Goal: Task Accomplishment & Management: Manage account settings

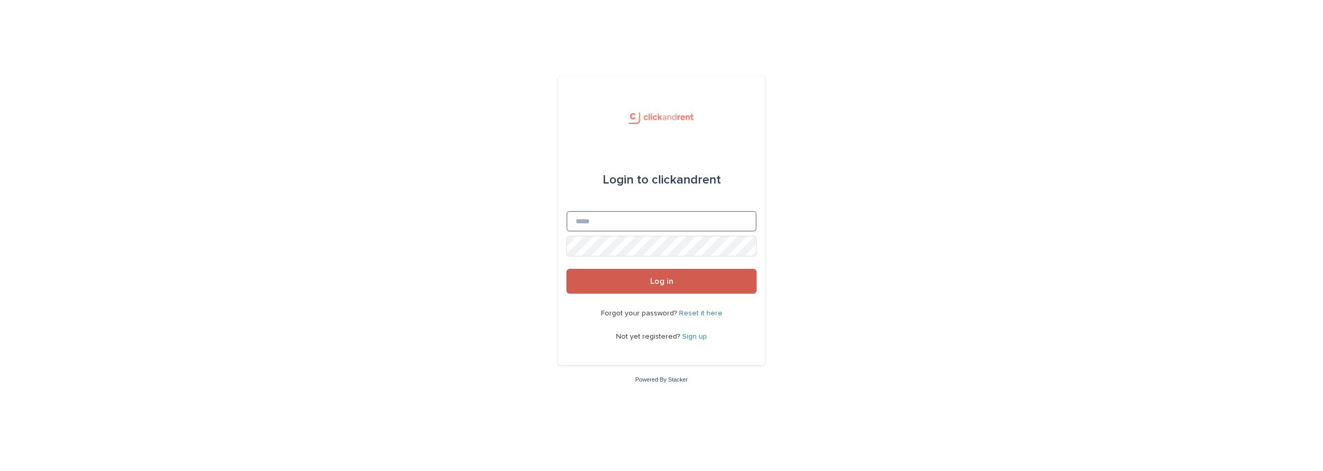
type input "**********"
click at [653, 273] on button "Log in" at bounding box center [661, 281] width 190 height 25
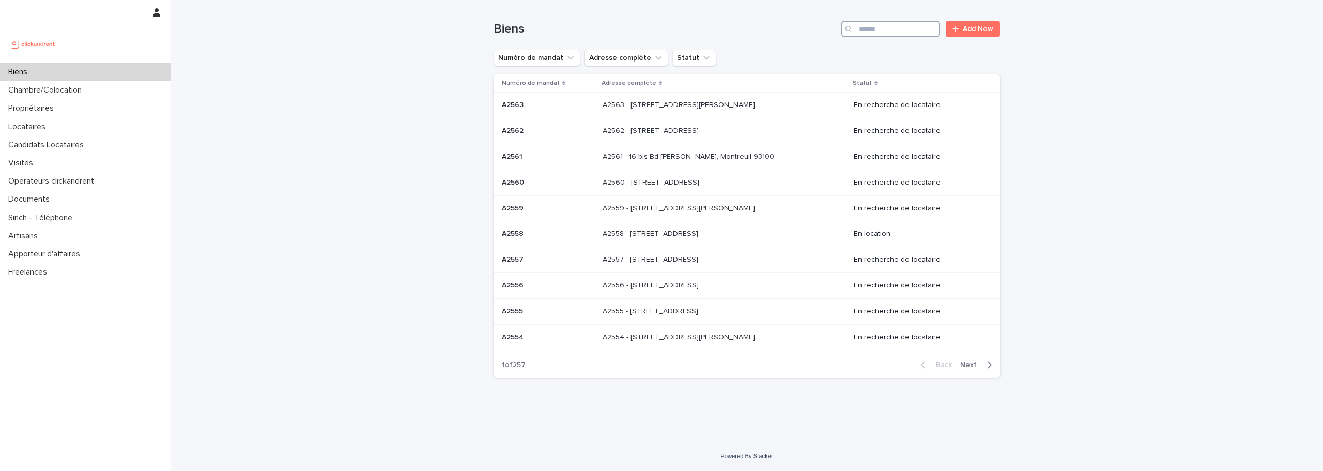
click at [869, 34] on input "Search" at bounding box center [890, 29] width 98 height 17
click at [876, 35] on input "Search" at bounding box center [890, 29] width 98 height 17
paste input "**********"
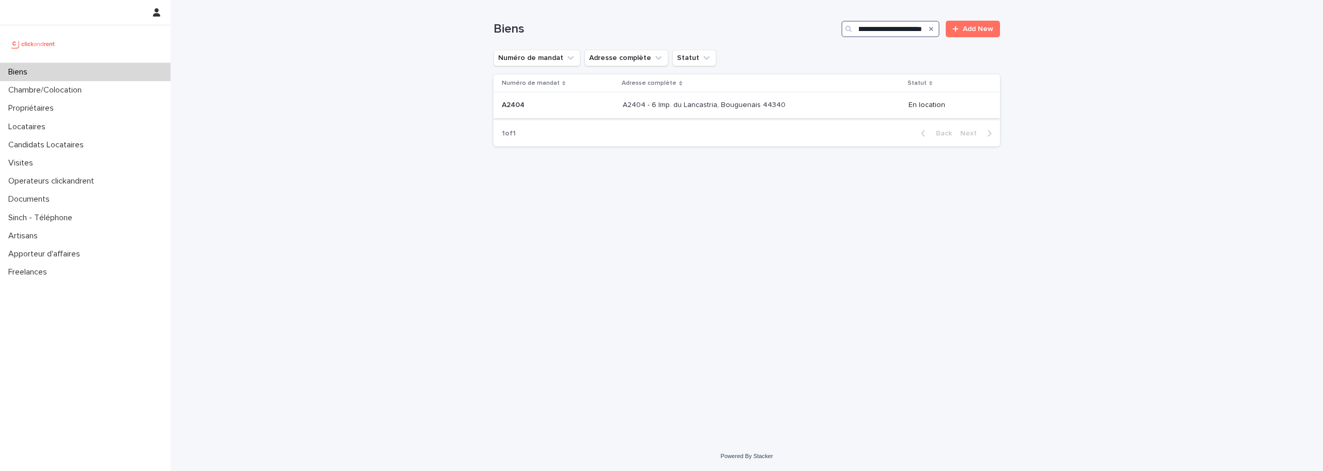
type input "**********"
click at [723, 113] on div "A2404 - 6 Imp. du Lancastria, Bouguenais 44340 A2404 - 6 Imp. du Lancastria, Bo…" at bounding box center [761, 105] width 277 height 17
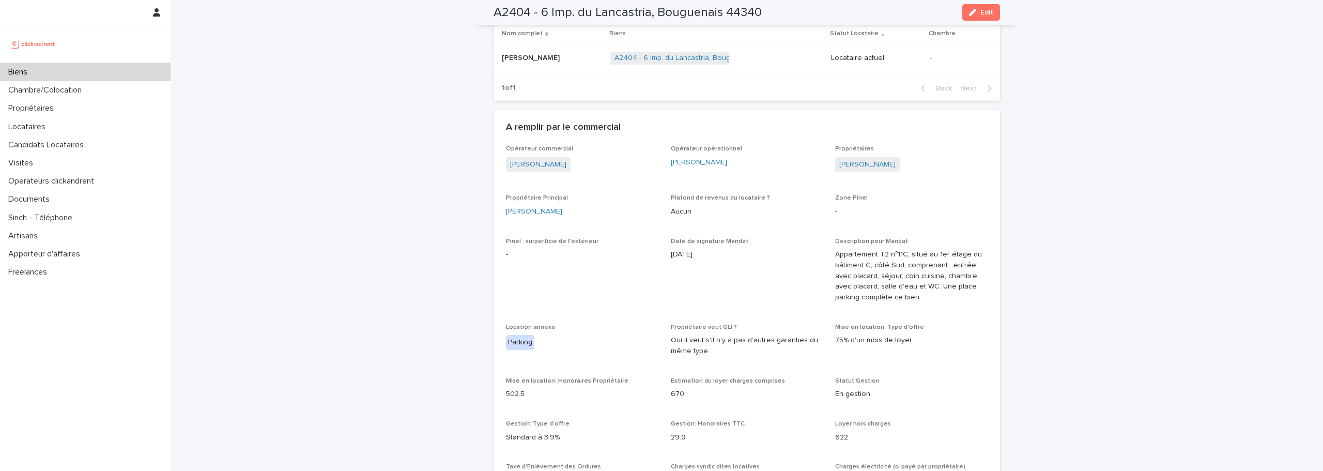
scroll to position [596, 0]
click at [860, 159] on link "[PERSON_NAME]" at bounding box center [867, 164] width 56 height 11
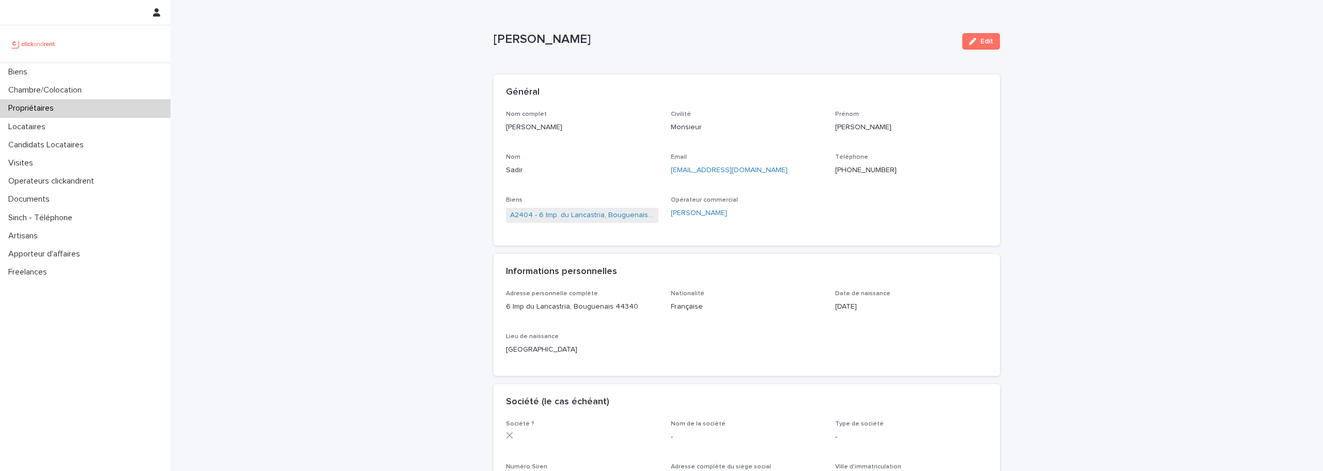
click at [858, 168] on p "+33625768838" at bounding box center [911, 170] width 152 height 11
copy p "+33625768838"
click at [586, 216] on link "A2404 - 6 Imp. du Lancastria, Bouguenais 44340" at bounding box center [582, 215] width 144 height 11
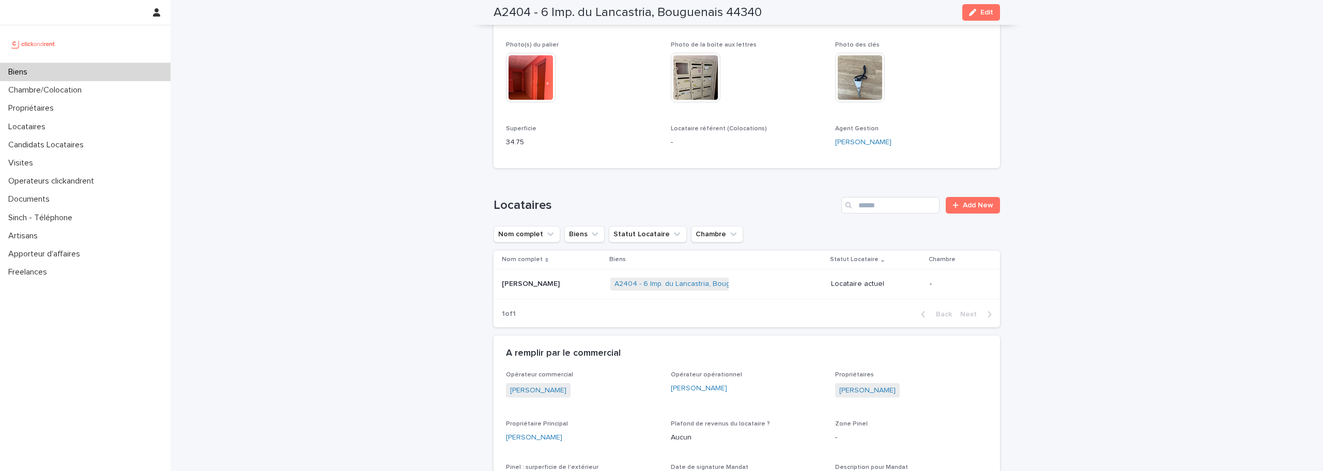
scroll to position [372, 0]
click at [587, 277] on p at bounding box center [552, 281] width 100 height 9
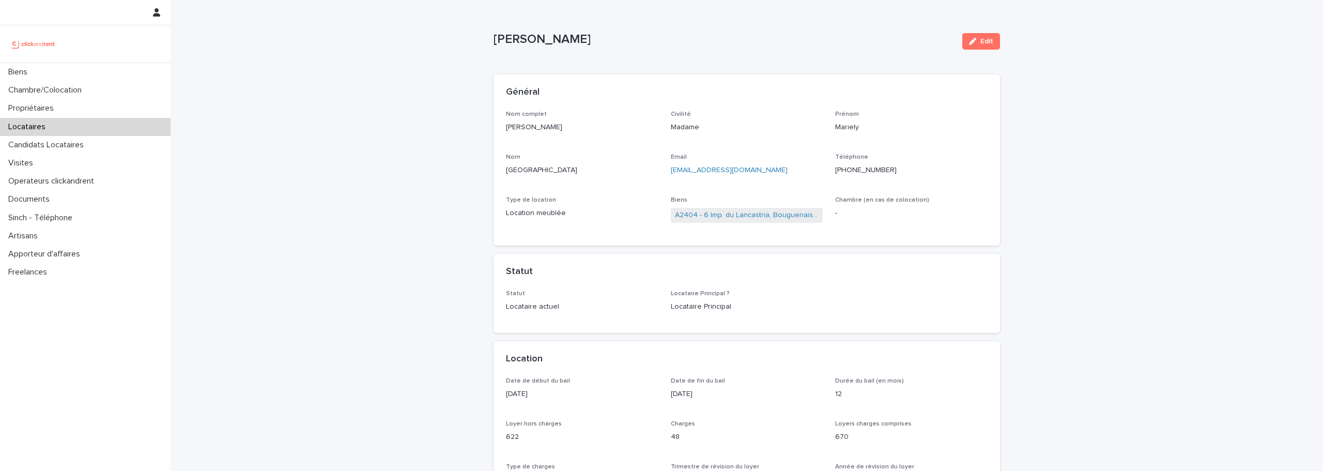
click at [536, 31] on div "Mariely Segovia" at bounding box center [723, 38] width 460 height 17
copy div "Mariely Segovia Edit Sorry, there was an error saving your record. Please try a…"
click at [64, 48] on link at bounding box center [85, 44] width 154 height 21
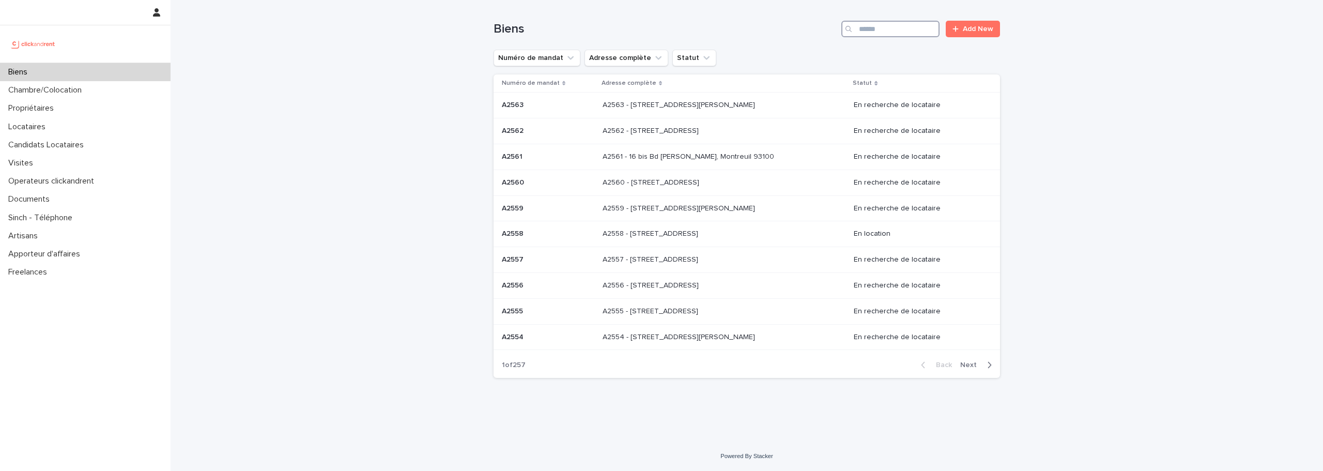
click at [864, 30] on input "Search" at bounding box center [890, 29] width 98 height 17
click at [866, 34] on input "Search" at bounding box center [890, 29] width 98 height 17
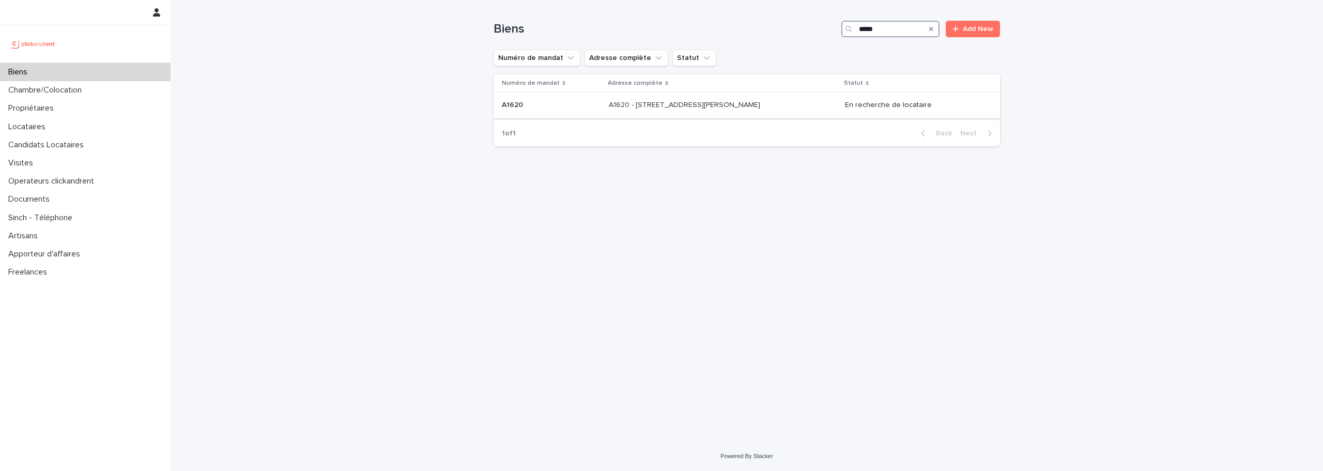
type input "*****"
click at [719, 94] on td "A1620 - 37 rue Alexandre Fourny, Champigny-sur-Marne 94500 A1620 - 37 rue Alexa…" at bounding box center [722, 105] width 236 height 26
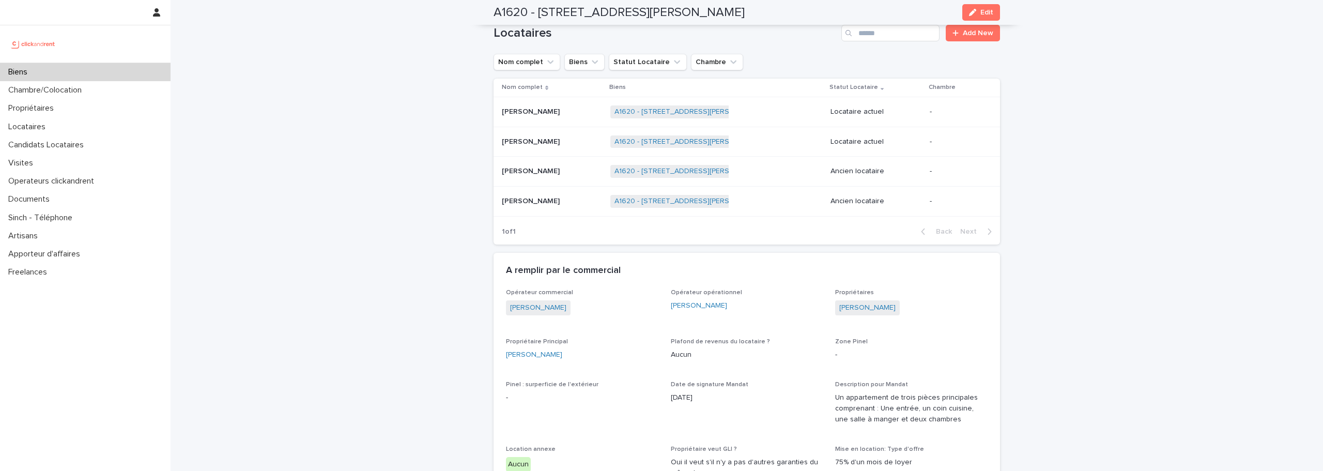
scroll to position [540, 0]
click at [583, 139] on p at bounding box center [552, 143] width 100 height 9
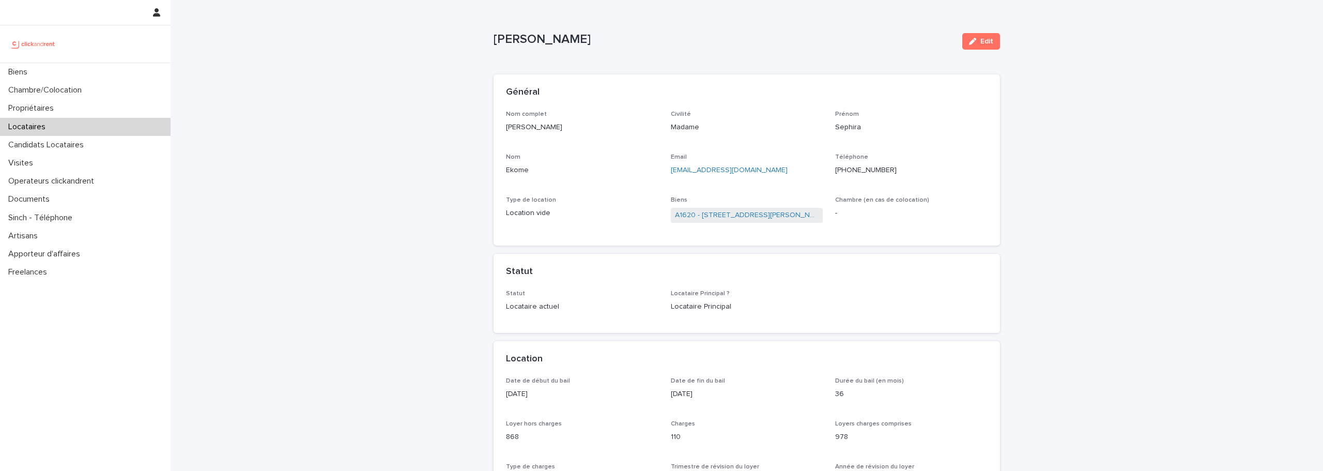
click at [858, 161] on div "Téléphone +33614495344" at bounding box center [911, 168] width 152 height 30
click at [858, 169] on p "+33614495344" at bounding box center [911, 170] width 152 height 11
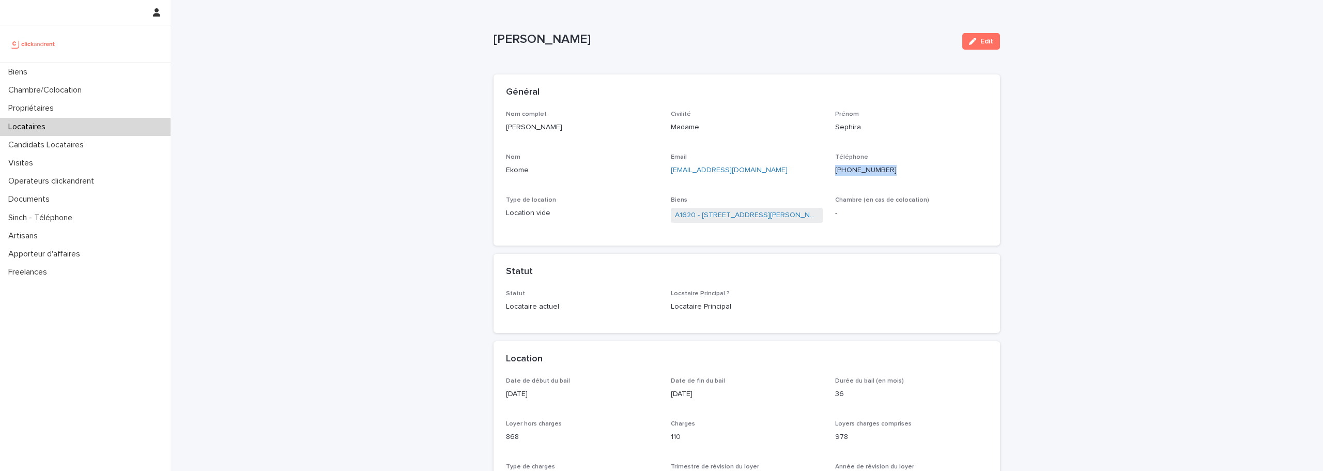
click at [858, 169] on p "+33614495344" at bounding box center [911, 170] width 152 height 11
copy p "+33614495344"
click at [748, 170] on p "sephira.93@hotmail.com" at bounding box center [747, 170] width 152 height 11
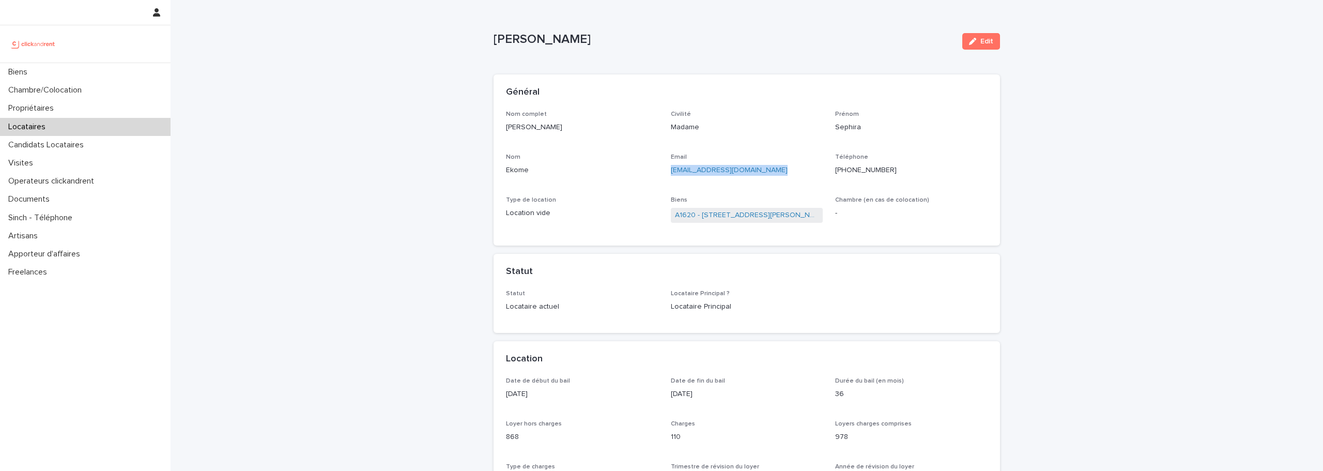
click at [748, 170] on p "sephira.93@hotmail.com" at bounding box center [747, 170] width 152 height 11
copy link "sephira.93@hotmail.com"
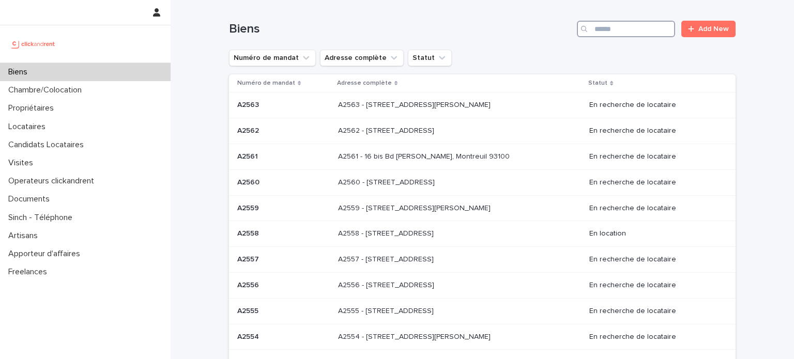
click at [619, 27] on input "Search" at bounding box center [626, 29] width 98 height 17
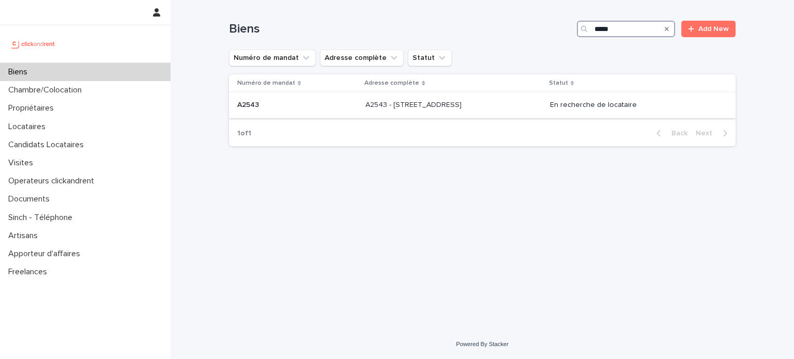
type input "*****"
click at [463, 108] on p "A2543 - 16 rue de Parisii, Cormeilles-en-Parisis 95240" at bounding box center [414, 104] width 98 height 11
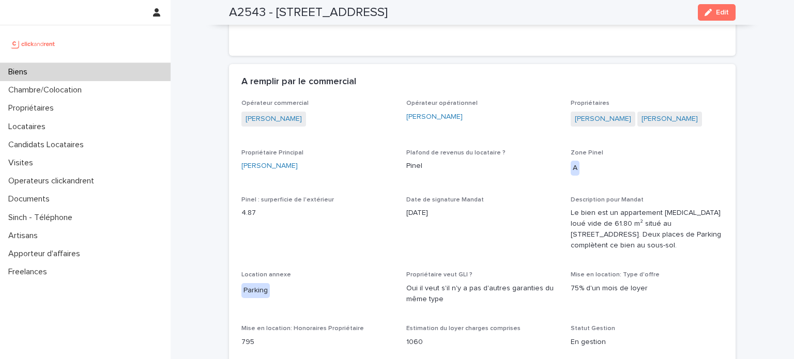
scroll to position [803, 0]
click at [272, 162] on link "Gilles Rimbeuf" at bounding box center [269, 164] width 56 height 11
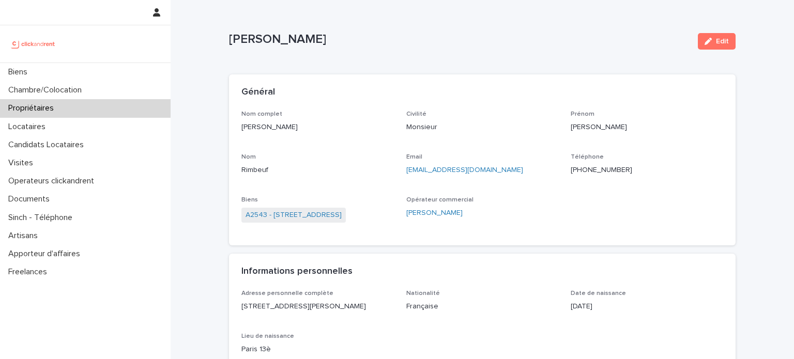
click at [594, 167] on p "+33672994014" at bounding box center [646, 170] width 152 height 11
copy p "+33672994014"
click at [303, 216] on link "A2543 - 16 rue de Parisii, Cormeilles-en-Parisis 95240" at bounding box center [293, 215] width 96 height 11
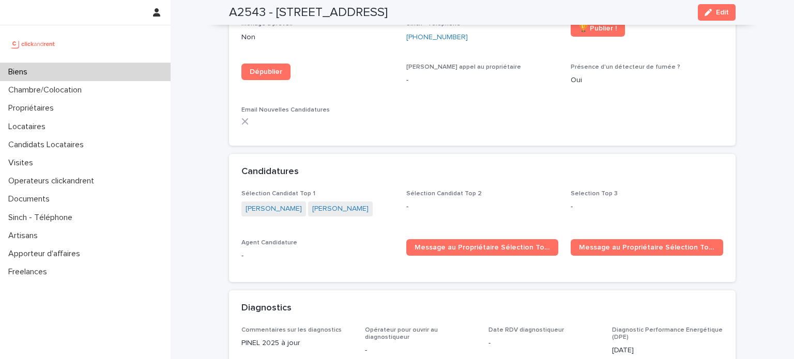
scroll to position [3168, 0]
click at [324, 204] on link "Samy Mouchachou" at bounding box center [340, 209] width 56 height 11
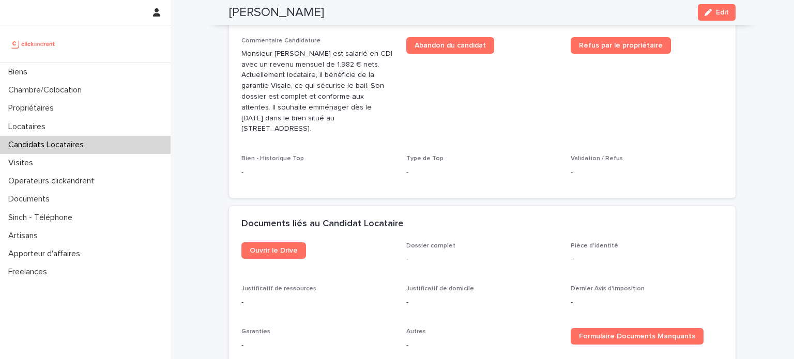
scroll to position [531, 0]
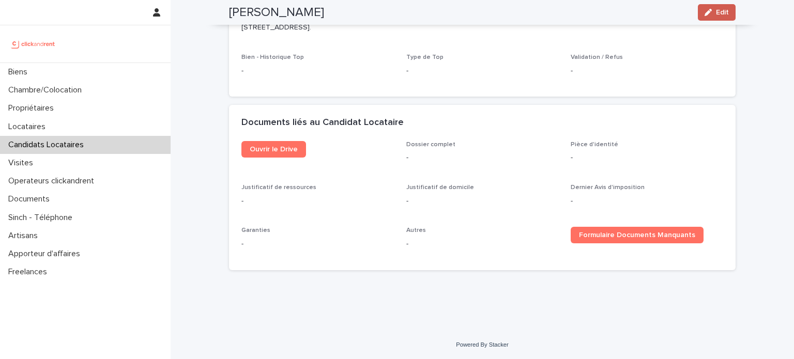
click at [716, 10] on span "Edit" at bounding box center [722, 12] width 13 height 7
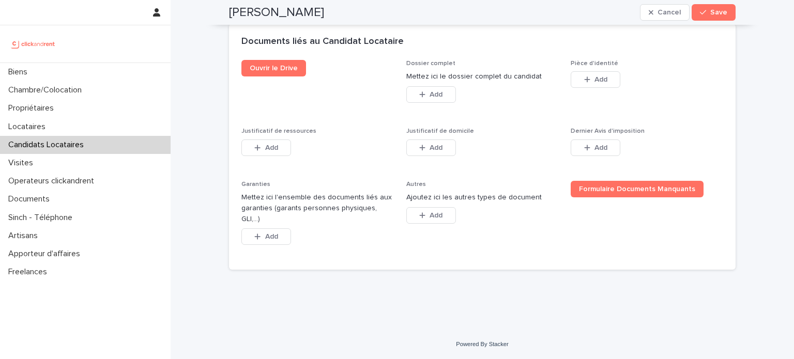
scroll to position [846, 0]
click at [431, 98] on span "Add" at bounding box center [435, 94] width 13 height 7
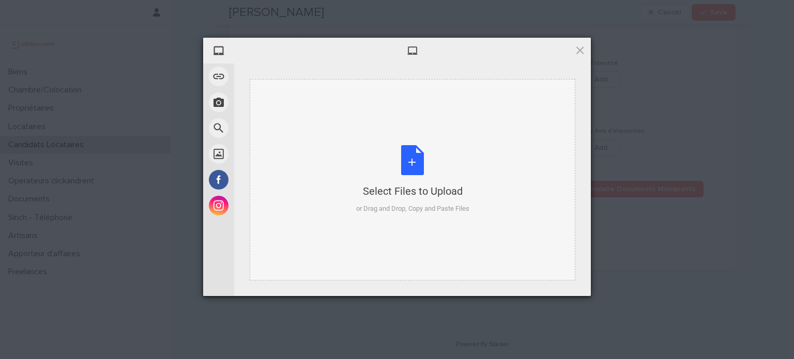
click at [409, 172] on div "Select Files to Upload or Drag and Drop, Copy and Paste Files" at bounding box center [412, 179] width 113 height 69
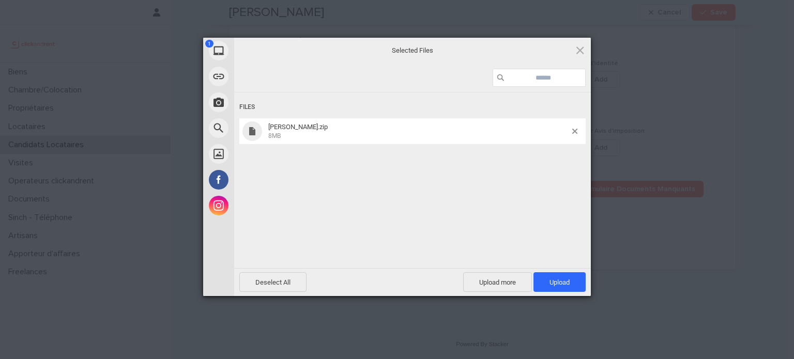
click at [277, 135] on span "8MB" at bounding box center [274, 135] width 12 height 7
click at [573, 280] on span "Upload 1" at bounding box center [559, 282] width 52 height 20
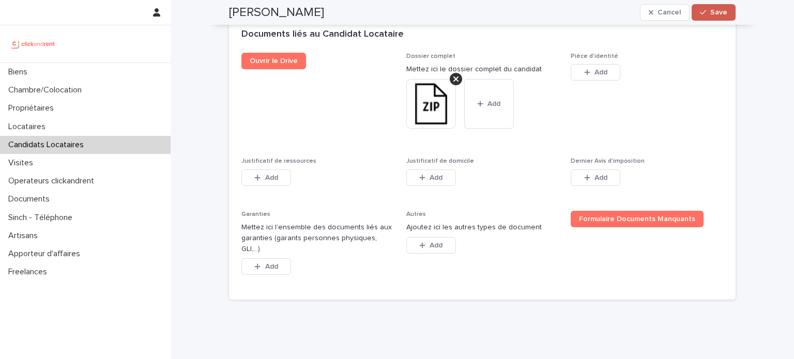
click at [708, 8] on button "Save" at bounding box center [713, 12] width 44 height 17
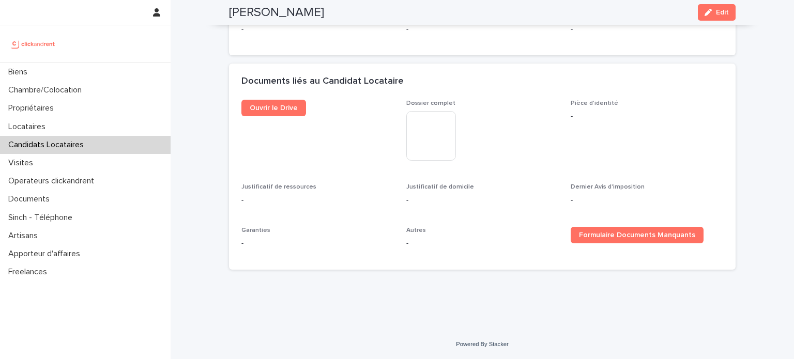
scroll to position [571, 0]
click at [706, 15] on icon "button" at bounding box center [707, 12] width 7 height 7
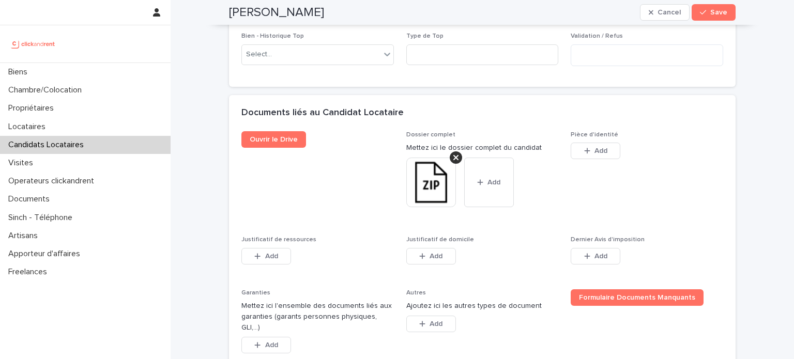
scroll to position [883, 0]
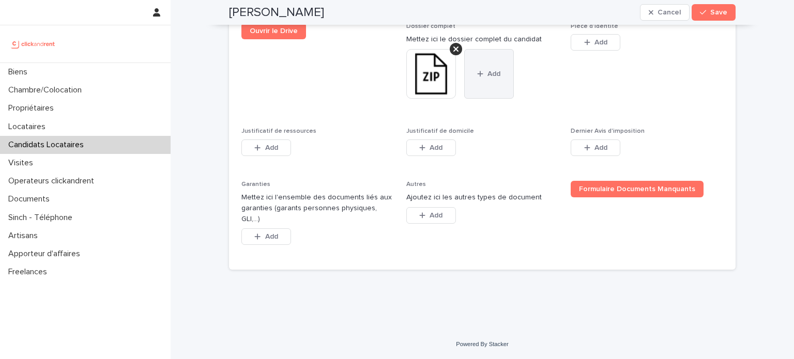
click at [487, 77] on span "Add" at bounding box center [493, 73] width 13 height 7
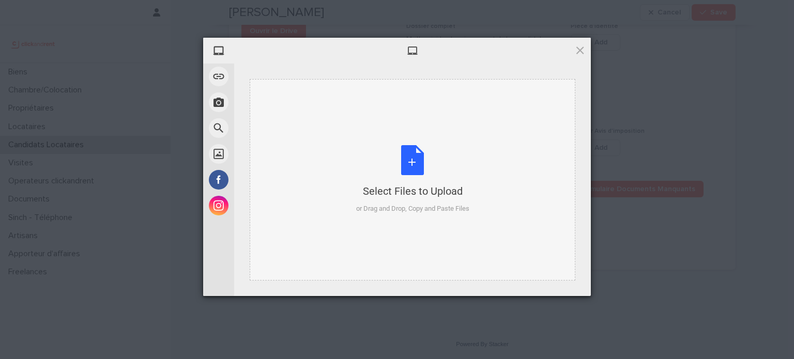
click at [416, 166] on div "Select Files to Upload or Drag and Drop, Copy and Paste Files" at bounding box center [412, 179] width 113 height 69
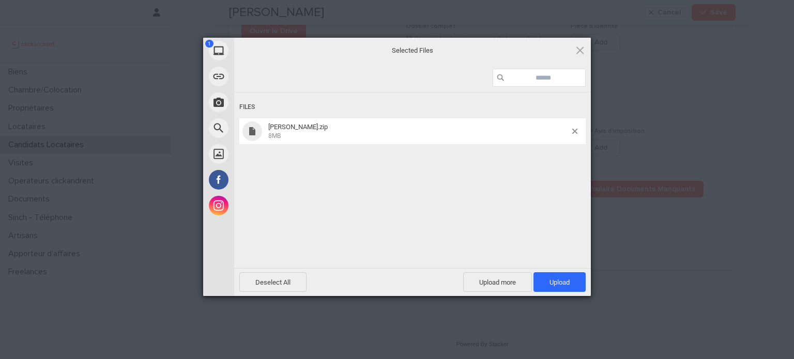
click at [265, 138] on span "Doriane Alina.zip 8MB" at bounding box center [418, 131] width 307 height 17
click at [576, 132] on span at bounding box center [574, 131] width 5 height 5
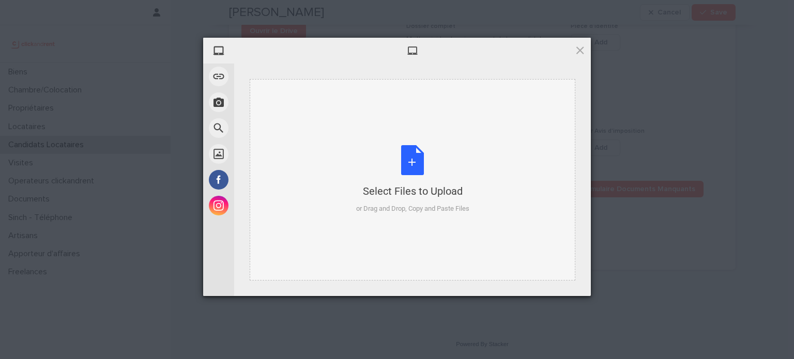
click at [412, 163] on div "Select Files to Upload or Drag and Drop, Copy and Paste Files" at bounding box center [412, 179] width 113 height 69
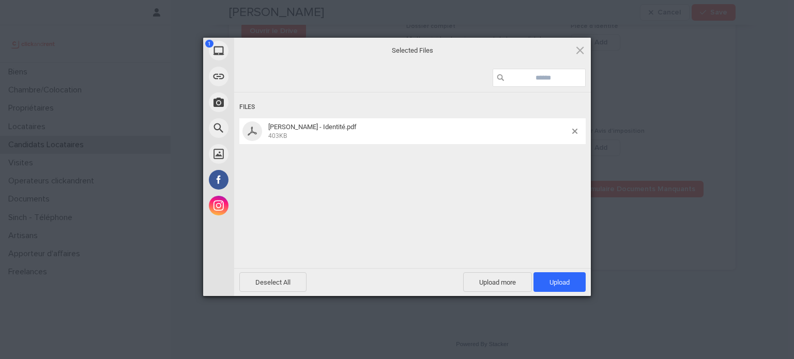
click at [462, 179] on div "Files Doriane Alina - Identité.pdf 403KB" at bounding box center [412, 179] width 356 height 174
click at [416, 188] on div "Files Doriane Alina - Identité.pdf 403KB" at bounding box center [412, 179] width 356 height 174
click at [582, 53] on span at bounding box center [579, 49] width 11 height 11
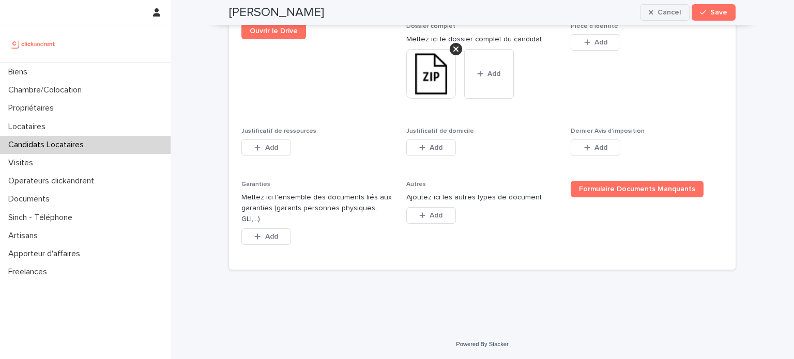
click at [665, 12] on span "Cancel" at bounding box center [668, 12] width 23 height 7
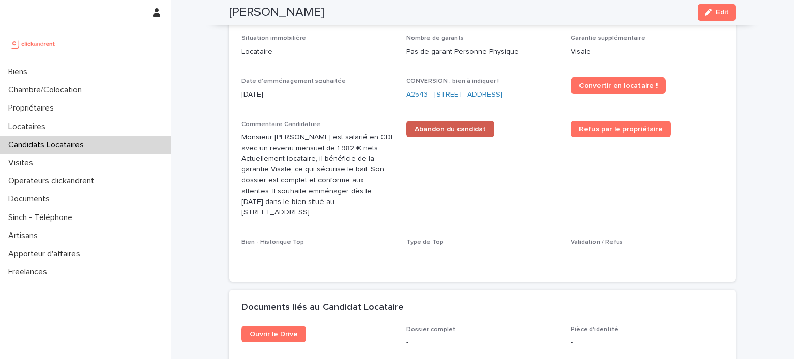
scroll to position [337, 0]
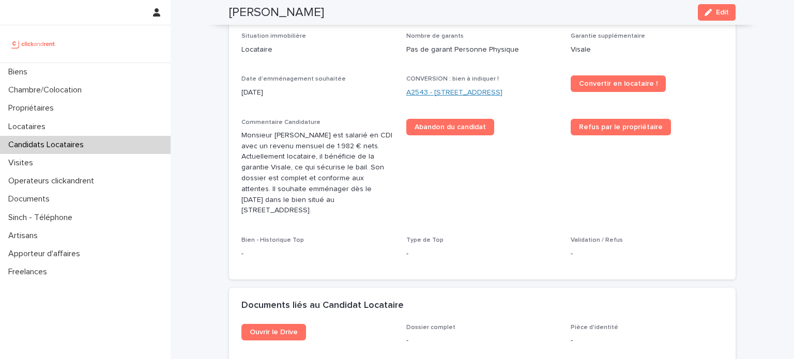
click at [412, 96] on link "A2543 - 16 rue de Parisii, Cormeilles-en-Parisis 95240" at bounding box center [454, 92] width 96 height 11
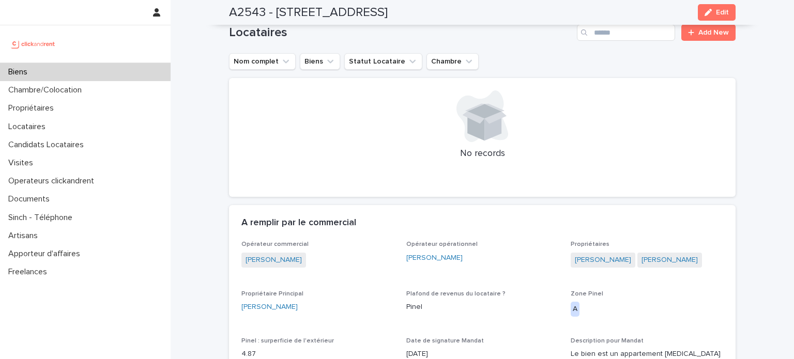
scroll to position [642, 0]
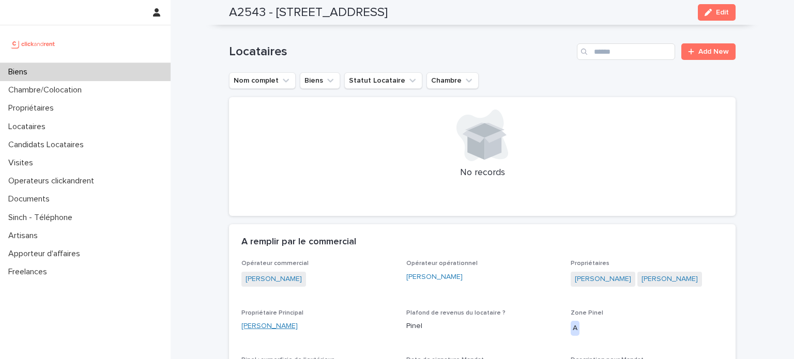
click at [267, 326] on link "Gilles Rimbeuf" at bounding box center [269, 326] width 56 height 11
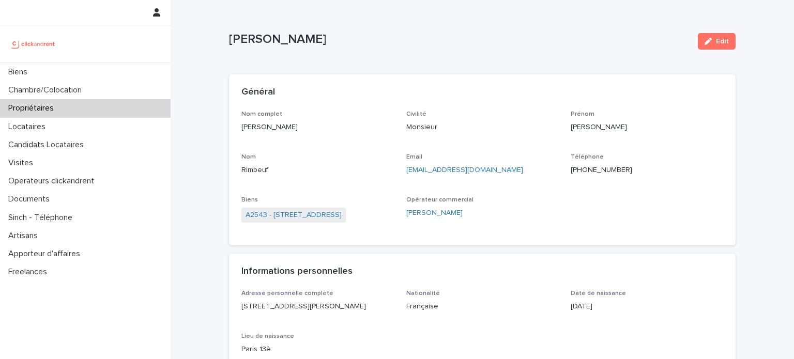
click at [459, 167] on p "grimbeuf@free.fr" at bounding box center [482, 170] width 152 height 11
copy link "grimbeuf@free.fr"
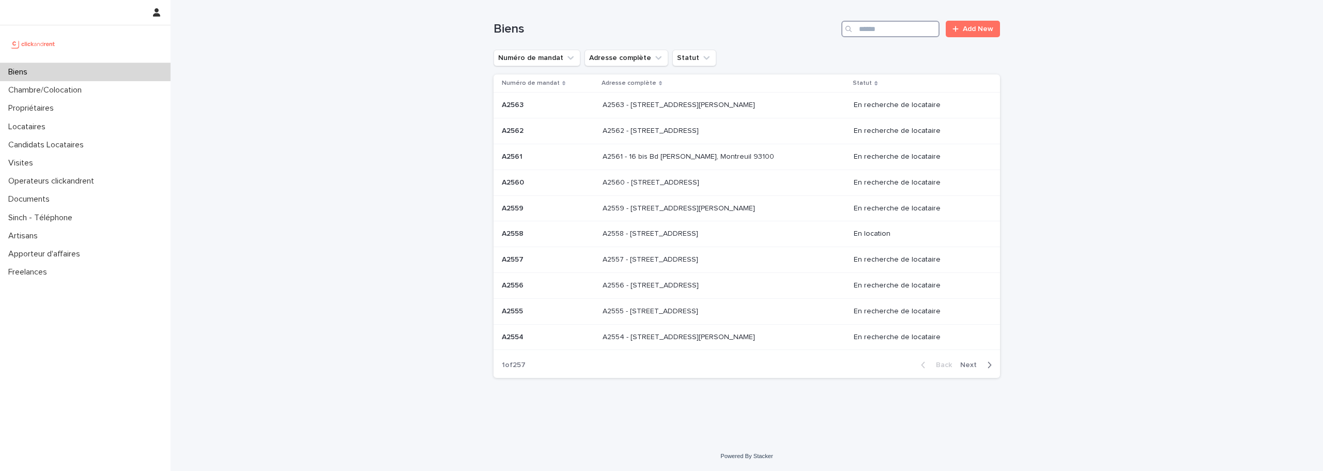
click at [923, 29] on input "Search" at bounding box center [890, 29] width 98 height 17
click at [24, 106] on p "Propriétaires" at bounding box center [33, 108] width 58 height 10
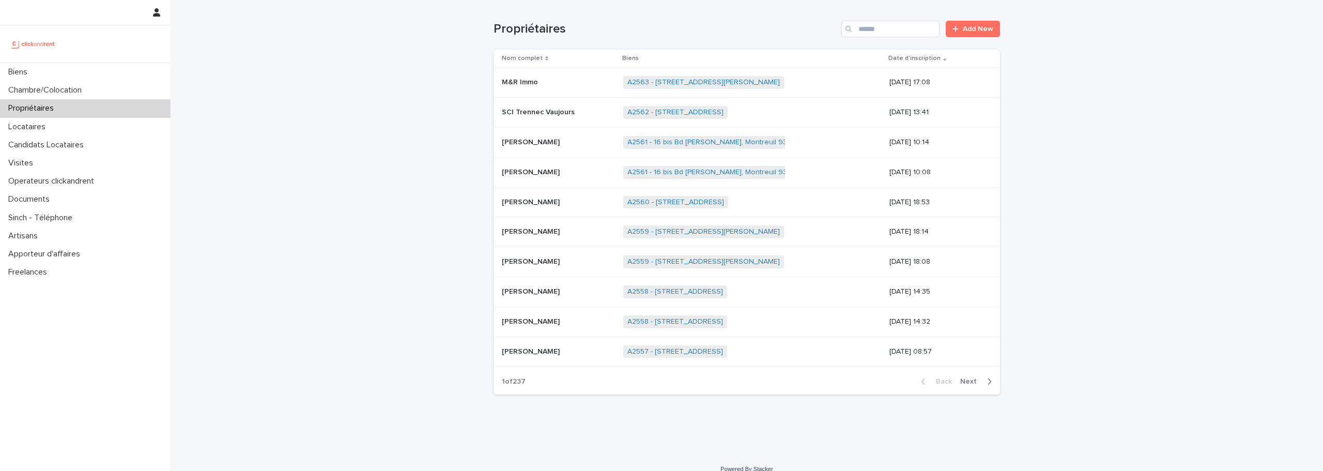
click at [851, 35] on div "Search" at bounding box center [849, 29] width 17 height 17
click at [859, 34] on input "Search" at bounding box center [890, 29] width 98 height 17
paste input "**********"
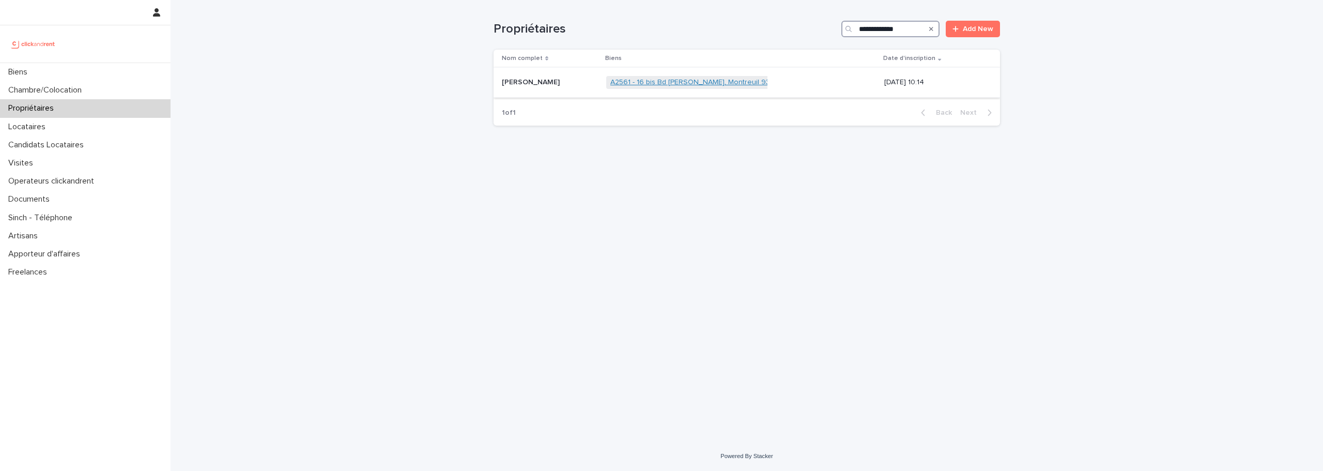
type input "**********"
click at [691, 84] on link "A2561 - 16 bis Bd [PERSON_NAME], Montreuil 93100" at bounding box center [696, 82] width 172 height 9
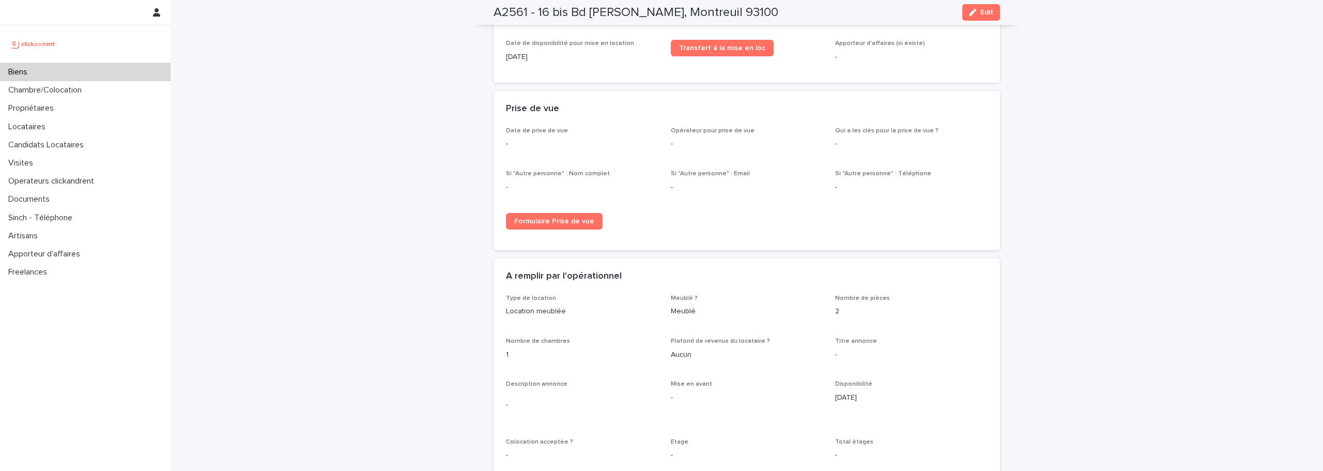
scroll to position [1531, 0]
drag, startPoint x: 581, startPoint y: 216, endPoint x: 550, endPoint y: 211, distance: 31.4
click at [550, 217] on span "Formulaire Prise de vue" at bounding box center [554, 220] width 80 height 7
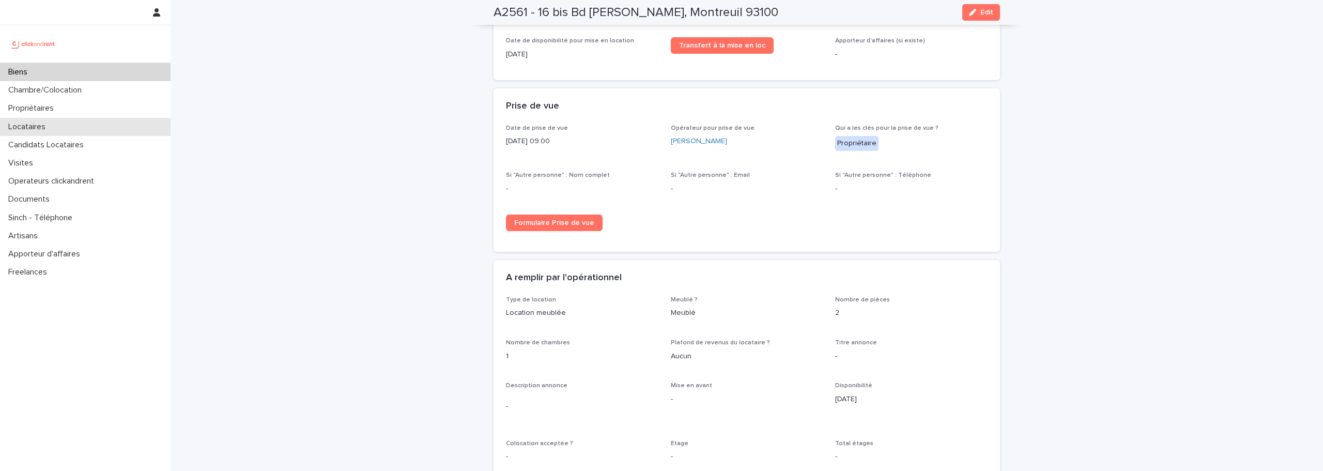
click at [33, 120] on div "Locataires" at bounding box center [85, 127] width 170 height 18
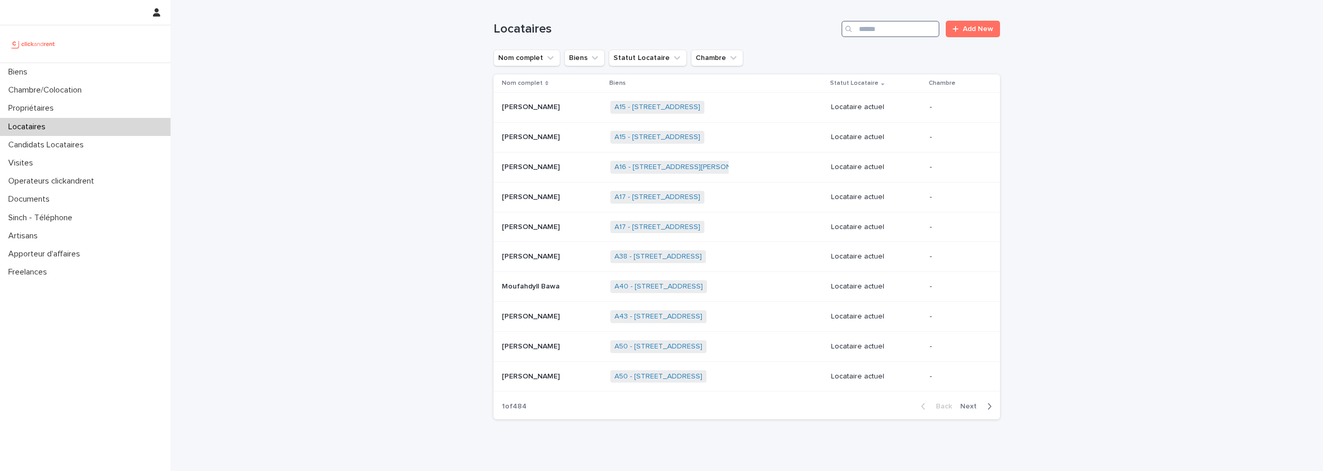
click at [881, 29] on input "Search" at bounding box center [890, 29] width 98 height 17
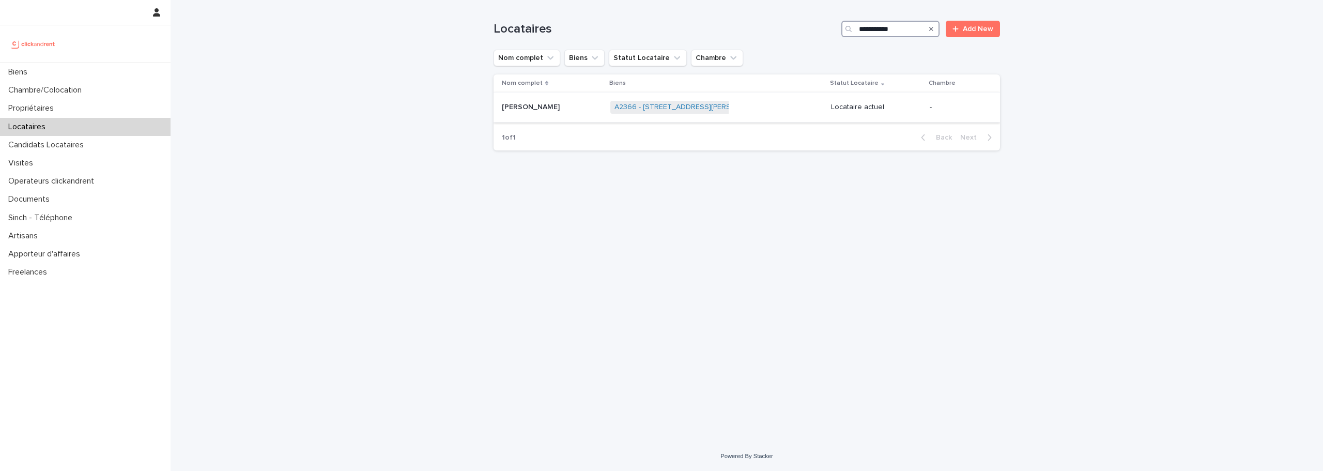
type input "**********"
click at [677, 99] on div "A2366 - 36 bis rue Auguste Granier, Toulouse 31000 + 0" at bounding box center [716, 107] width 212 height 21
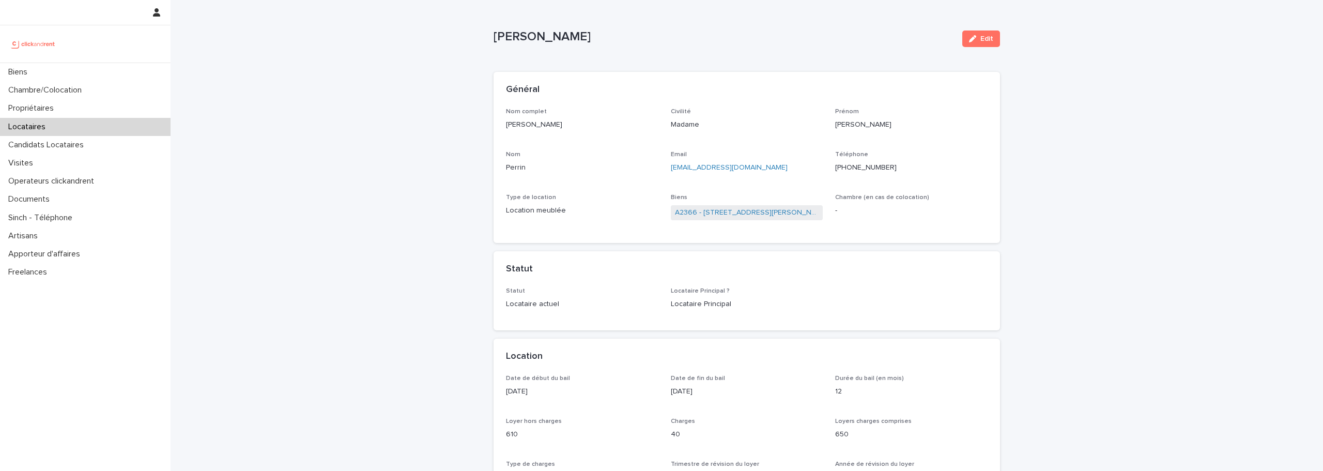
scroll to position [2, 0]
click at [694, 216] on link "A2366 - 36 bis rue Auguste Granier, Toulouse 31000" at bounding box center [747, 213] width 144 height 11
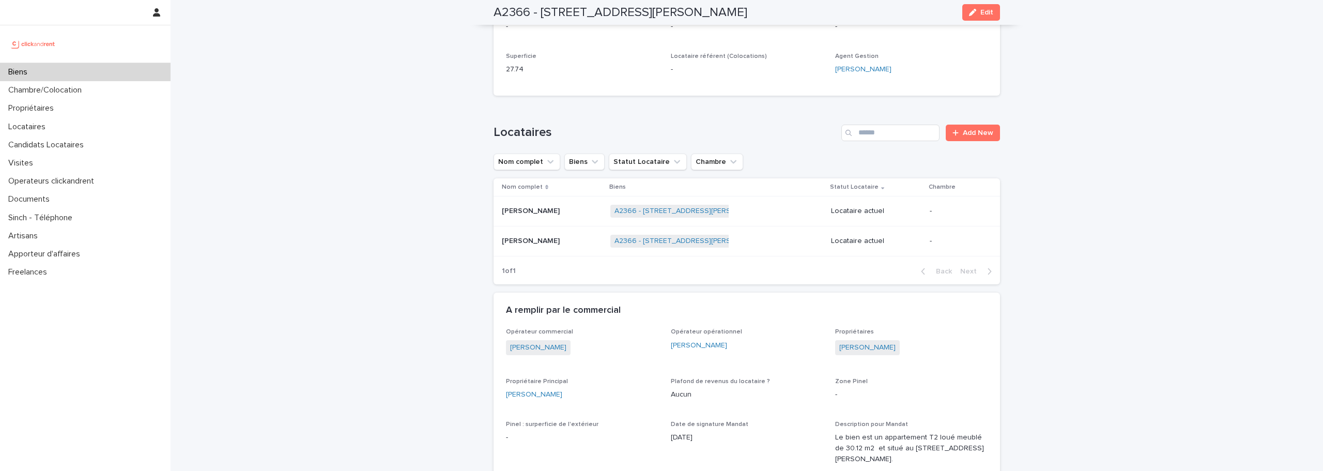
scroll to position [424, 0]
click at [547, 239] on p at bounding box center [552, 240] width 100 height 9
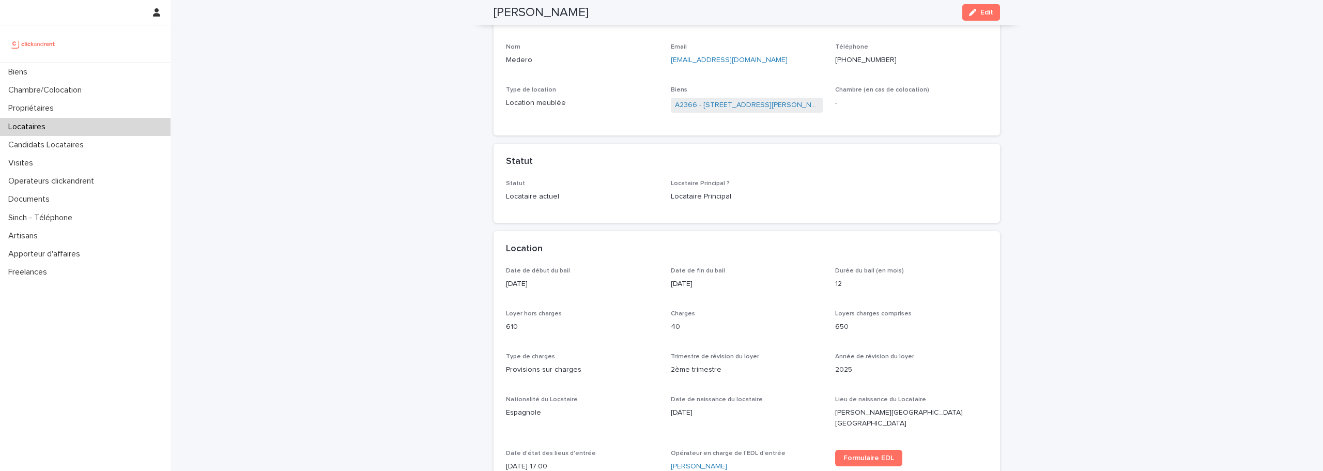
scroll to position [68, 0]
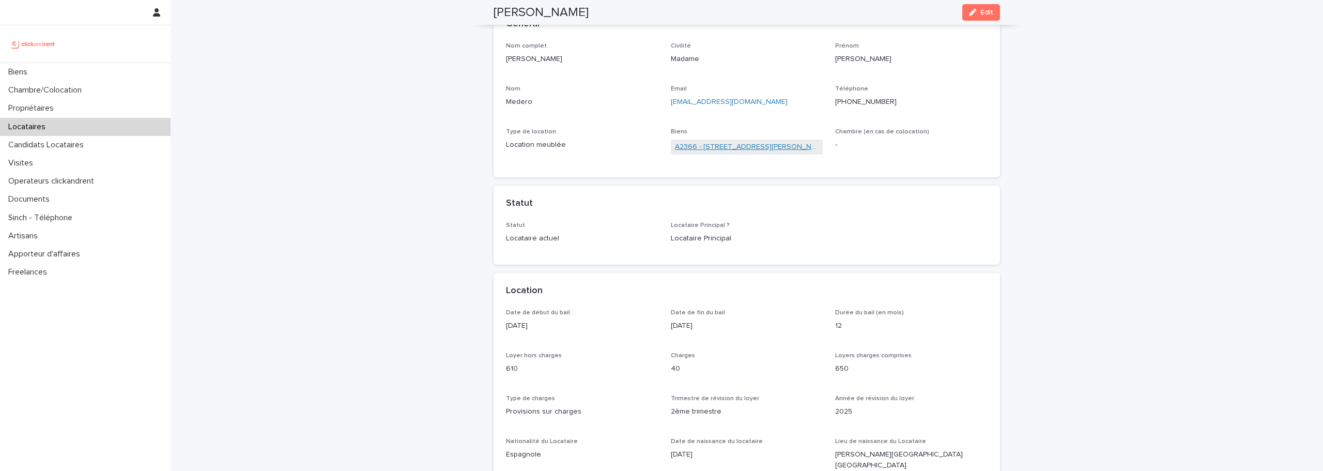
click at [705, 152] on link "A2366 - 36 bis rue Auguste Granier, Toulouse 31000" at bounding box center [747, 147] width 144 height 11
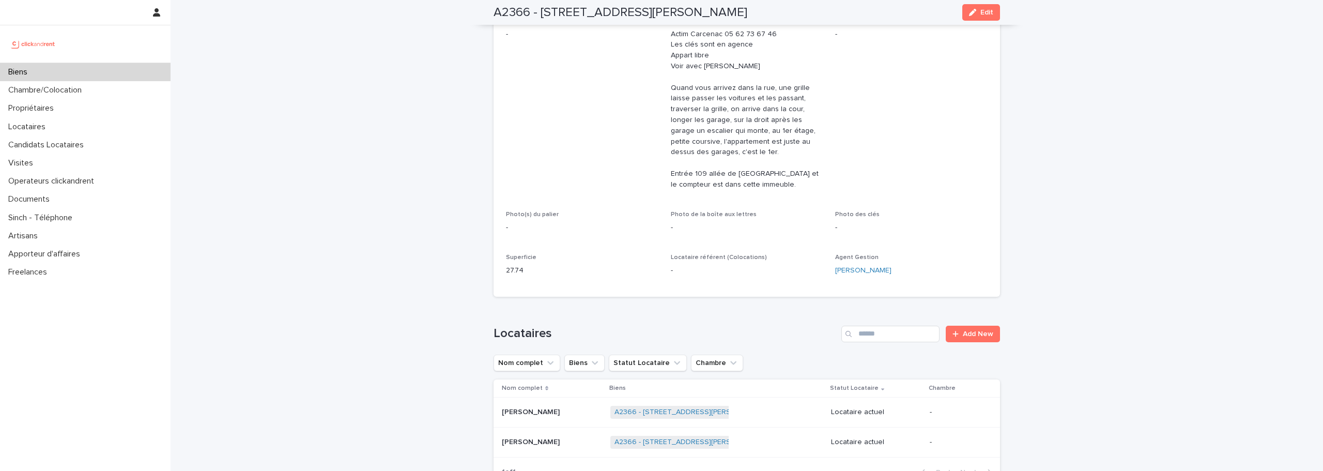
scroll to position [377, 0]
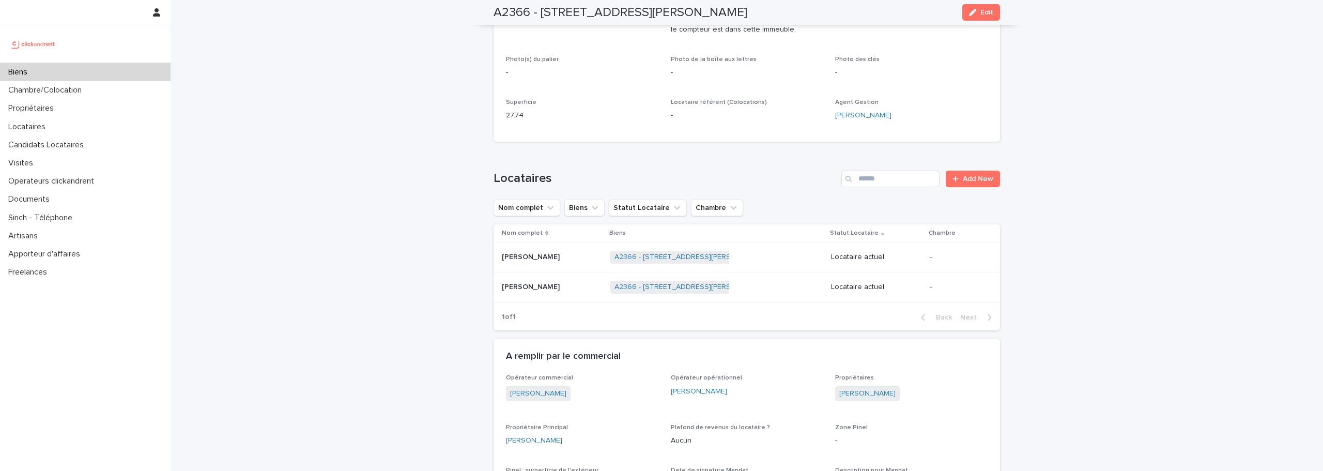
click at [520, 252] on p "Jade Perrin" at bounding box center [532, 256] width 60 height 11
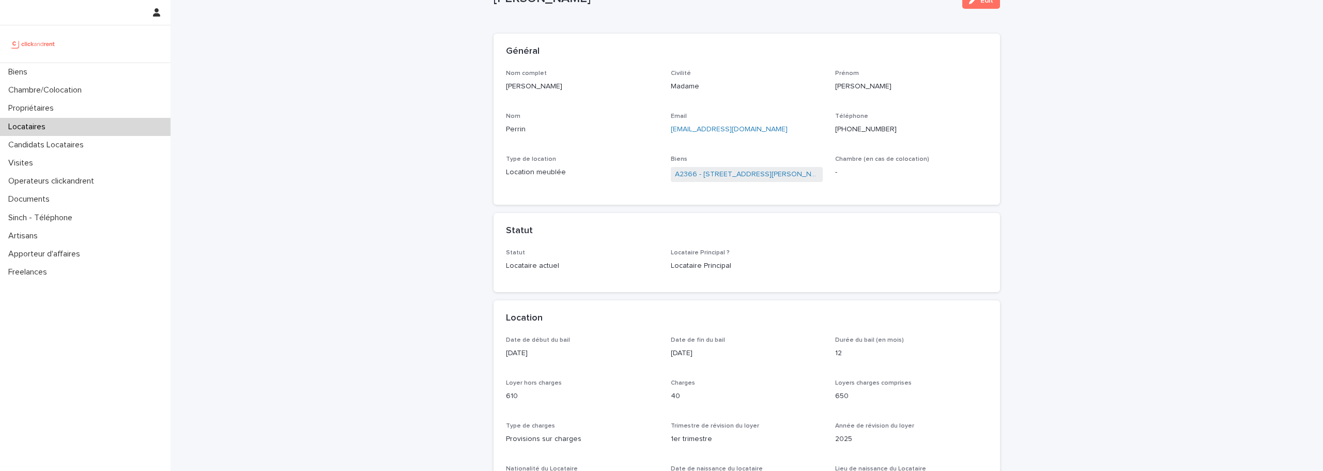
scroll to position [39, 0]
click at [860, 133] on p "+33764838062" at bounding box center [911, 131] width 152 height 11
click at [734, 178] on link "A2366 - 36 bis rue Auguste Granier, Toulouse 31000" at bounding box center [747, 176] width 144 height 11
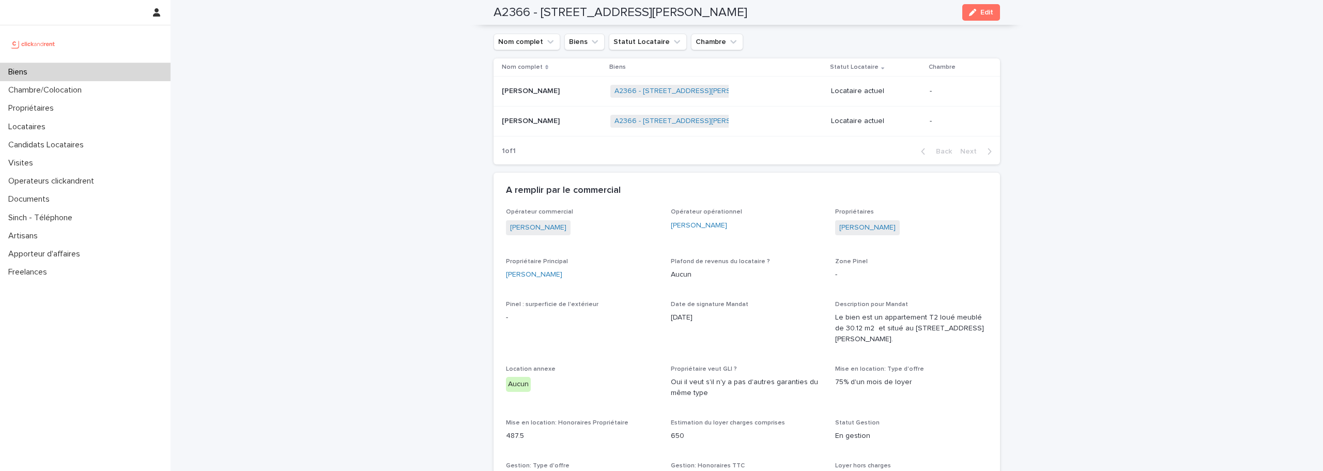
scroll to position [531, 0]
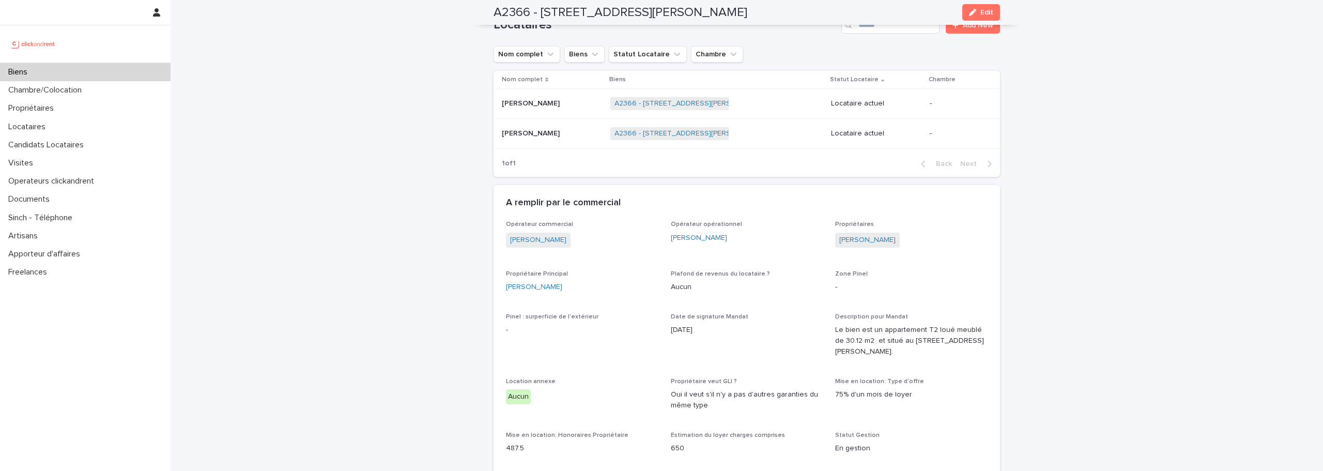
click at [528, 101] on p "Jade Perrin" at bounding box center [532, 102] width 60 height 11
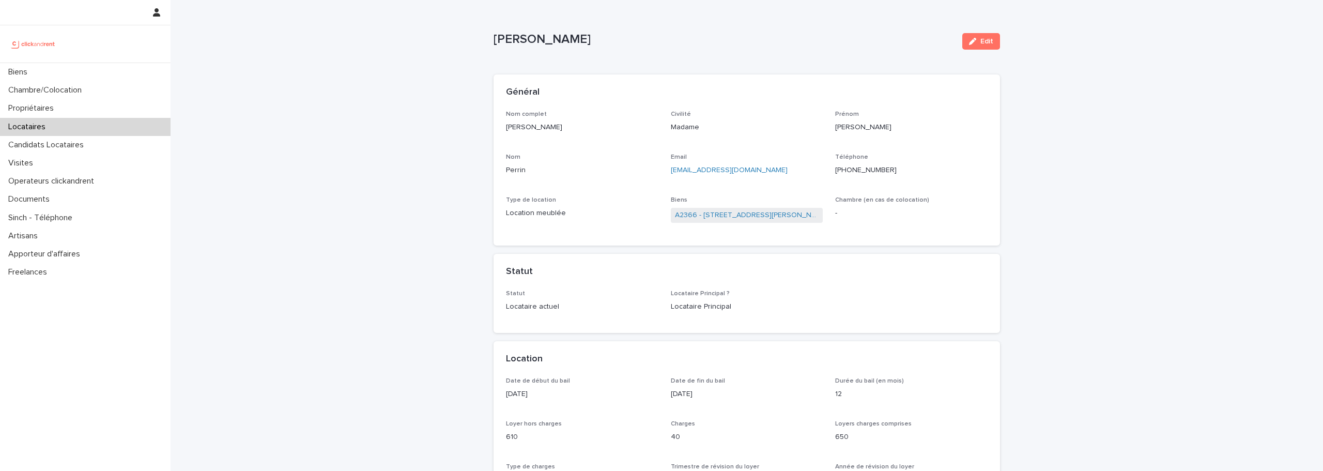
click at [860, 168] on p "+33764838062" at bounding box center [911, 170] width 152 height 11
copy p "+33764838062"
click at [730, 215] on link "A2366 - 36 bis rue Auguste Granier, Toulouse 31000" at bounding box center [747, 215] width 144 height 11
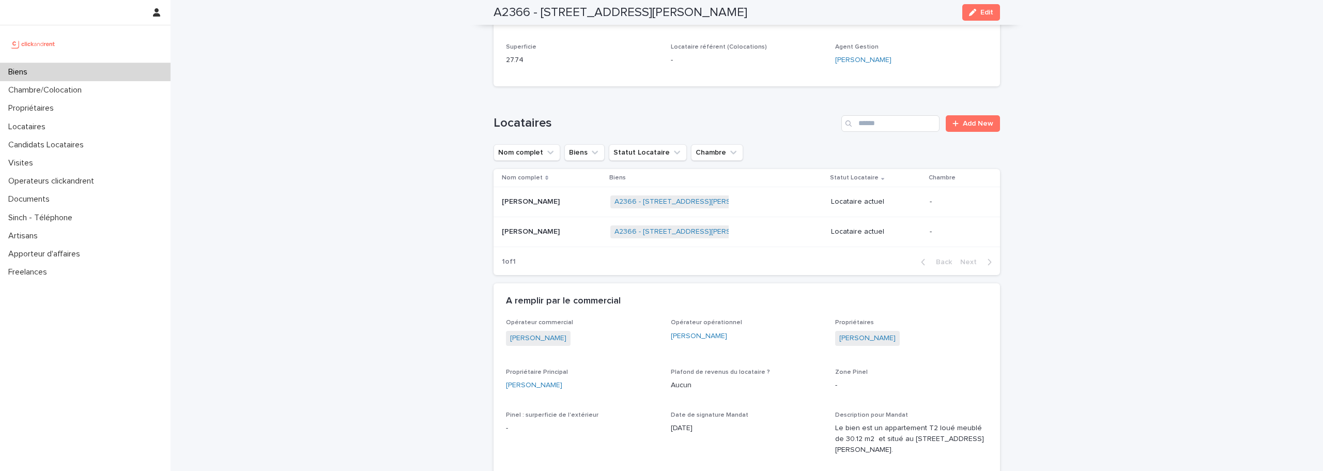
scroll to position [451, 0]
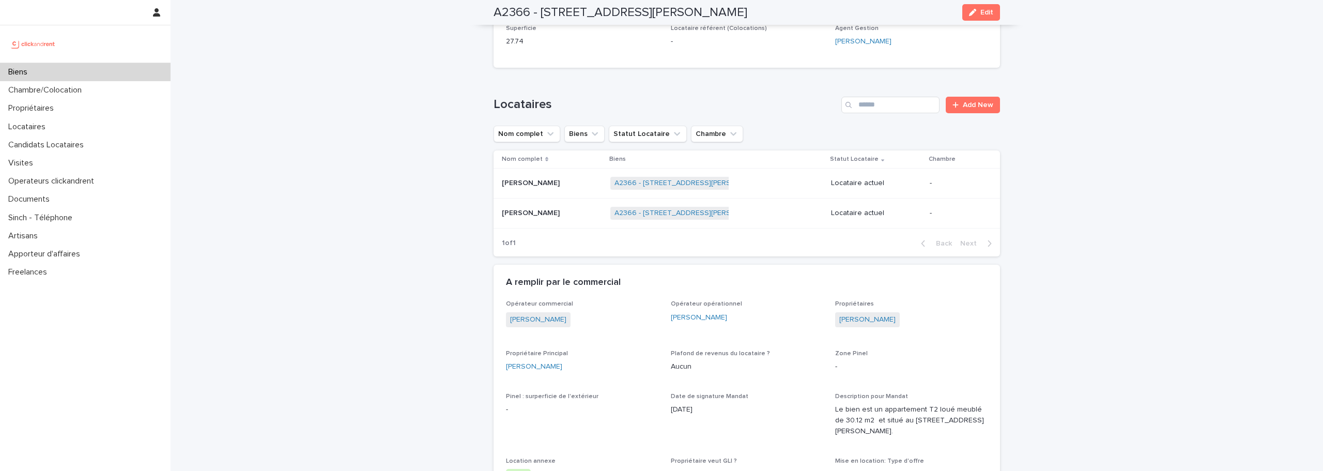
click at [532, 215] on p "Elena Medero" at bounding box center [532, 212] width 60 height 11
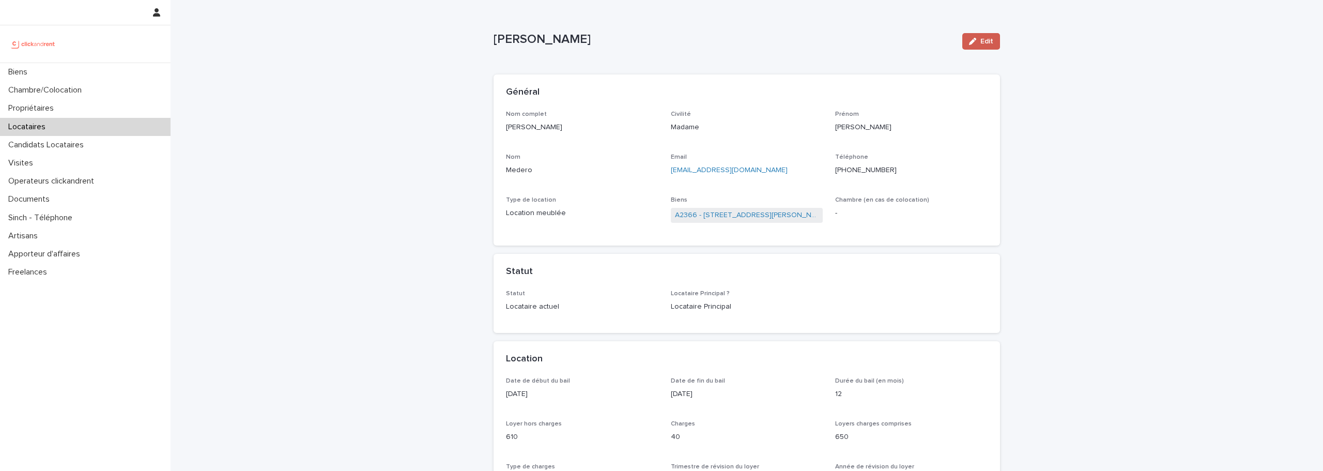
click at [968, 37] on button "Edit" at bounding box center [981, 41] width 38 height 17
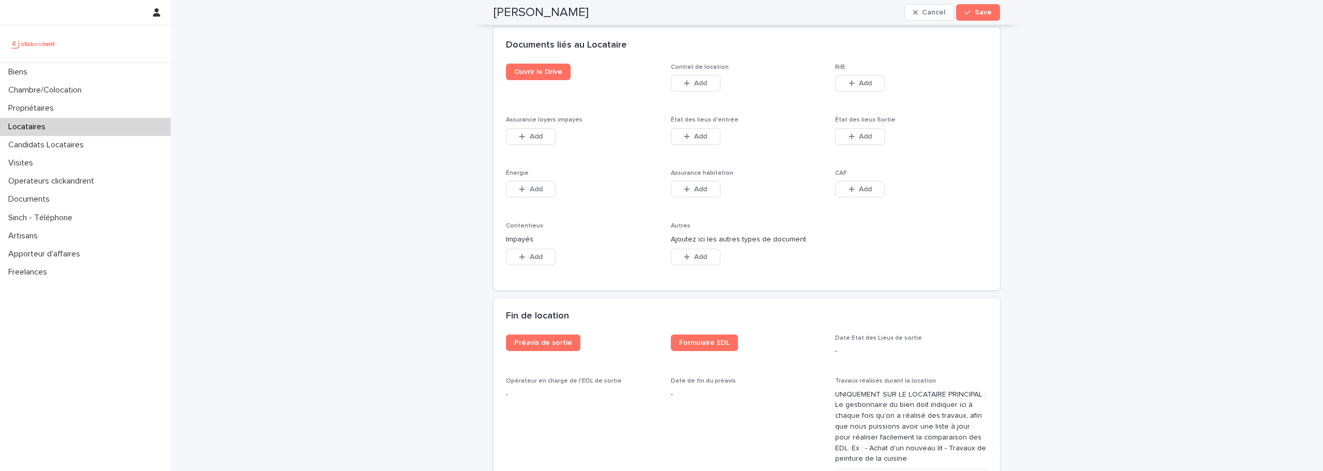
scroll to position [1727, 0]
click at [859, 75] on button "Add" at bounding box center [860, 83] width 50 height 17
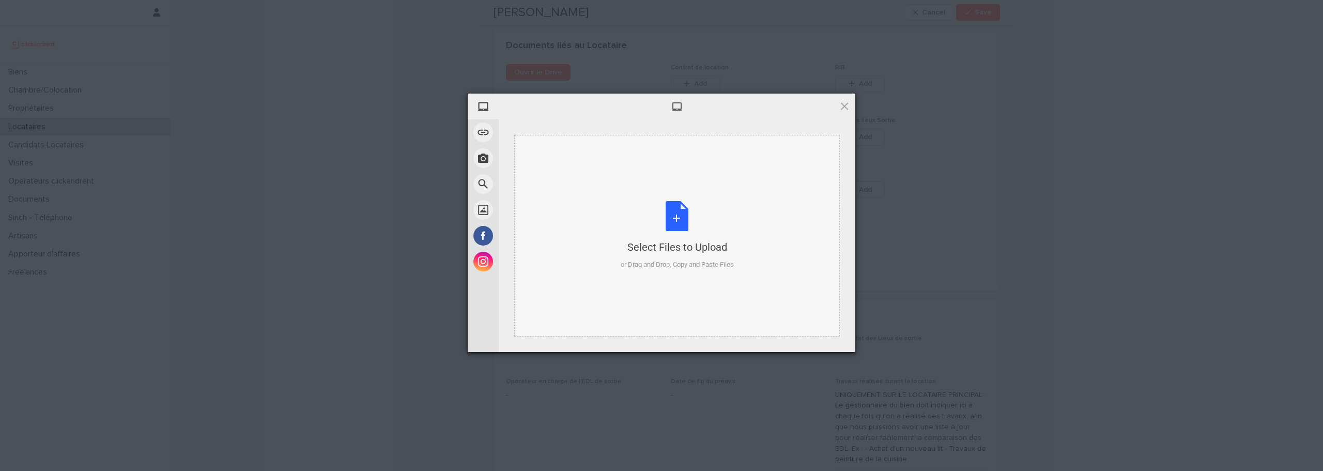
click at [685, 212] on div "Select Files to Upload or Drag and Drop, Copy and Paste Files" at bounding box center [677, 235] width 113 height 69
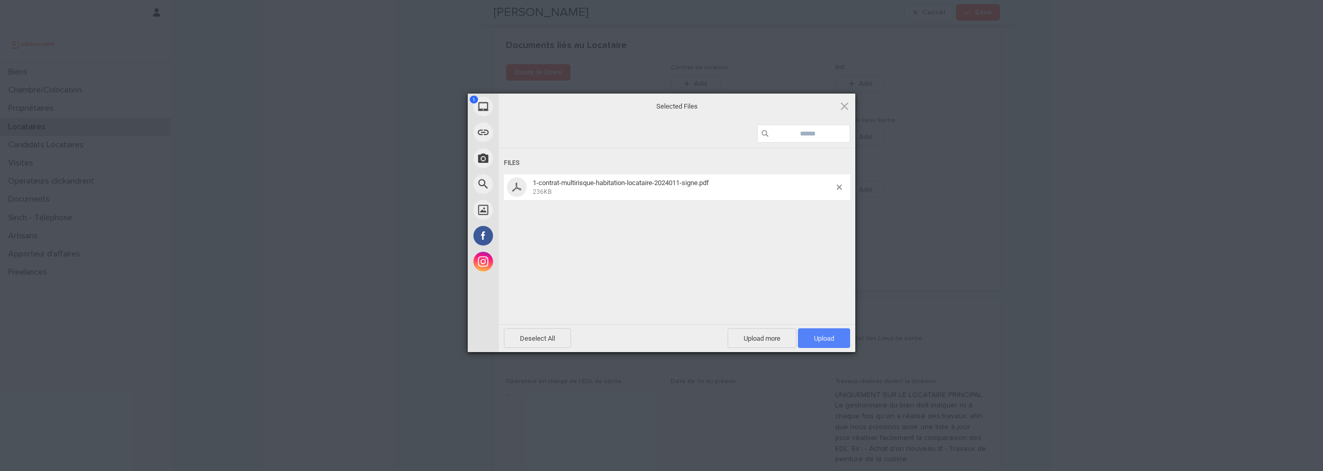
click at [828, 333] on span "Upload 1" at bounding box center [824, 338] width 52 height 20
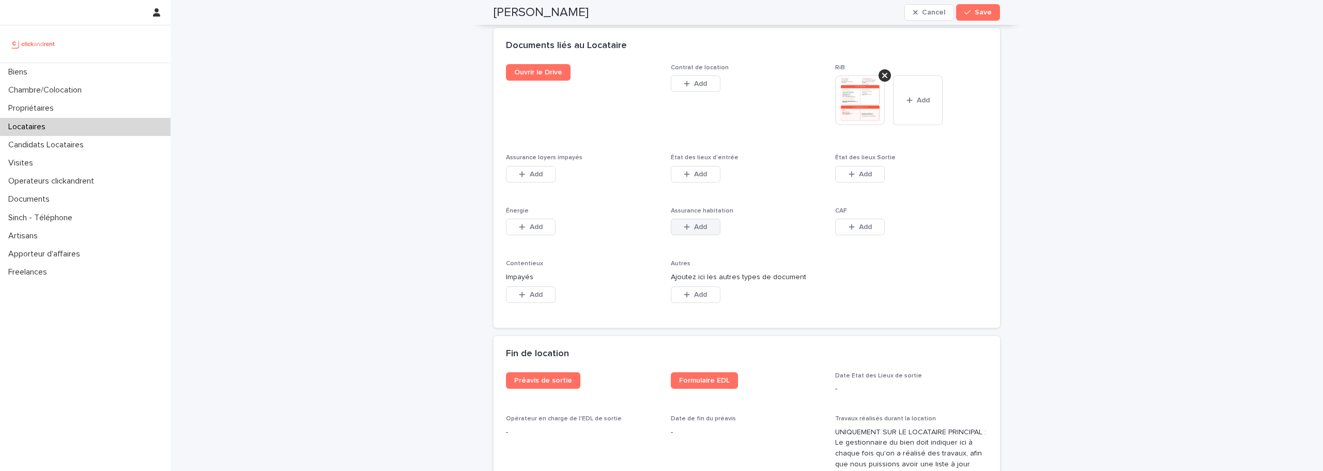
click at [698, 223] on span "Add" at bounding box center [700, 226] width 13 height 7
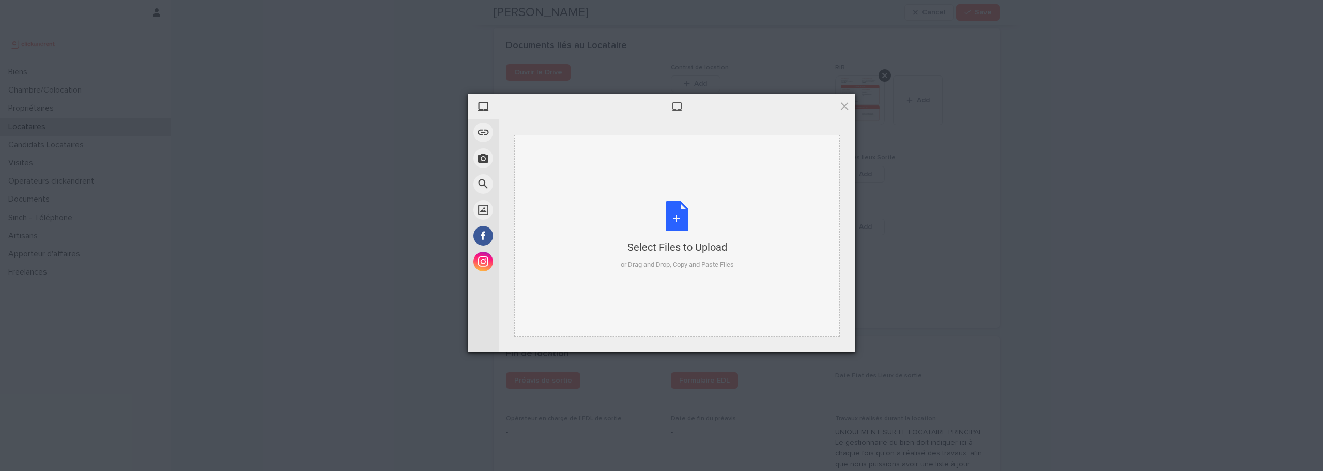
click at [664, 218] on div "Select Files to Upload or Drag and Drop, Copy and Paste Files" at bounding box center [677, 235] width 113 height 69
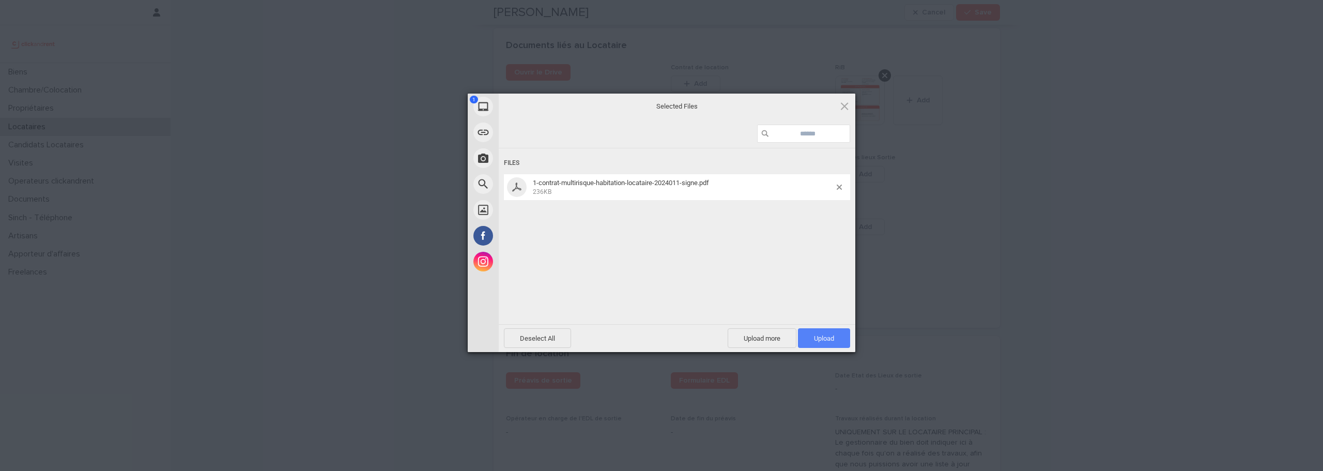
click at [816, 337] on span "Upload 1" at bounding box center [824, 338] width 20 height 8
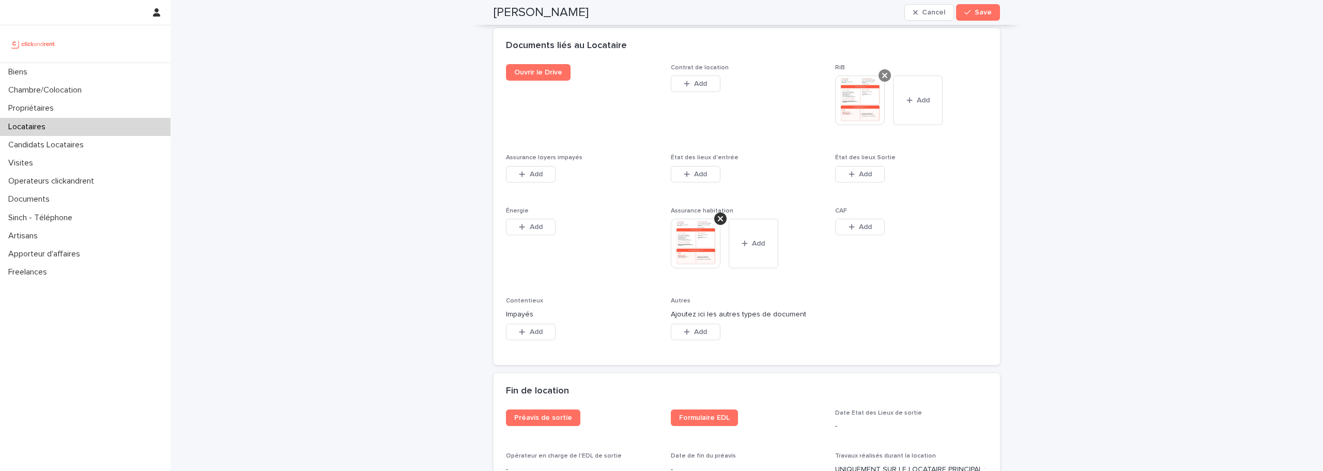
click at [882, 73] on icon at bounding box center [884, 75] width 5 height 5
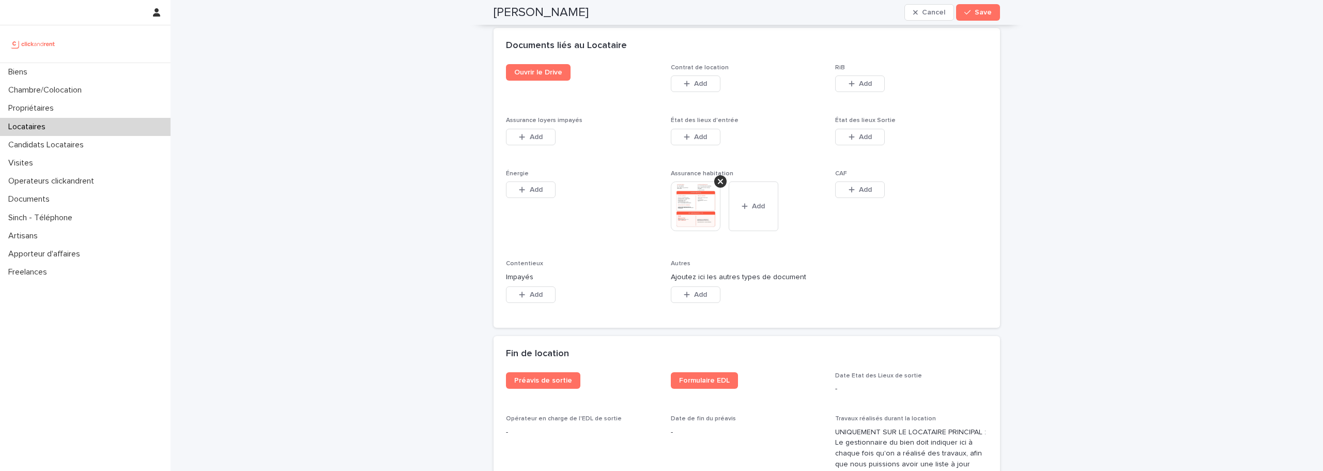
click at [853, 99] on div "Ouvrir le Drive Contrat de location This file cannot be opened Download File Ad…" at bounding box center [747, 189] width 482 height 251
click at [847, 80] on button "Add" at bounding box center [860, 83] width 50 height 17
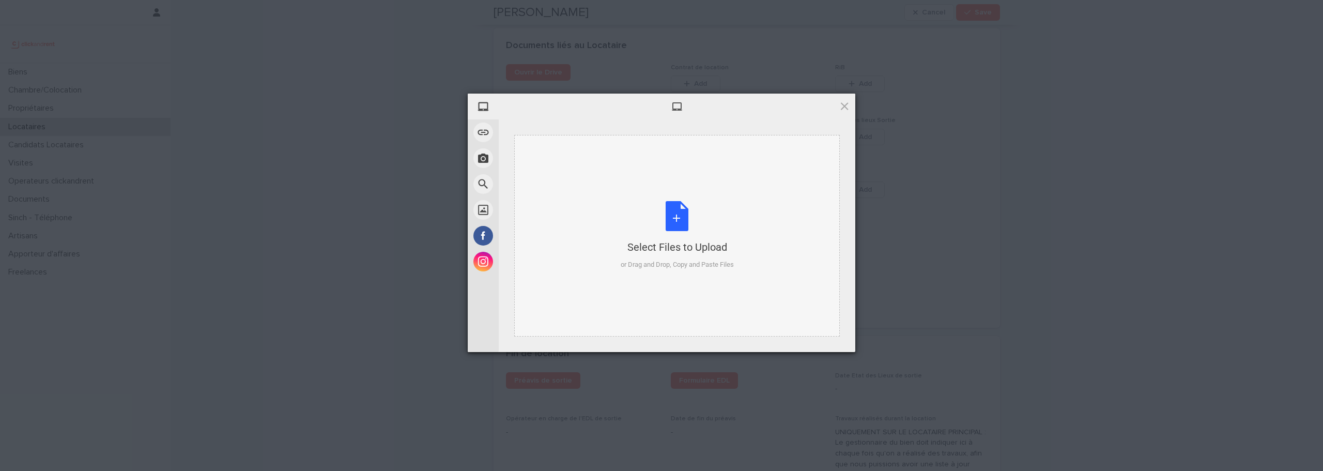
click at [679, 225] on div "Select Files to Upload or Drag and Drop, Copy and Paste Files" at bounding box center [677, 235] width 113 height 69
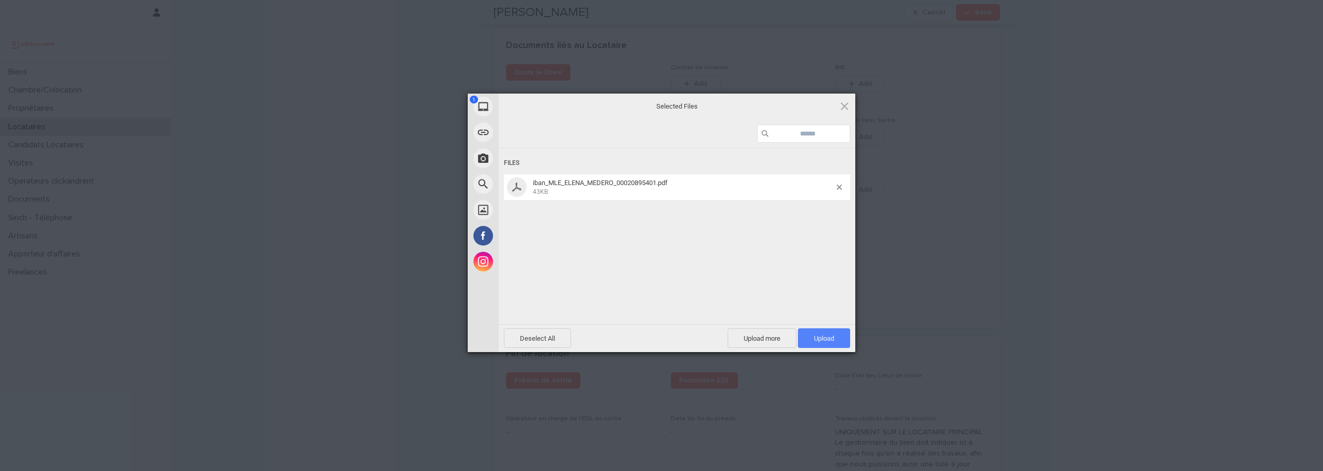
click at [819, 342] on span "Upload 1" at bounding box center [824, 338] width 52 height 20
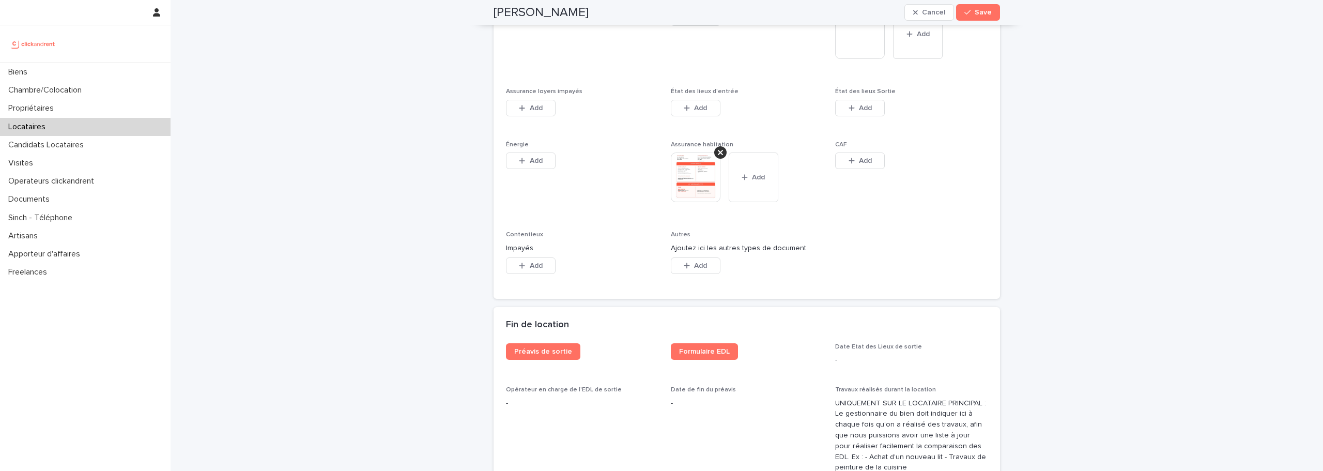
scroll to position [1786, 0]
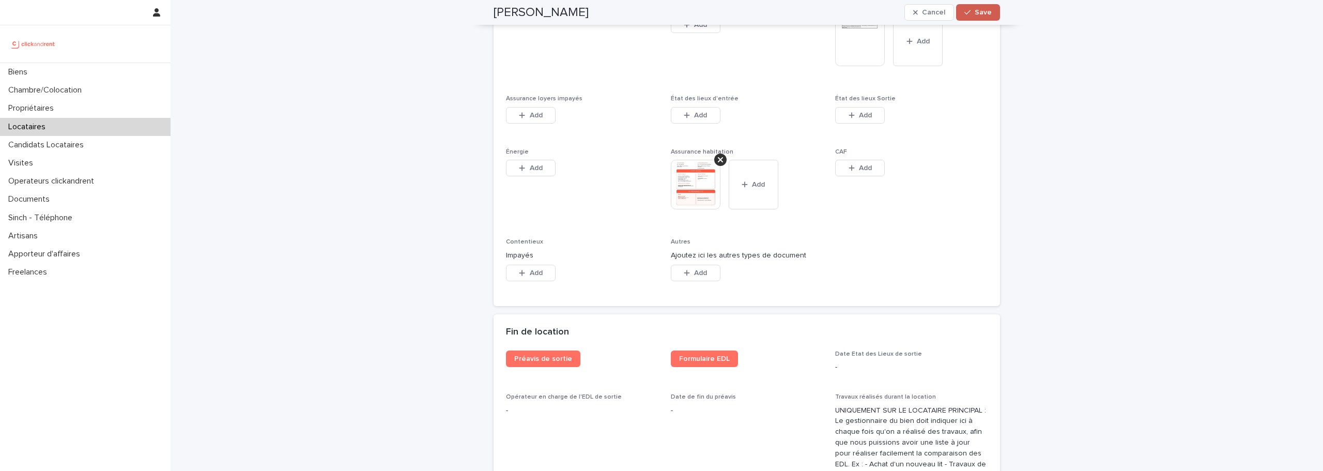
click at [970, 10] on div "button" at bounding box center [969, 12] width 10 height 7
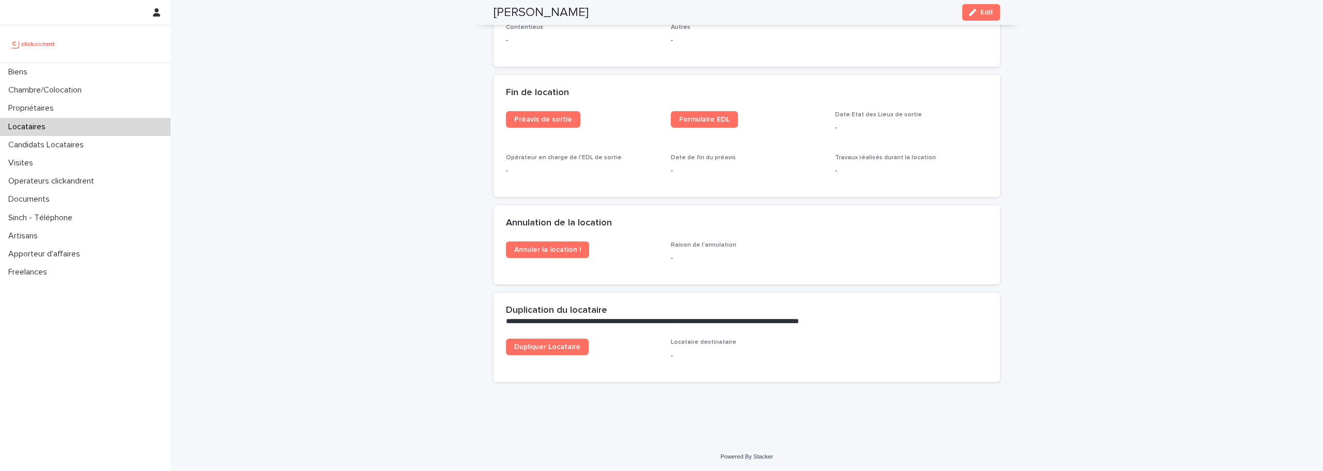
scroll to position [1366, 0]
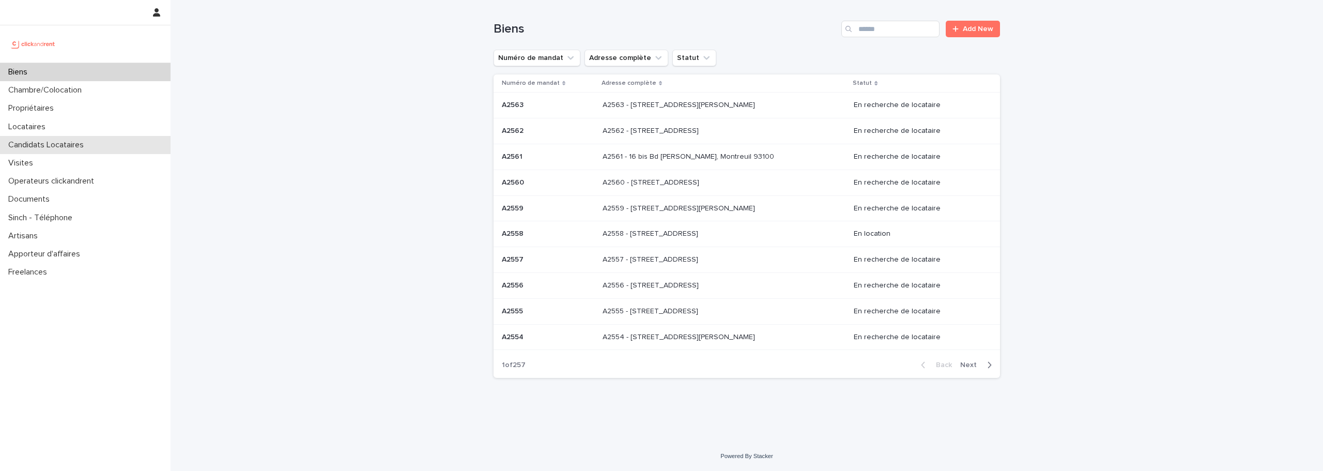
click at [81, 137] on div "Candidats Locataires" at bounding box center [85, 145] width 170 height 18
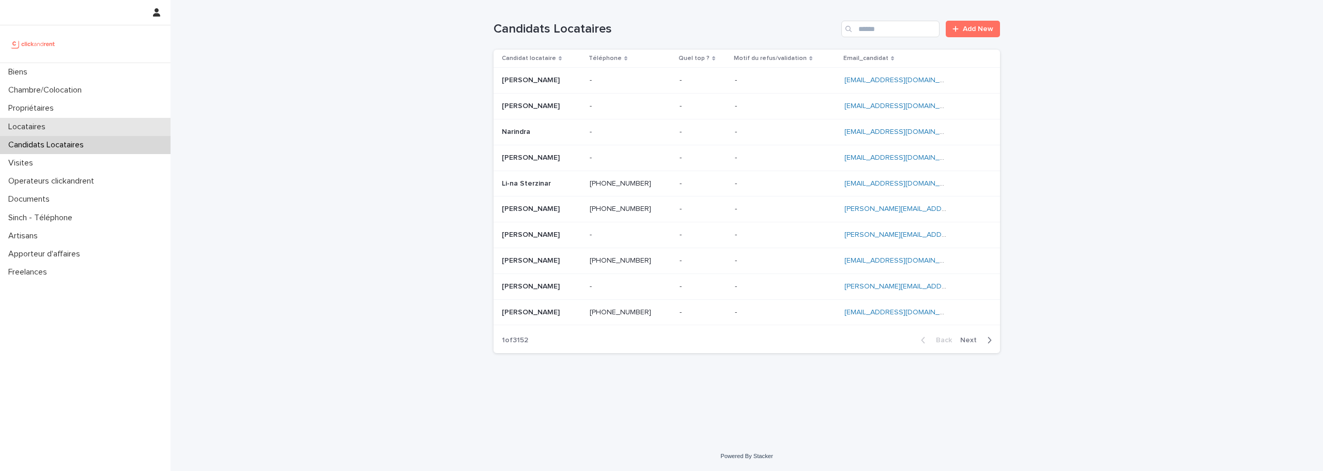
click at [67, 126] on div "Locataires" at bounding box center [85, 127] width 170 height 18
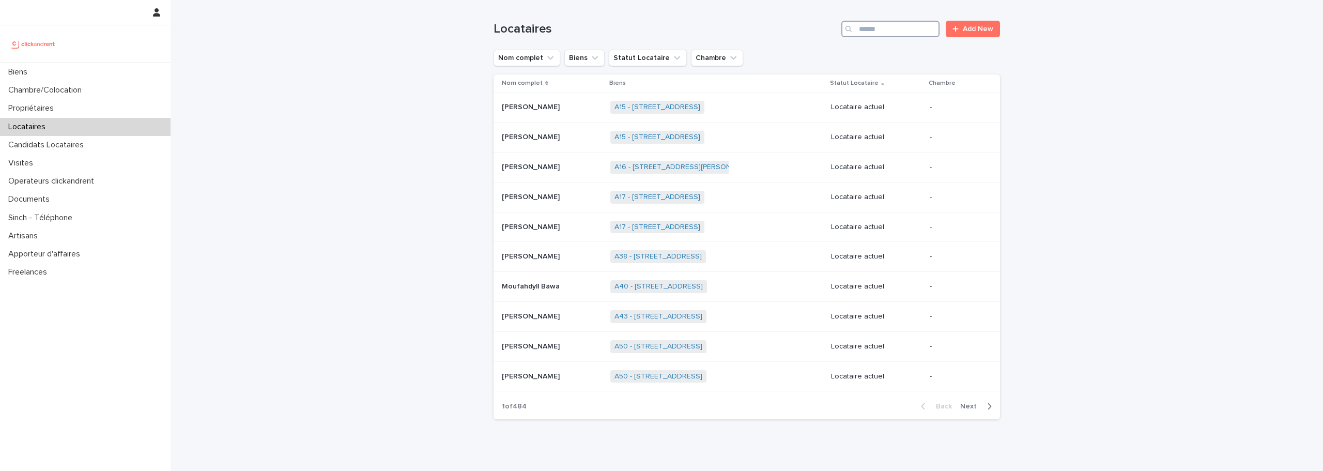
click at [867, 32] on input "Search" at bounding box center [890, 29] width 98 height 17
type input "*"
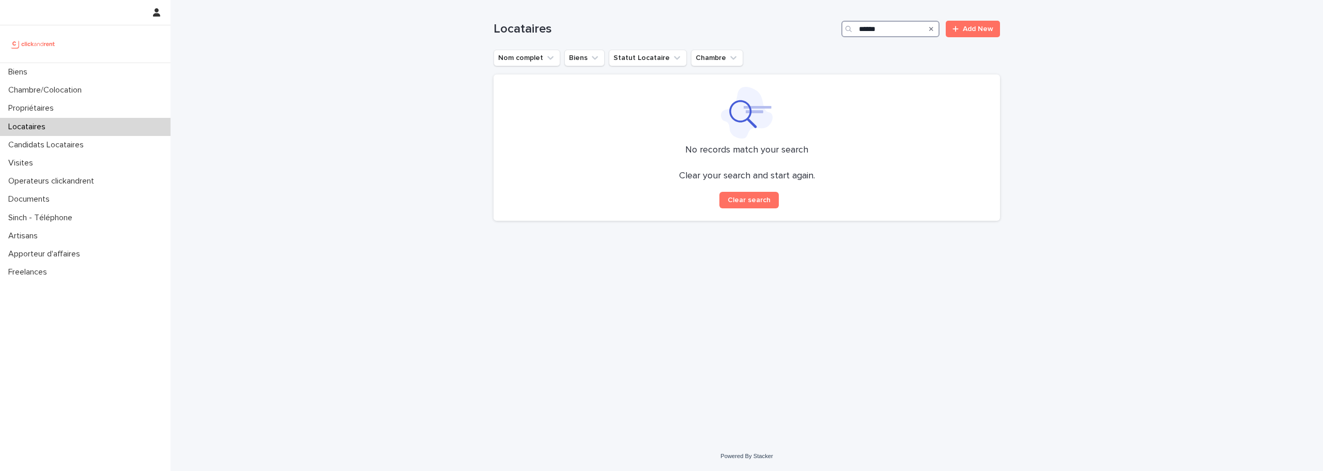
click at [885, 32] on input "******" at bounding box center [890, 29] width 98 height 17
type input "*****"
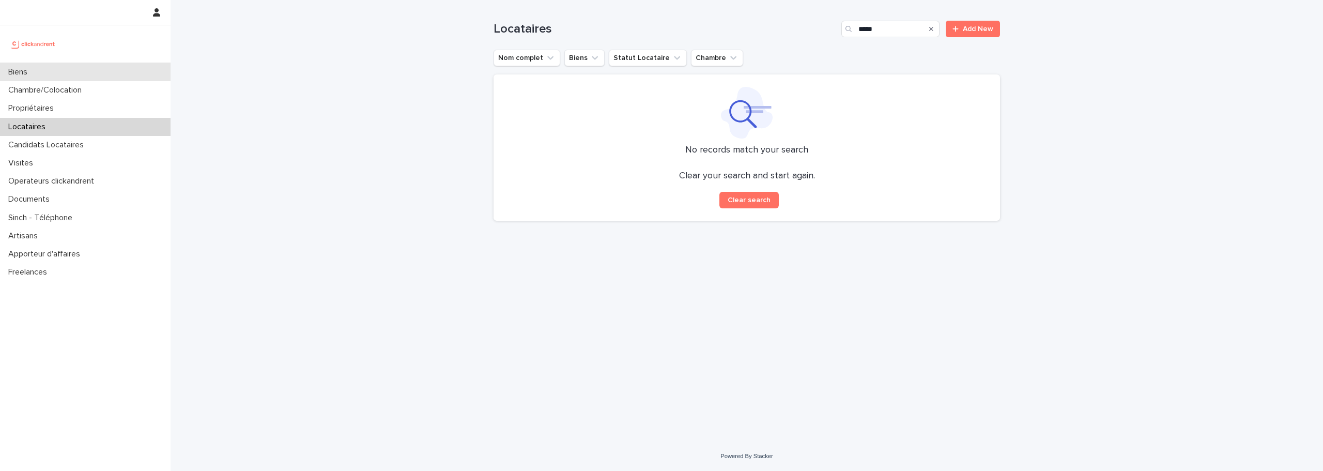
click at [31, 71] on p "Biens" at bounding box center [20, 72] width 32 height 10
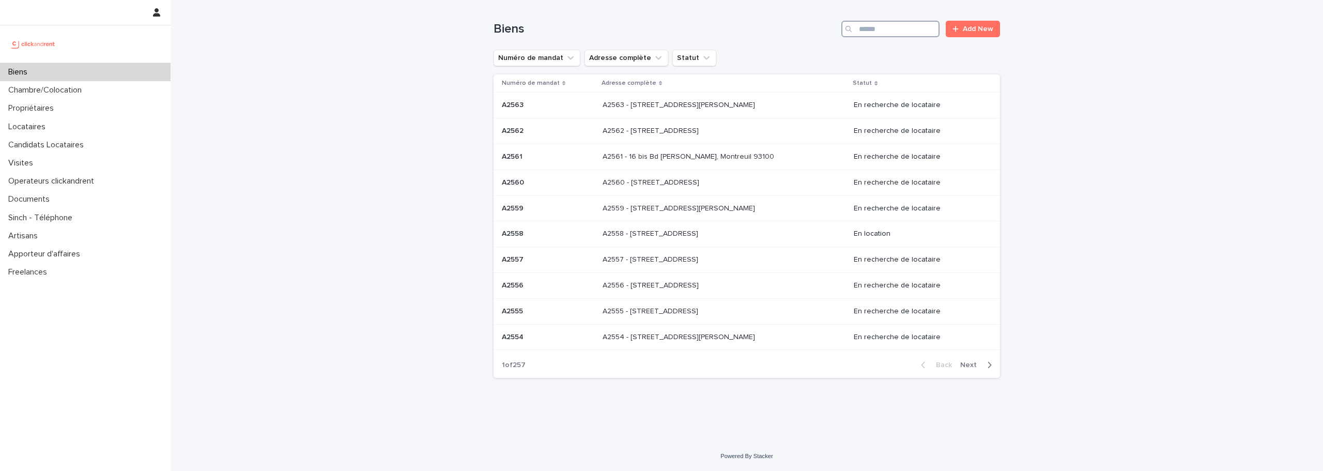
click at [879, 26] on input "Search" at bounding box center [890, 29] width 98 height 17
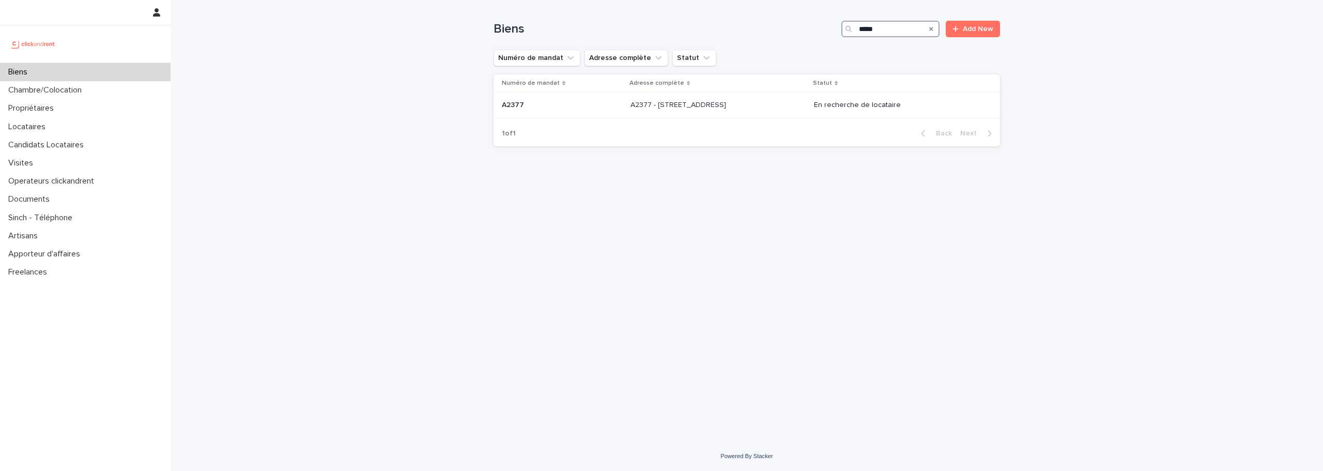
type input "*****"
click at [782, 105] on div "A2377 - 8 Boulevard d'Alsace Lorraine, Le Perreux-sur-Marne 94170 A2377 - 8 Bou…" at bounding box center [717, 105] width 175 height 17
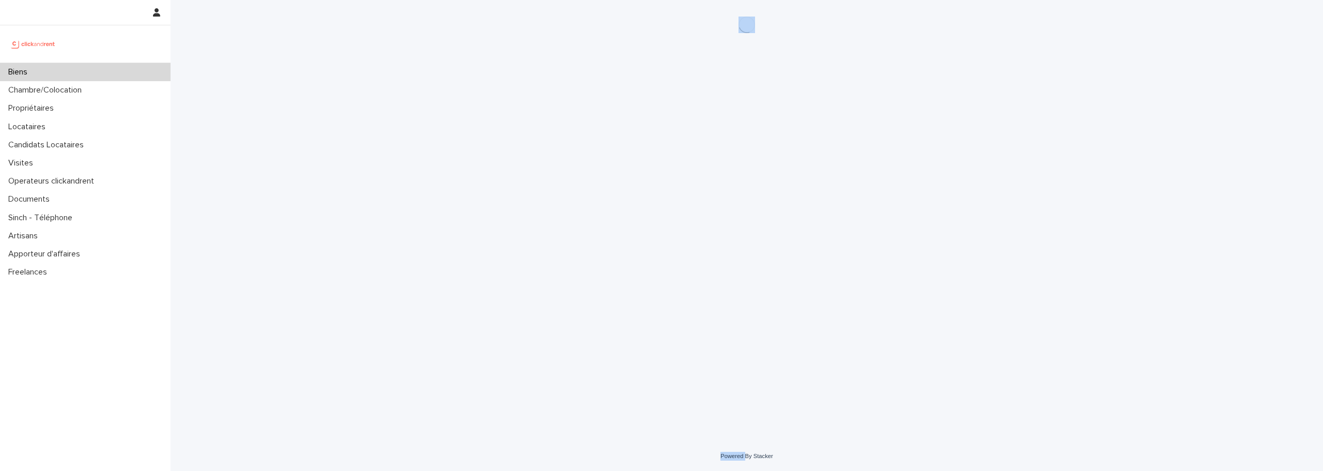
click at [782, 105] on div "Loading... Saving… Loading... Saving…" at bounding box center [746, 207] width 517 height 415
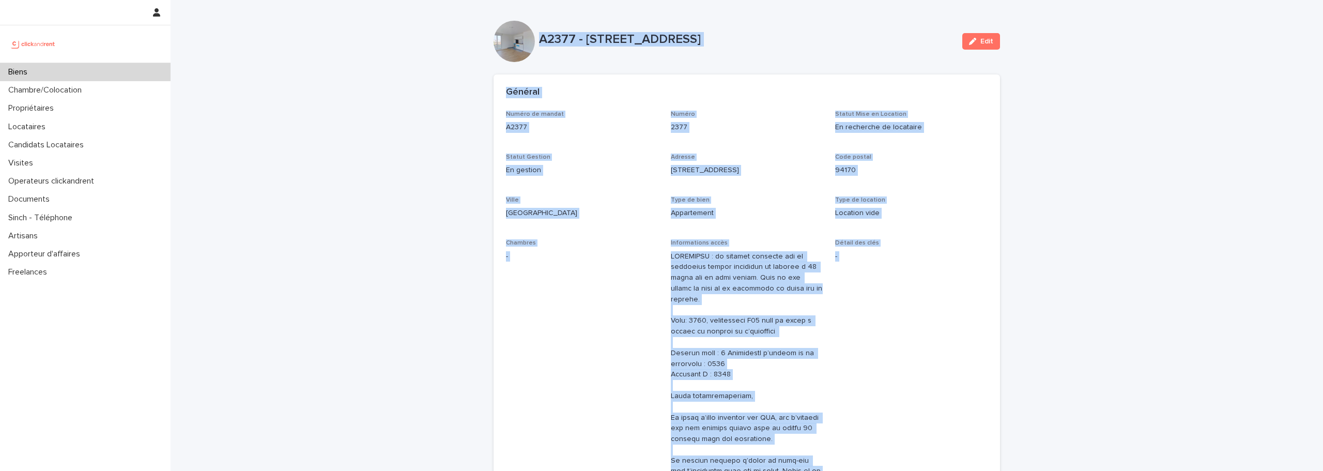
click at [641, 173] on p "En gestion" at bounding box center [582, 170] width 152 height 11
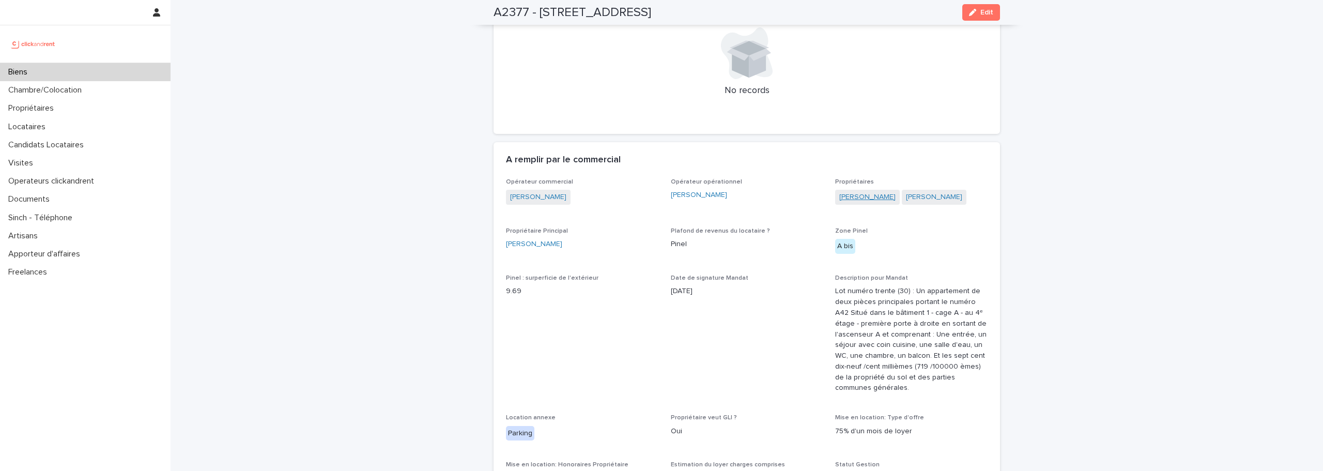
scroll to position [1036, 0]
click at [855, 191] on link "Johan Amsellem" at bounding box center [867, 196] width 56 height 11
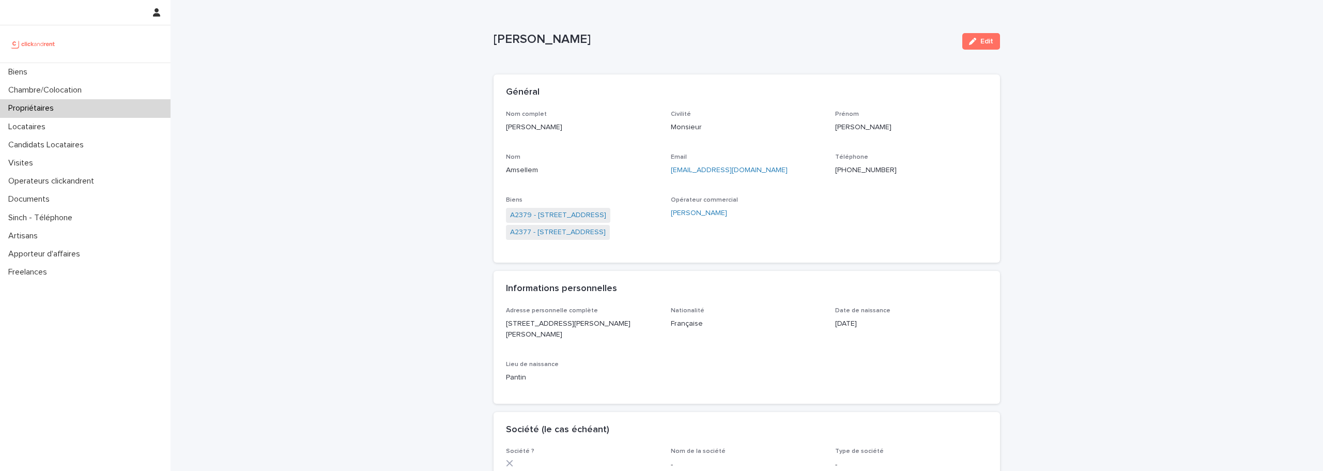
click at [853, 171] on p "+33611983868" at bounding box center [911, 170] width 152 height 11
copy p "+33611983868"
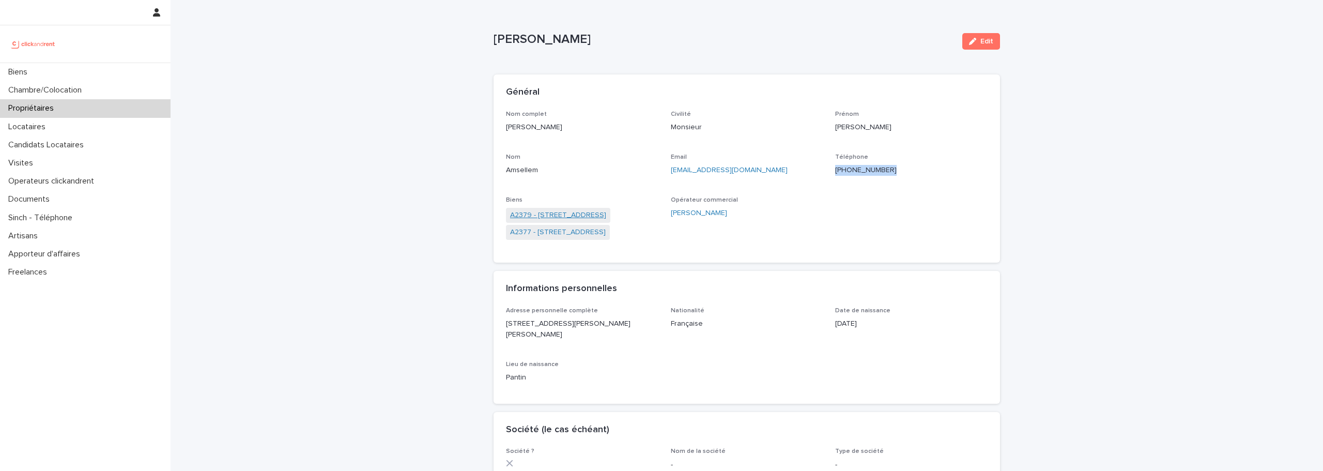
click at [606, 217] on link "A2379 - 8 Boulevard d'Alsace Lorraine, Le Perreux-sur-Marne 94170" at bounding box center [558, 215] width 96 height 11
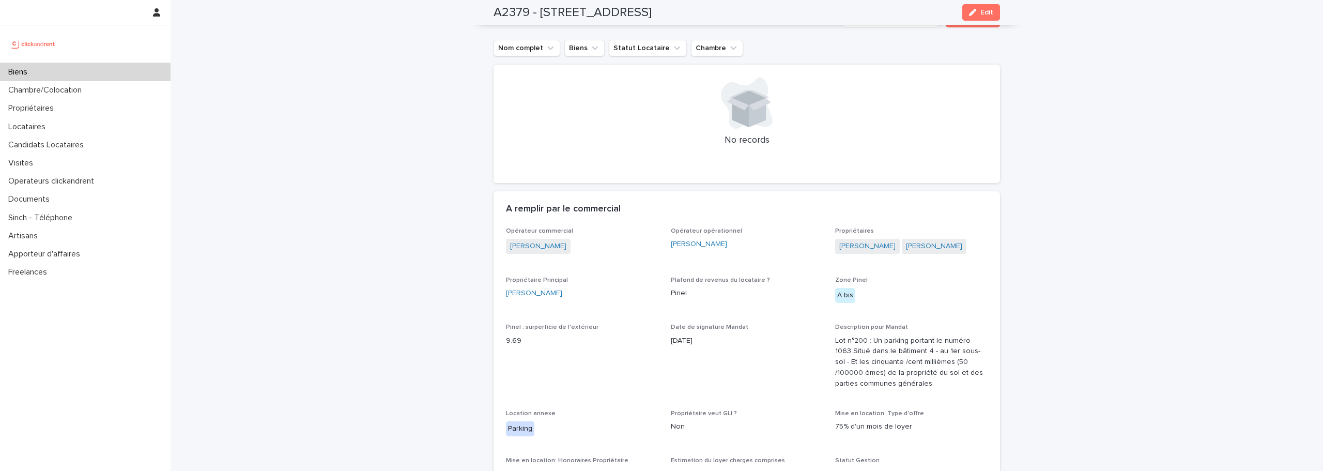
scroll to position [387, 0]
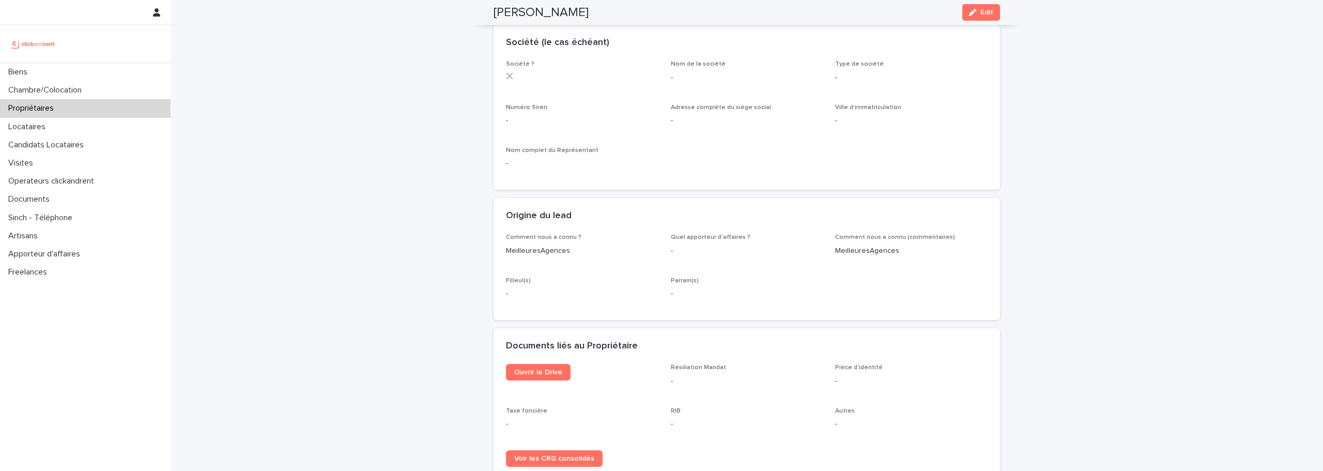
scroll to position [19, 0]
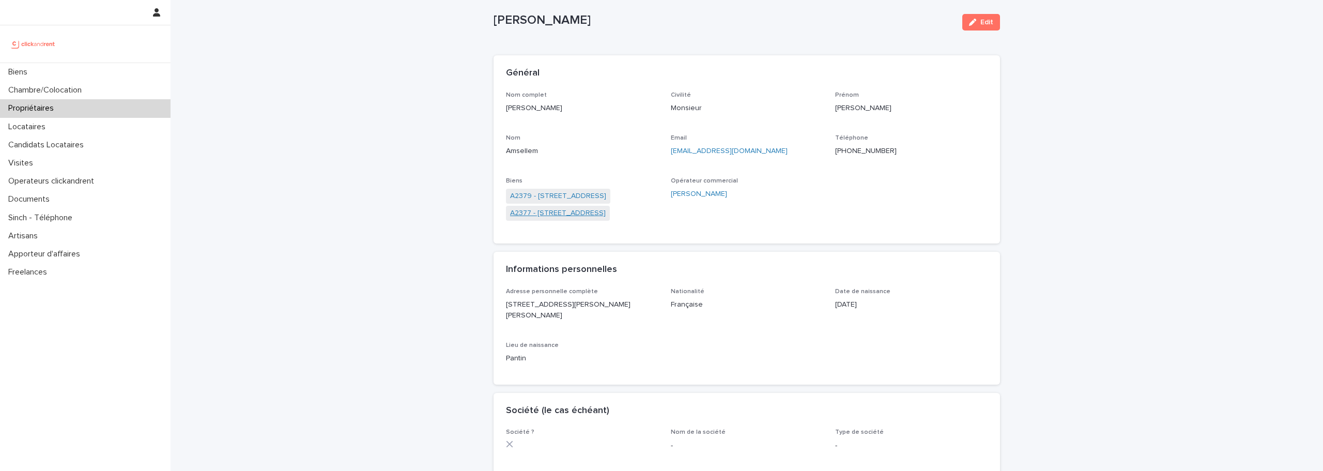
click at [596, 211] on link "A2377 - 8 Boulevard d'Alsace Lorraine, Le Perreux-sur-Marne 94170" at bounding box center [558, 213] width 96 height 11
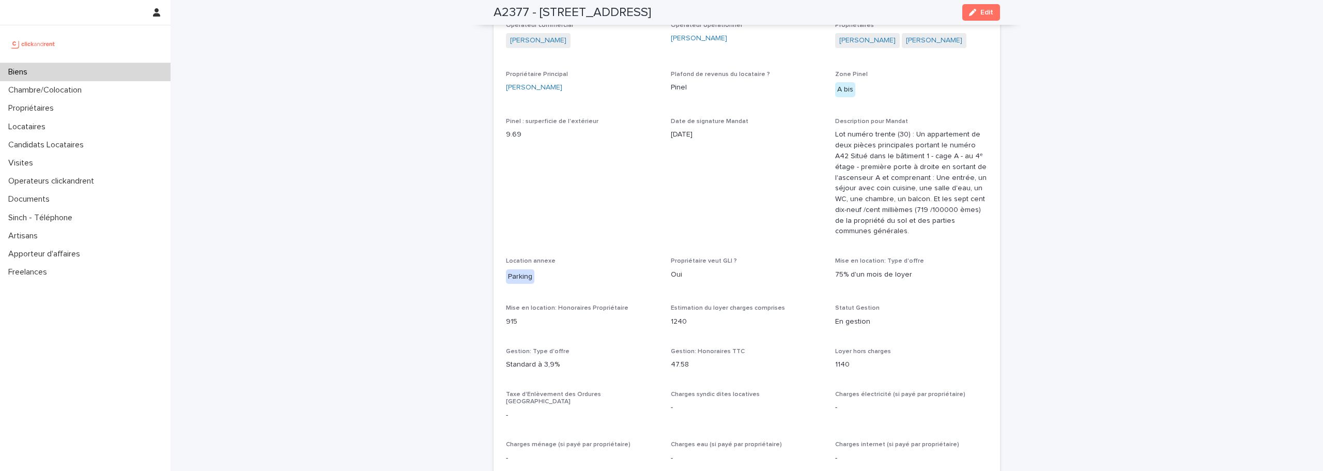
scroll to position [1188, 0]
click at [61, 44] on link at bounding box center [85, 44] width 154 height 21
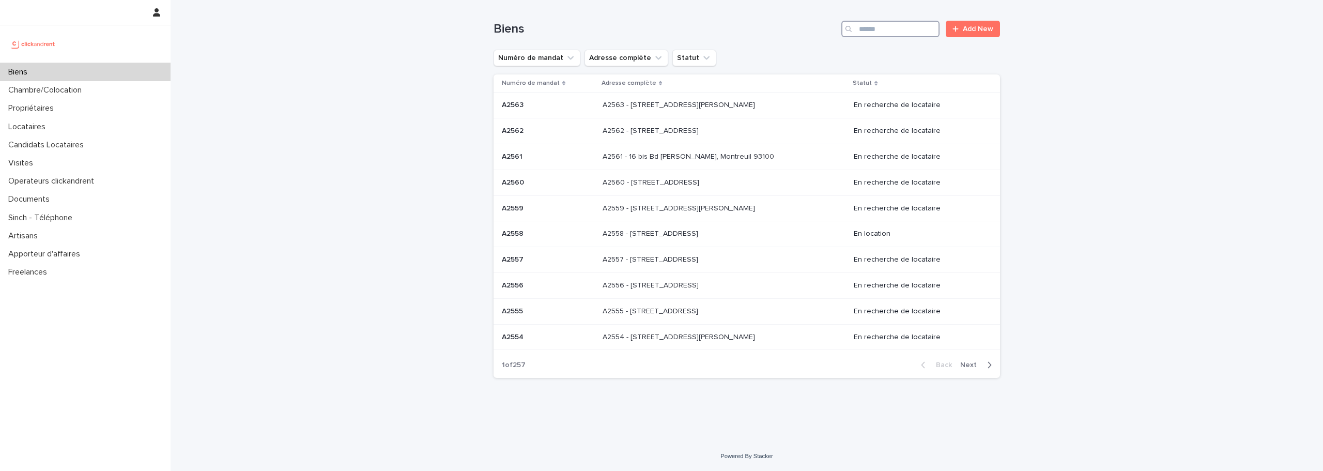
click at [875, 32] on input "Search" at bounding box center [890, 29] width 98 height 17
paste input "**********"
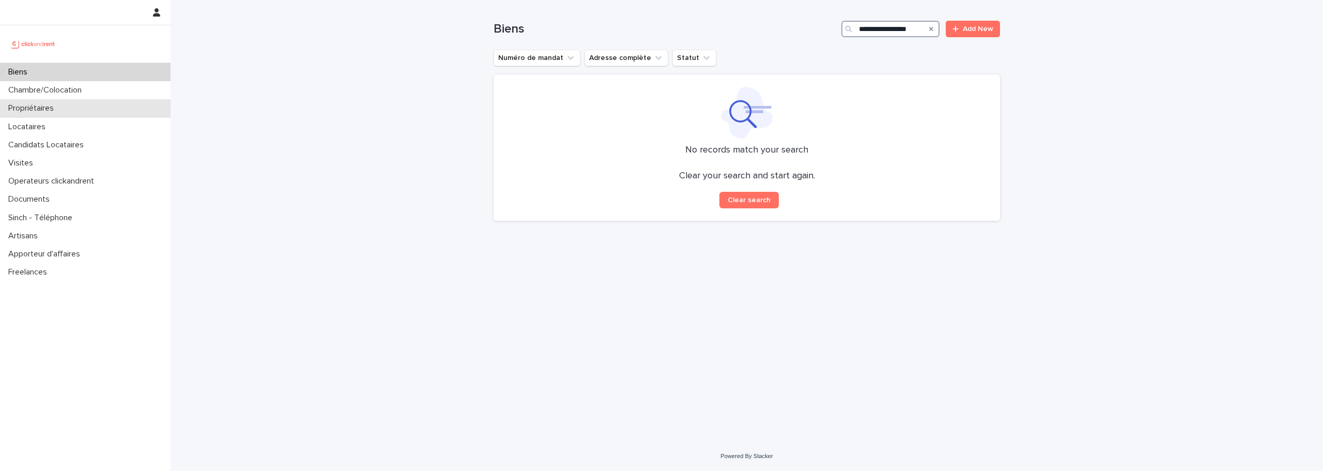
type input "**********"
click at [55, 111] on p "Propriétaires" at bounding box center [33, 108] width 58 height 10
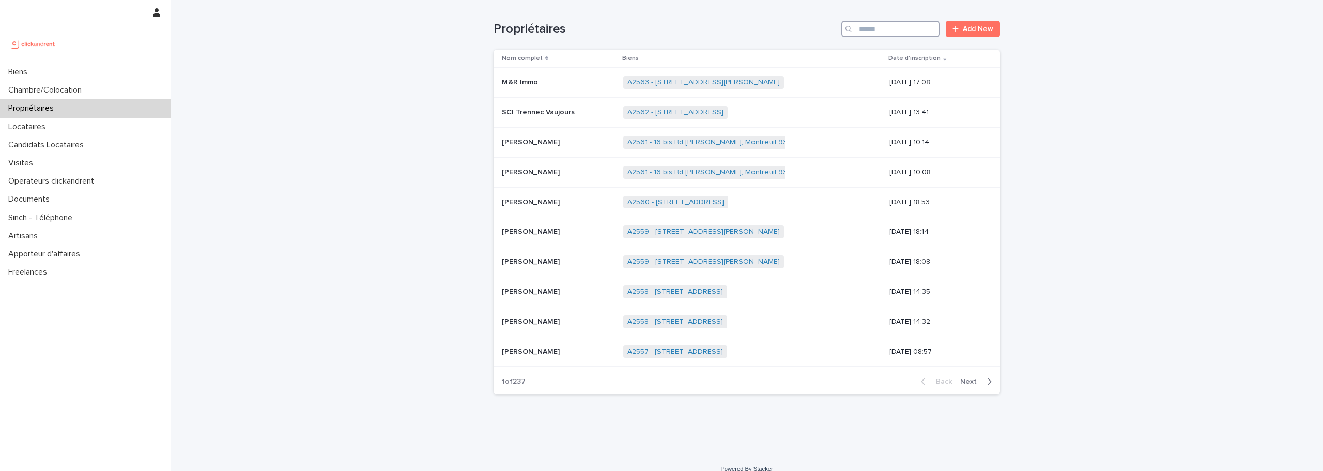
click at [889, 30] on input "Search" at bounding box center [890, 29] width 98 height 17
paste input "**********"
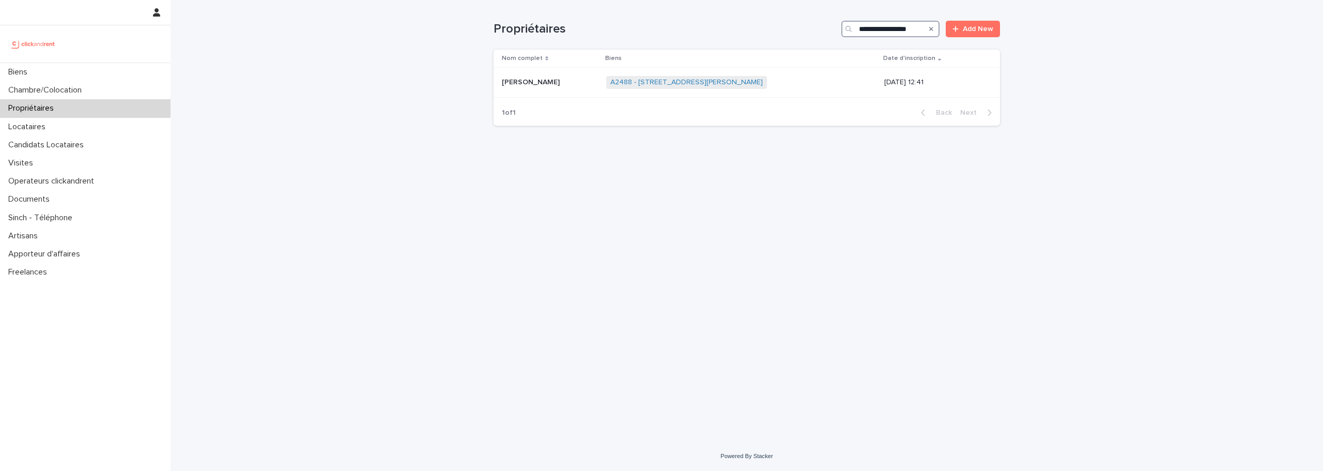
type input "**********"
click at [708, 85] on link "A2488 - 33 Rue Françoise Cachin, Lille 59000" at bounding box center [686, 82] width 152 height 9
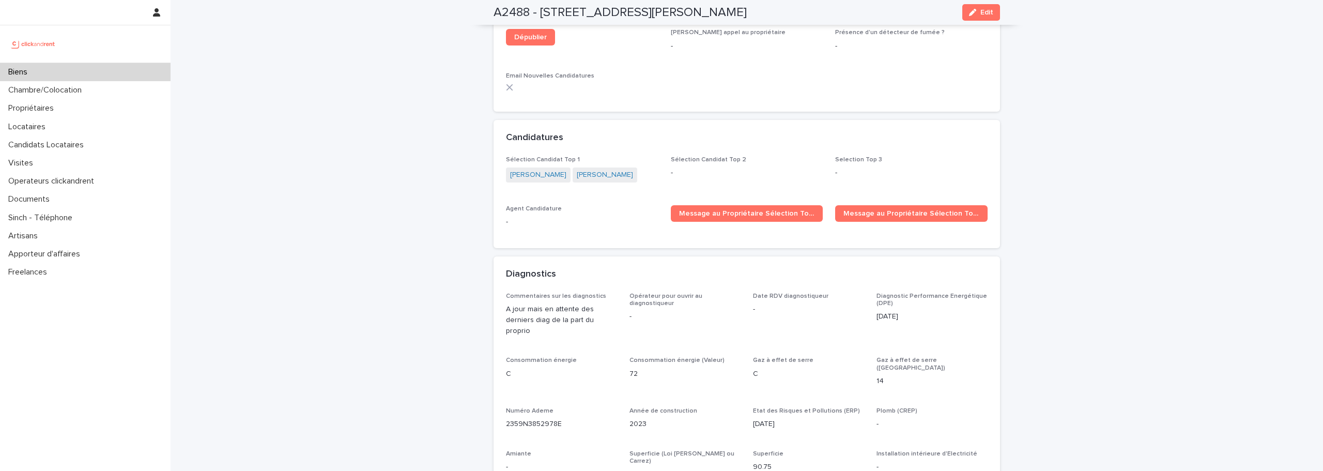
scroll to position [2837, 0]
click at [587, 171] on link "Karim Mahouachi" at bounding box center [605, 176] width 56 height 11
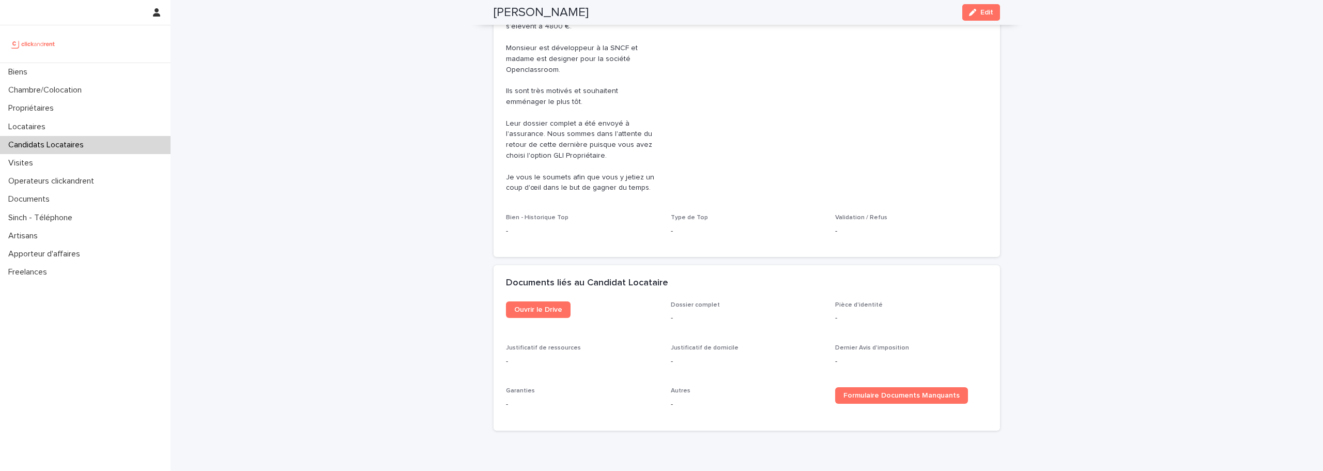
scroll to position [516, 0]
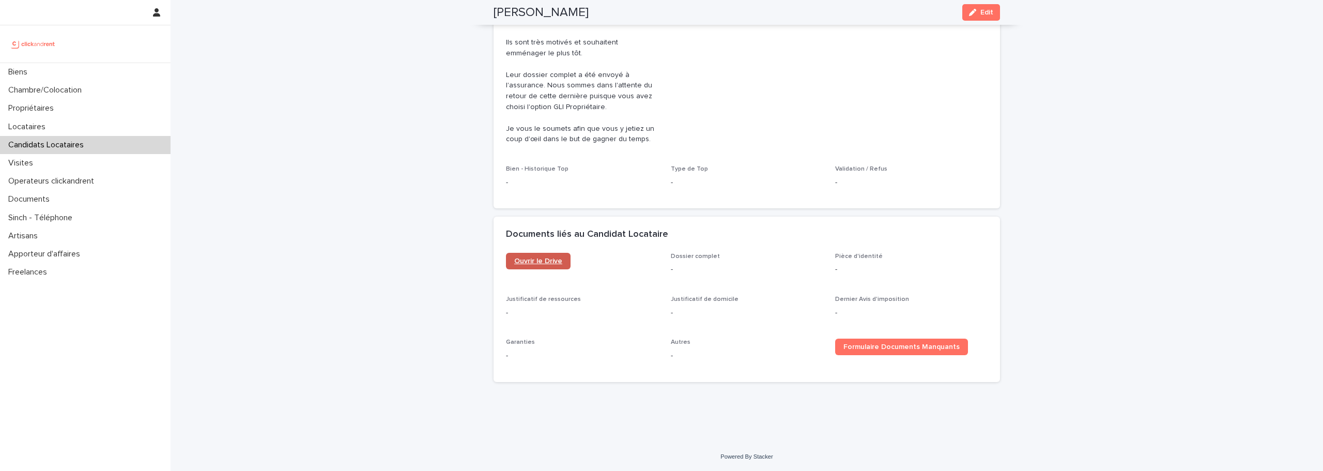
click at [552, 260] on span "Ouvrir le Drive" at bounding box center [538, 260] width 48 height 7
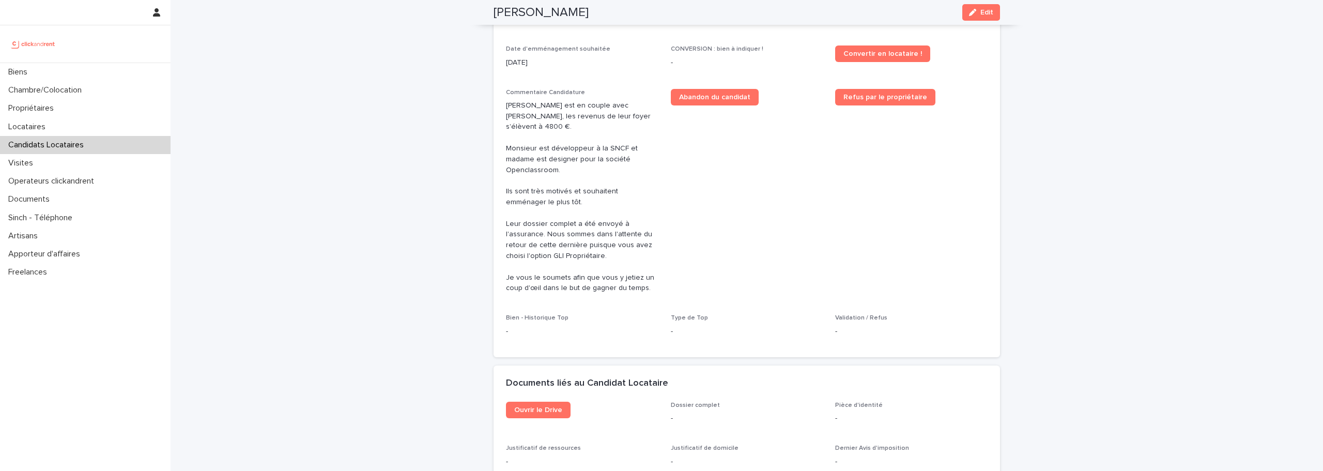
scroll to position [365, 0]
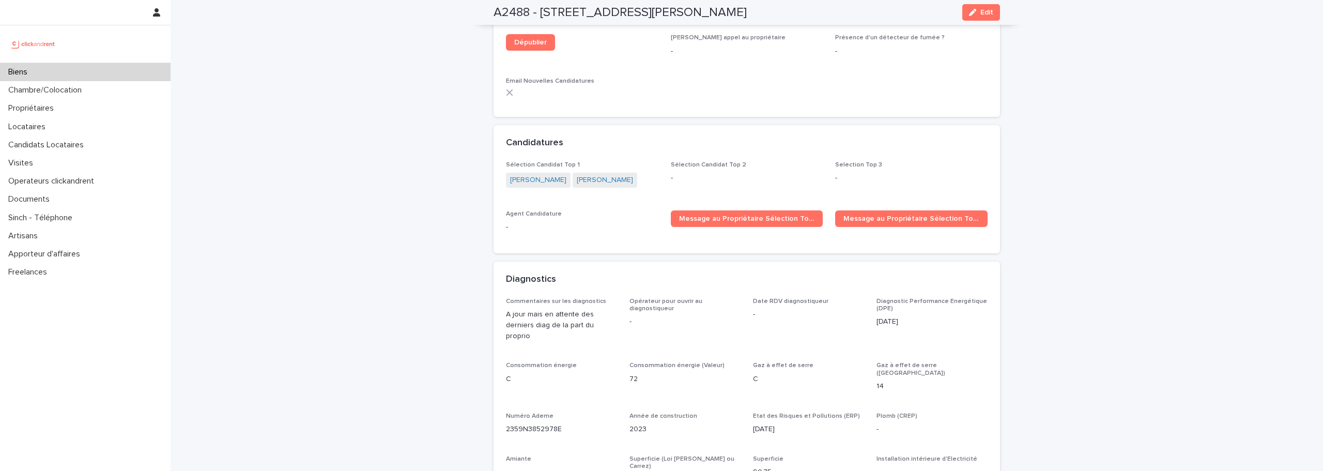
scroll to position [2823, 0]
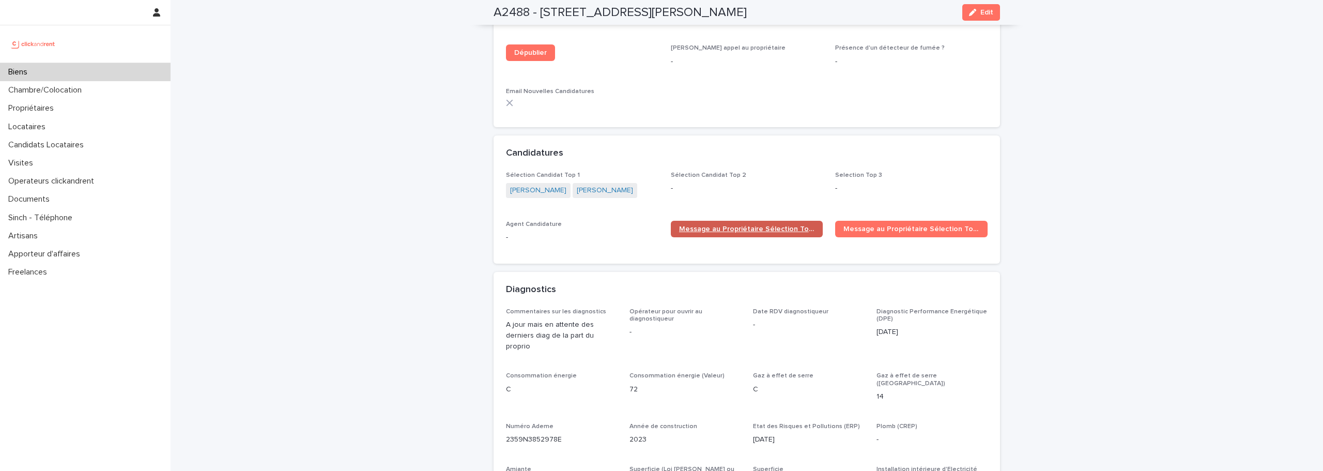
click at [737, 221] on link "Message au Propriétaire Sélection Top 1" at bounding box center [747, 229] width 152 height 17
click at [33, 48] on img at bounding box center [33, 44] width 50 height 21
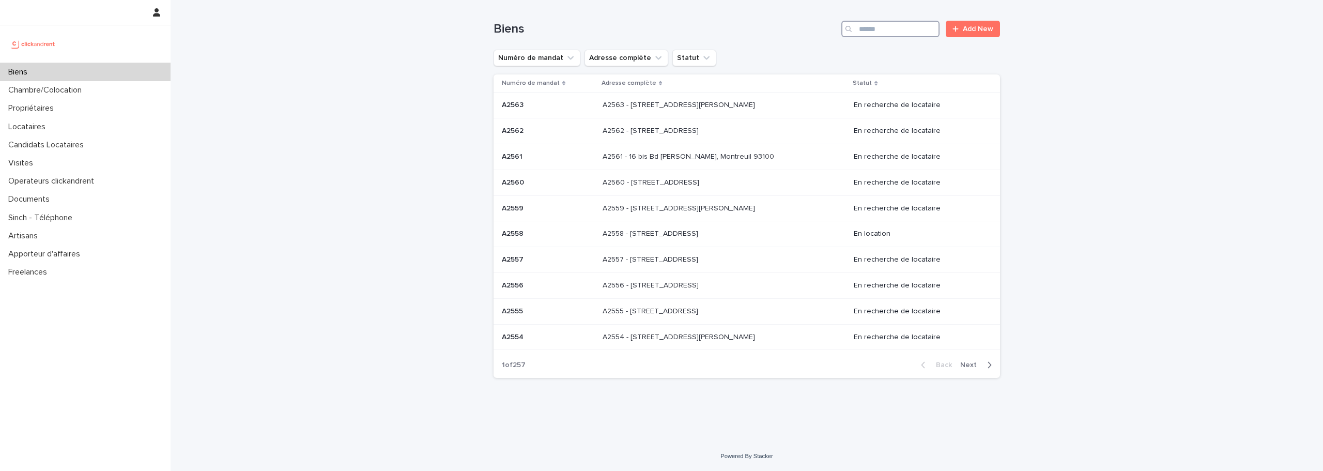
click at [864, 35] on input "Search" at bounding box center [890, 29] width 98 height 17
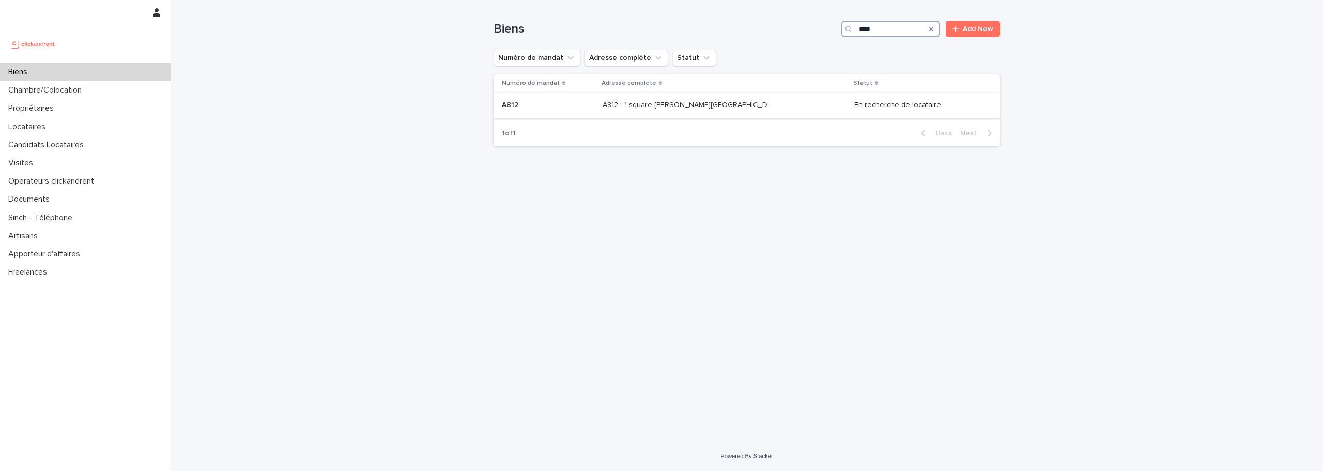
type input "****"
click at [711, 102] on p "A812 - 1 square Anatole France, Saint-Cyr-L’ecole 78210" at bounding box center [689, 104] width 174 height 11
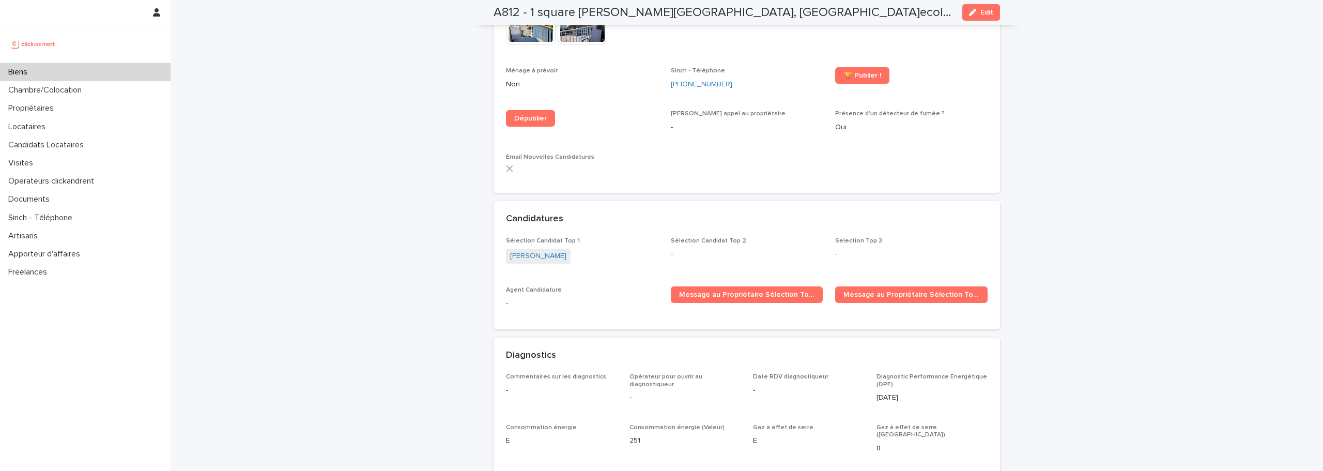
scroll to position [3258, 0]
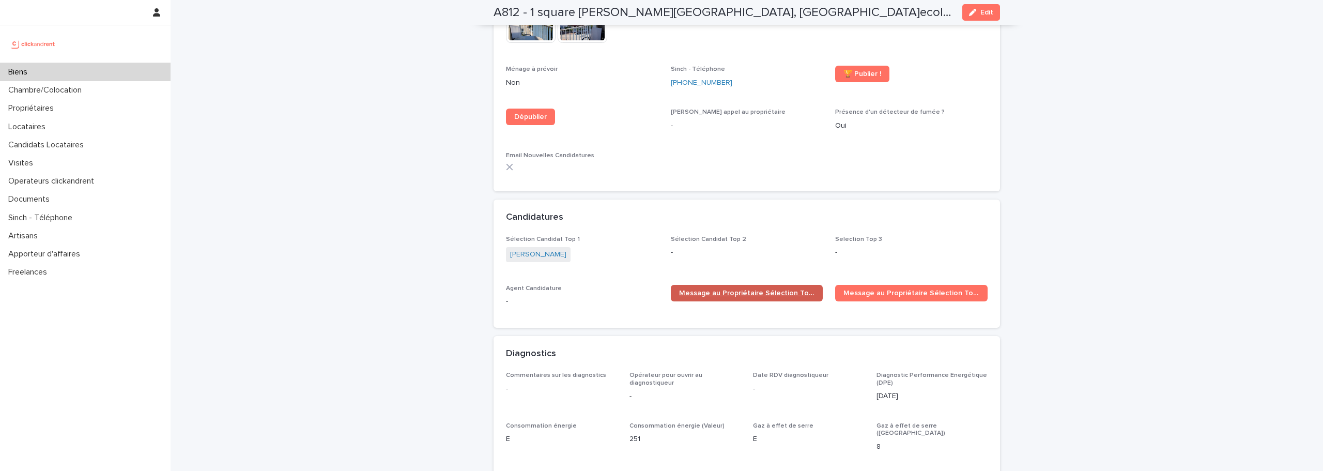
click at [687, 289] on span "Message au Propriétaire Sélection Top 1" at bounding box center [747, 292] width 136 height 7
click at [68, 43] on link at bounding box center [85, 44] width 154 height 21
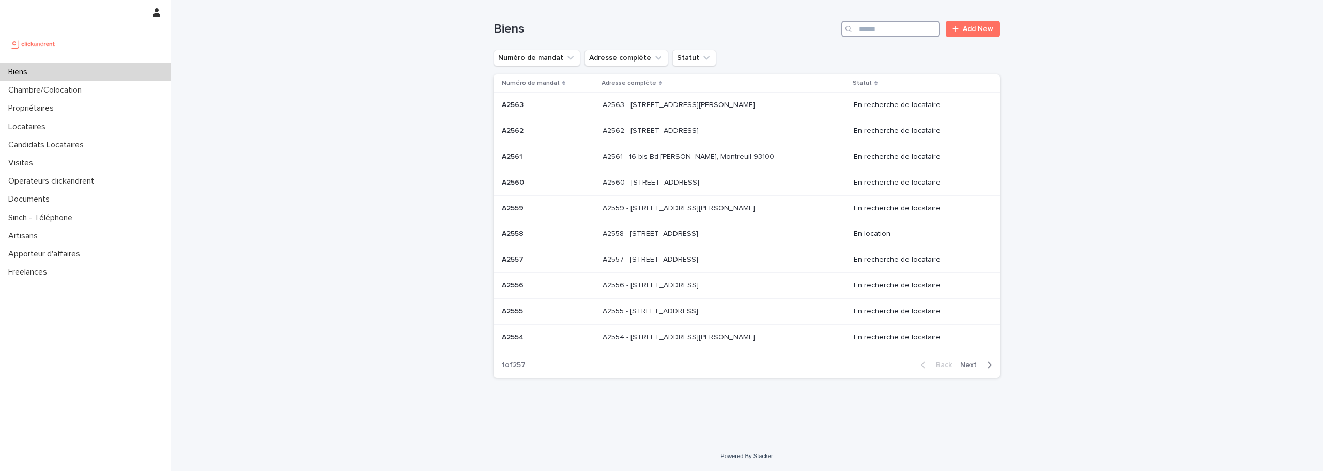
drag, startPoint x: 873, startPoint y: 32, endPoint x: 863, endPoint y: 28, distance: 10.5
click at [863, 28] on input "Search" at bounding box center [890, 29] width 98 height 17
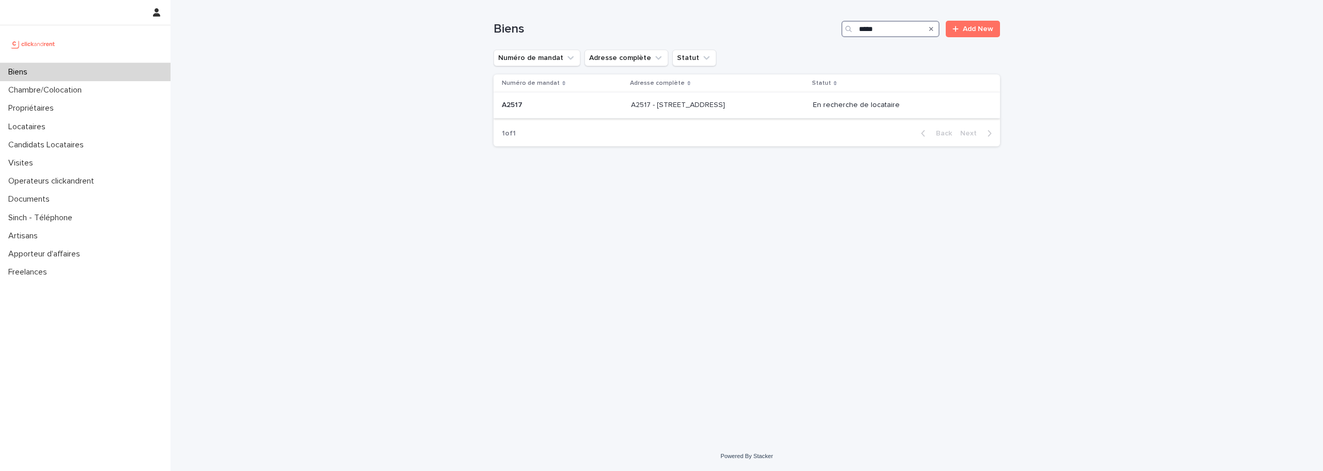
type input "*****"
click at [778, 104] on p at bounding box center [717, 105] width 172 height 9
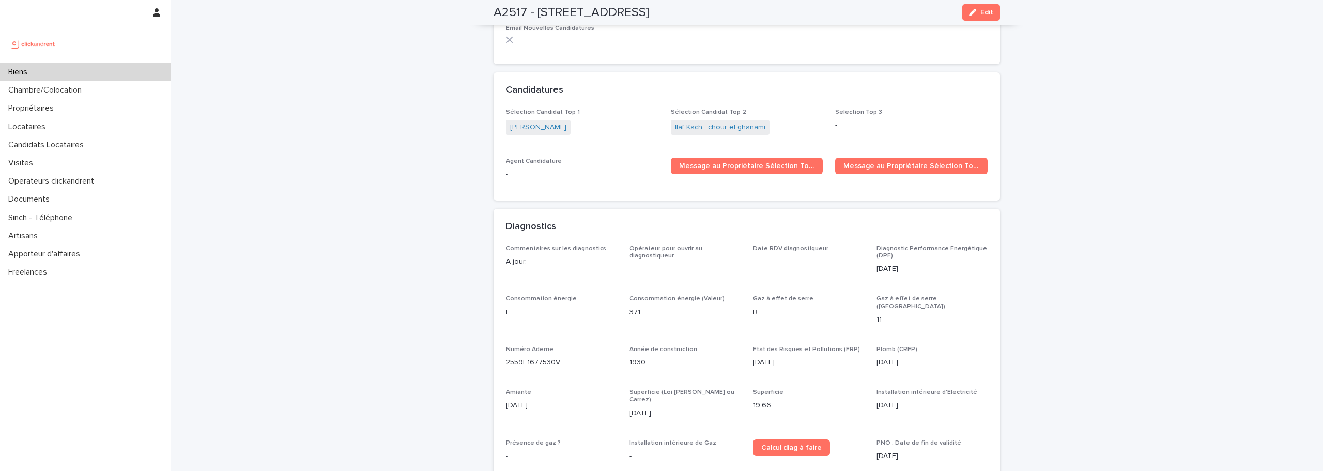
scroll to position [3175, 0]
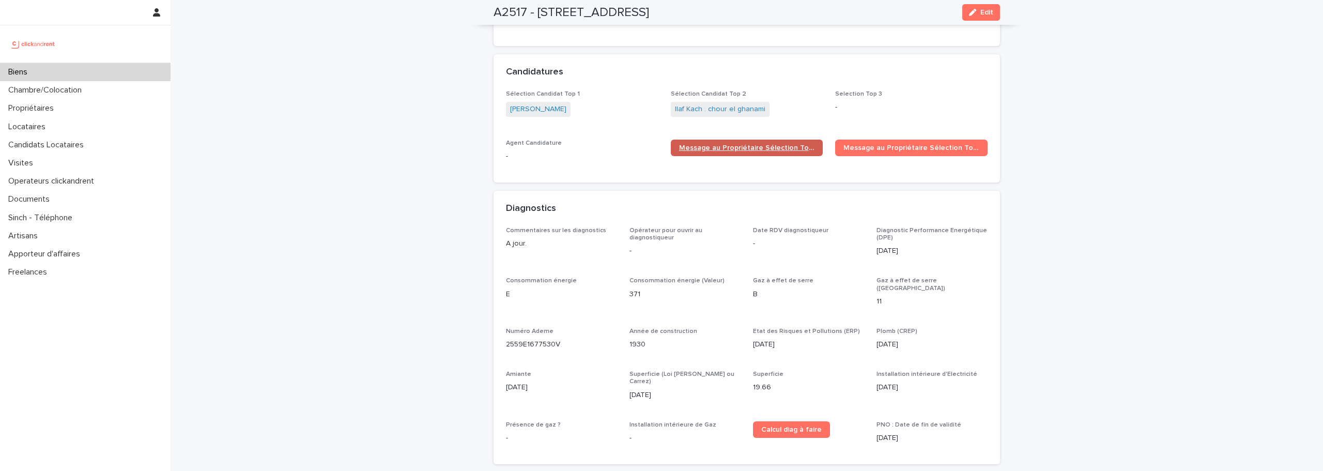
click at [774, 144] on span "Message au Propriétaire Sélection Top 1" at bounding box center [747, 147] width 136 height 7
click at [920, 144] on span "Message au Propriétaire Sélection Top 2" at bounding box center [911, 147] width 136 height 7
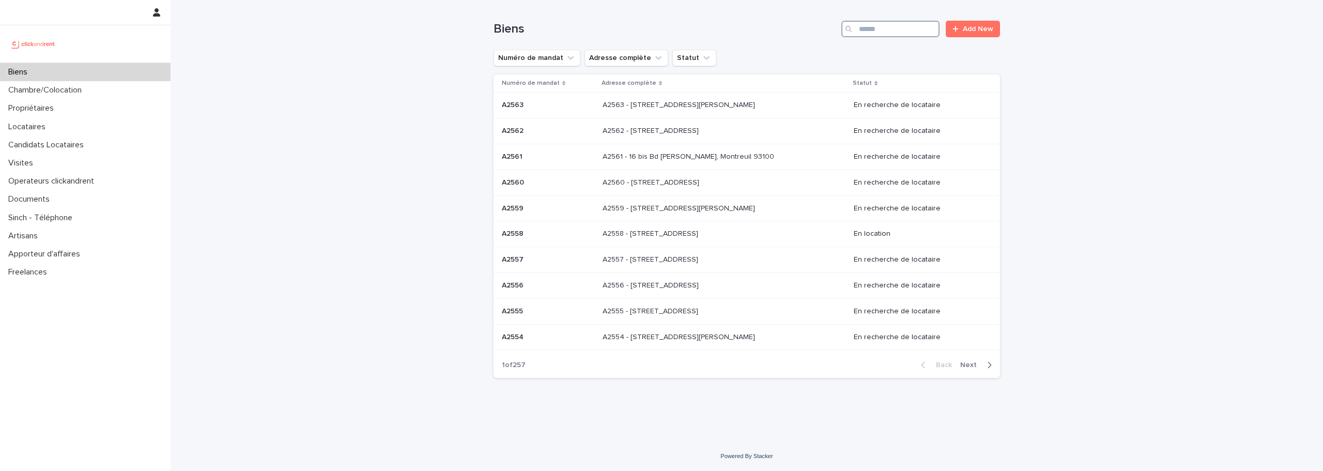
click at [891, 34] on input "Search" at bounding box center [890, 29] width 98 height 17
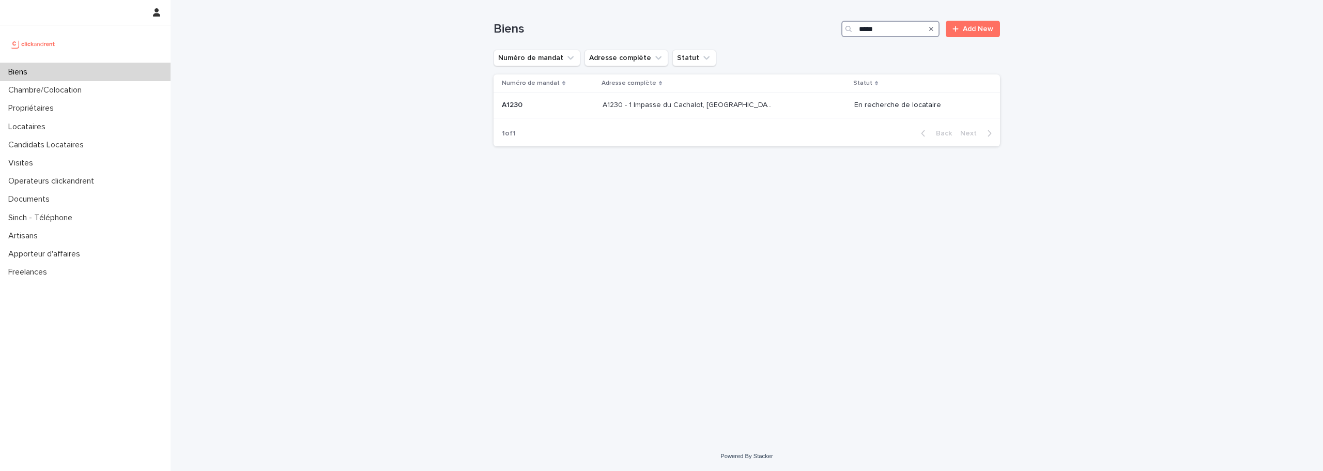
type input "*****"
click at [741, 107] on p "A1230 - 1 Impasse du Cachalot, Chatenay-Malabry 92290" at bounding box center [689, 104] width 174 height 11
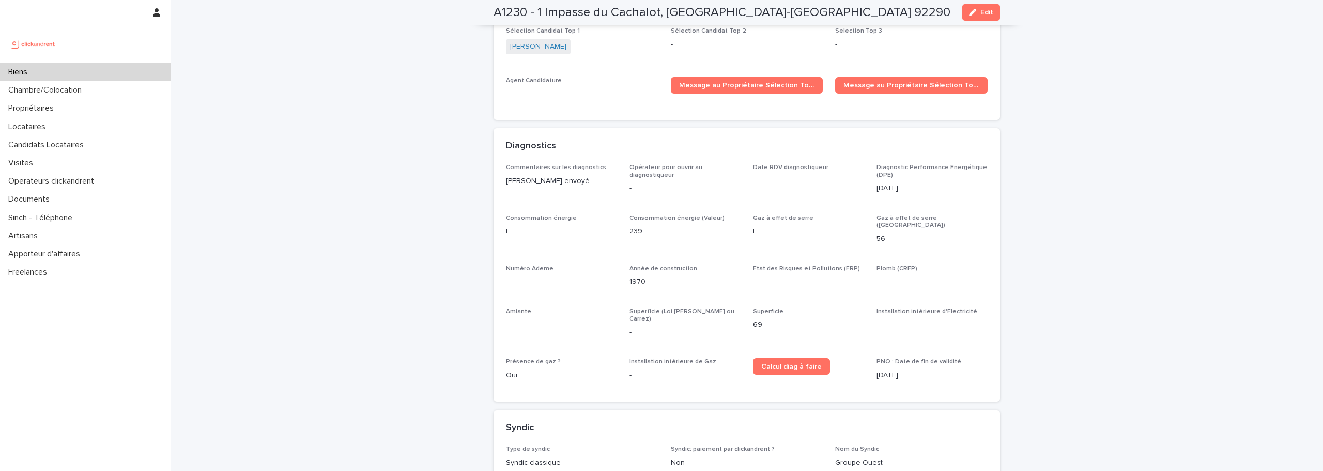
scroll to position [3397, 0]
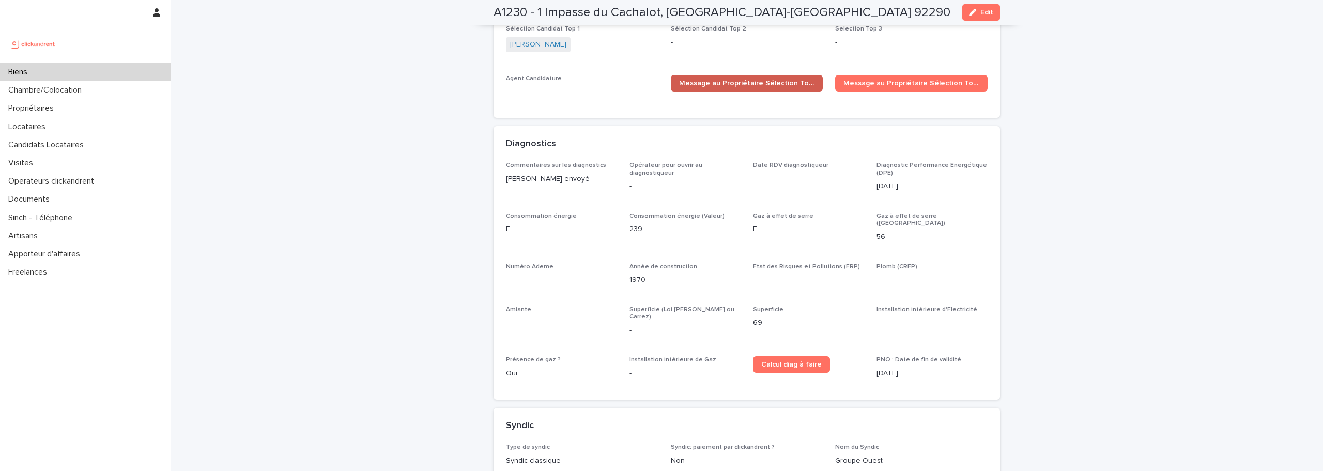
click at [796, 80] on span "Message au Propriétaire Sélection Top 1" at bounding box center [747, 83] width 136 height 7
click at [44, 35] on img at bounding box center [33, 44] width 50 height 21
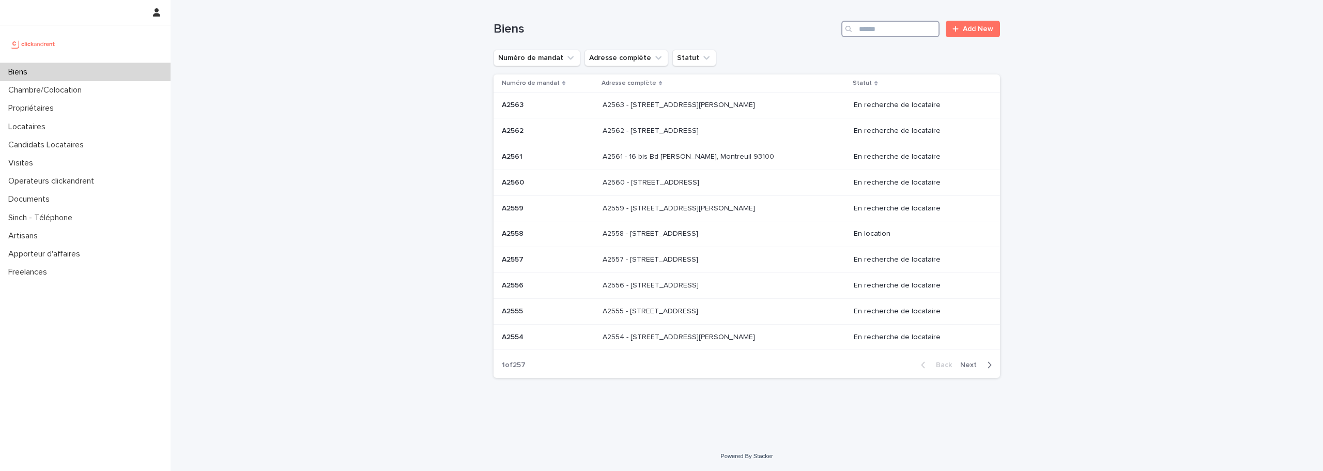
click at [906, 32] on input "Search" at bounding box center [890, 29] width 98 height 17
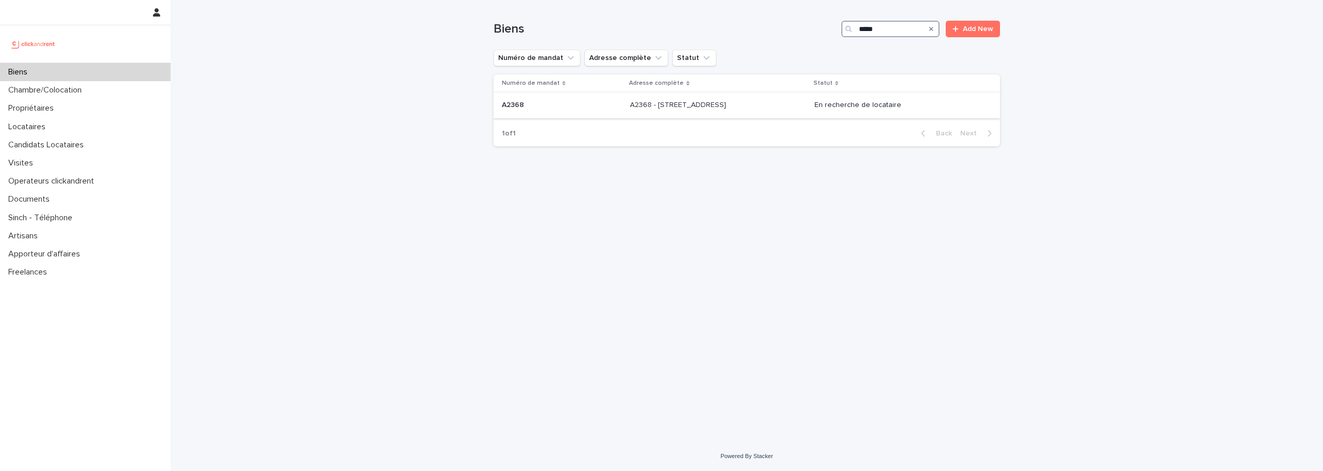
type input "*****"
click at [702, 107] on p "A2368 - 5 avenue des Mandarines, Nantes 44000" at bounding box center [679, 104] width 98 height 11
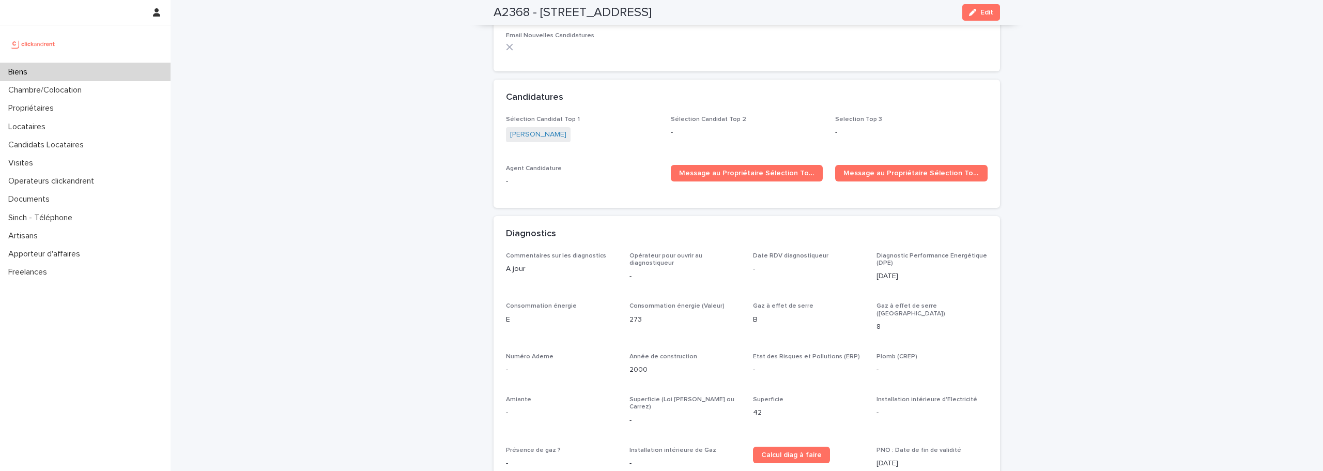
scroll to position [3025, 0]
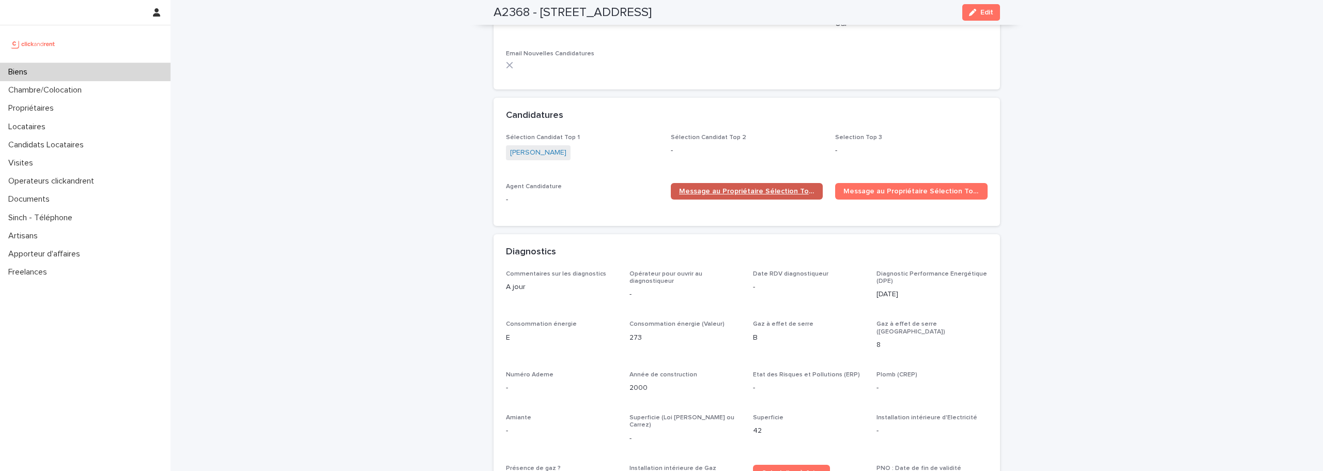
click at [800, 188] on span "Message au Propriétaire Sélection Top 1" at bounding box center [747, 191] width 136 height 7
click at [51, 44] on img at bounding box center [33, 44] width 50 height 21
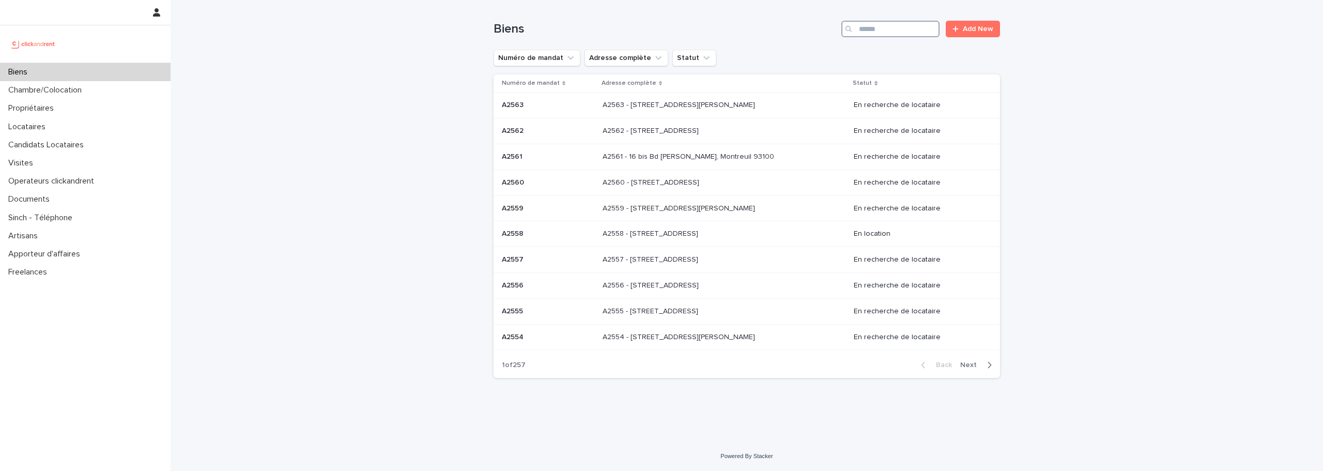
click at [876, 30] on input "Search" at bounding box center [890, 29] width 98 height 17
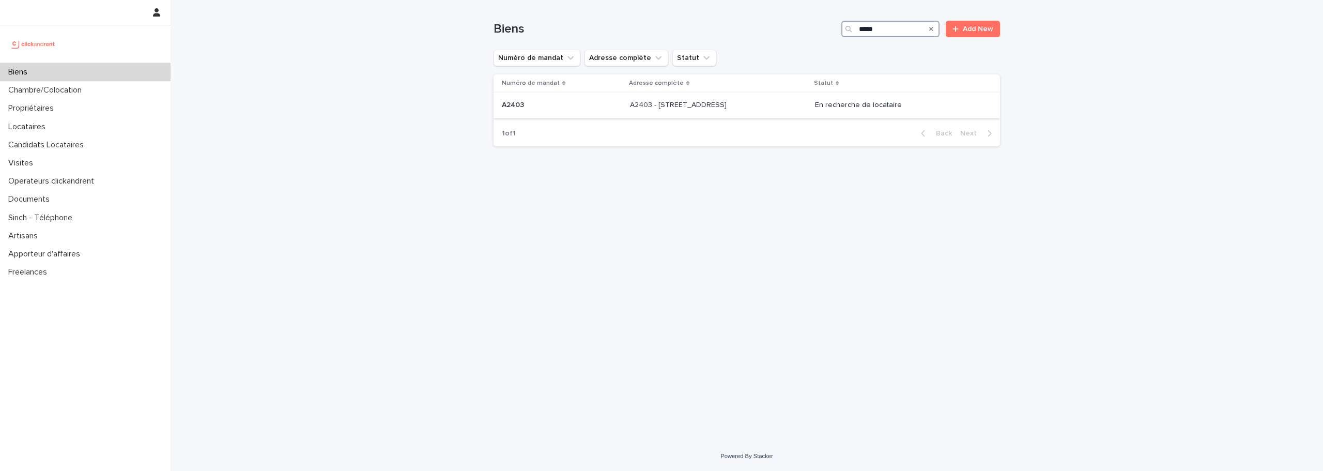
type input "*****"
click at [728, 103] on p "A2403 - 303 Rue du Faubourg Bannier, Orléans 45000" at bounding box center [679, 104] width 99 height 11
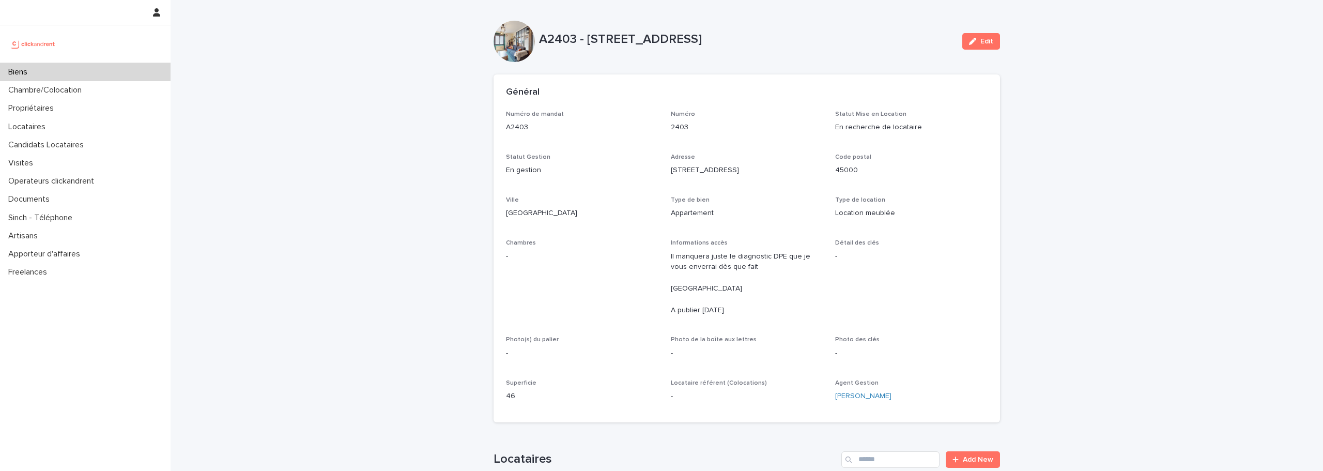
click at [752, 44] on p "A2403 - 303 Rue du Faubourg Bannier, Orléans 45000" at bounding box center [746, 39] width 415 height 15
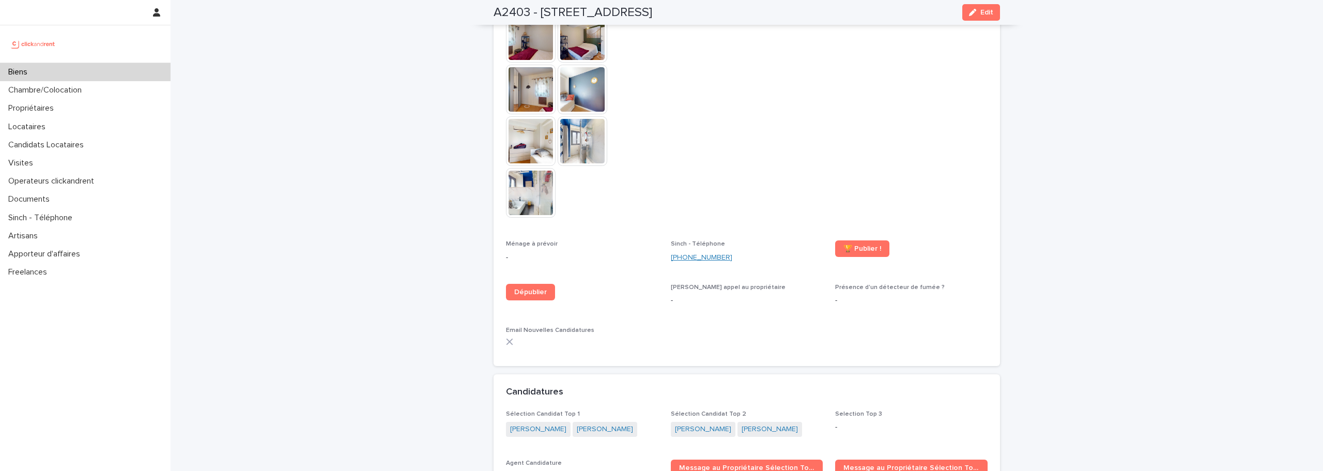
scroll to position [2773, 0]
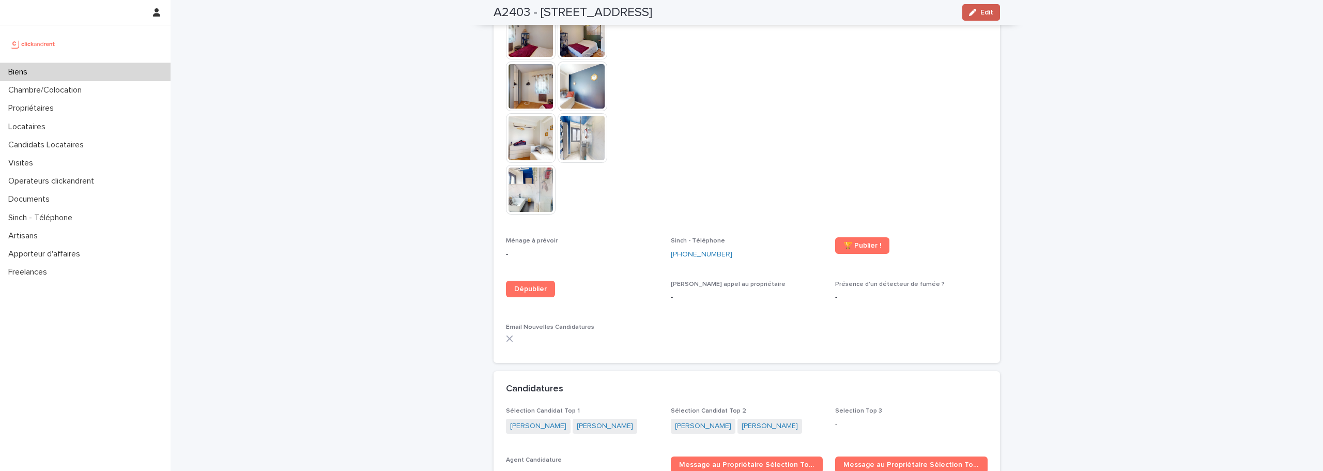
click at [980, 11] on span "Edit" at bounding box center [986, 12] width 13 height 7
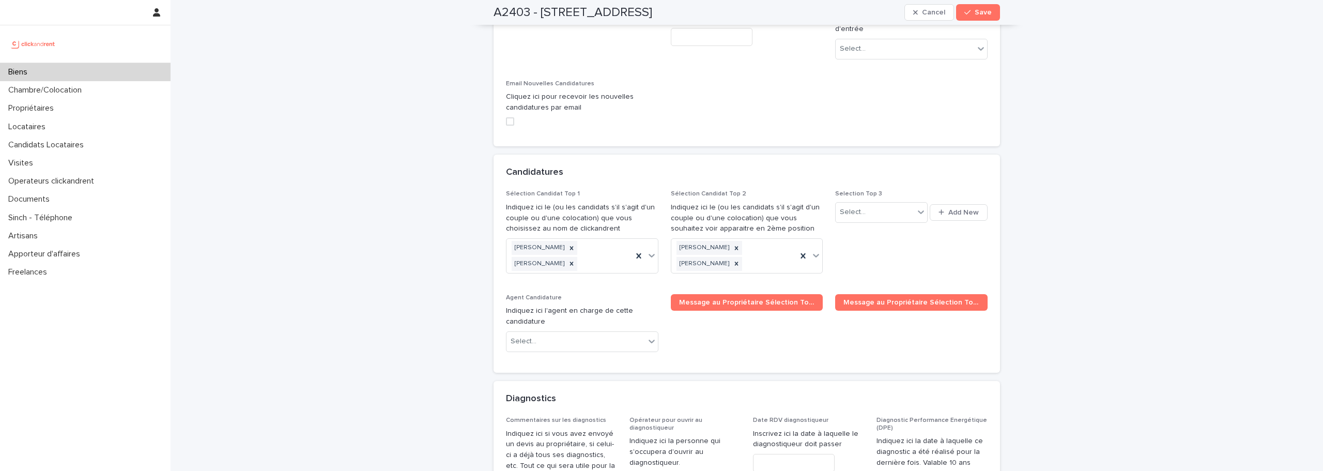
scroll to position [4891, 0]
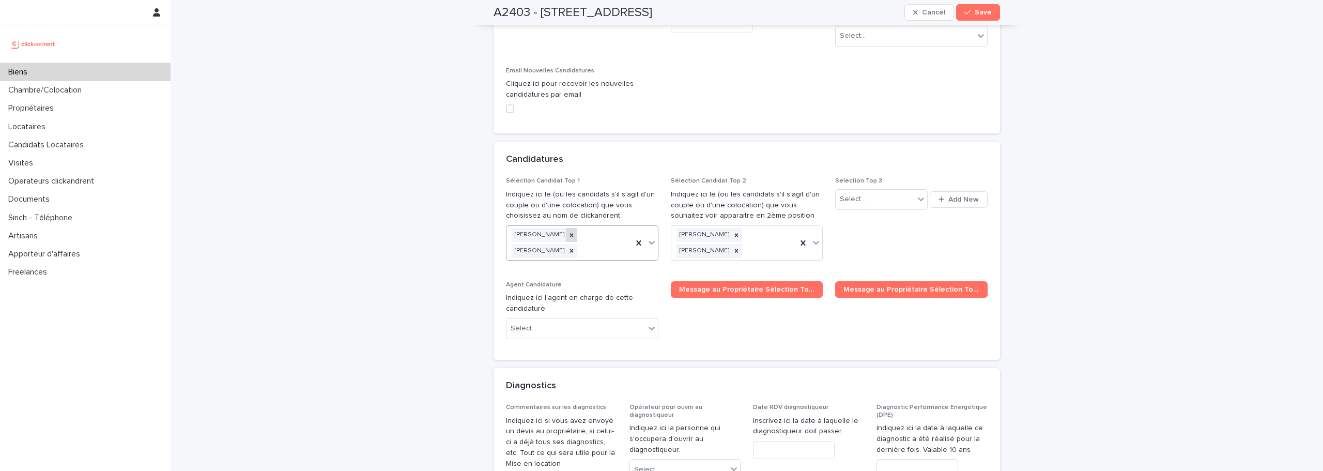
click at [568, 231] on icon at bounding box center [571, 234] width 7 height 7
click at [568, 232] on icon at bounding box center [571, 235] width 7 height 7
click at [733, 231] on icon at bounding box center [736, 234] width 7 height 7
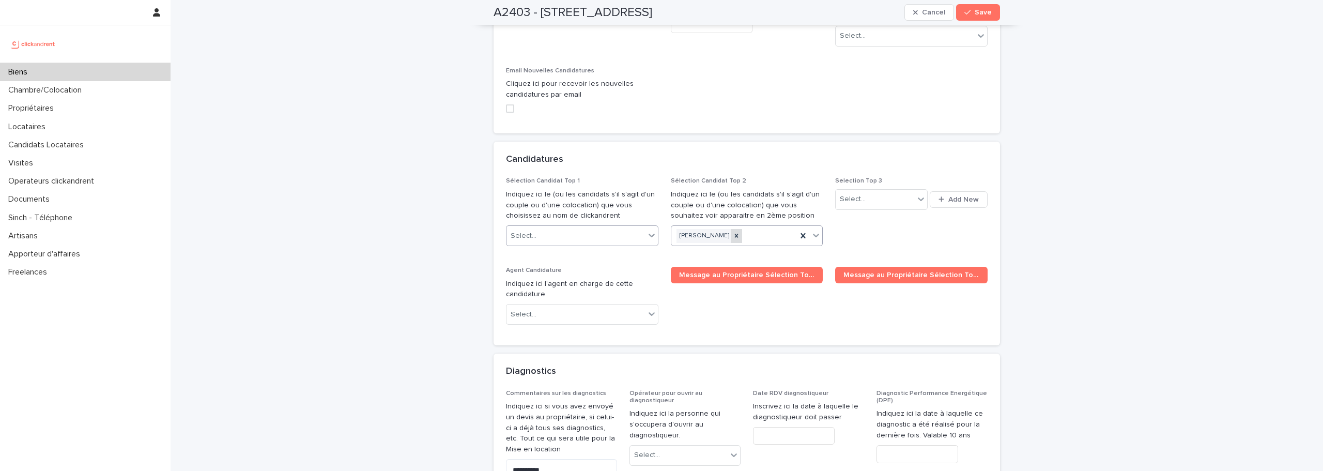
click at [733, 232] on icon at bounding box center [736, 235] width 7 height 7
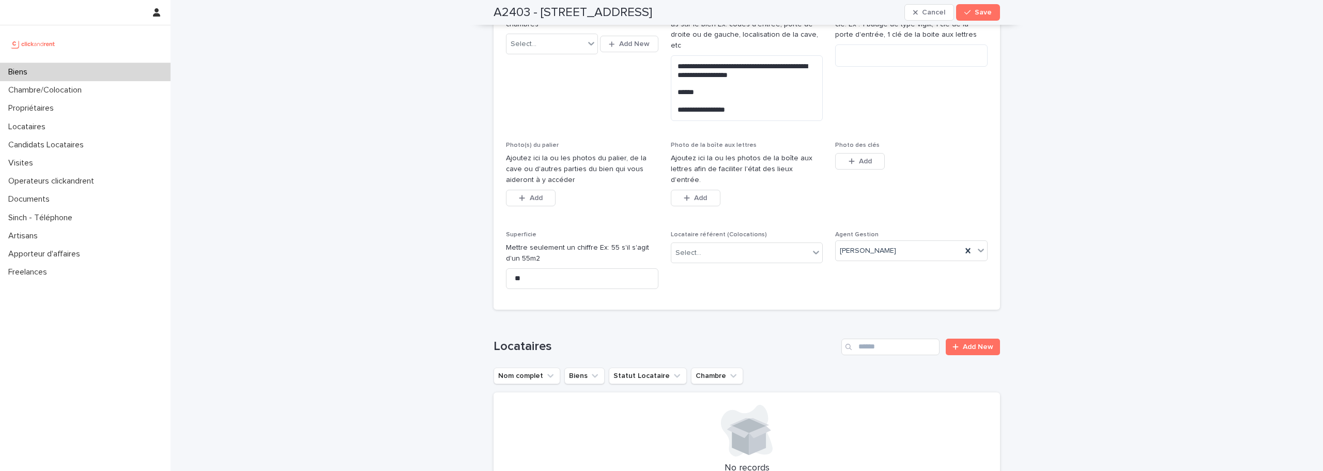
scroll to position [324, 0]
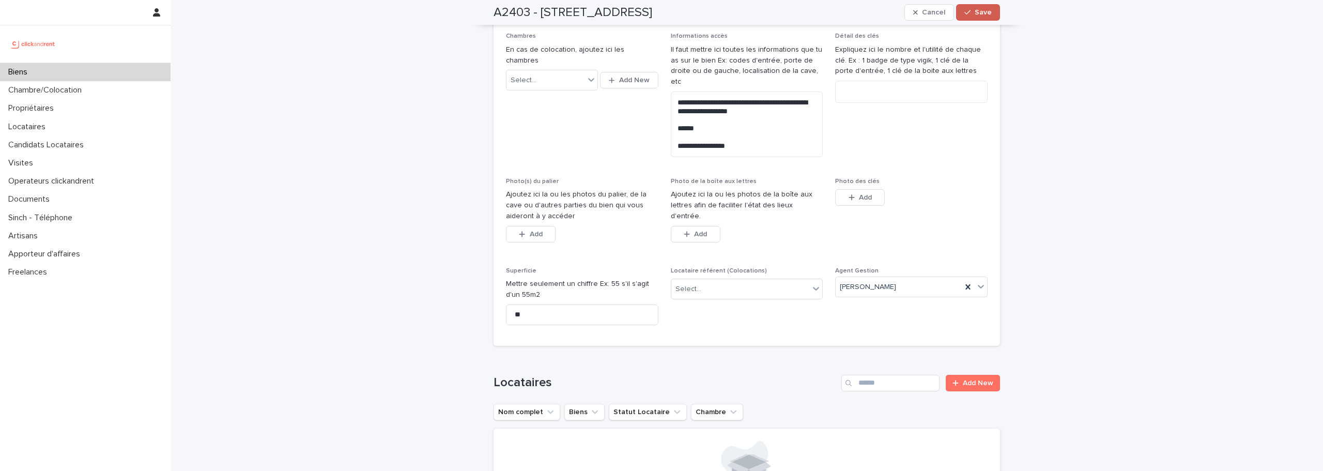
click at [991, 10] on button "Save" at bounding box center [978, 12] width 44 height 17
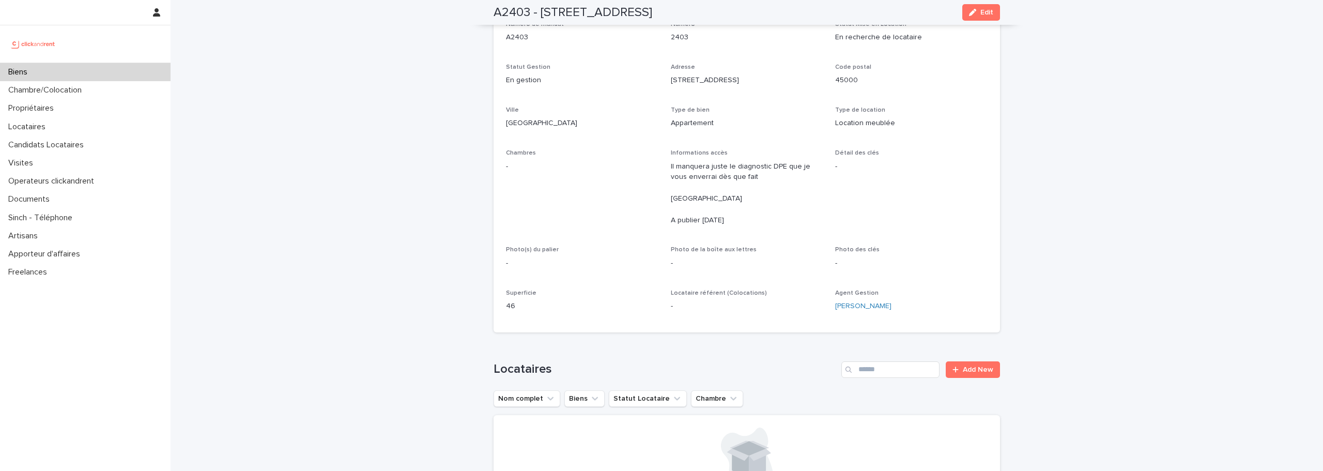
scroll to position [0, 0]
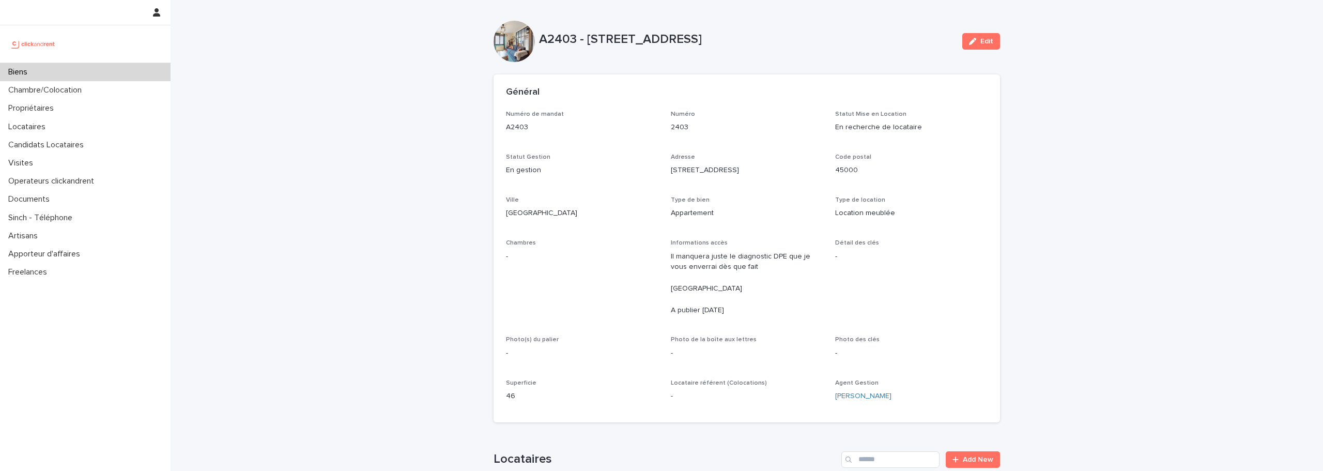
click at [787, 39] on p "A2403 - 303 Rue du Faubourg Bannier, Orléans 45000" at bounding box center [746, 39] width 415 height 15
copy div "A2403 - 303 Rue du Faubourg Bannier, Orléans 45000 Edit Sorry, there was an err…"
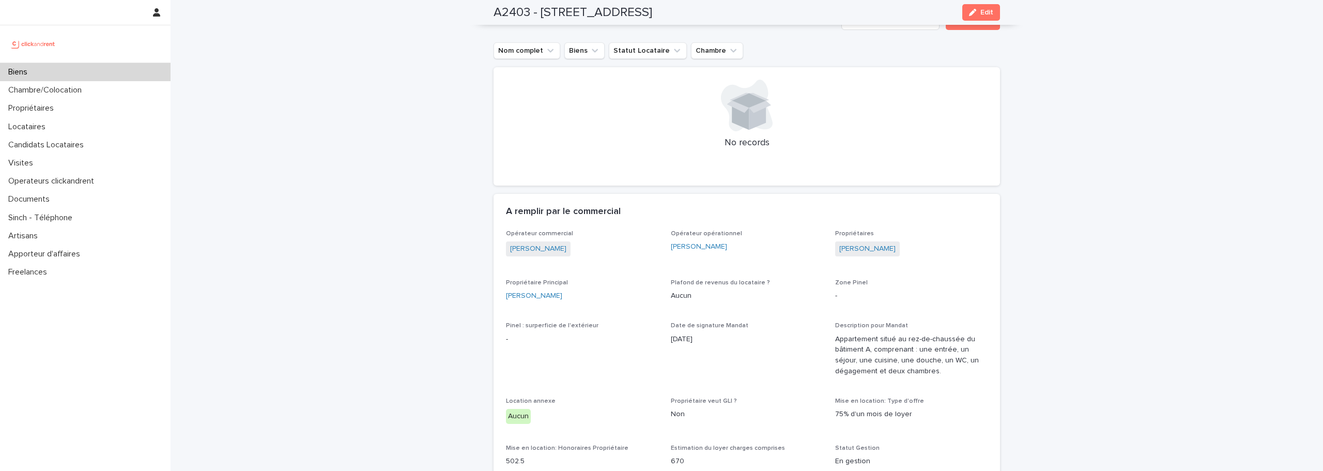
scroll to position [438, 0]
click at [523, 12] on h2 "A2403 - 303 Rue du Faubourg Bannier, Orléans 45000" at bounding box center [572, 12] width 159 height 15
drag, startPoint x: 523, startPoint y: 12, endPoint x: 495, endPoint y: 9, distance: 28.1
click at [495, 9] on h2 "A2403 - 303 Rue du Faubourg Bannier, Orléans 45000" at bounding box center [572, 12] width 159 height 15
copy h2 "A2403"
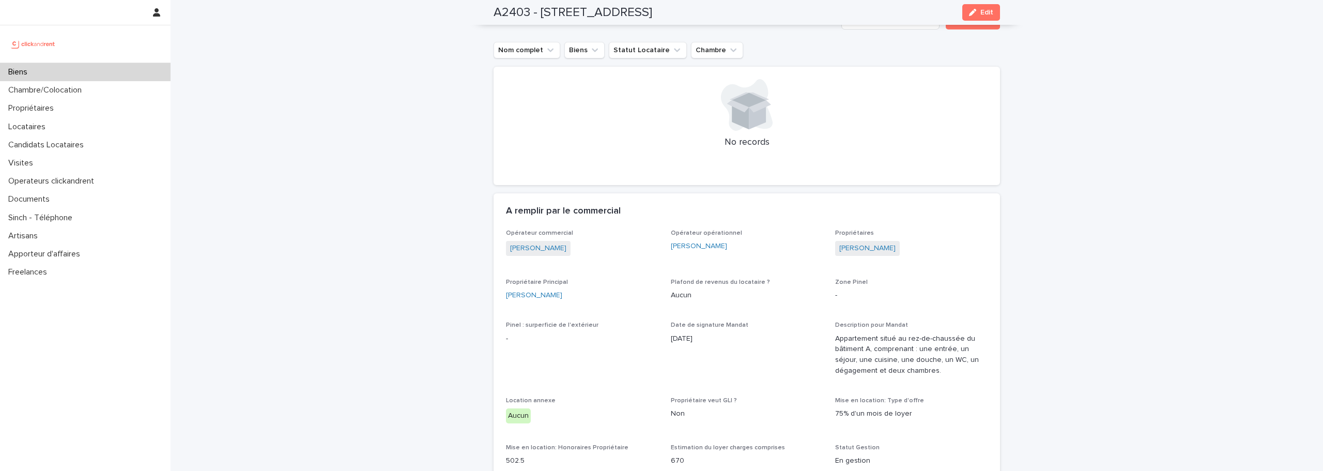
click at [47, 49] on img at bounding box center [33, 44] width 50 height 21
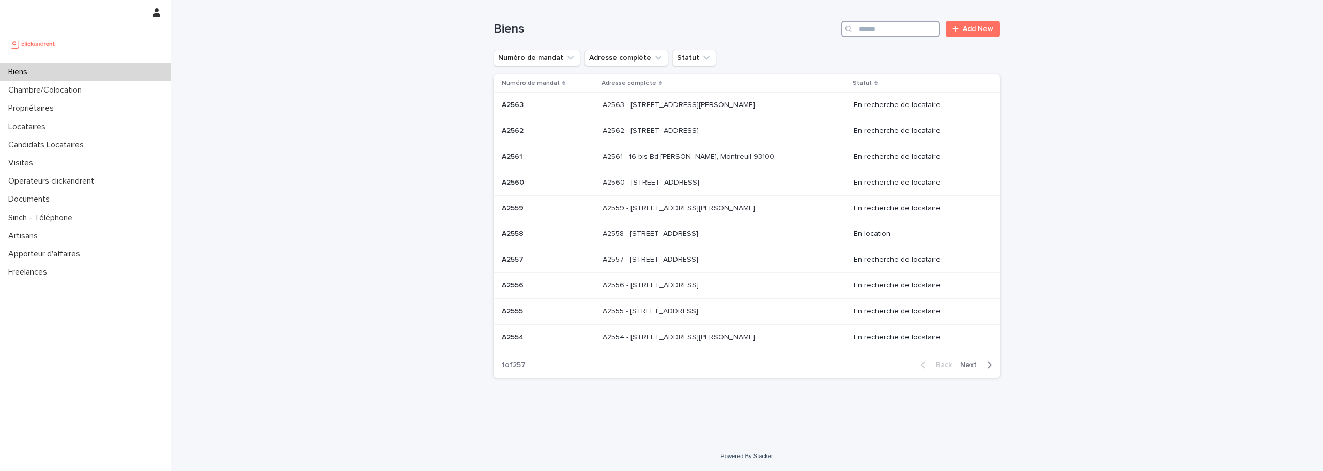
click at [901, 35] on input "Search" at bounding box center [890, 29] width 98 height 17
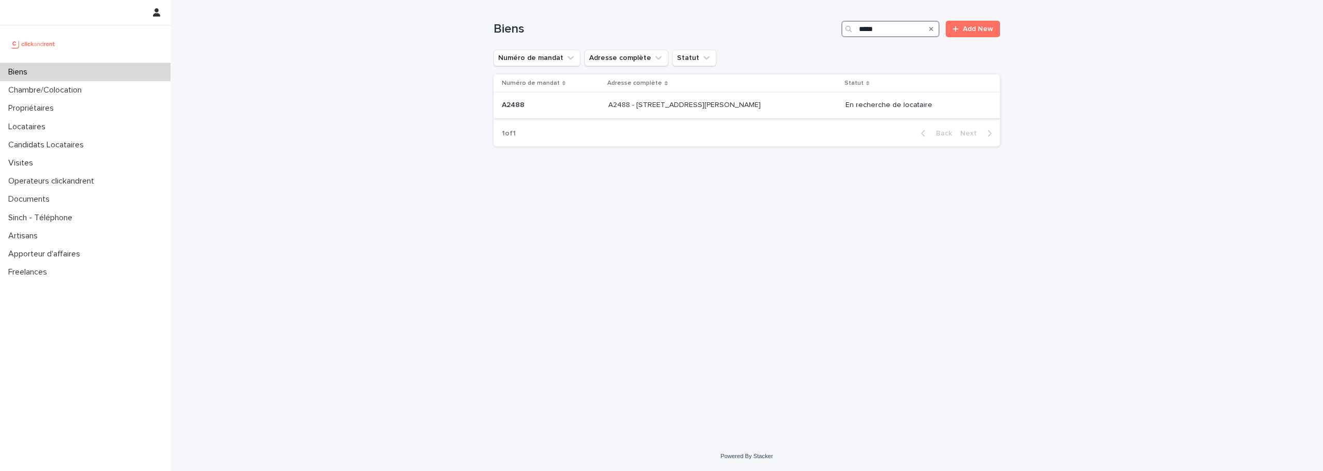
type input "*****"
click at [768, 100] on div "A2488 - 33 Rue Françoise Cachin, Lille 59000 A2488 - 33 Rue Françoise Cachin, L…" at bounding box center [722, 105] width 229 height 17
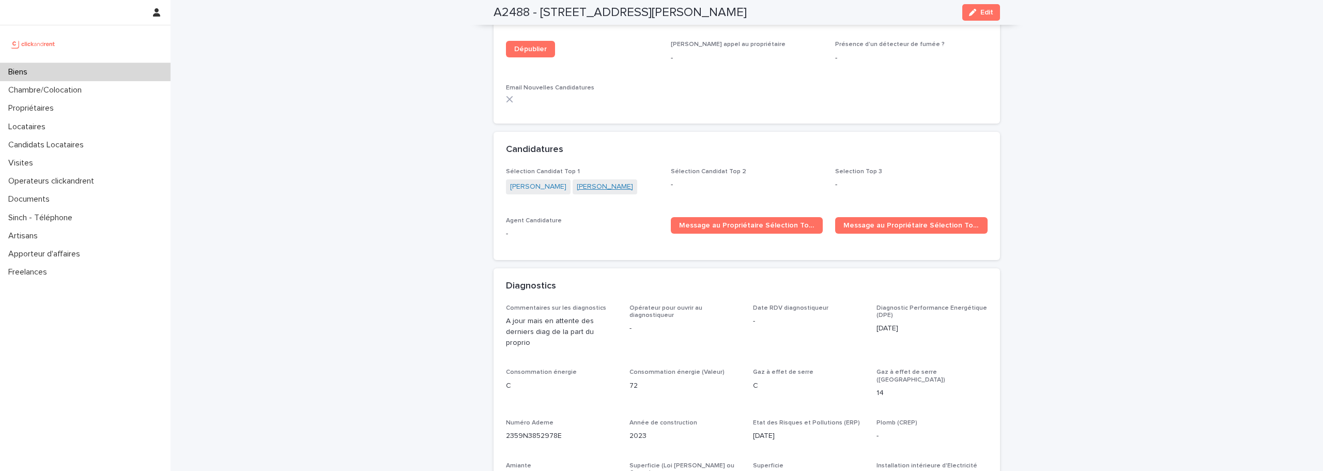
scroll to position [2827, 0]
click at [583, 181] on link "Valerie Swan" at bounding box center [605, 186] width 56 height 11
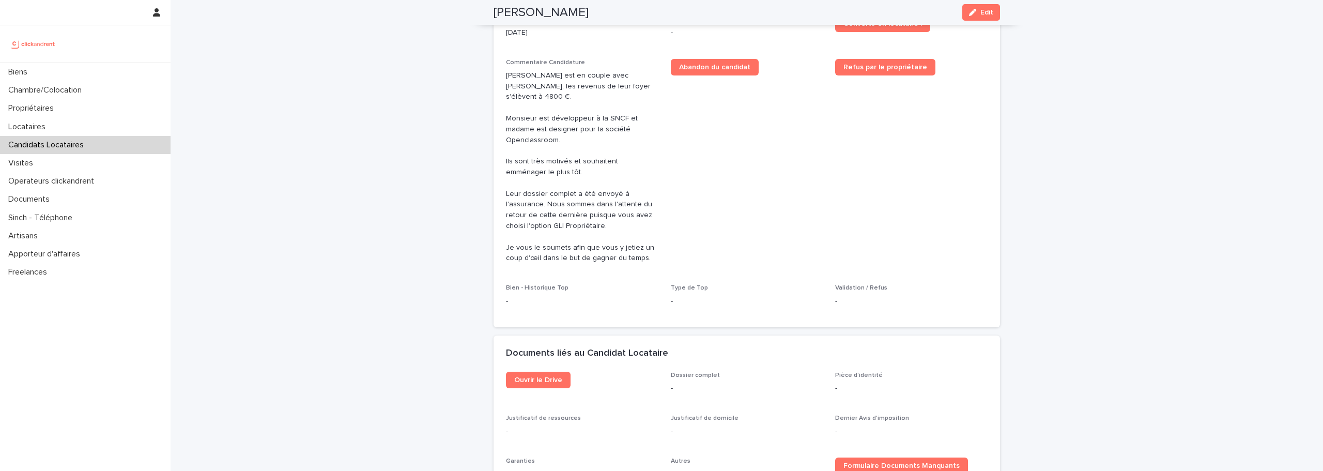
scroll to position [516, 0]
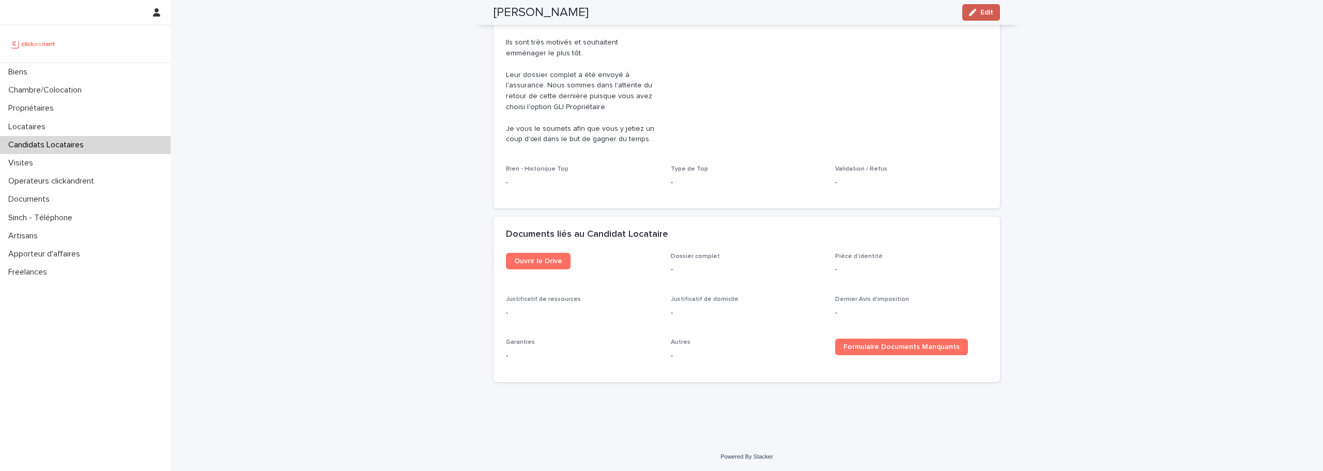
click at [985, 10] on span "Edit" at bounding box center [986, 12] width 13 height 7
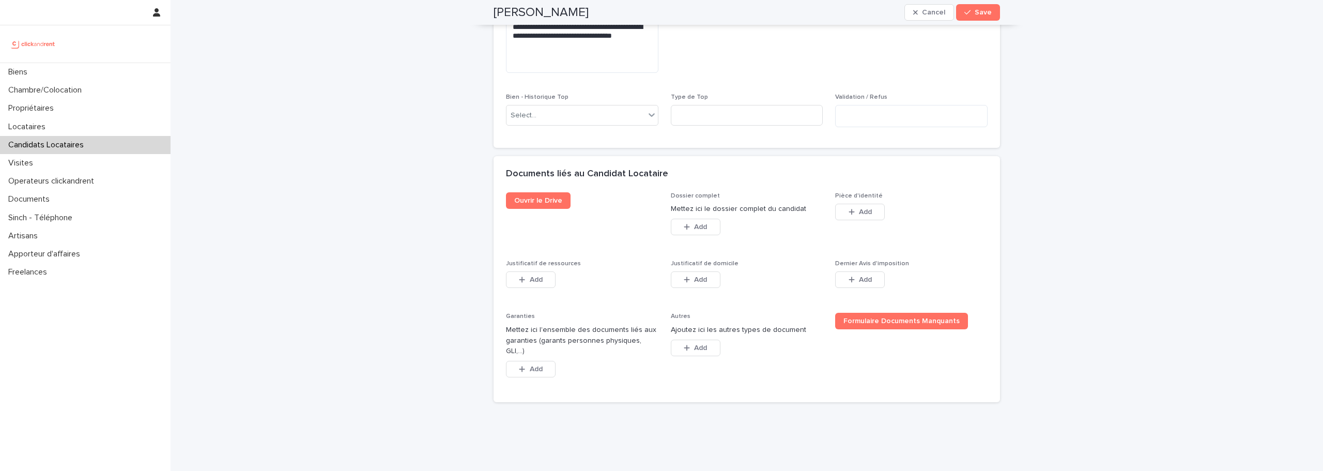
scroll to position [794, 0]
click at [702, 227] on span "Add" at bounding box center [700, 226] width 13 height 7
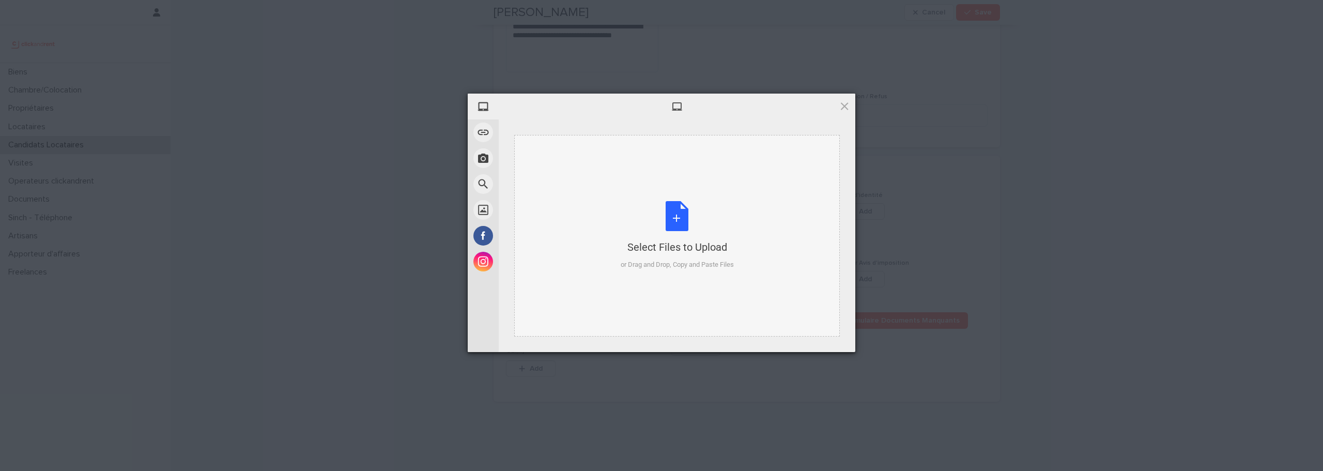
click at [675, 196] on div "Select Files to Upload or Drag and Drop, Copy and Paste Files" at bounding box center [676, 235] width 325 height 201
click at [844, 105] on span at bounding box center [844, 105] width 11 height 11
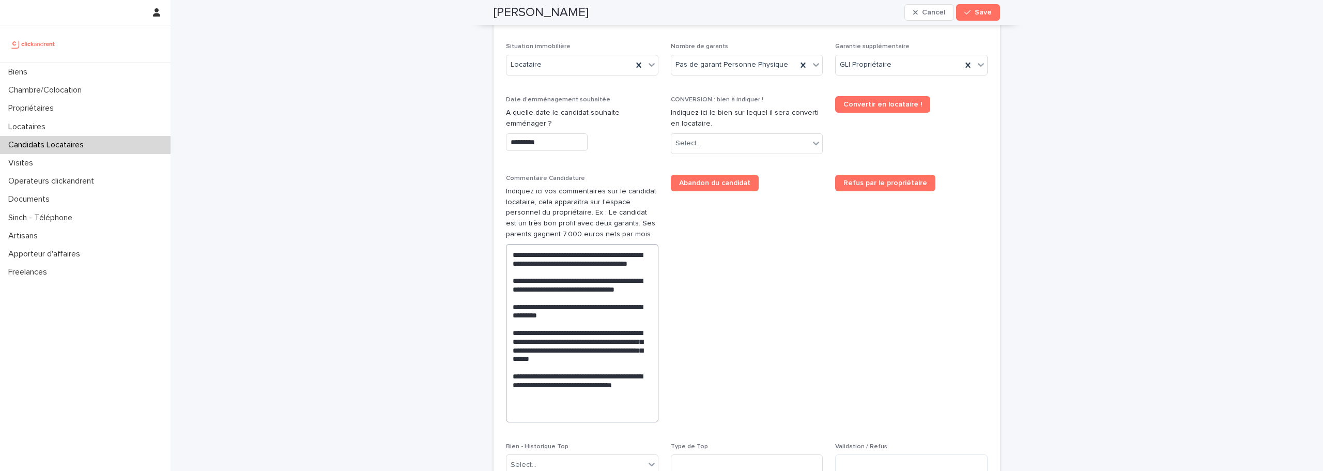
scroll to position [445, 0]
drag, startPoint x: 573, startPoint y: 251, endPoint x: 506, endPoint y: 250, distance: 67.2
click at [506, 250] on textarea "**********" at bounding box center [582, 332] width 152 height 178
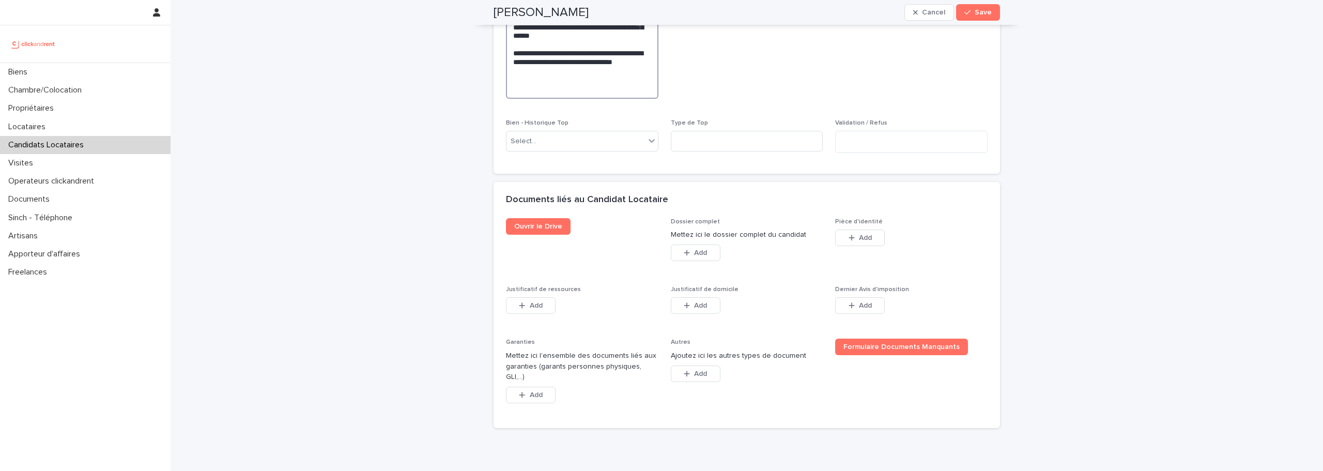
scroll to position [803, 0]
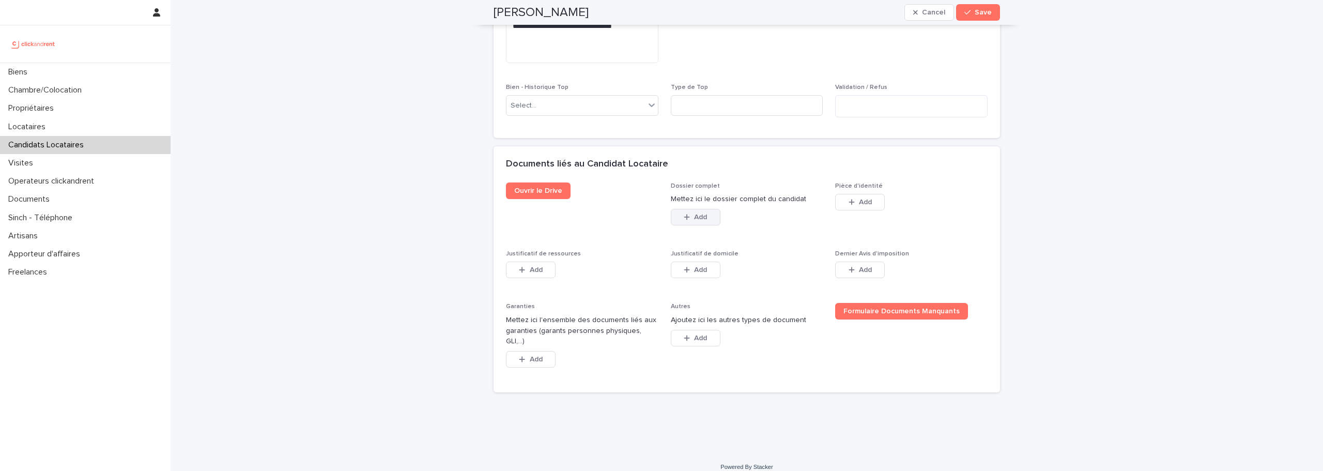
click at [702, 220] on span "Add" at bounding box center [700, 216] width 13 height 7
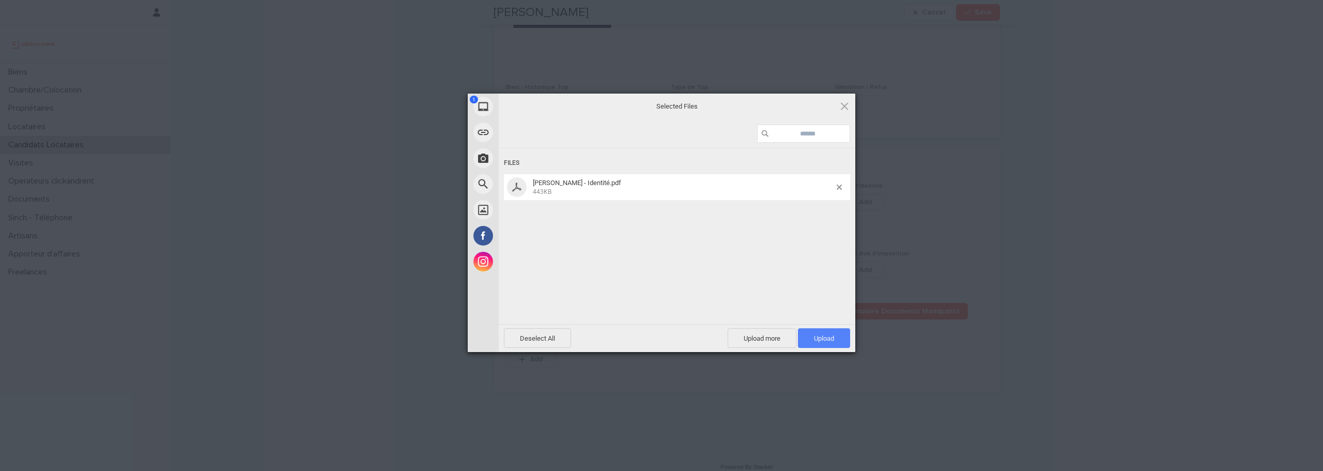
click at [817, 335] on span "Upload 1" at bounding box center [824, 338] width 20 height 8
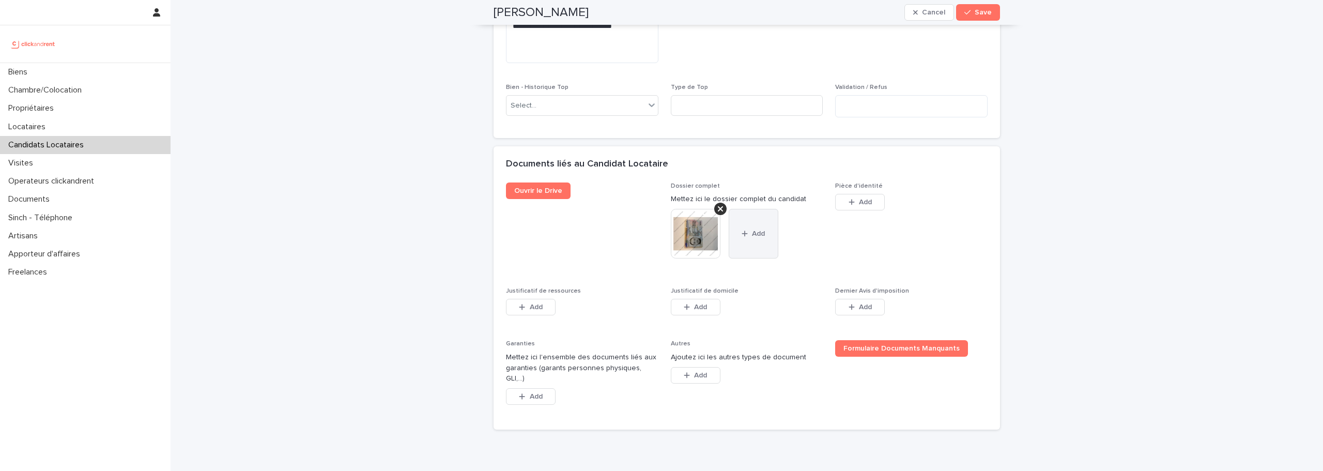
click at [752, 231] on span "Add" at bounding box center [758, 233] width 13 height 7
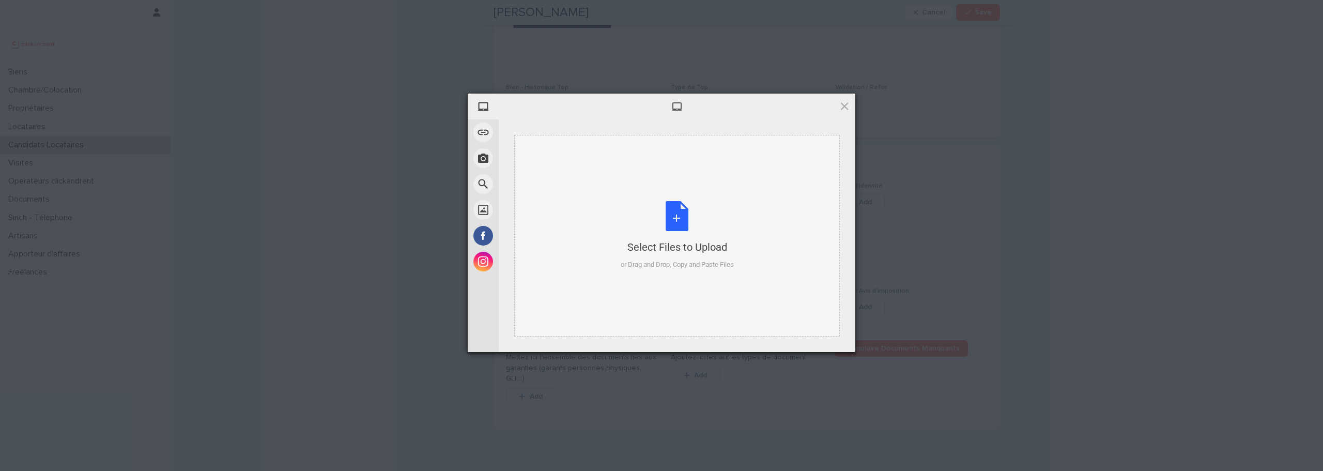
drag, startPoint x: 674, startPoint y: 220, endPoint x: 654, endPoint y: 235, distance: 25.2
click at [654, 235] on div "Select Files to Upload or Drag and Drop, Copy and Paste Files" at bounding box center [677, 235] width 113 height 69
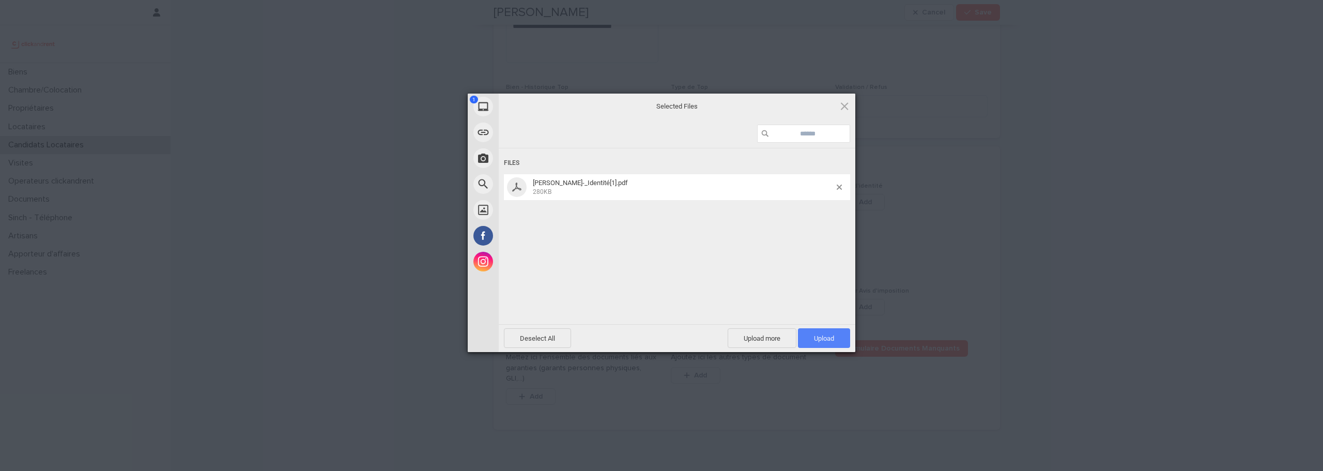
click at [822, 345] on span "Upload 1" at bounding box center [824, 338] width 52 height 20
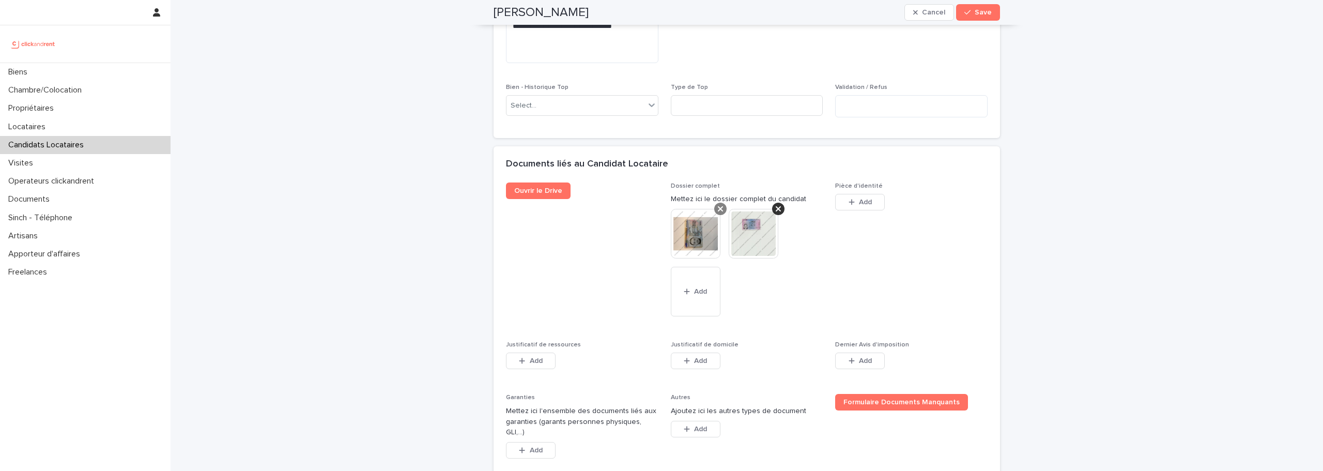
click at [718, 209] on icon at bounding box center [720, 208] width 5 height 5
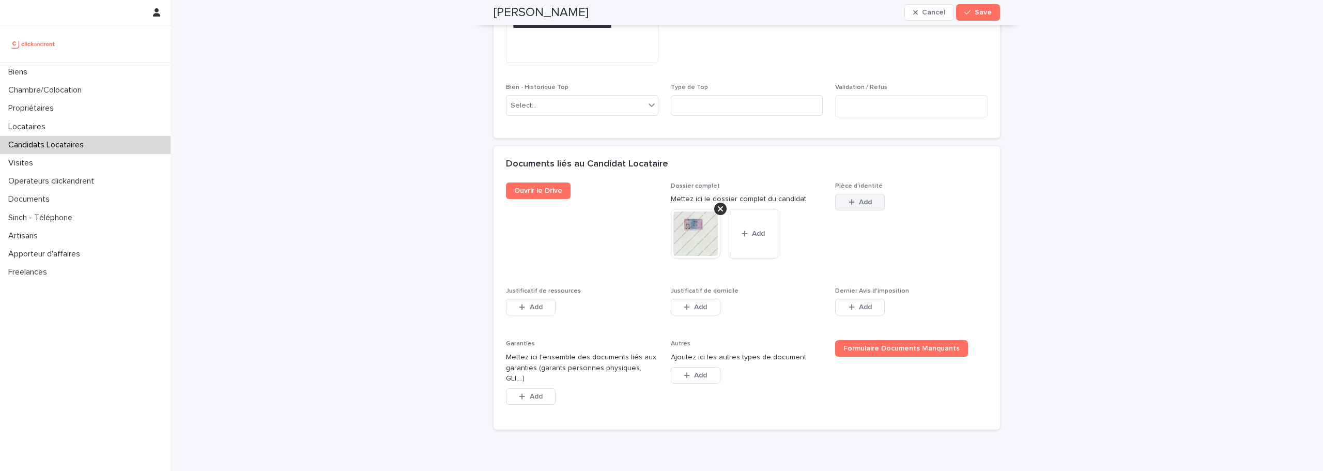
click at [851, 205] on div "button" at bounding box center [853, 201] width 10 height 7
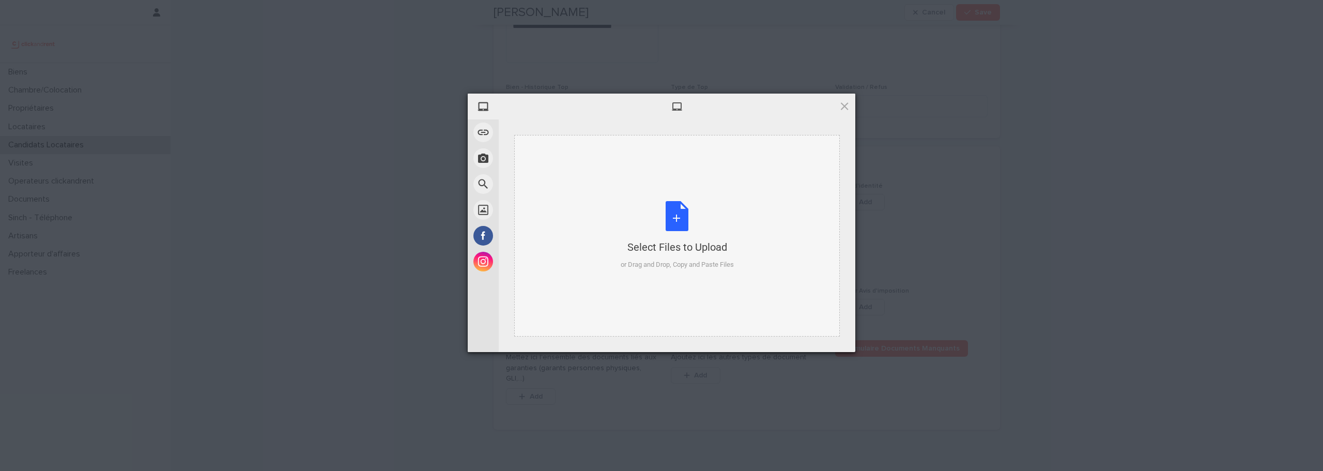
click at [683, 219] on div "Select Files to Upload or Drag and Drop, Copy and Paste Files" at bounding box center [677, 235] width 113 height 69
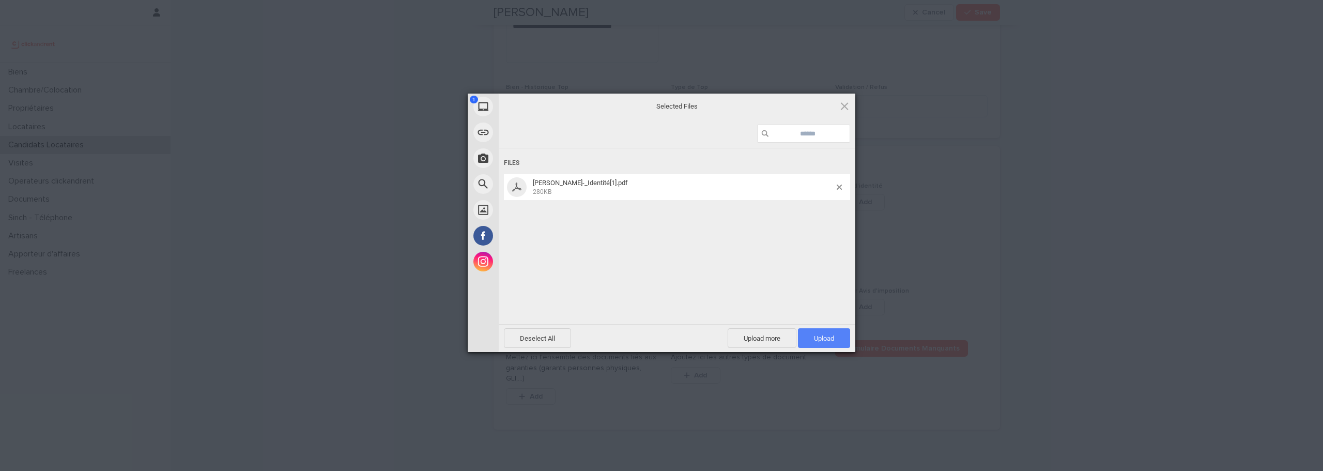
click at [804, 336] on span "Upload 1" at bounding box center [824, 338] width 52 height 20
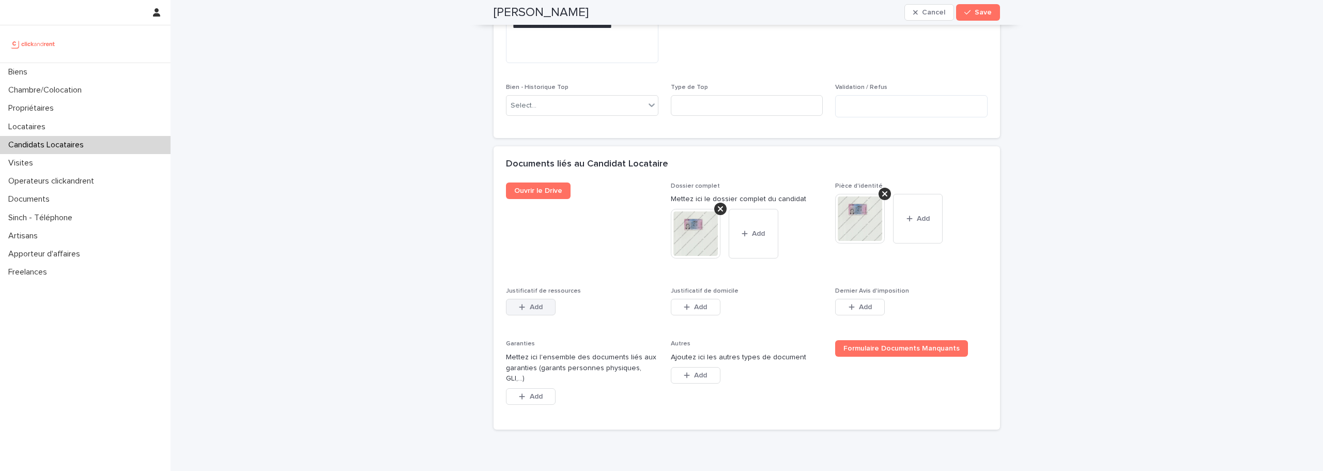
click at [531, 312] on button "Add" at bounding box center [531, 307] width 50 height 17
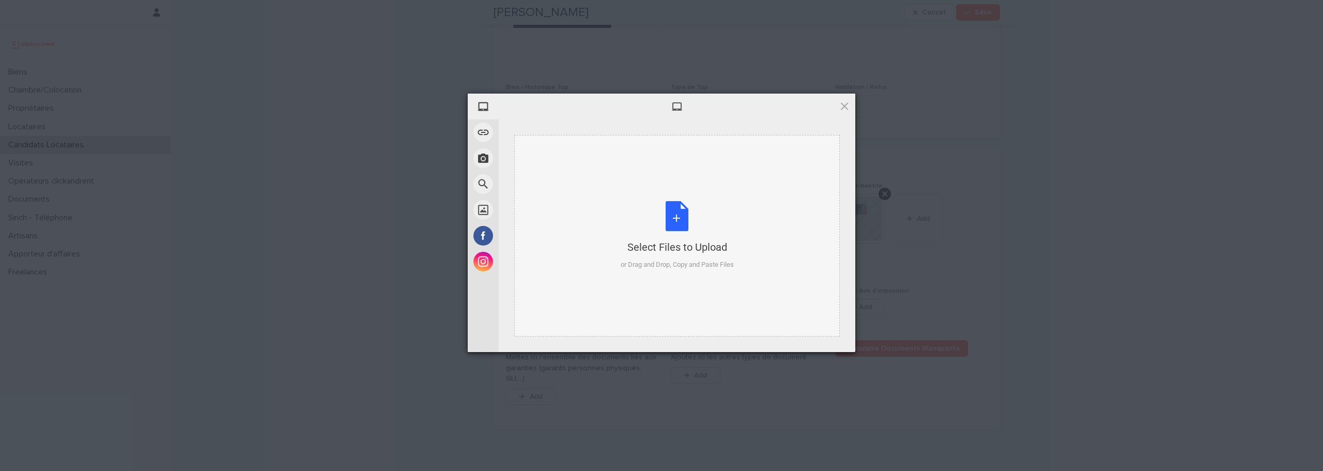
click at [669, 228] on div "Select Files to Upload or Drag and Drop, Copy and Paste Files" at bounding box center [677, 235] width 113 height 69
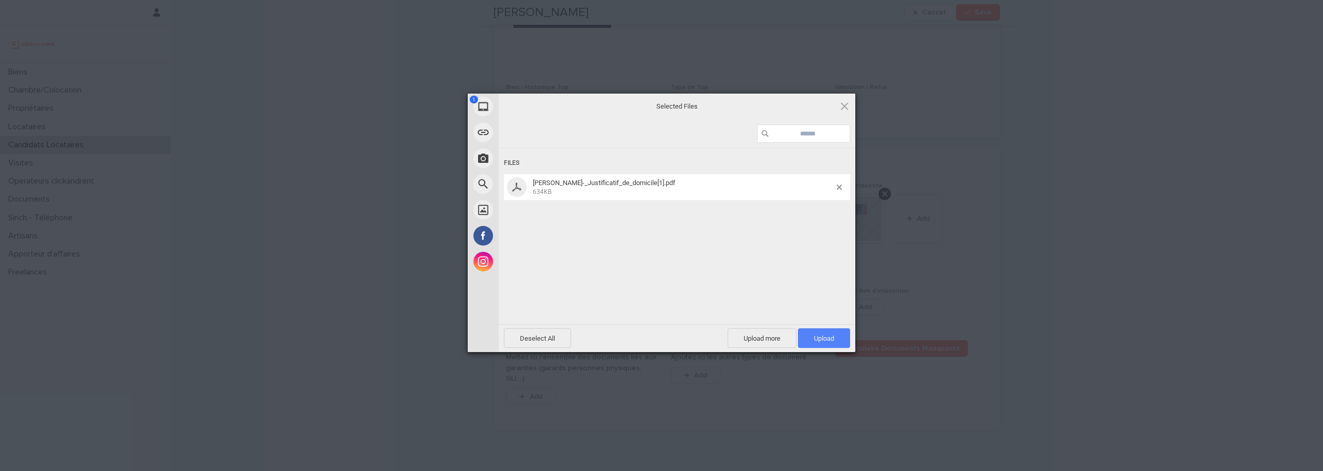
click at [814, 333] on span "Upload 1" at bounding box center [824, 338] width 52 height 20
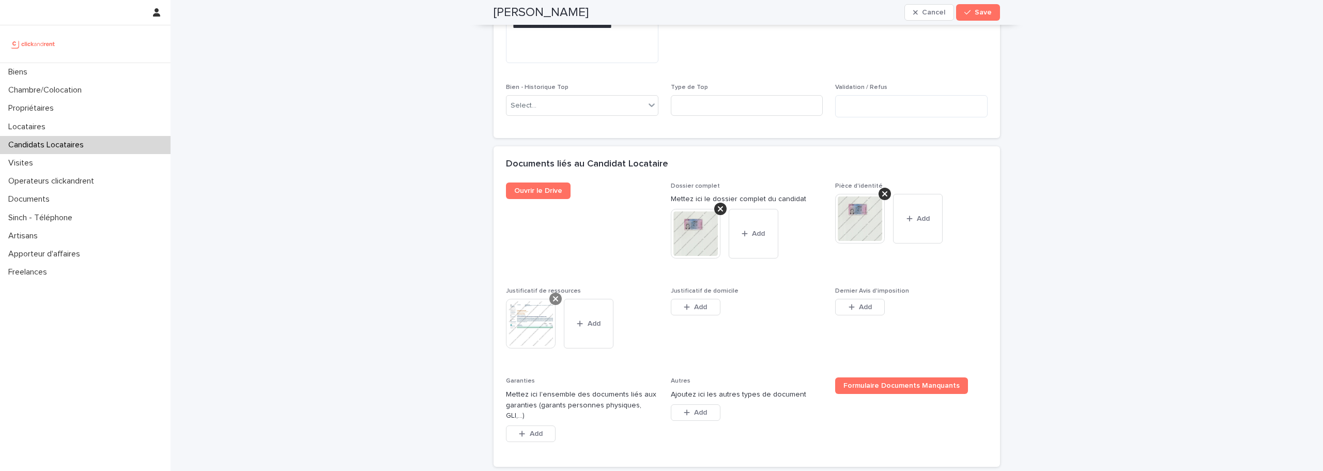
click at [553, 300] on icon at bounding box center [555, 298] width 5 height 5
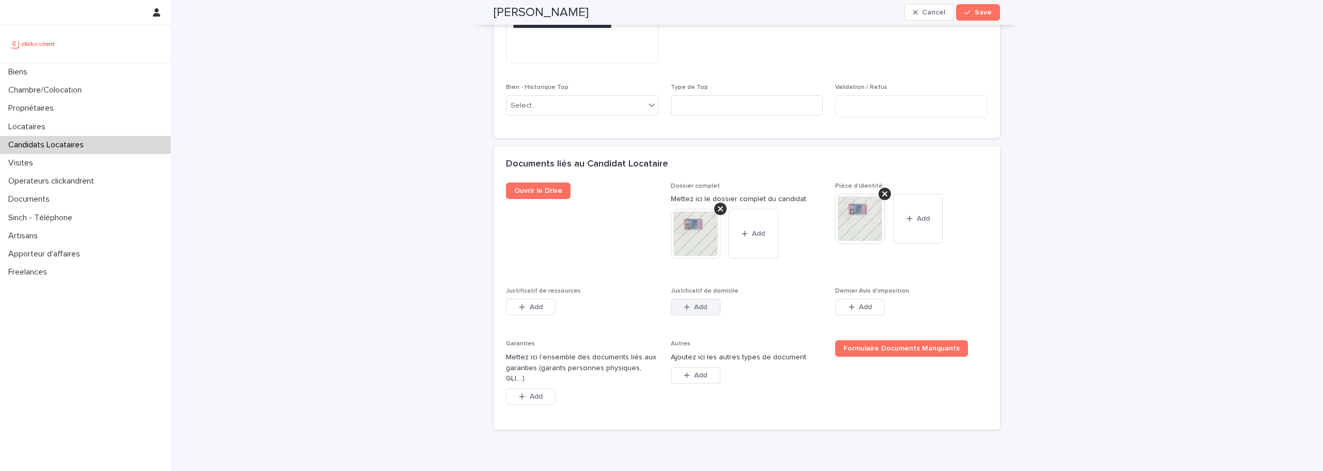
click at [702, 305] on span "Add" at bounding box center [700, 306] width 13 height 7
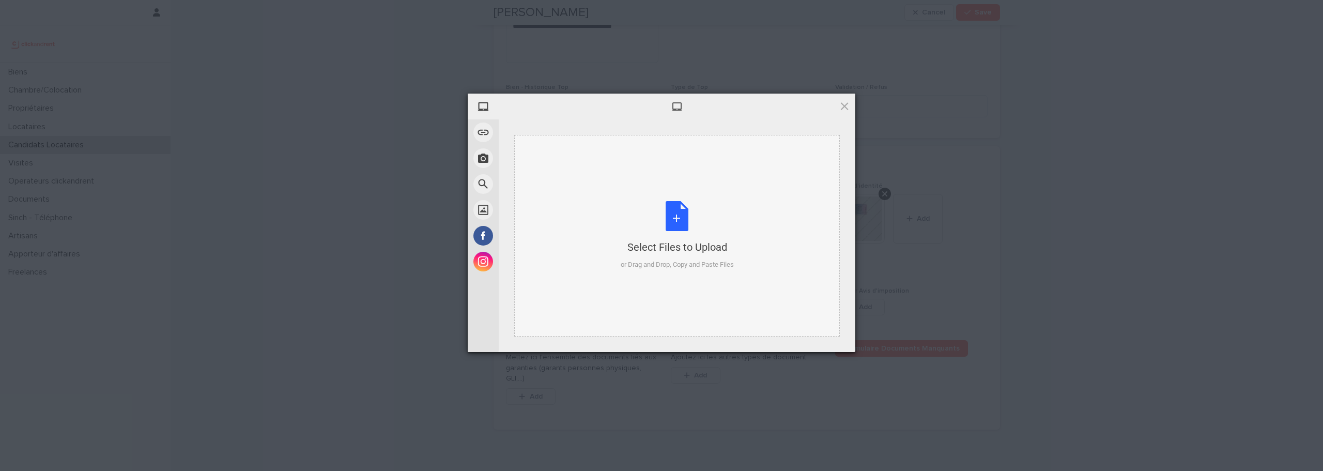
click at [668, 216] on div "Select Files to Upload or Drag and Drop, Copy and Paste Files" at bounding box center [677, 235] width 113 height 69
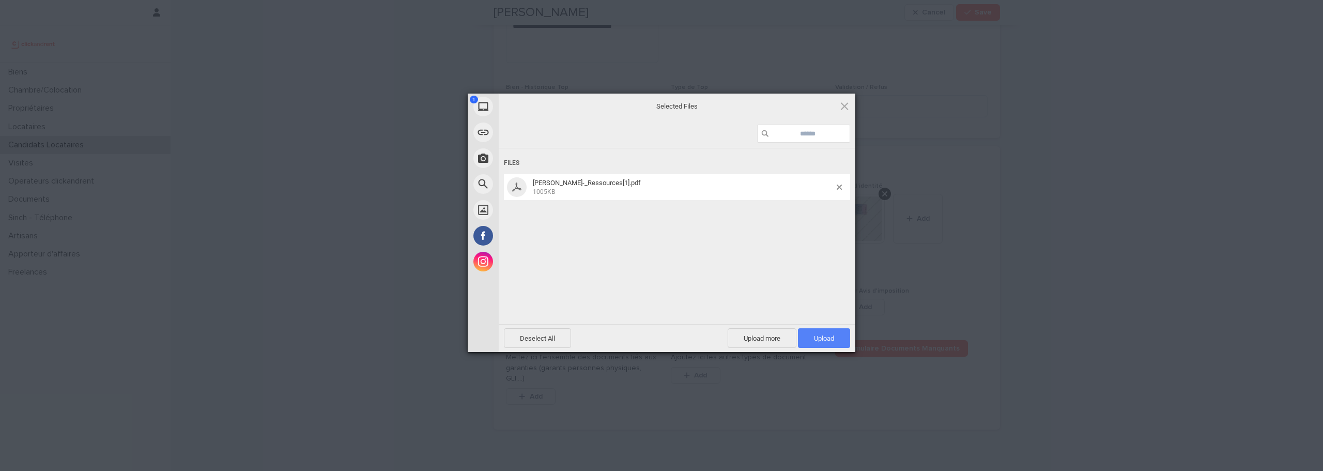
click at [805, 329] on span "Upload 1" at bounding box center [824, 338] width 52 height 20
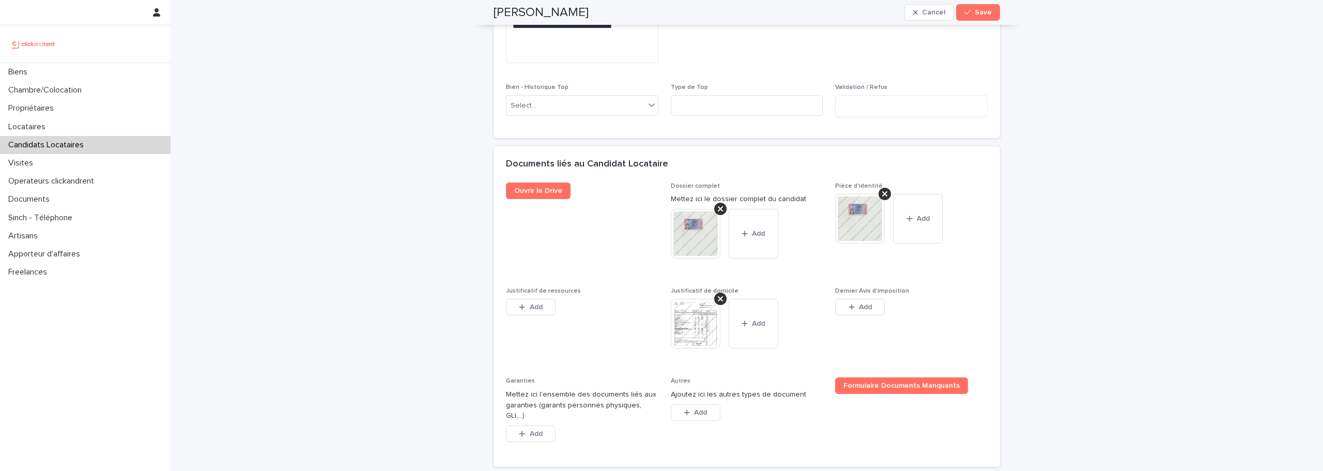
scroll to position [878, 0]
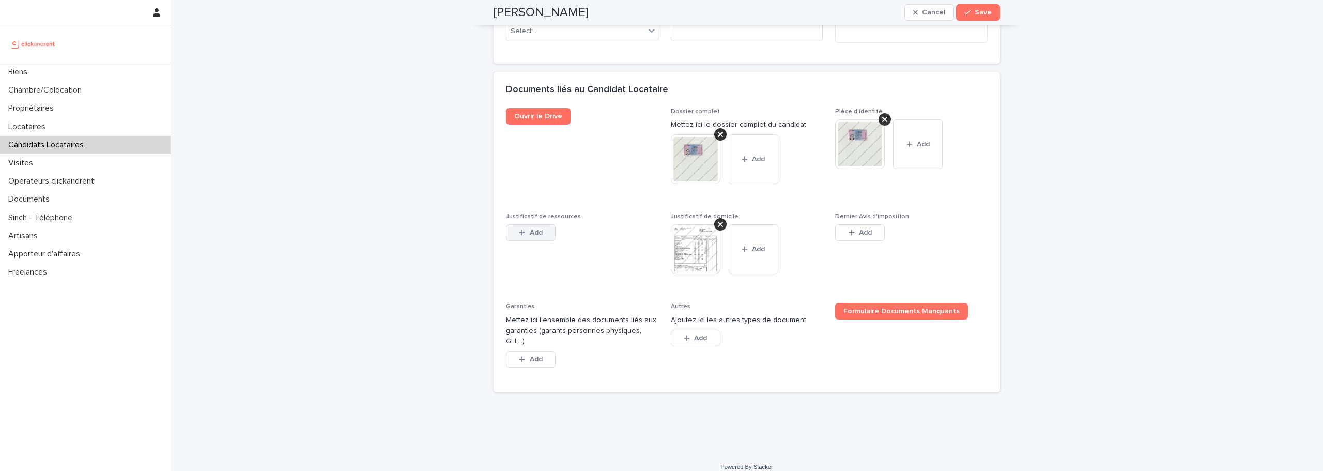
click at [533, 238] on button "Add" at bounding box center [531, 232] width 50 height 17
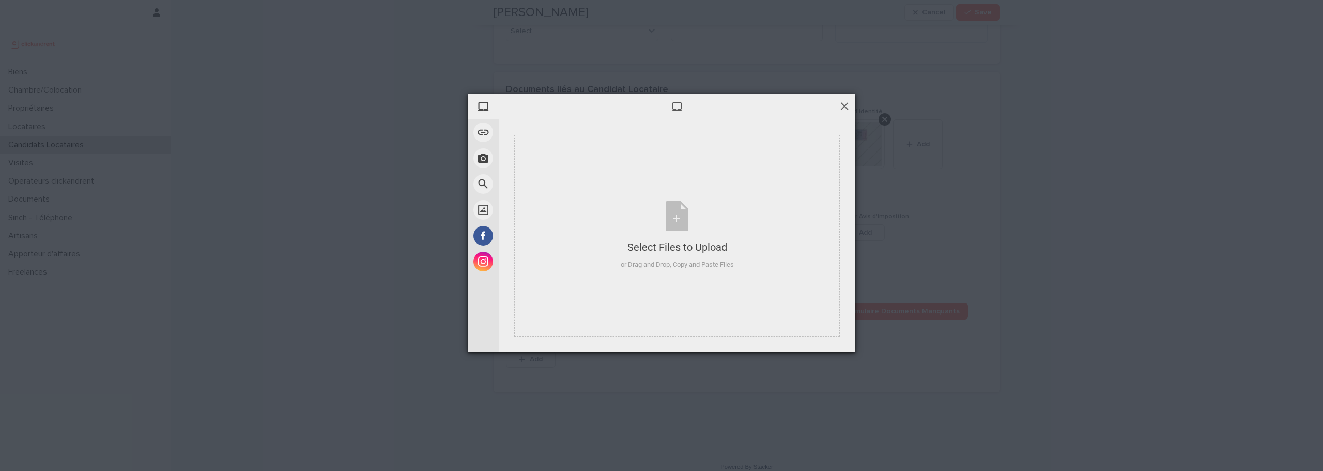
click at [845, 103] on span at bounding box center [844, 105] width 11 height 11
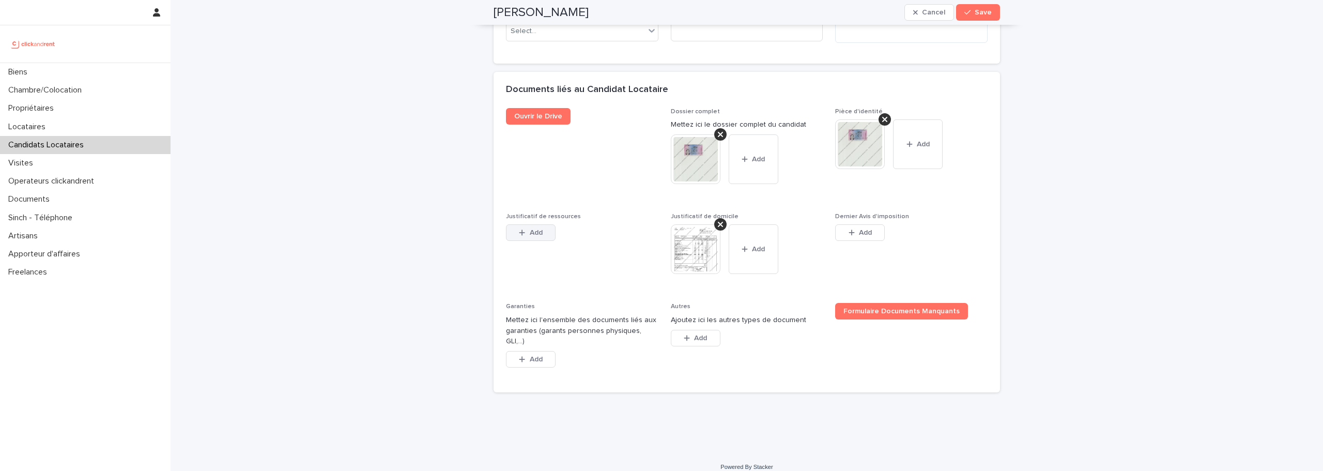
click at [530, 236] on span "Add" at bounding box center [536, 232] width 13 height 7
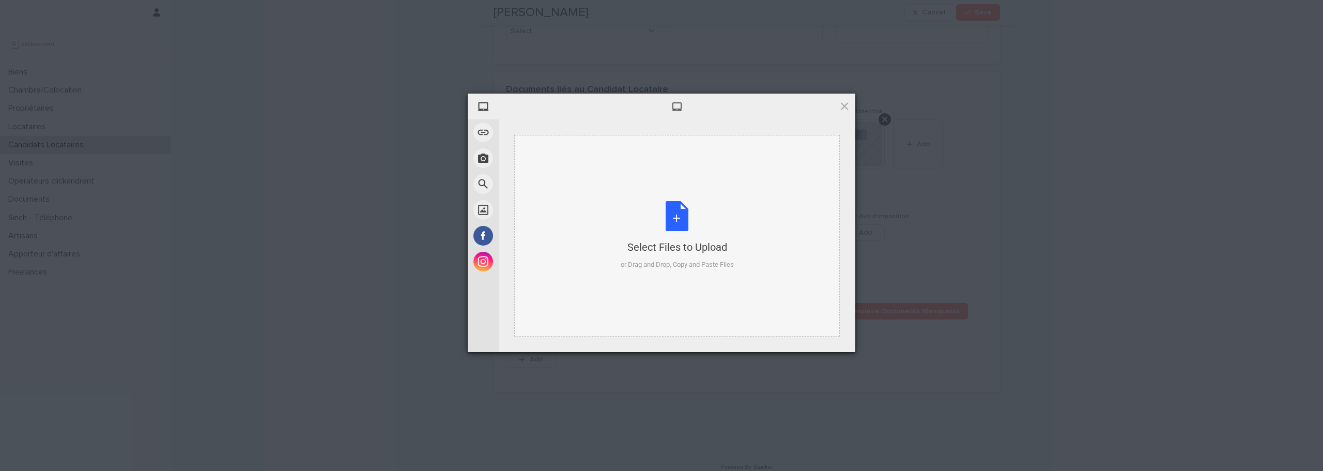
click at [682, 216] on div "Select Files to Upload or Drag and Drop, Copy and Paste Files" at bounding box center [677, 235] width 113 height 69
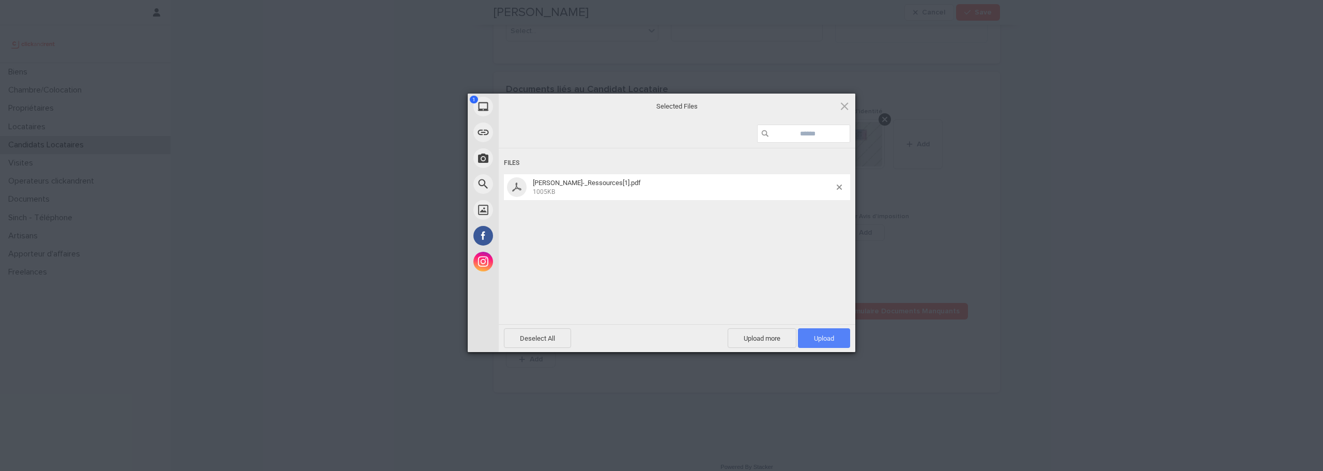
click at [818, 337] on span "Upload 1" at bounding box center [824, 338] width 20 height 8
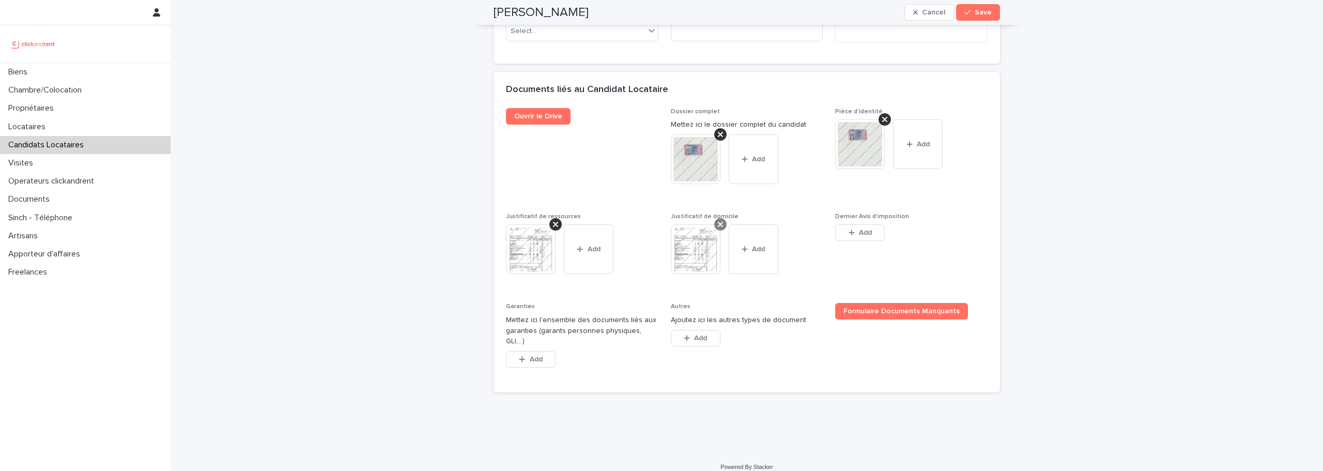
click at [718, 226] on icon at bounding box center [720, 224] width 5 height 5
click at [706, 245] on div "Justificatif de domicile This file cannot be opened Download File Add" at bounding box center [747, 233] width 152 height 40
click at [701, 238] on button "Add" at bounding box center [696, 232] width 50 height 17
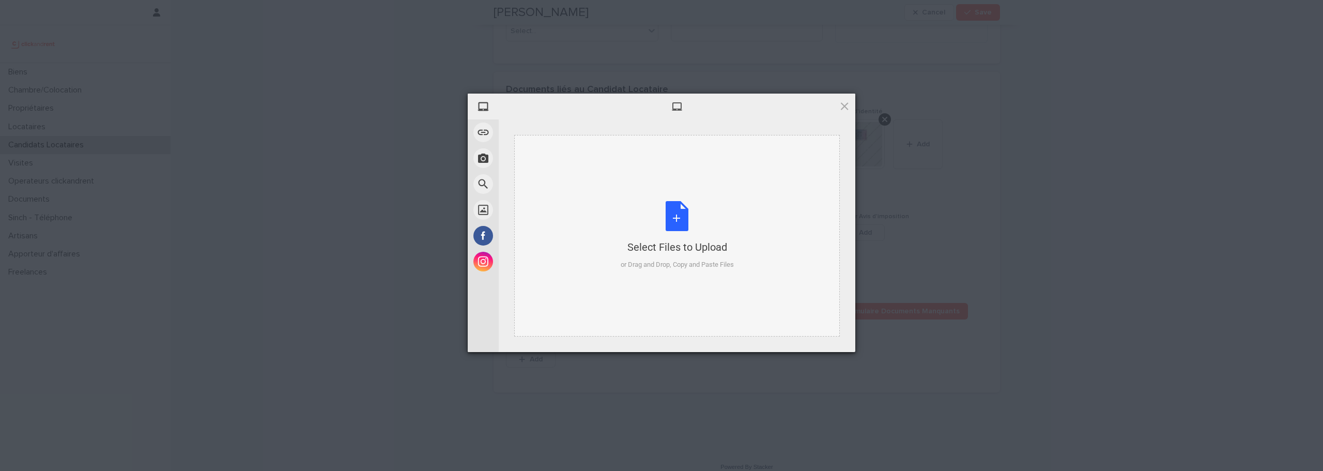
click at [681, 217] on div "Select Files to Upload or Drag and Drop, Copy and Paste Files" at bounding box center [677, 235] width 113 height 69
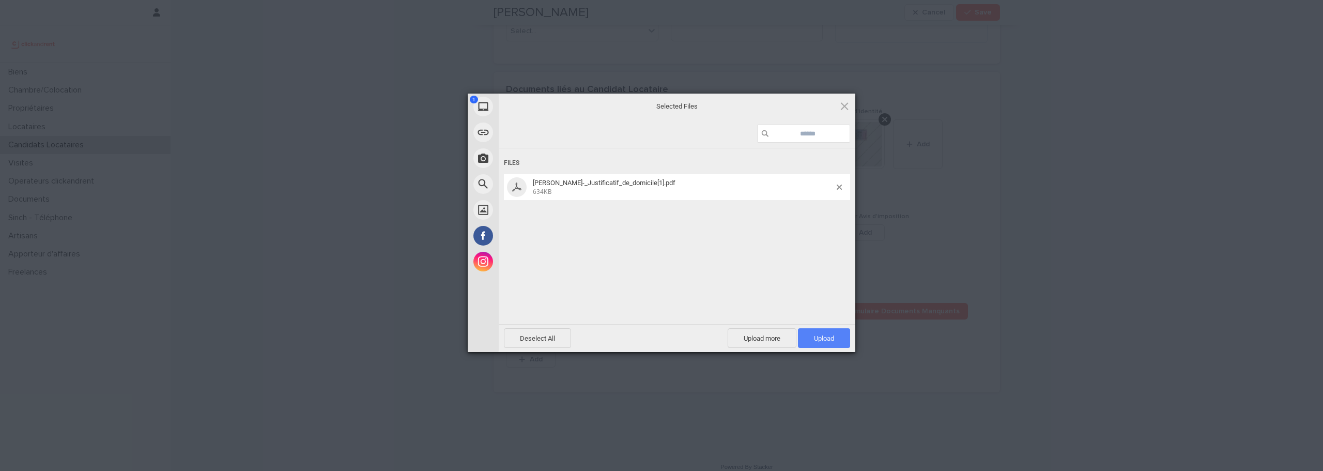
click at [822, 339] on span "Upload 1" at bounding box center [824, 338] width 20 height 8
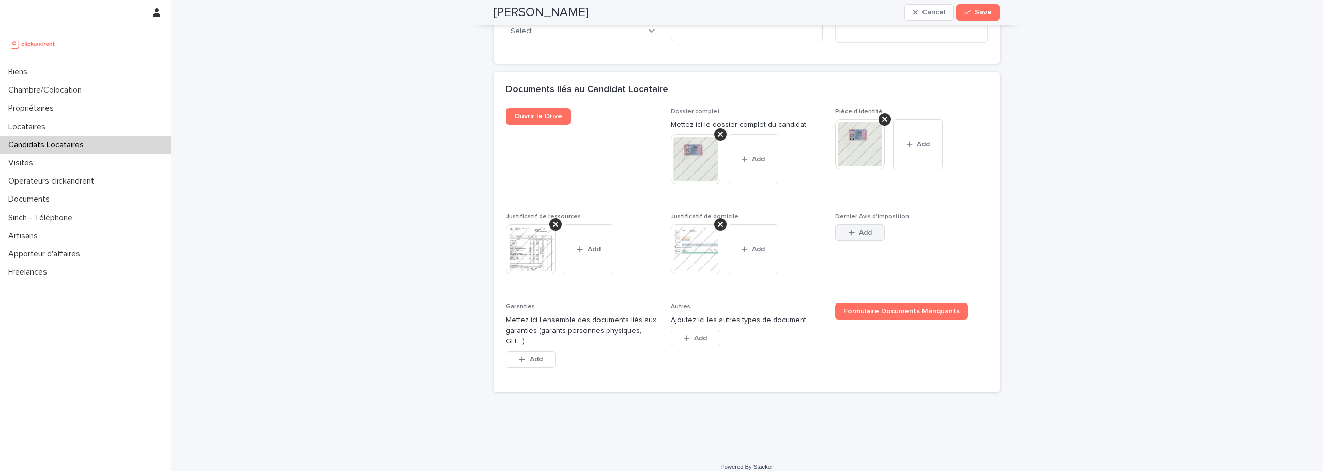
click at [842, 226] on button "Add" at bounding box center [860, 232] width 50 height 17
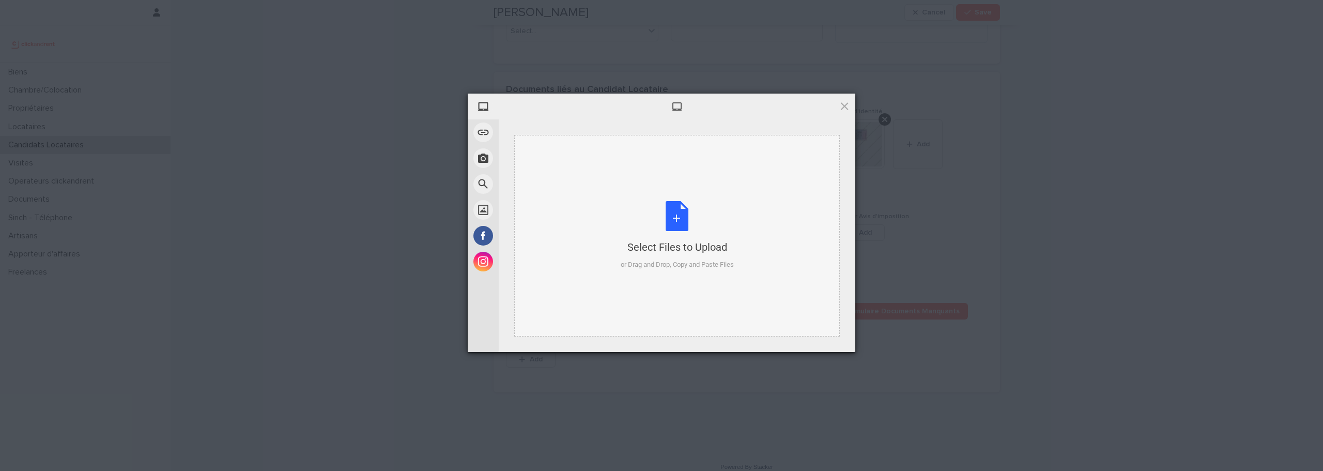
click at [667, 225] on div "Select Files to Upload or Drag and Drop, Copy and Paste Files" at bounding box center [677, 235] width 113 height 69
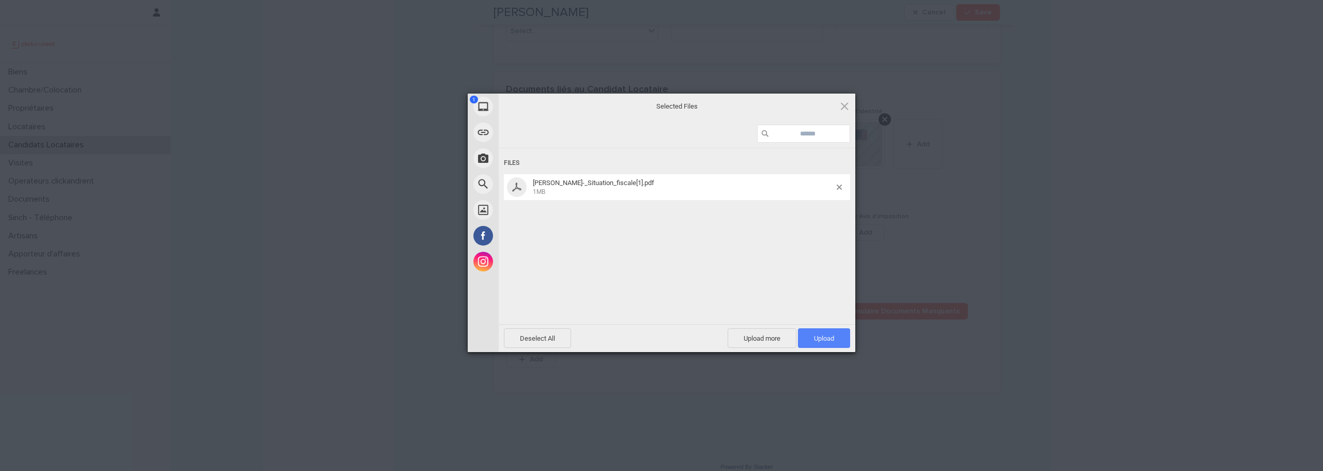
click at [820, 333] on span "Upload 1" at bounding box center [824, 338] width 52 height 20
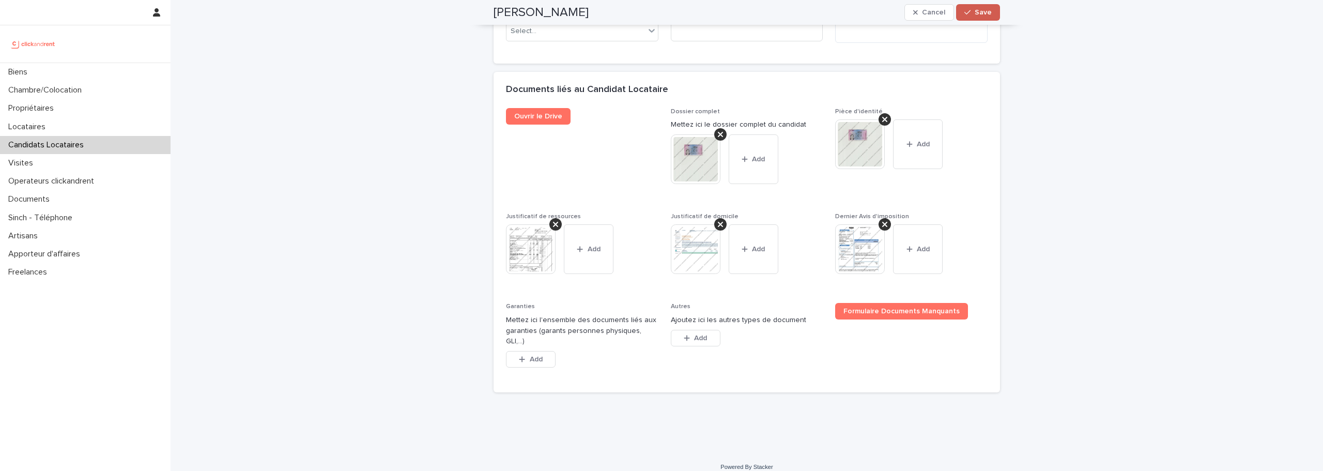
click at [979, 15] on span "Save" at bounding box center [982, 12] width 17 height 7
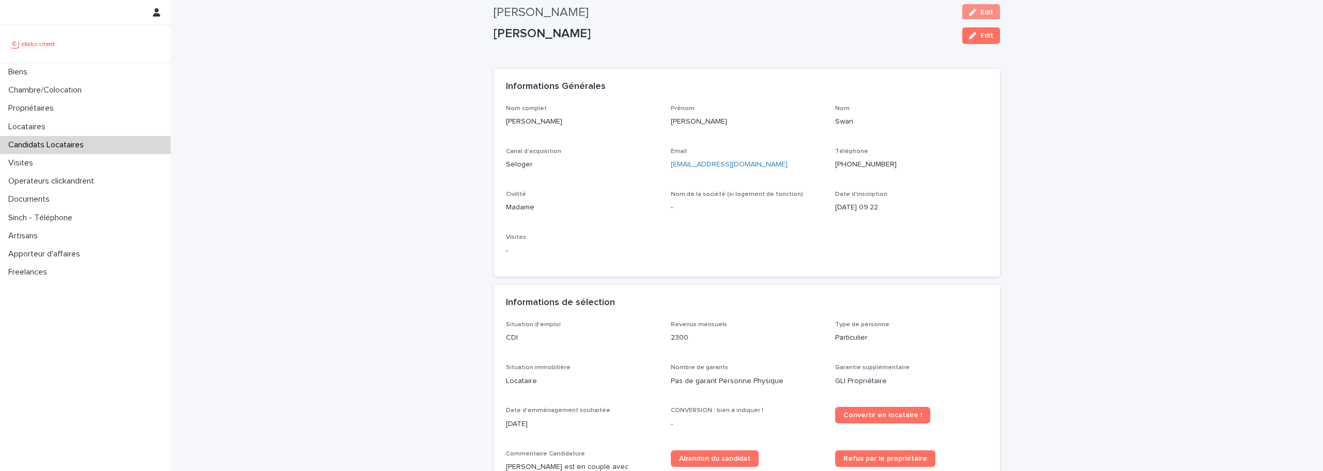
scroll to position [0, 0]
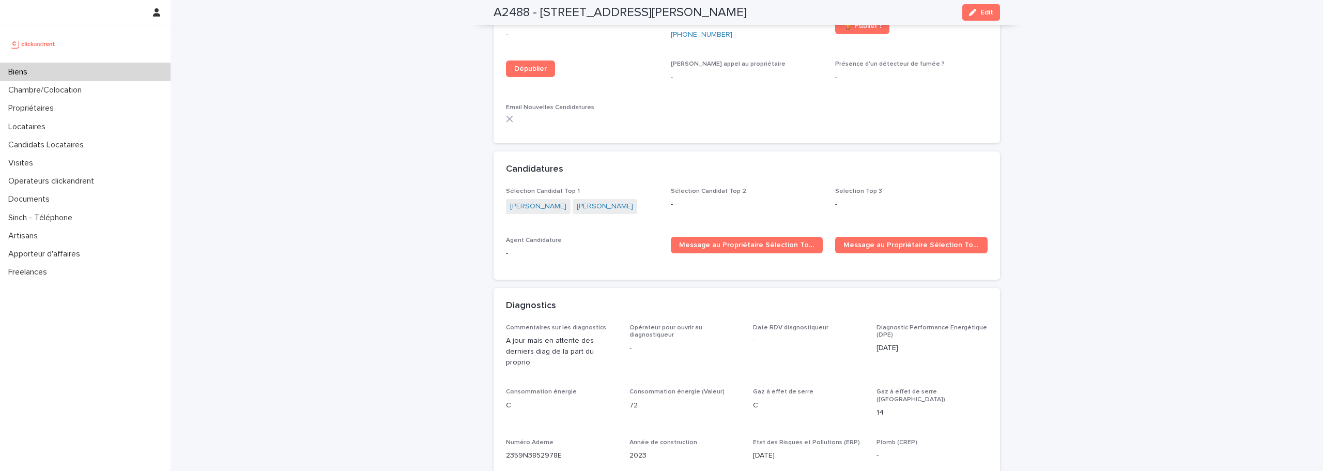
scroll to position [2808, 0]
click at [705, 241] on span "Message au Propriétaire Sélection Top 1" at bounding box center [747, 244] width 136 height 7
click at [50, 143] on p "Candidats Locataires" at bounding box center [48, 145] width 88 height 10
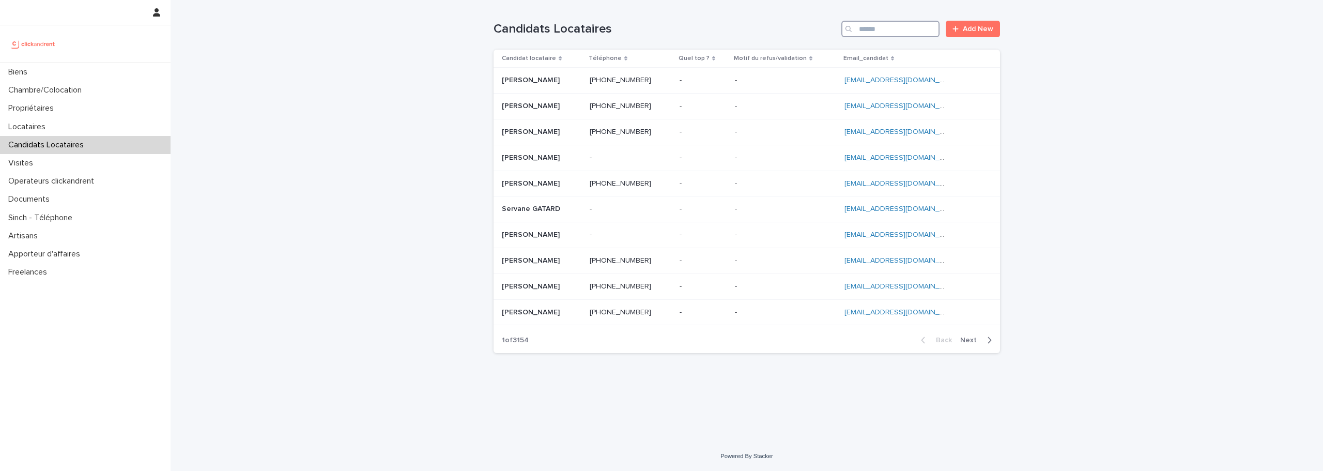
click at [898, 34] on input "Search" at bounding box center [890, 29] width 98 height 17
paste input "**********"
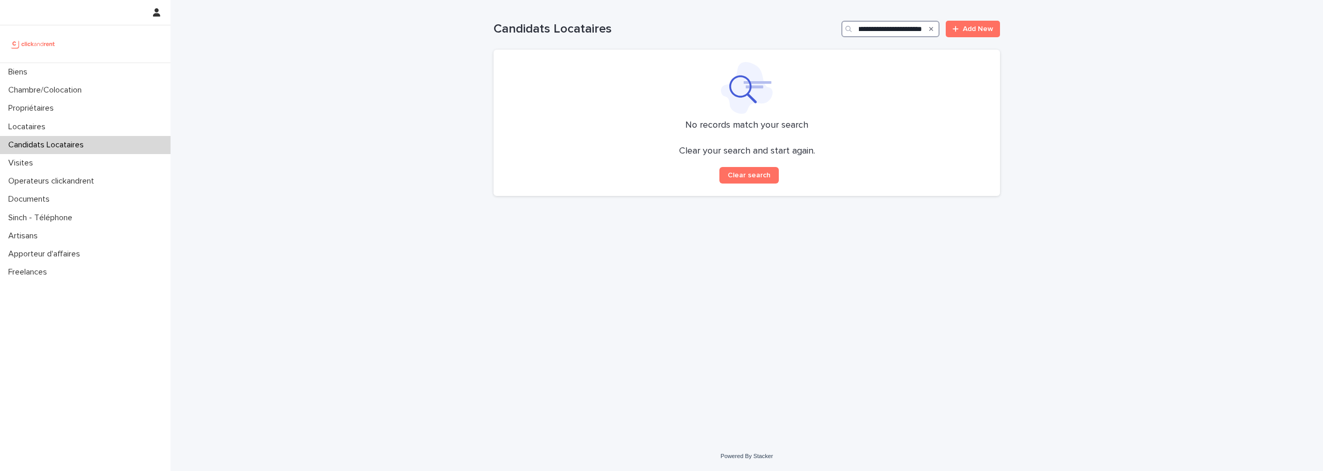
click at [889, 26] on input "**********" at bounding box center [890, 29] width 98 height 17
click at [872, 24] on input "**********" at bounding box center [890, 29] width 98 height 17
type input "**********"
click at [19, 67] on div "Biens" at bounding box center [85, 72] width 170 height 18
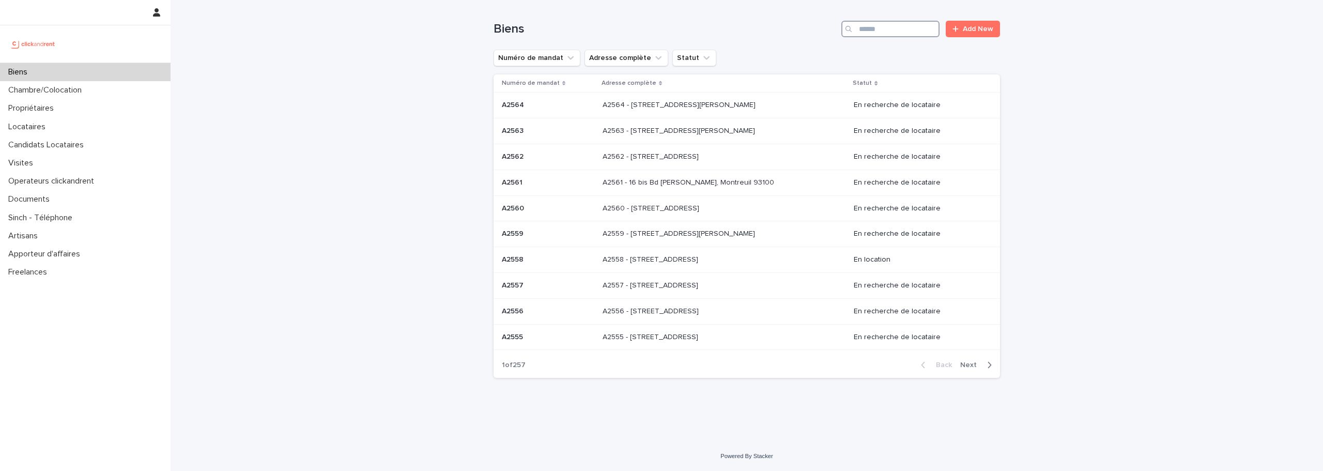
click at [870, 32] on input "Search" at bounding box center [890, 29] width 98 height 17
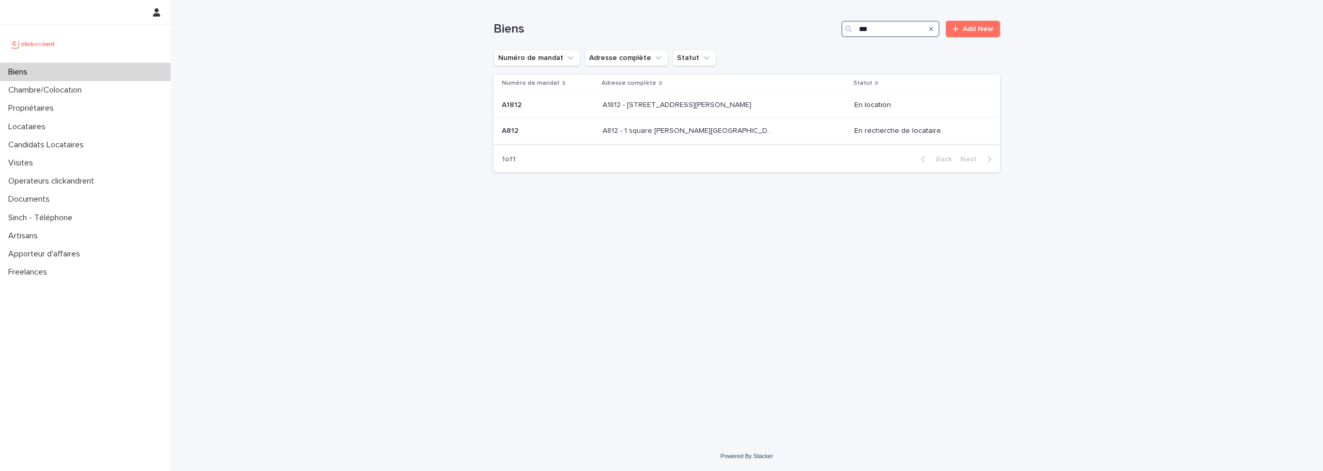
type input "***"
click at [722, 127] on p "A812 - 1 square Anatole France, Saint-Cyr-L’ecole 78210" at bounding box center [689, 130] width 174 height 11
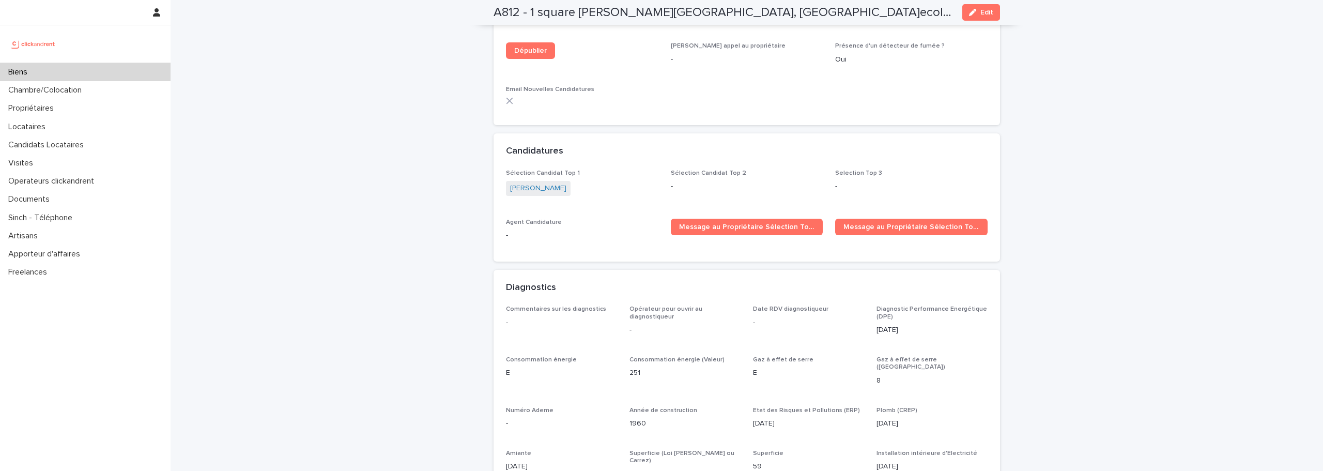
scroll to position [3324, 0]
click at [566, 182] on link "François-xavier Deshoux" at bounding box center [538, 187] width 56 height 11
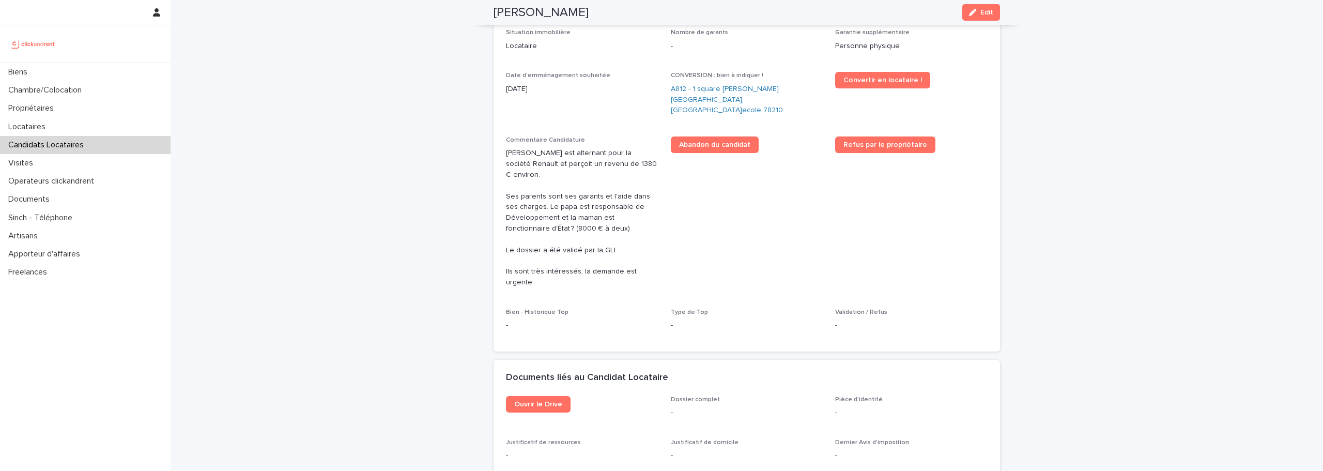
scroll to position [462, 0]
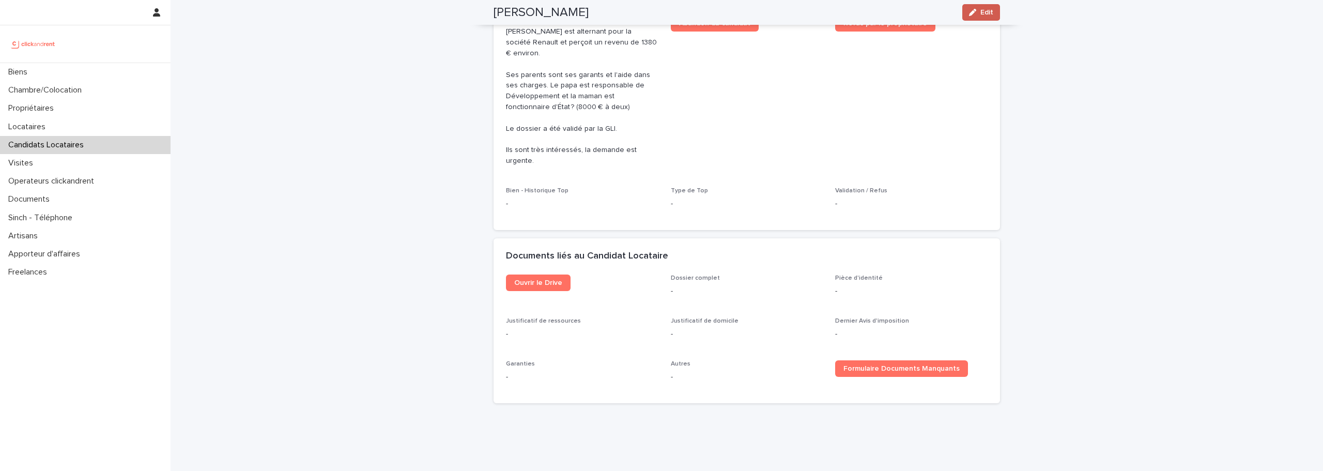
click at [976, 11] on div "button" at bounding box center [974, 12] width 11 height 7
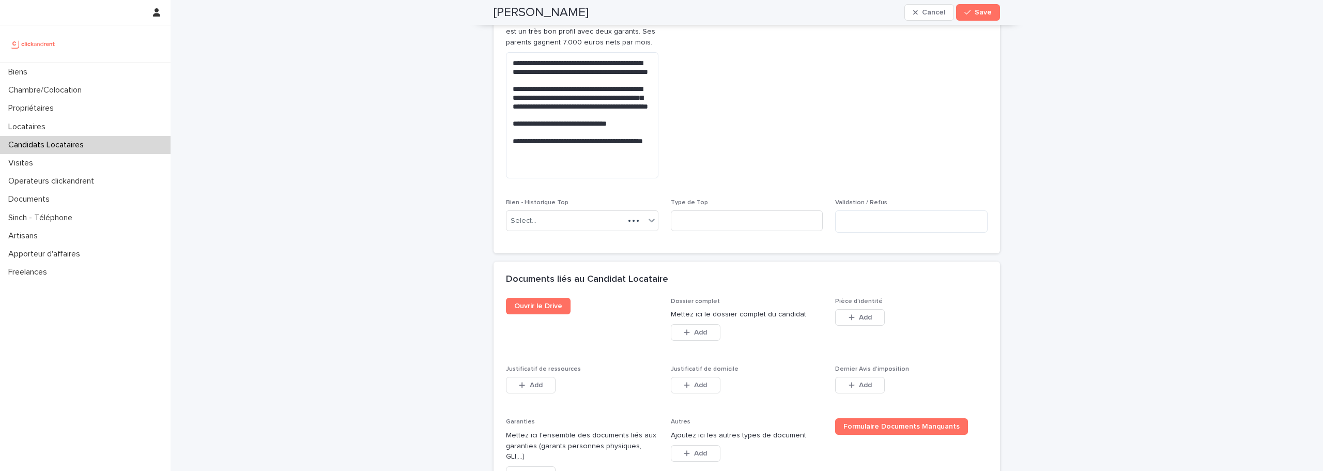
scroll to position [770, 0]
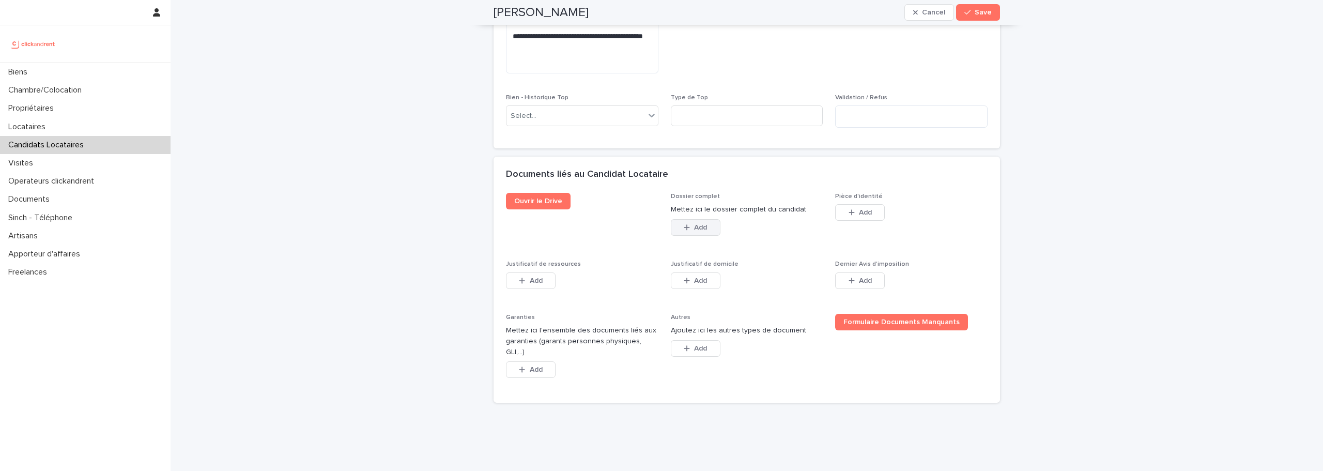
click at [689, 219] on button "Add" at bounding box center [696, 227] width 50 height 17
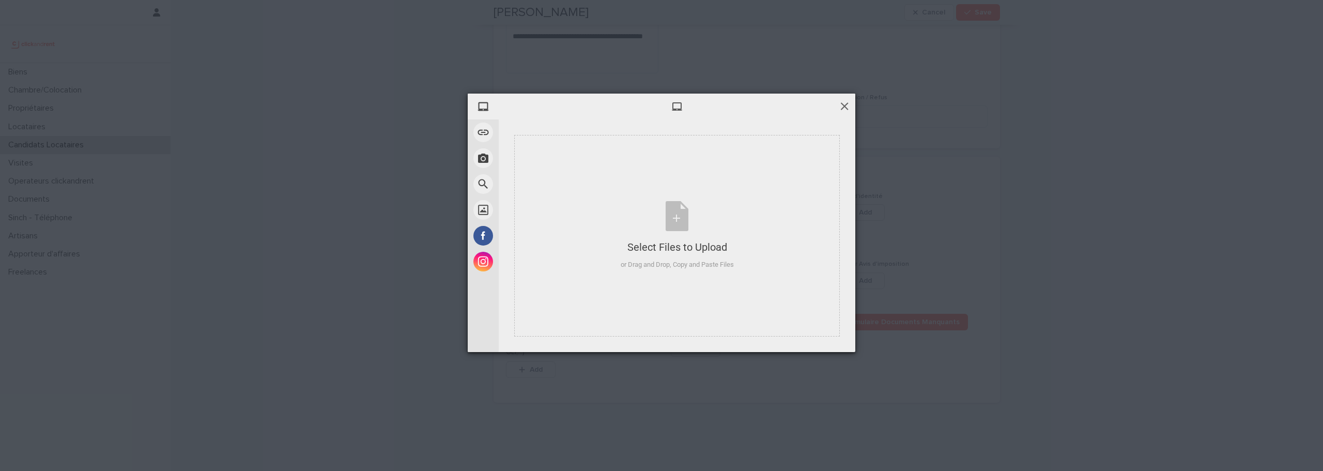
click at [845, 103] on span at bounding box center [844, 105] width 11 height 11
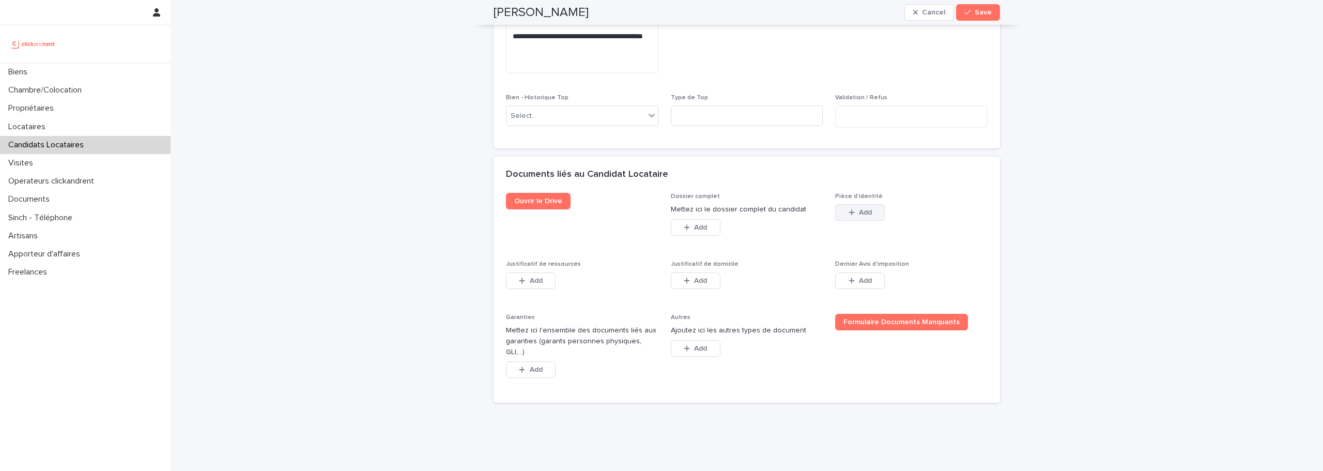
click at [858, 204] on button "Add" at bounding box center [860, 212] width 50 height 17
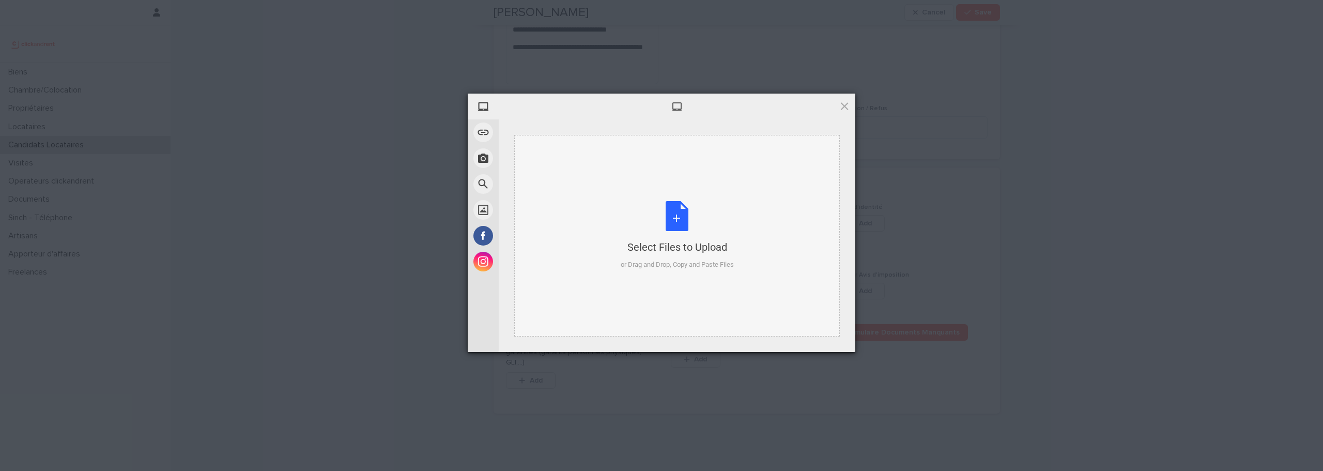
click at [686, 207] on div "Select Files to Upload or Drag and Drop, Copy and Paste Files" at bounding box center [677, 235] width 113 height 69
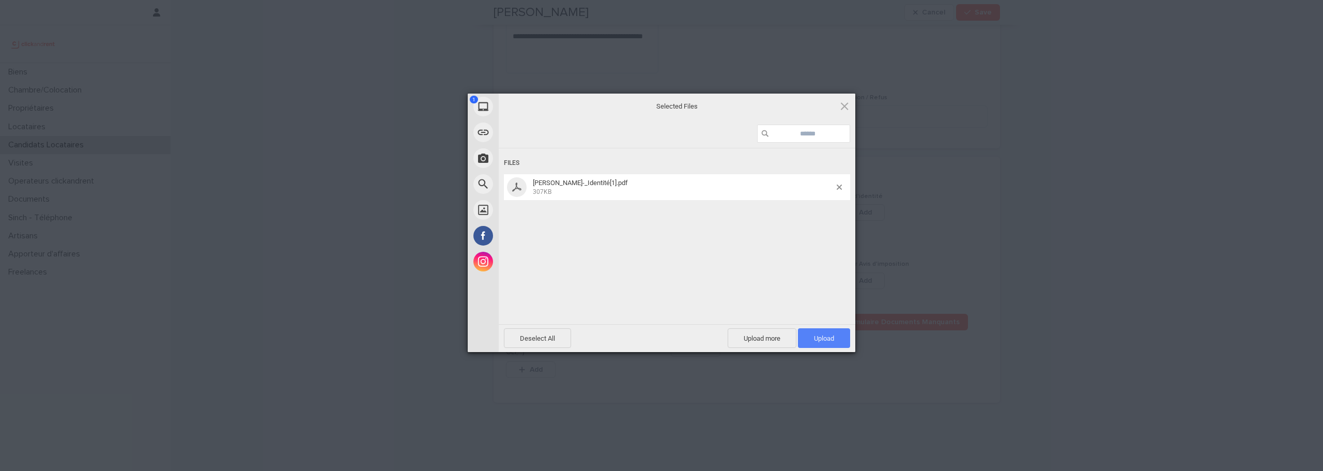
click at [811, 332] on span "Upload 1" at bounding box center [824, 338] width 52 height 20
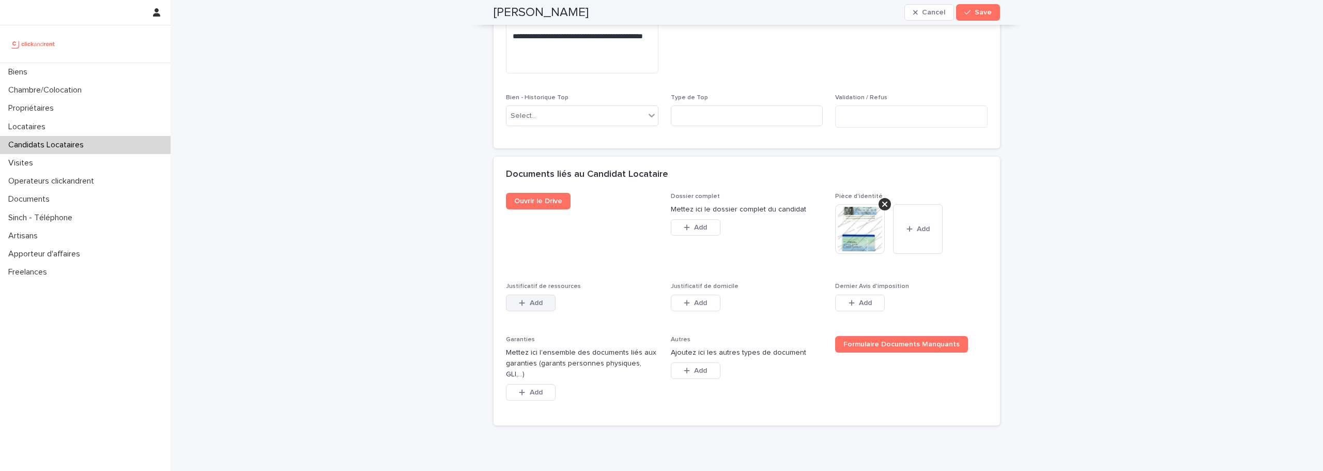
click at [541, 294] on button "Add" at bounding box center [531, 302] width 50 height 17
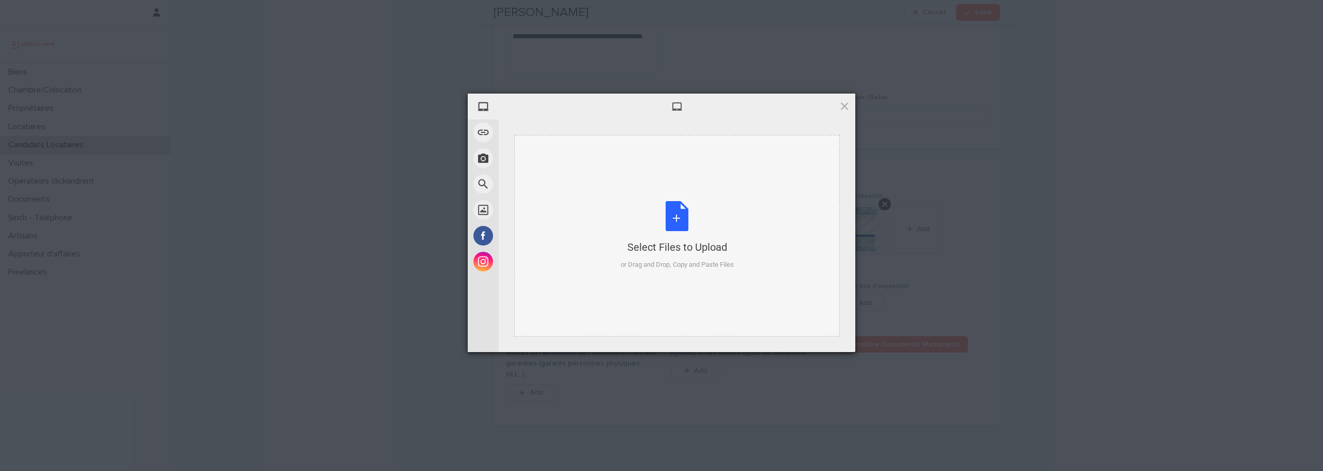
click at [666, 226] on div "Select Files to Upload or Drag and Drop, Copy and Paste Files" at bounding box center [677, 235] width 113 height 69
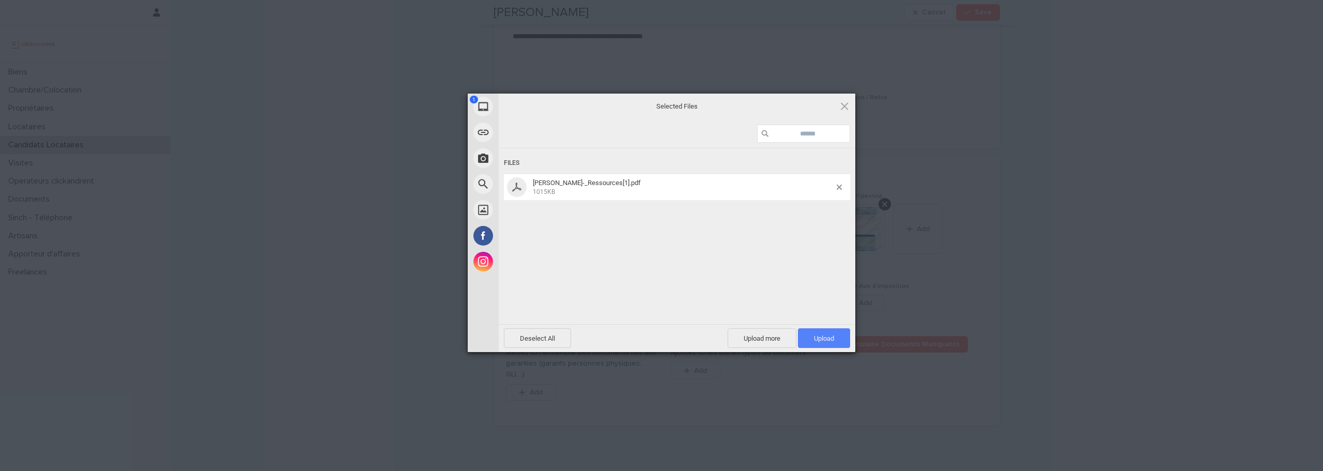
click at [811, 330] on span "Upload 1" at bounding box center [824, 338] width 52 height 20
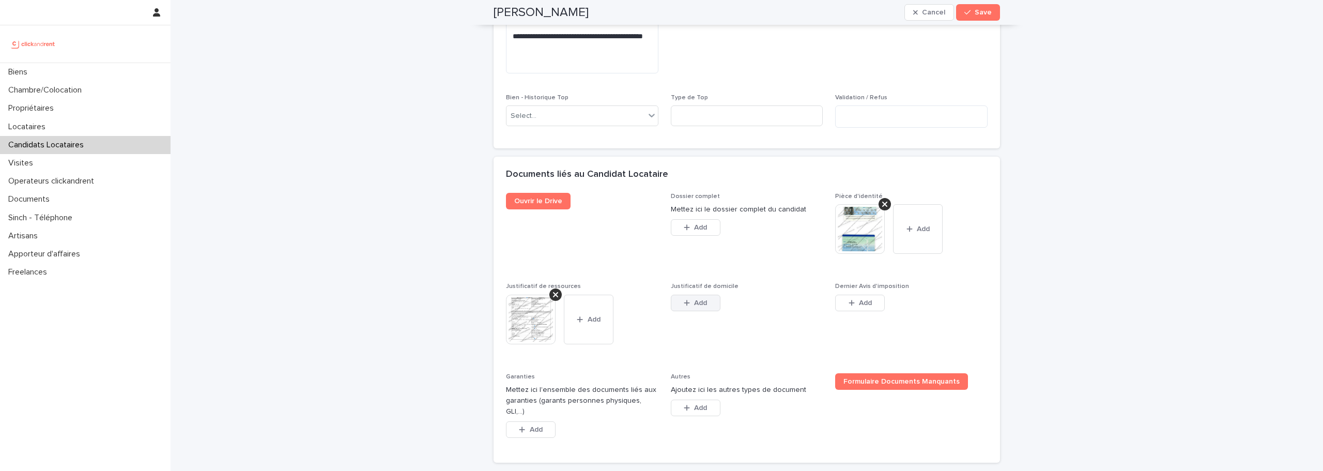
click at [686, 299] on button "Add" at bounding box center [696, 302] width 50 height 17
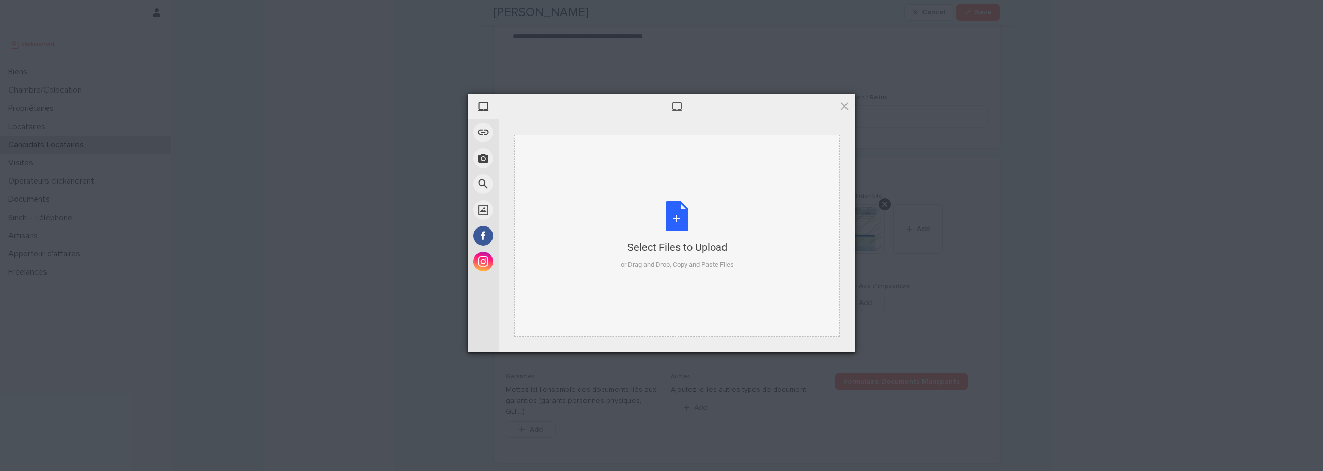
click at [674, 220] on div "Select Files to Upload or Drag and Drop, Copy and Paste Files" at bounding box center [677, 235] width 113 height 69
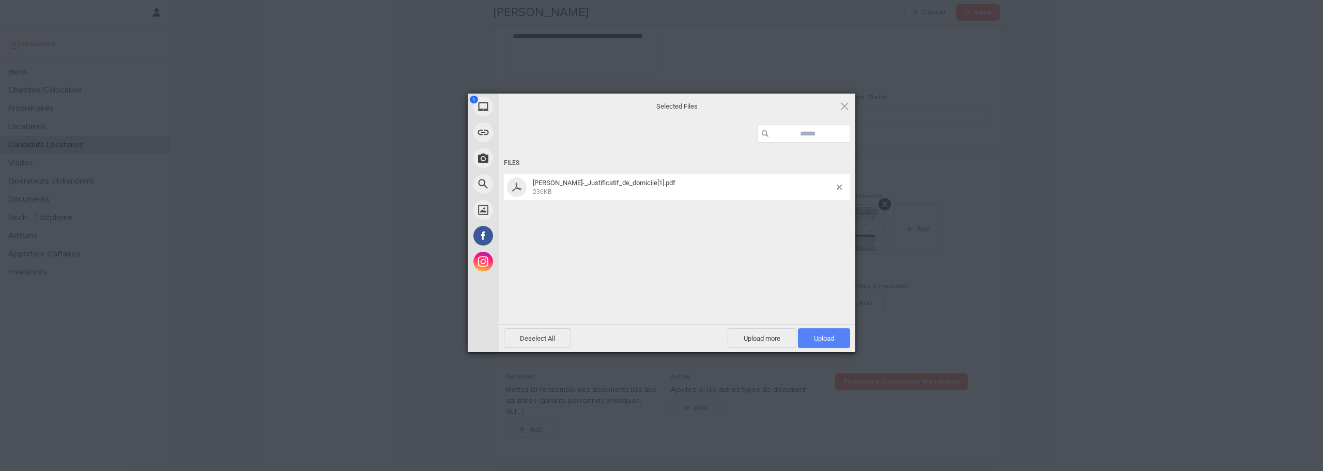
click at [803, 338] on span "Upload 1" at bounding box center [824, 338] width 52 height 20
click at [803, 338] on div "Uploaded 0 / 1 Uploading François-Xavier_Deshoux_-_Justificatif_de_domicile[1].…" at bounding box center [677, 223] width 356 height 258
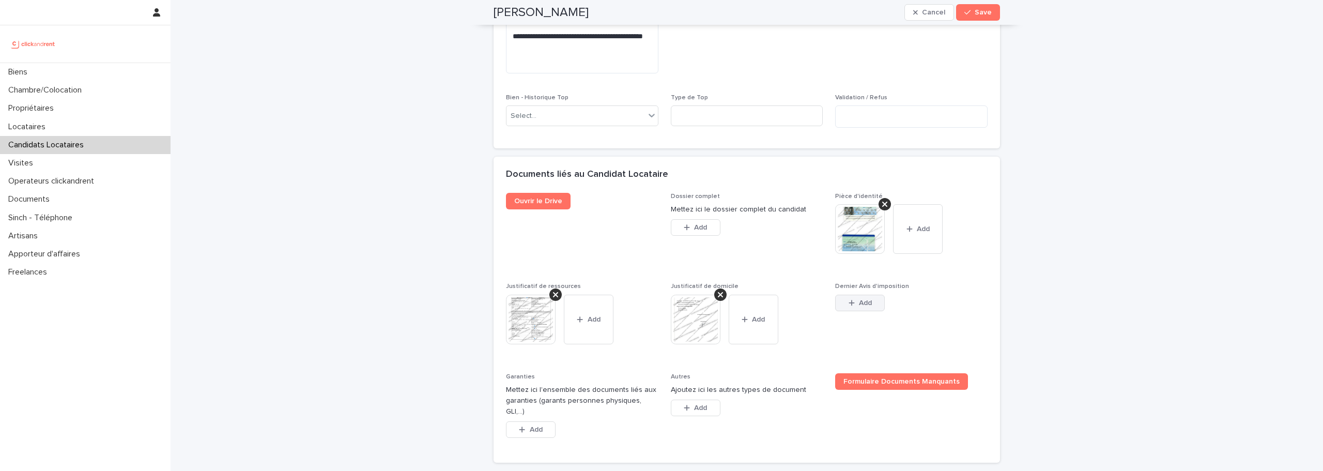
click at [848, 299] on icon "button" at bounding box center [851, 302] width 6 height 7
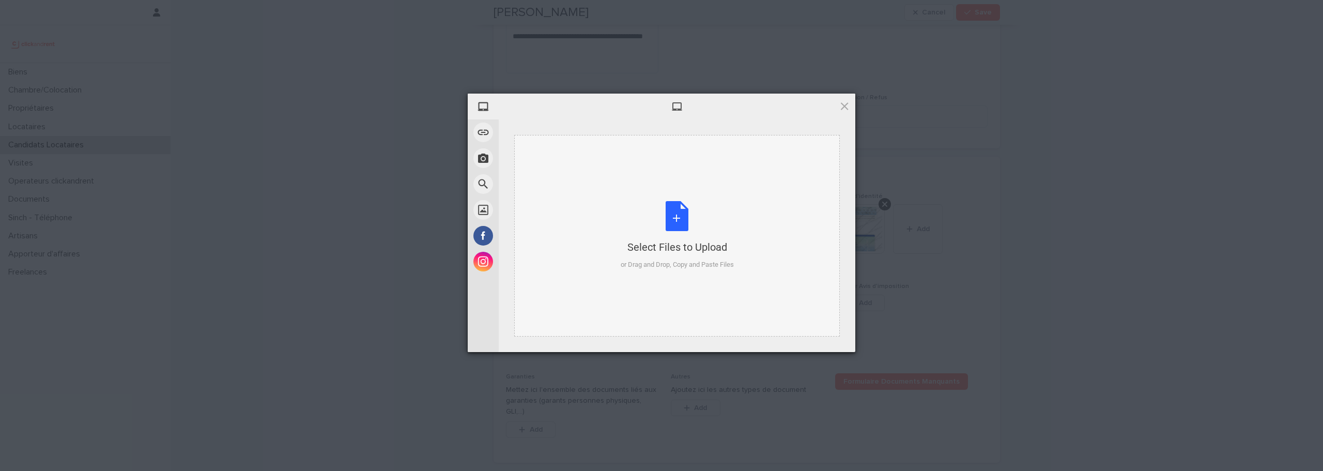
click at [675, 216] on div "Select Files to Upload or Drag and Drop, Copy and Paste Files" at bounding box center [677, 235] width 113 height 69
click at [849, 103] on span at bounding box center [844, 105] width 11 height 11
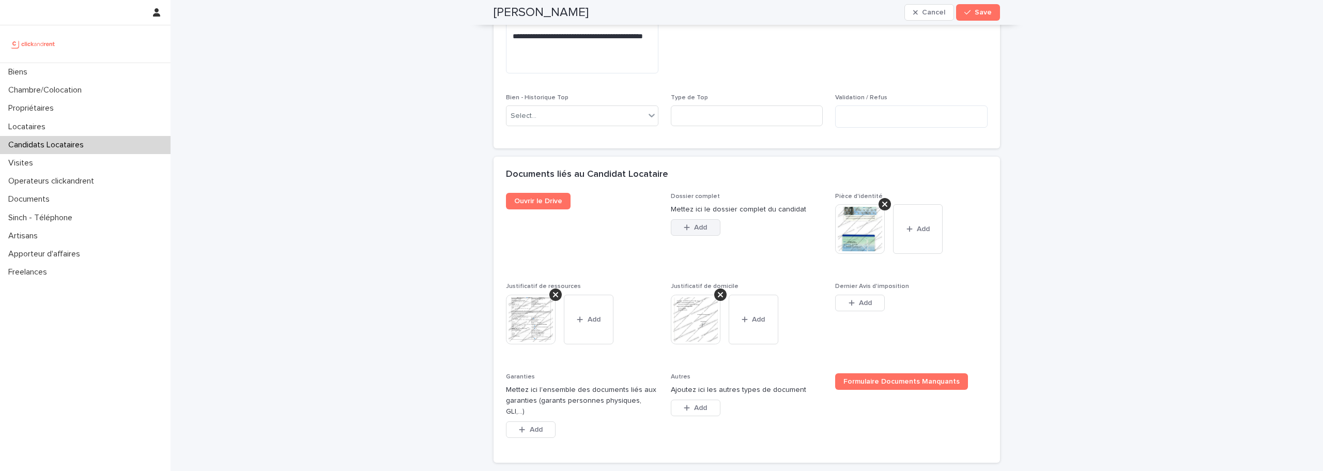
scroll to position [830, 0]
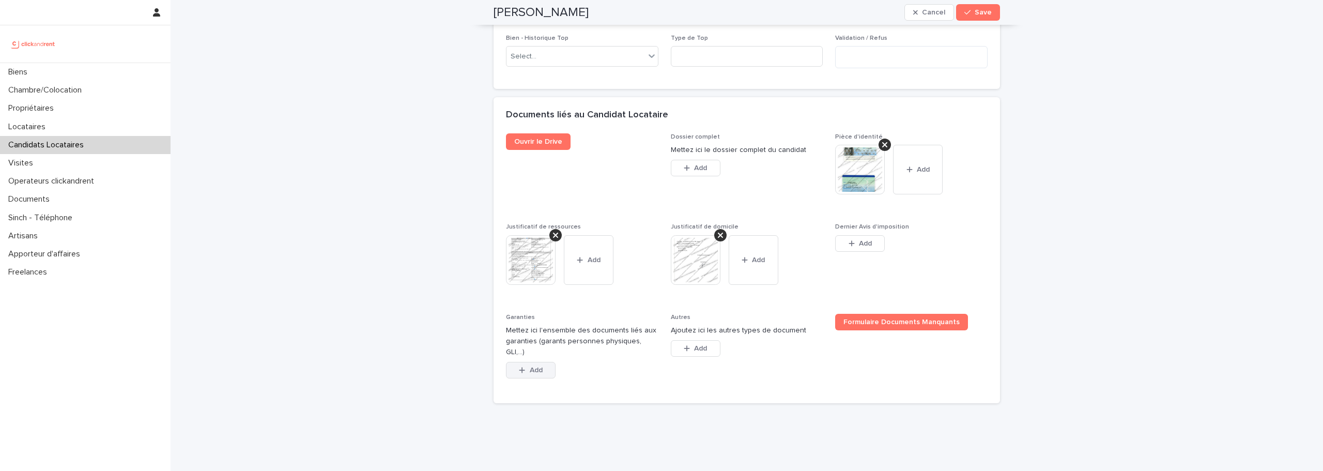
click at [530, 366] on span "Add" at bounding box center [536, 369] width 13 height 7
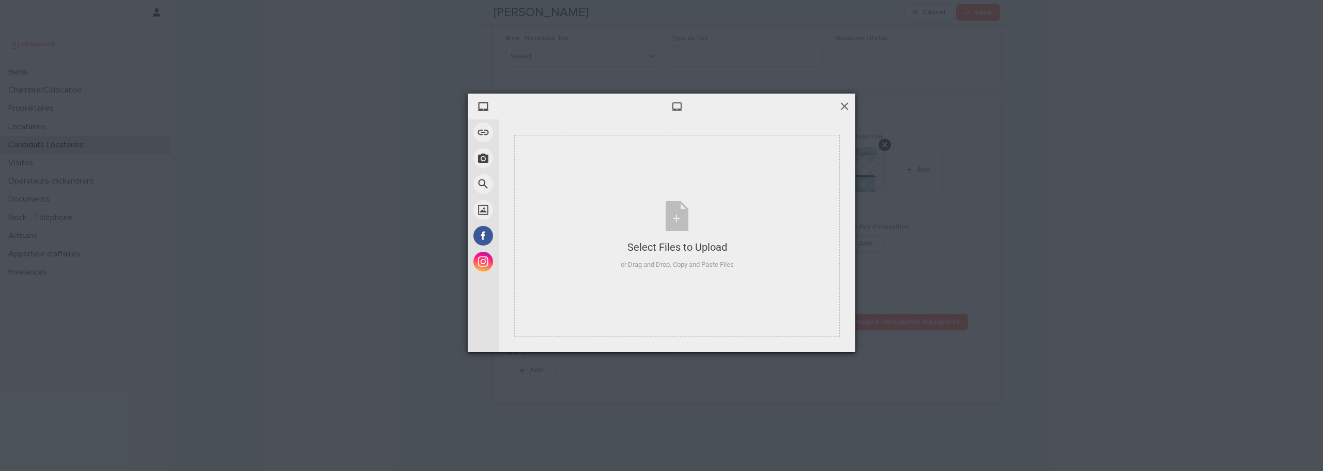
click at [842, 106] on span at bounding box center [844, 105] width 11 height 11
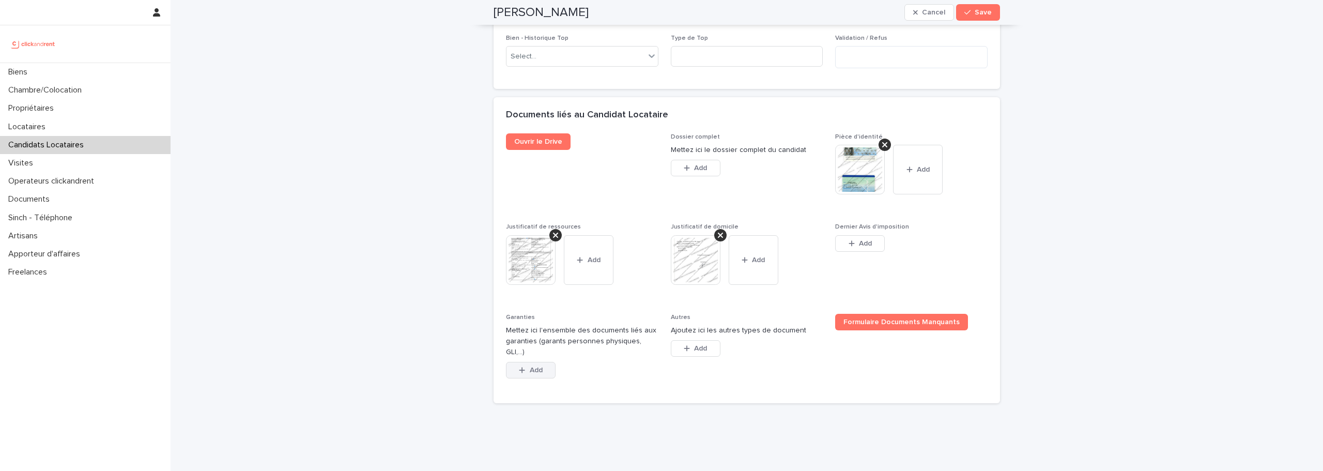
click at [530, 366] on span "Add" at bounding box center [536, 369] width 13 height 7
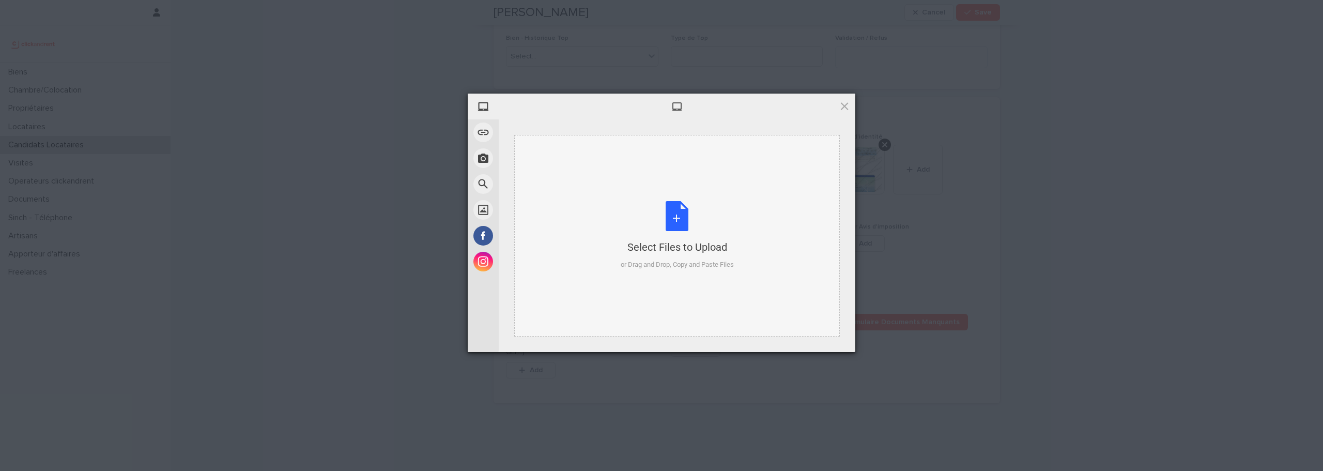
click at [633, 226] on div "Select Files to Upload or Drag and Drop, Copy and Paste Files" at bounding box center [677, 235] width 113 height 69
drag, startPoint x: 665, startPoint y: 225, endPoint x: 638, endPoint y: 278, distance: 60.1
click at [638, 278] on div "Select Files to Upload or Drag and Drop, Copy and Paste Files" at bounding box center [676, 235] width 325 height 201
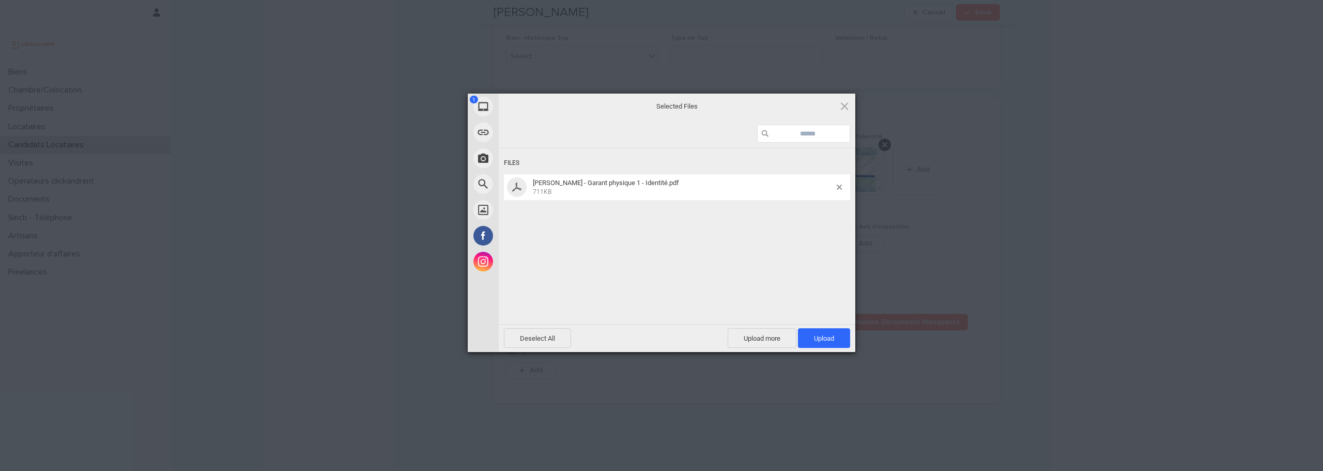
drag, startPoint x: 722, startPoint y: 278, endPoint x: 642, endPoint y: 239, distance: 89.4
click at [642, 239] on div "Files François-Xavier Deshoux - Garant physique 1 - Identité.pdf 711KB" at bounding box center [677, 235] width 356 height 174
click at [758, 339] on span "Upload more" at bounding box center [761, 338] width 69 height 20
click at [688, 219] on div "Select Files to Upload or Drag and Drop, Copy and Paste Files" at bounding box center [677, 235] width 113 height 69
click at [837, 216] on span at bounding box center [838, 214] width 5 height 5
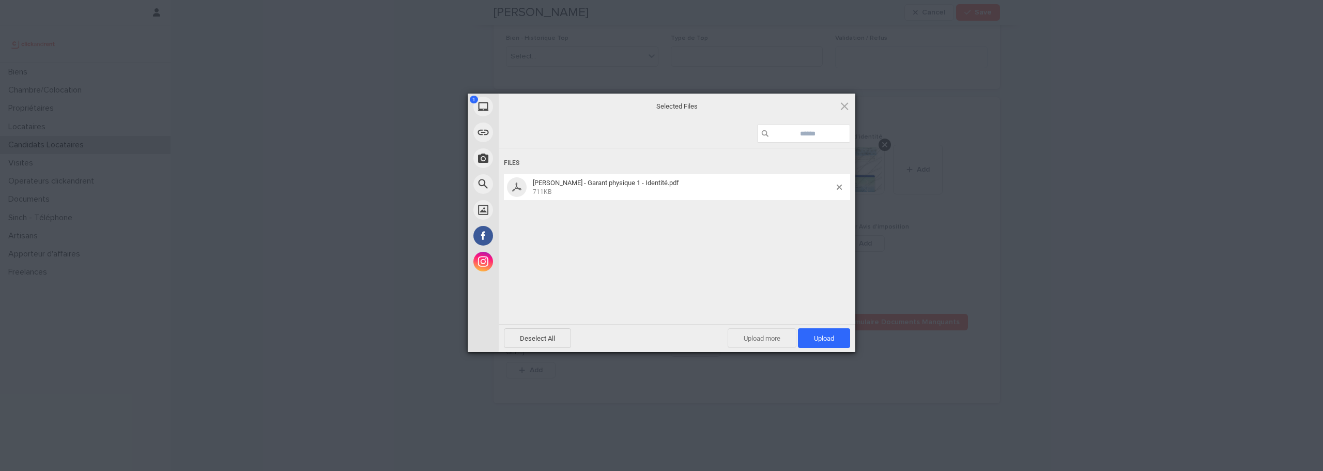
click at [768, 340] on span "Upload more" at bounding box center [761, 338] width 69 height 20
click at [672, 211] on div "Select Files to Upload or Drag and Drop, Copy and Paste Files" at bounding box center [677, 235] width 113 height 69
click at [749, 342] on span "Upload more" at bounding box center [750, 338] width 69 height 20
click at [696, 209] on div "Select Files to Upload or Drag and Drop, Copy and Paste Files" at bounding box center [677, 235] width 113 height 69
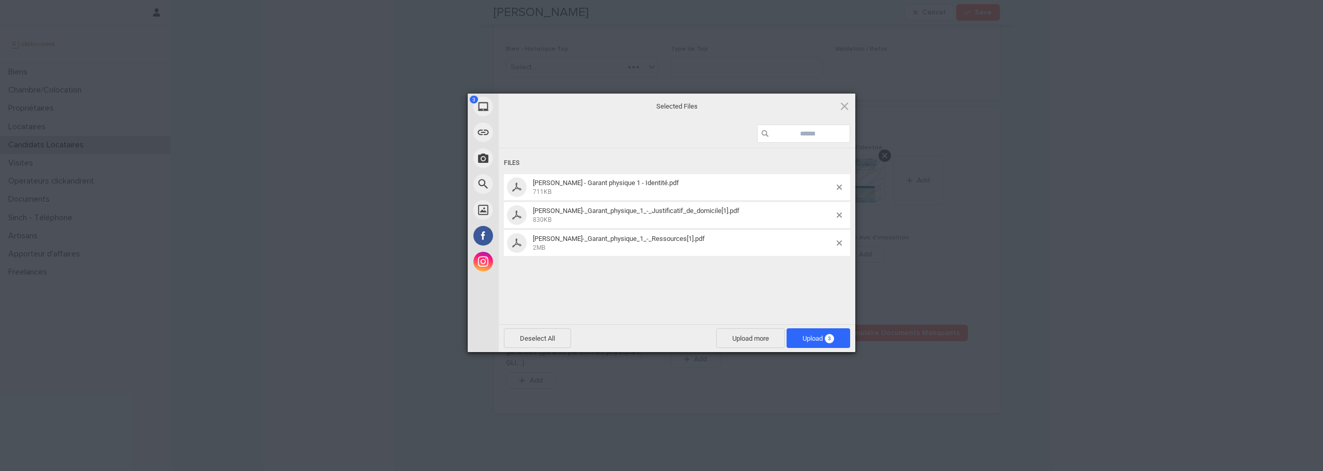
click at [598, 292] on div "Files François-Xavier Deshoux - Garant physique 1 - Identité.pdf 711KB François…" at bounding box center [677, 235] width 356 height 174
click at [750, 338] on span "Upload more" at bounding box center [750, 338] width 69 height 20
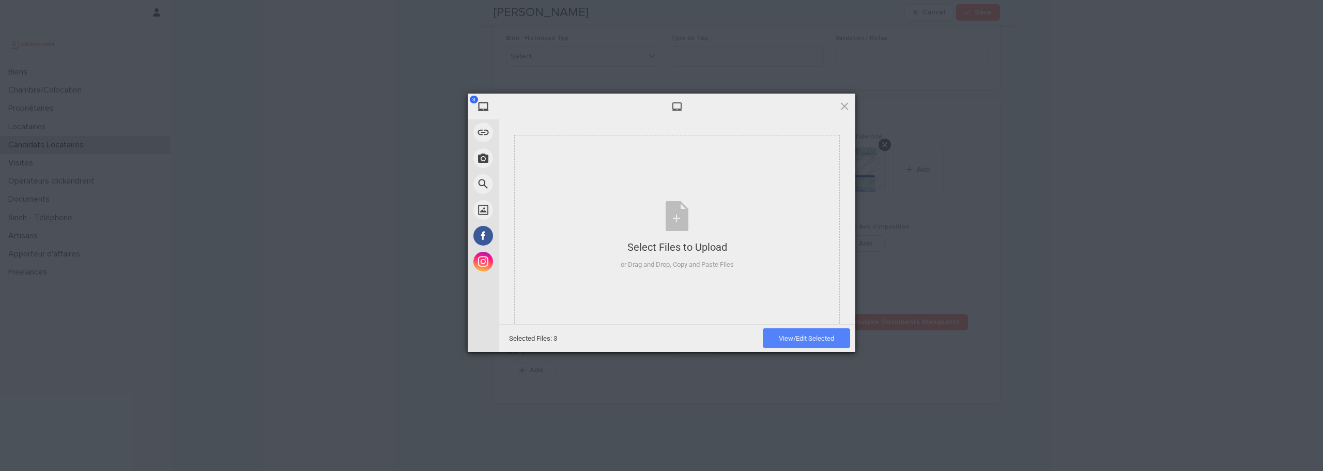
click at [793, 340] on span "View/Edit Selected" at bounding box center [806, 338] width 55 height 8
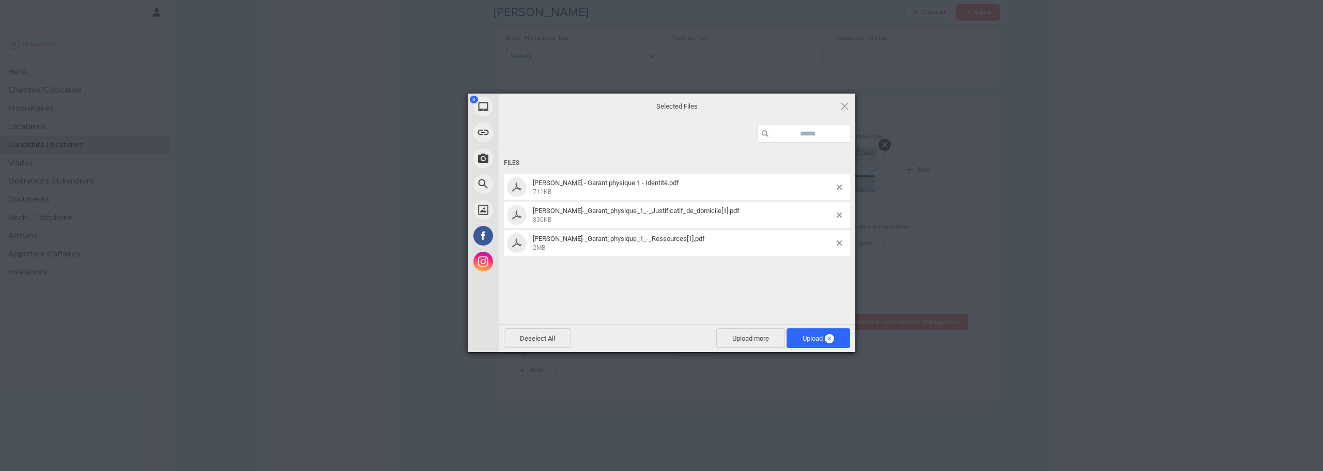
click at [586, 274] on div "Files François-Xavier Deshoux - Garant physique 1 - Identité.pdf 711KB François…" at bounding box center [677, 235] width 356 height 174
click at [750, 335] on span "Upload more" at bounding box center [750, 338] width 69 height 20
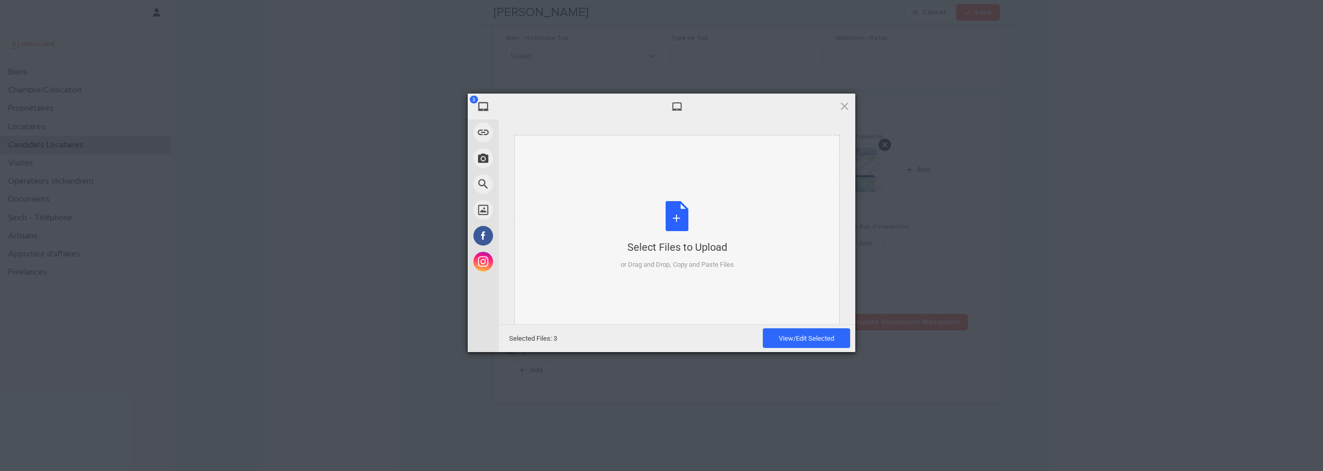
drag, startPoint x: 683, startPoint y: 254, endPoint x: 642, endPoint y: 287, distance: 52.5
click at [642, 287] on div "Select Files to Upload or Drag and Drop, Copy and Paste Files" at bounding box center [676, 235] width 325 height 201
drag, startPoint x: 563, startPoint y: 227, endPoint x: 556, endPoint y: 229, distance: 6.9
click at [556, 229] on div "Select Files to Upload or Drag and Drop, Copy and Paste Files" at bounding box center [676, 235] width 325 height 201
click at [661, 229] on div "Select Files to Upload or Drag and Drop, Copy and Paste Files" at bounding box center [677, 235] width 113 height 69
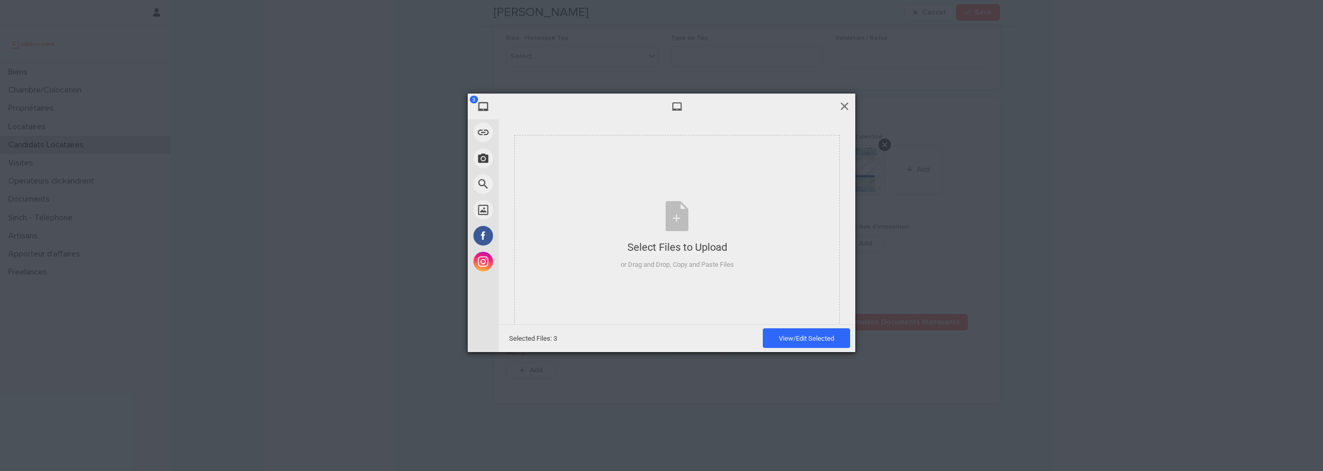
click at [845, 107] on span at bounding box center [844, 105] width 11 height 11
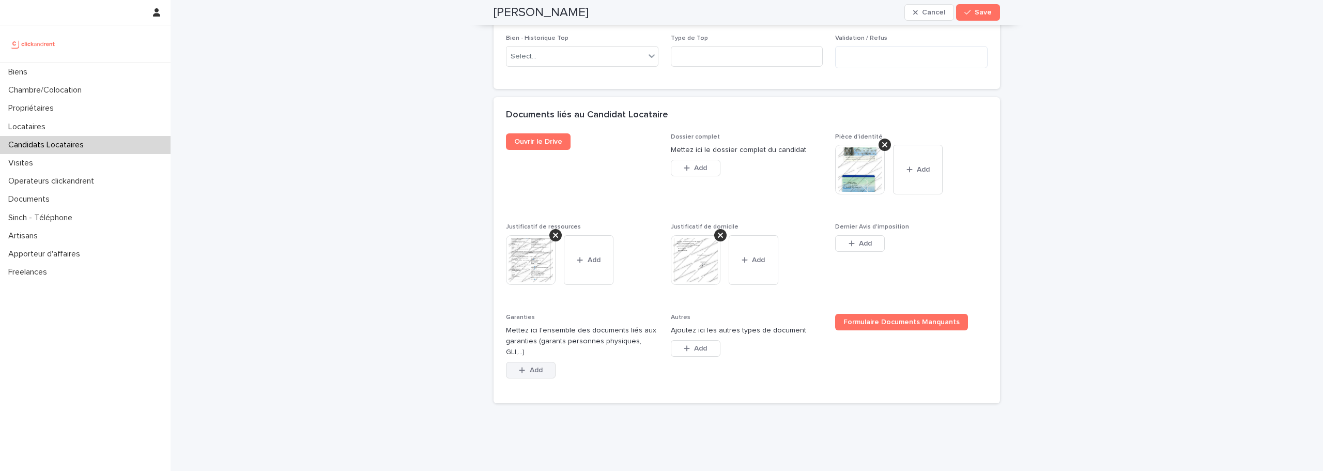
click at [519, 366] on icon "button" at bounding box center [522, 369] width 6 height 7
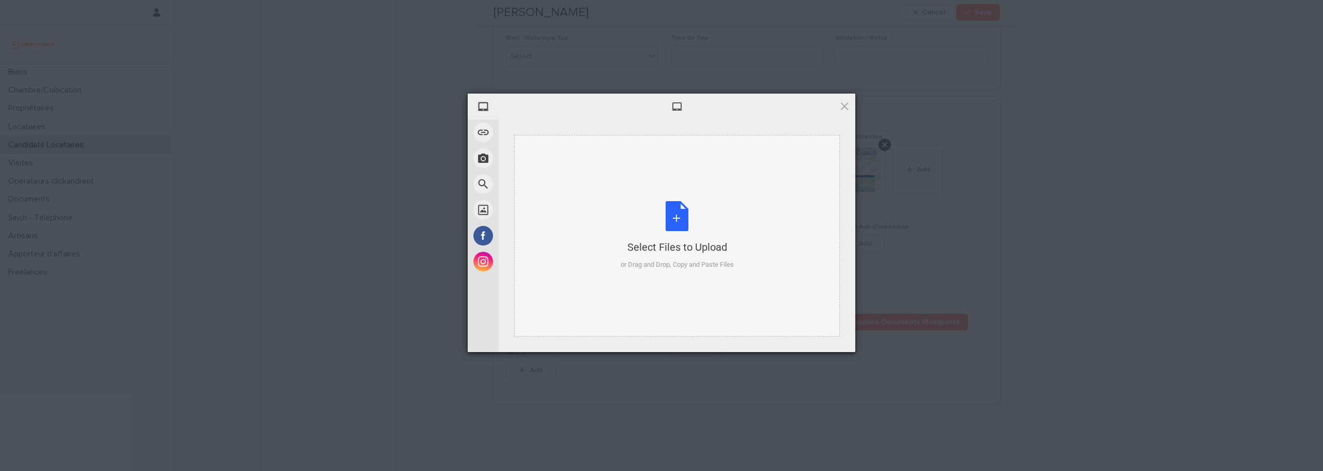
click at [667, 218] on div "Select Files to Upload or Drag and Drop, Copy and Paste Files" at bounding box center [677, 235] width 113 height 69
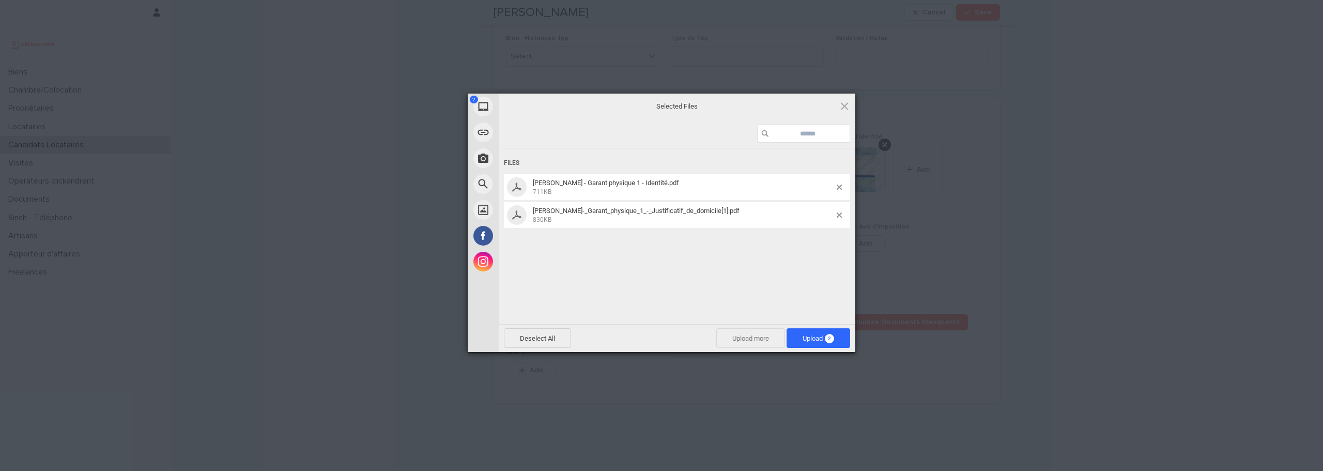
click at [739, 337] on span "Upload more" at bounding box center [750, 338] width 69 height 20
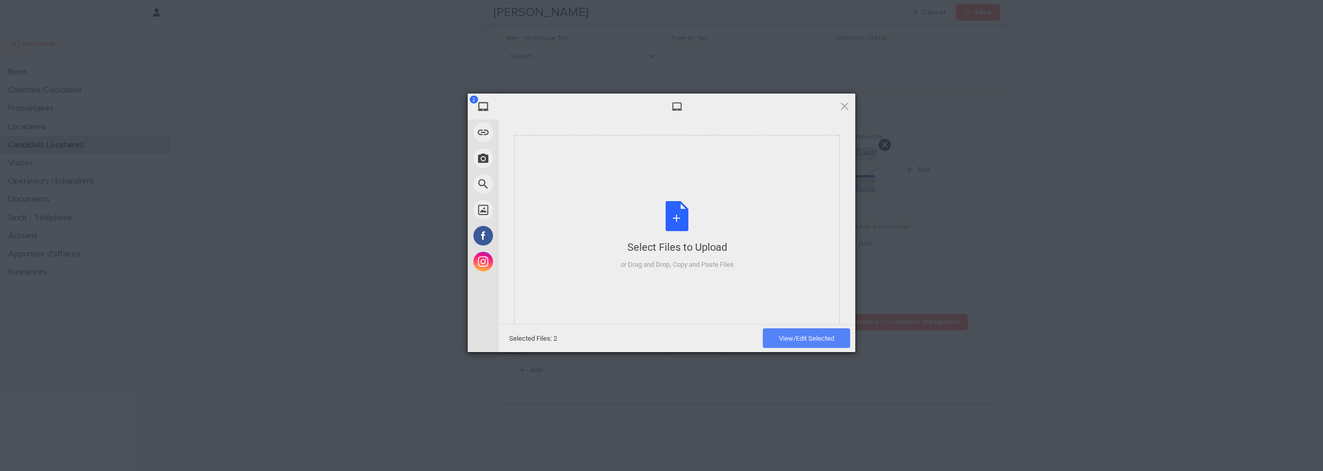
click at [781, 340] on span "View/Edit Selected" at bounding box center [806, 338] width 55 height 8
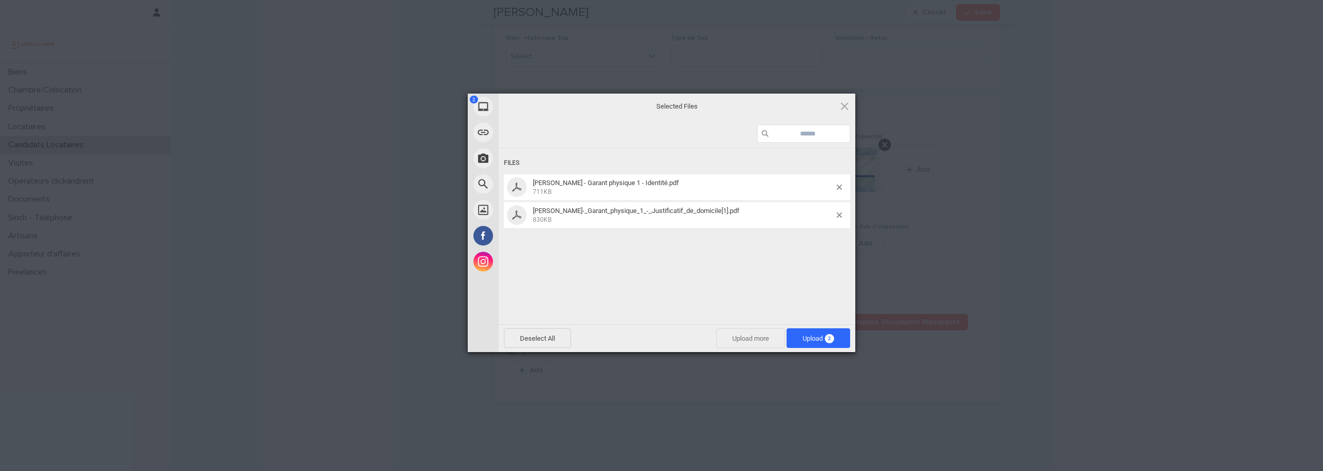
click at [747, 339] on span "Upload more" at bounding box center [750, 338] width 69 height 20
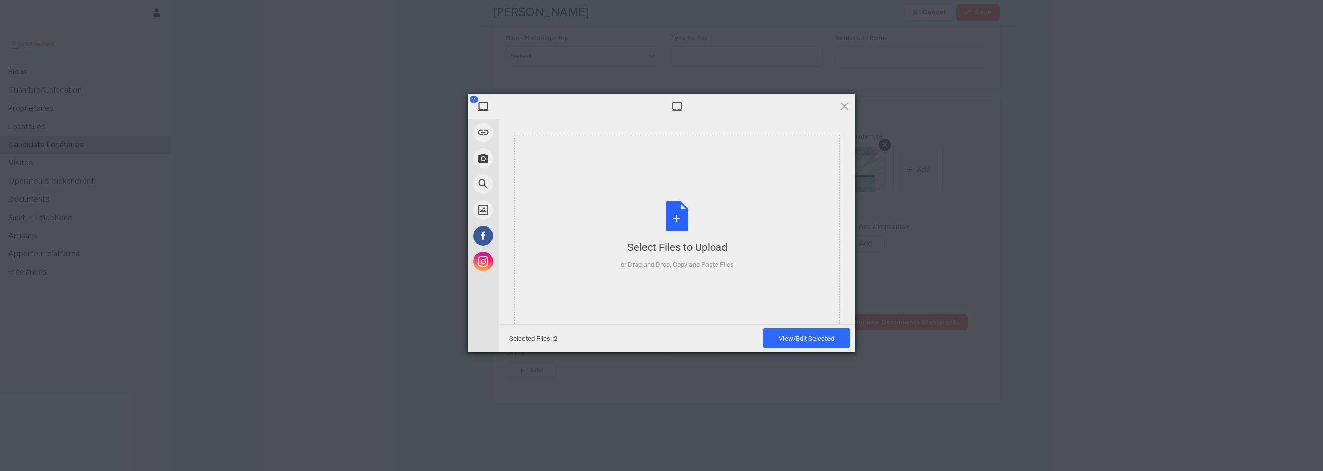
click at [774, 348] on div "Selected Files: 2 View/Edit Selected" at bounding box center [677, 338] width 356 height 28
click at [788, 343] on span "View/Edit Selected" at bounding box center [806, 338] width 87 height 20
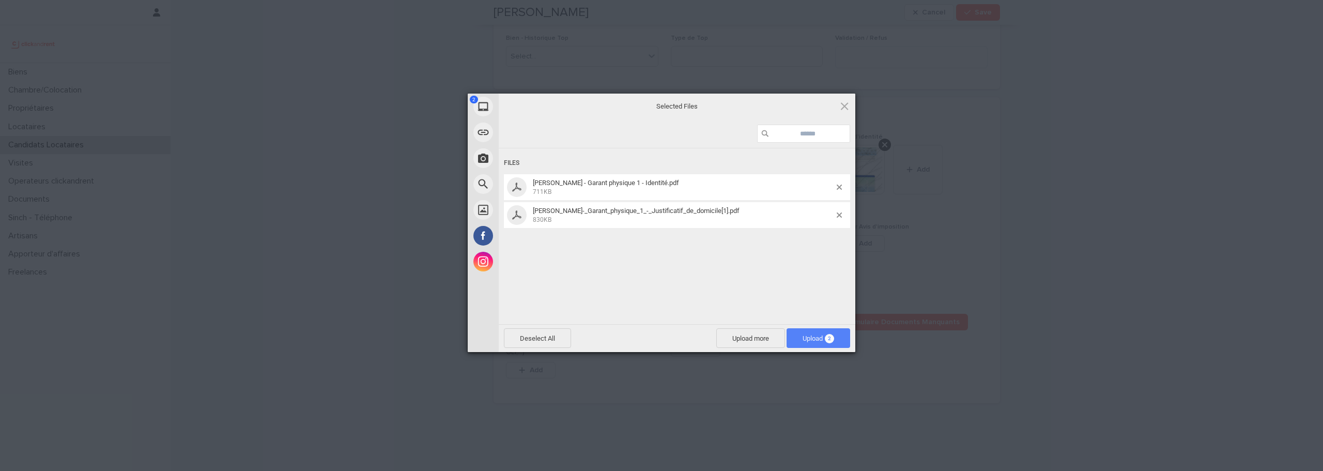
click at [802, 335] on span "Upload 2" at bounding box center [818, 338] width 32 height 8
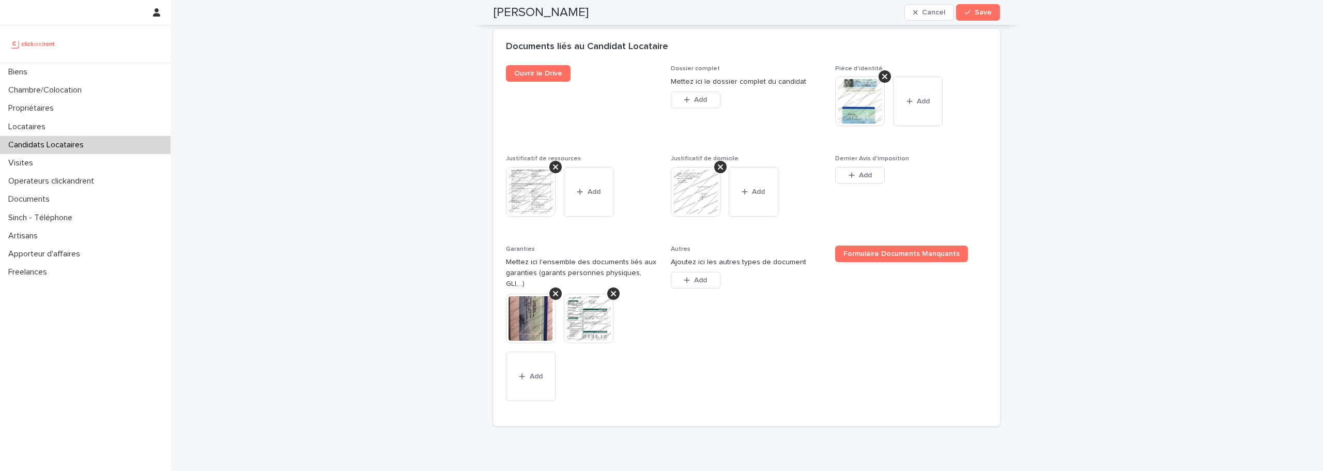
scroll to position [921, 0]
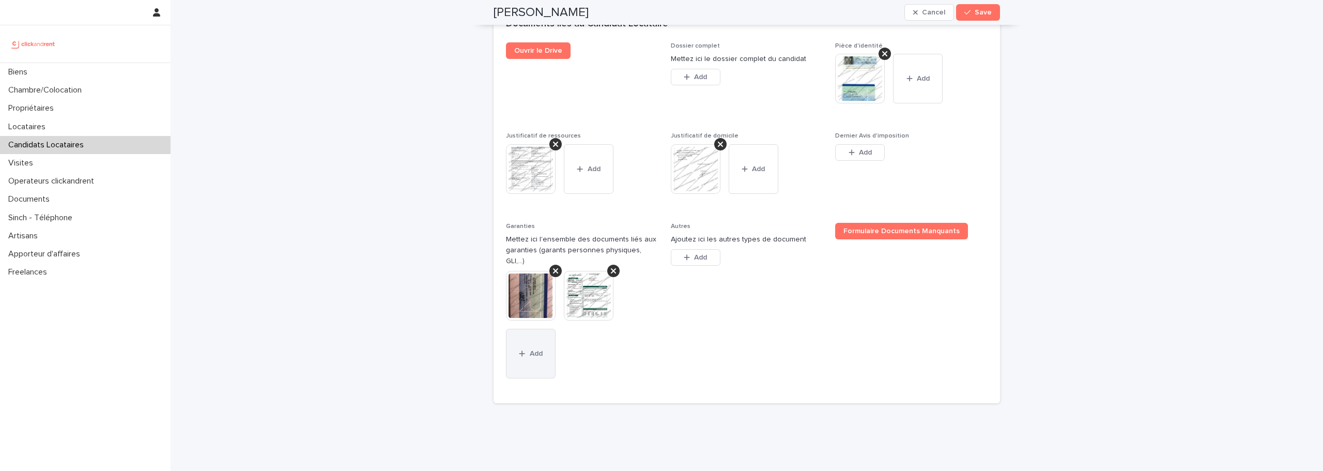
click at [536, 329] on button "Add" at bounding box center [531, 354] width 50 height 50
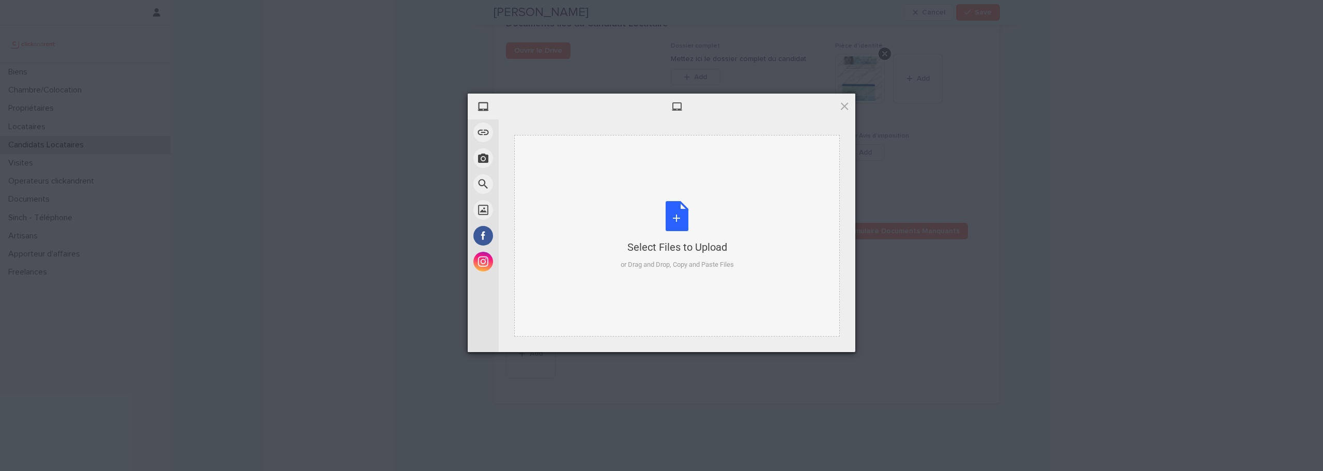
click at [660, 214] on div "Select Files to Upload or Drag and Drop, Copy and Paste Files" at bounding box center [677, 235] width 113 height 69
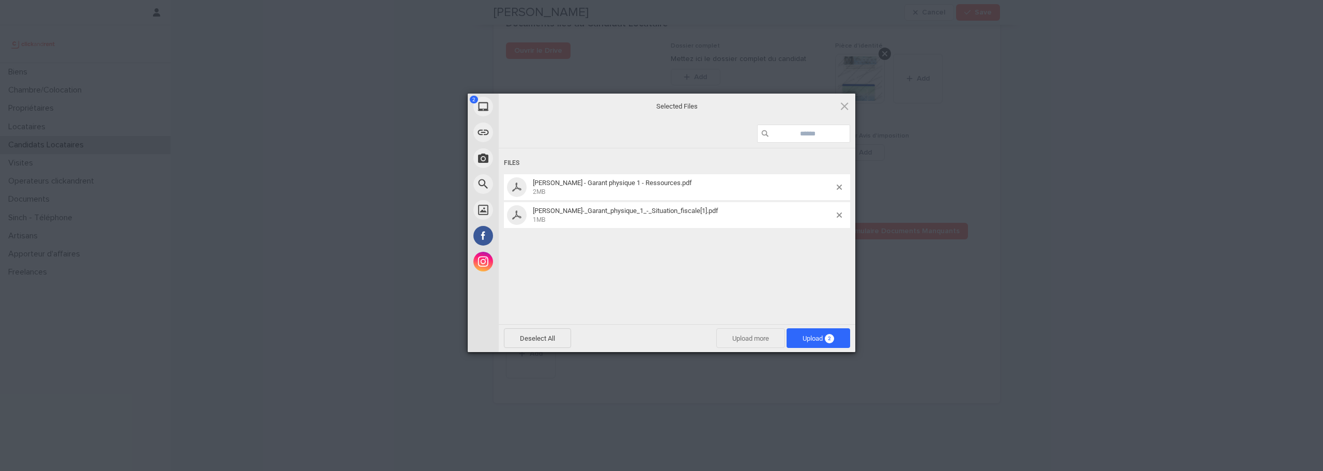
click at [728, 337] on span "Upload more" at bounding box center [750, 338] width 69 height 20
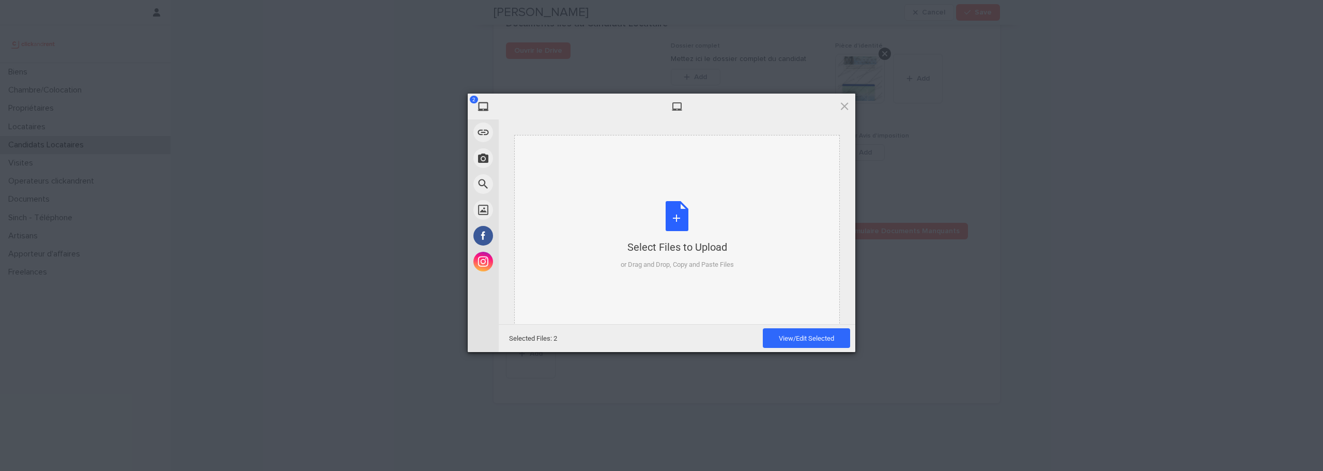
click at [664, 208] on div "Select Files to Upload or Drag and Drop, Copy and Paste Files" at bounding box center [677, 235] width 113 height 69
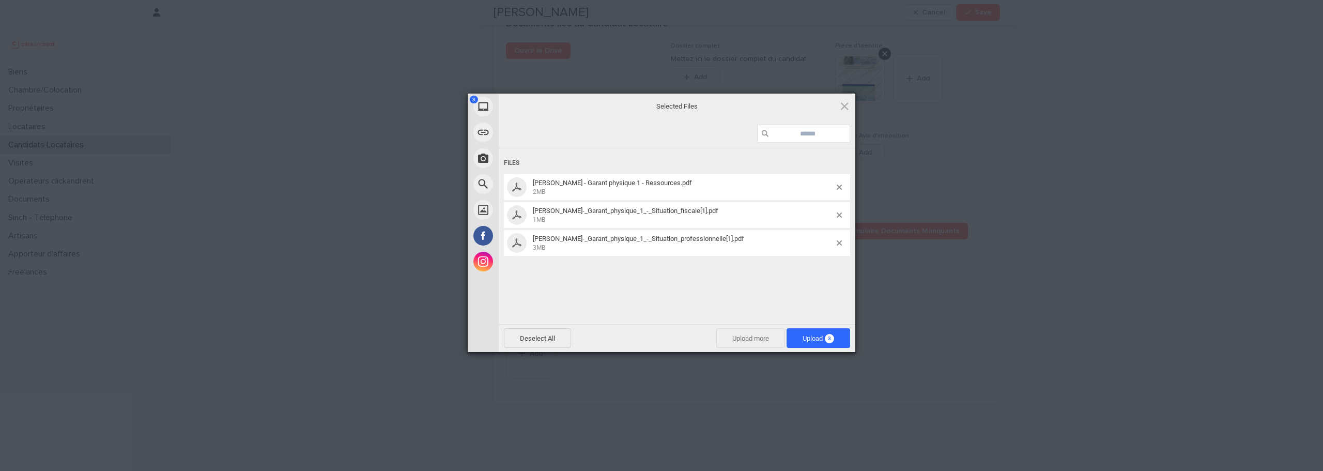
click at [752, 337] on span "Upload more" at bounding box center [750, 338] width 69 height 20
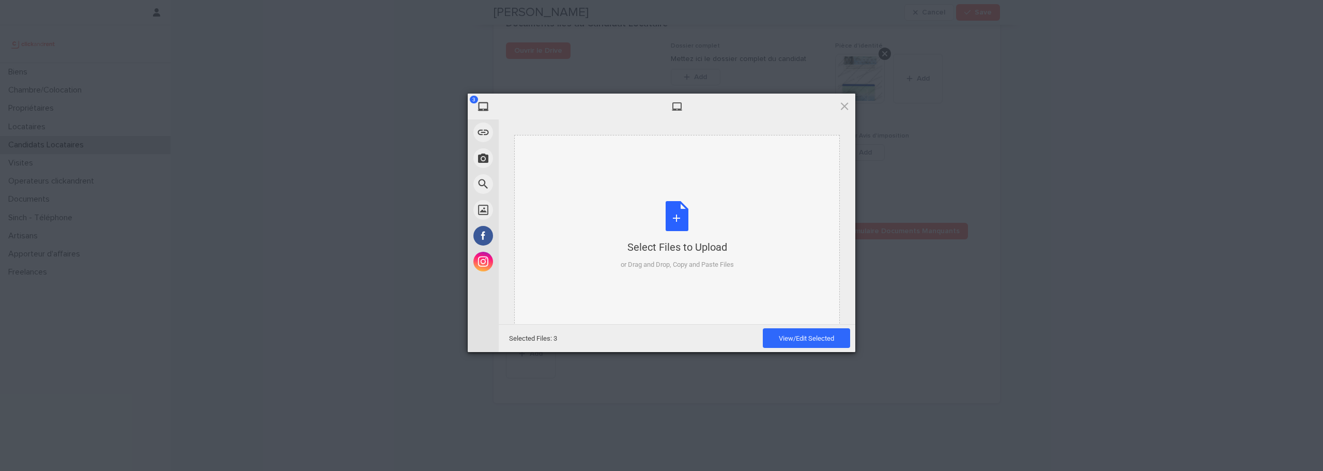
click at [661, 205] on div "Select Files to Upload or Drag and Drop, Copy and Paste Files" at bounding box center [677, 235] width 113 height 69
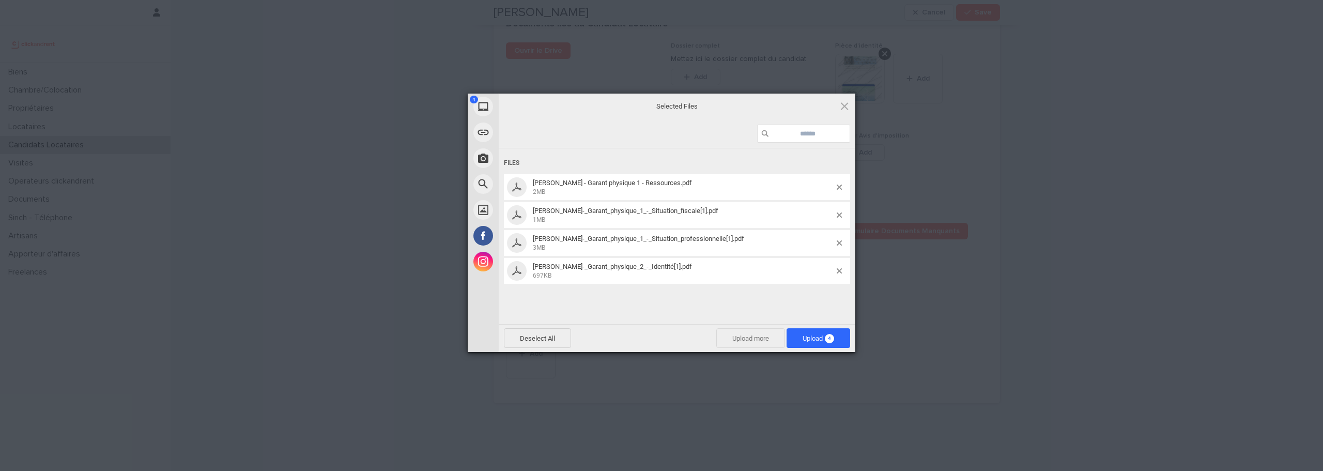
click at [738, 343] on span "Upload more" at bounding box center [750, 338] width 69 height 20
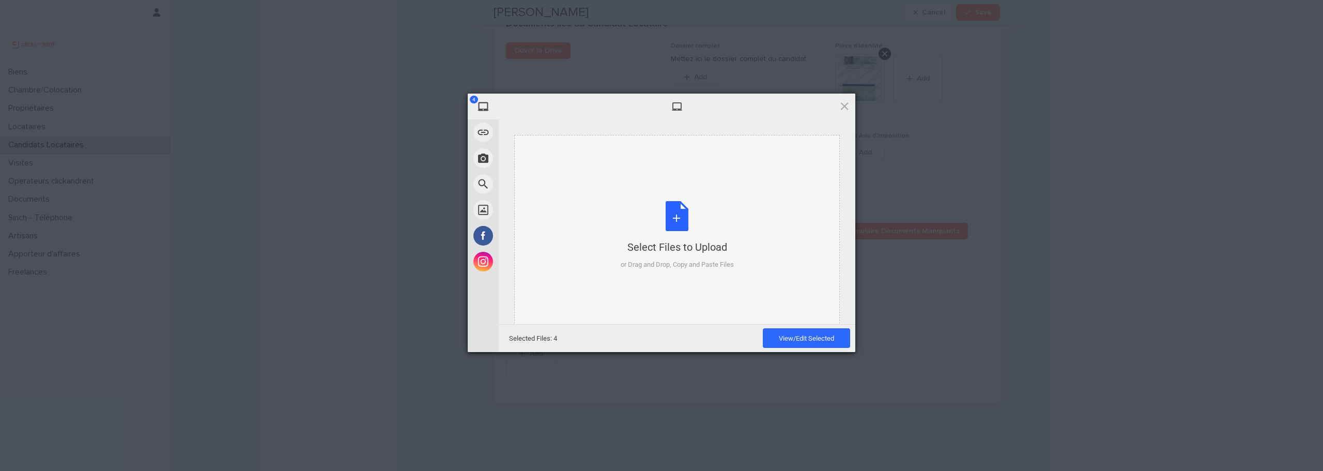
click at [676, 216] on div "Select Files to Upload or Drag and Drop, Copy and Paste Files" at bounding box center [677, 235] width 113 height 69
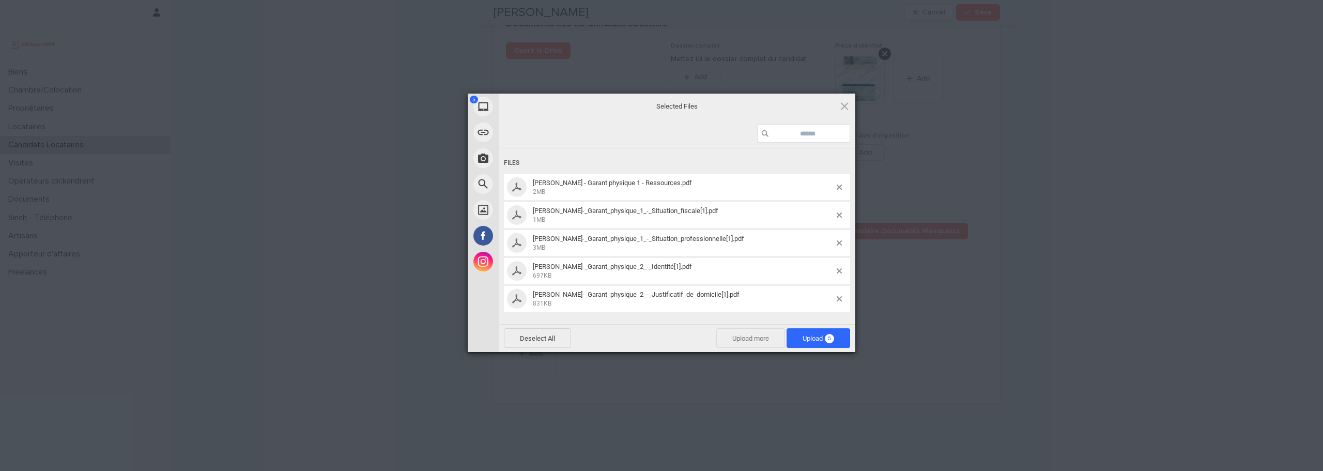
click at [727, 343] on span "Upload more" at bounding box center [750, 338] width 69 height 20
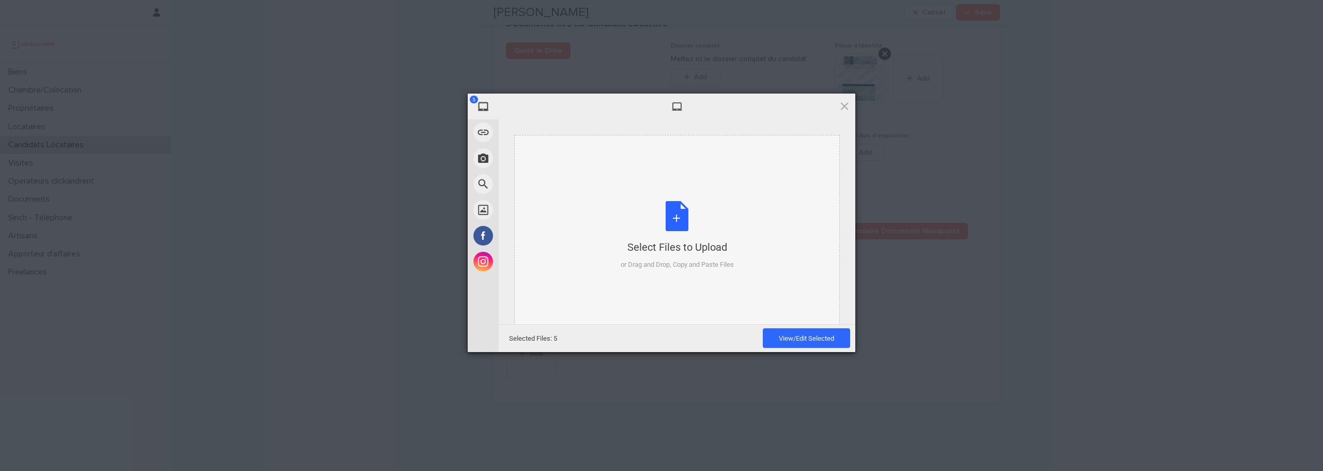
click at [678, 224] on div "Select Files to Upload or Drag and Drop, Copy and Paste Files" at bounding box center [677, 235] width 113 height 69
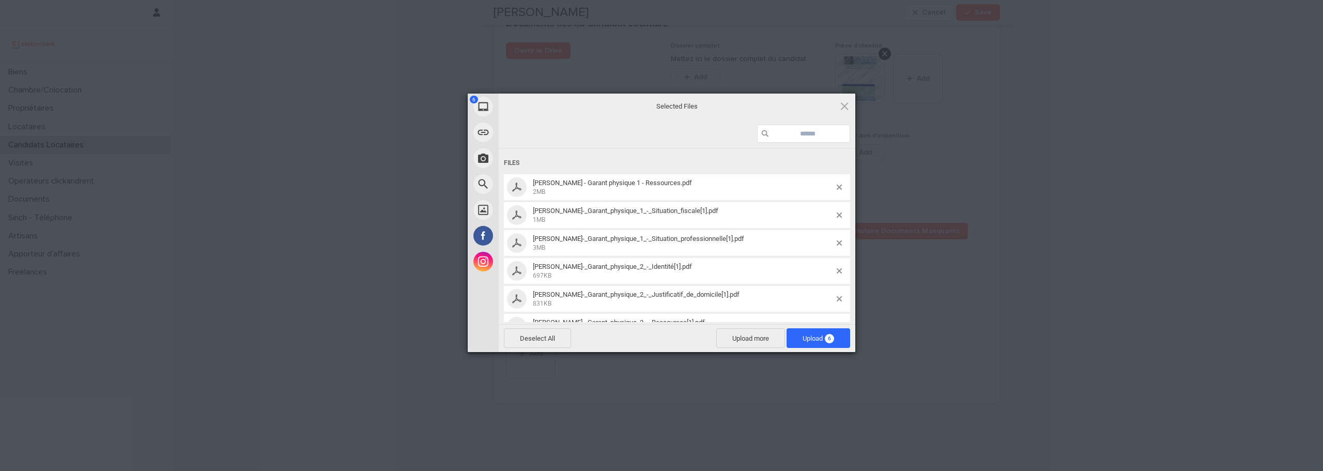
scroll to position [25, 0]
click at [735, 334] on span "Upload more" at bounding box center [750, 338] width 69 height 20
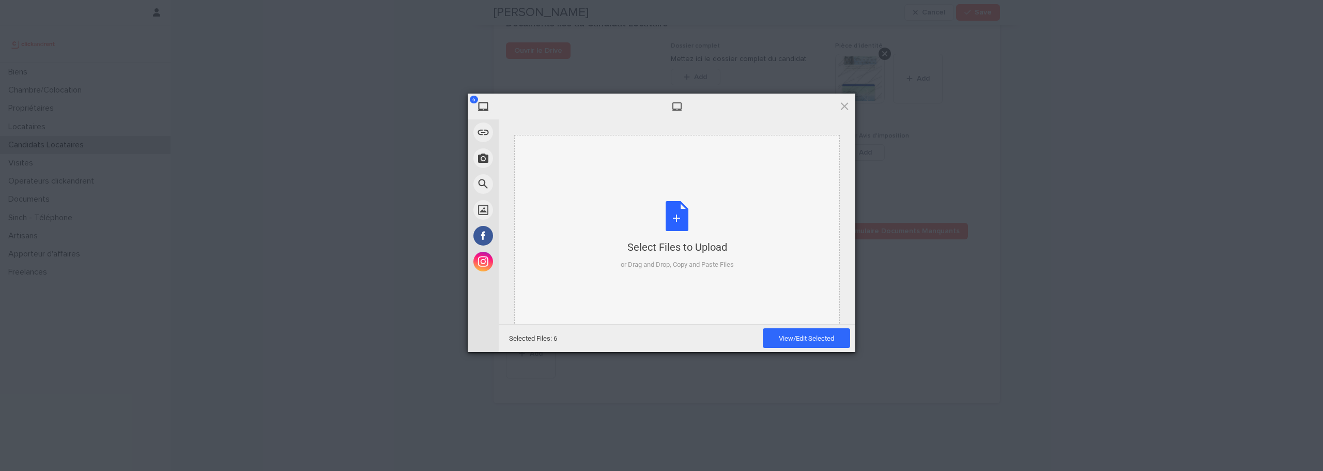
click at [688, 230] on div "Select Files to Upload or Drag and Drop, Copy and Paste Files" at bounding box center [677, 235] width 113 height 69
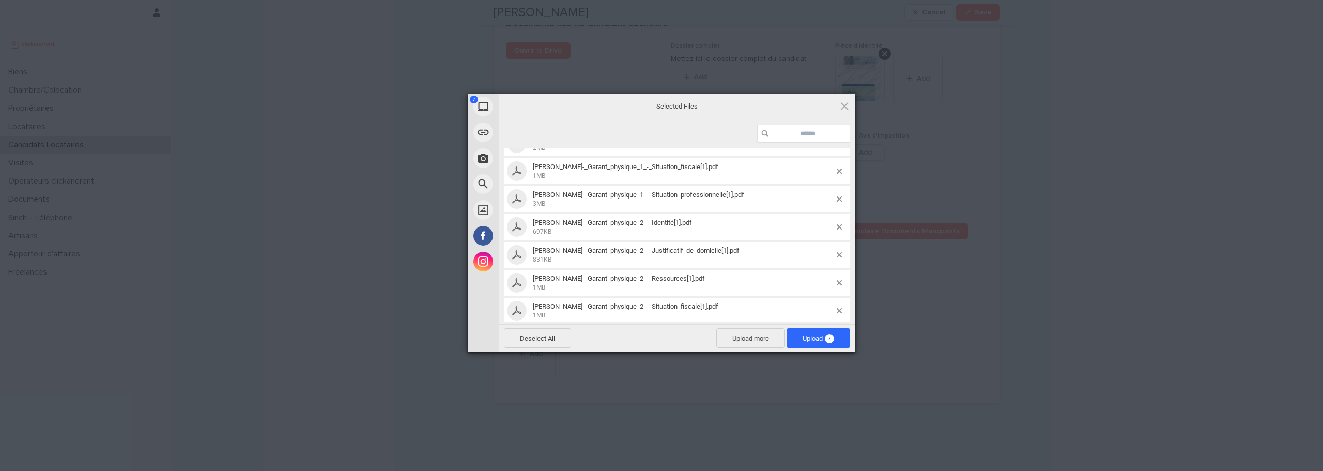
scroll to position [53, 0]
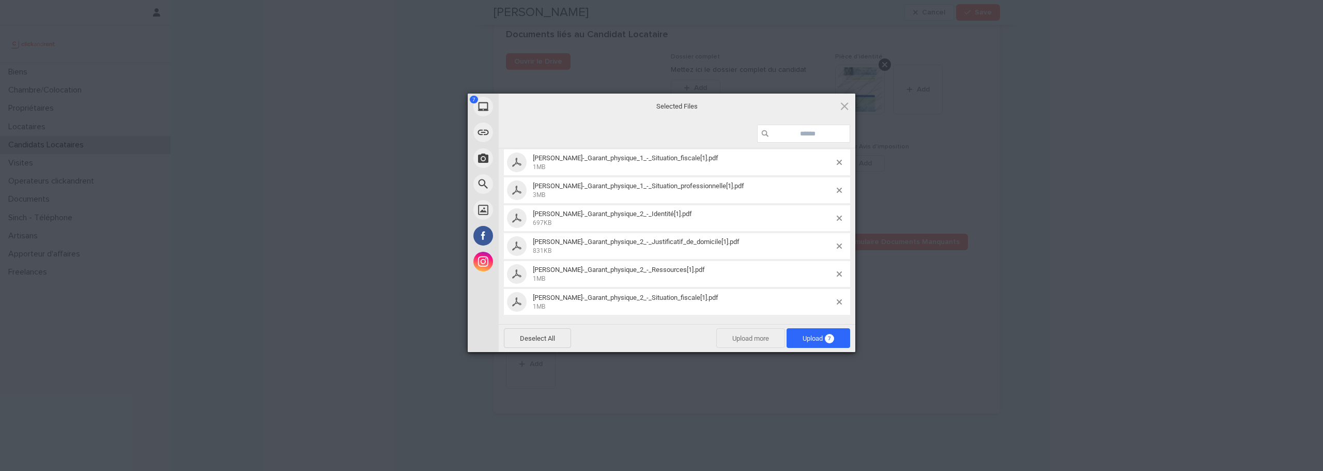
click at [739, 337] on span "Upload more" at bounding box center [750, 338] width 69 height 20
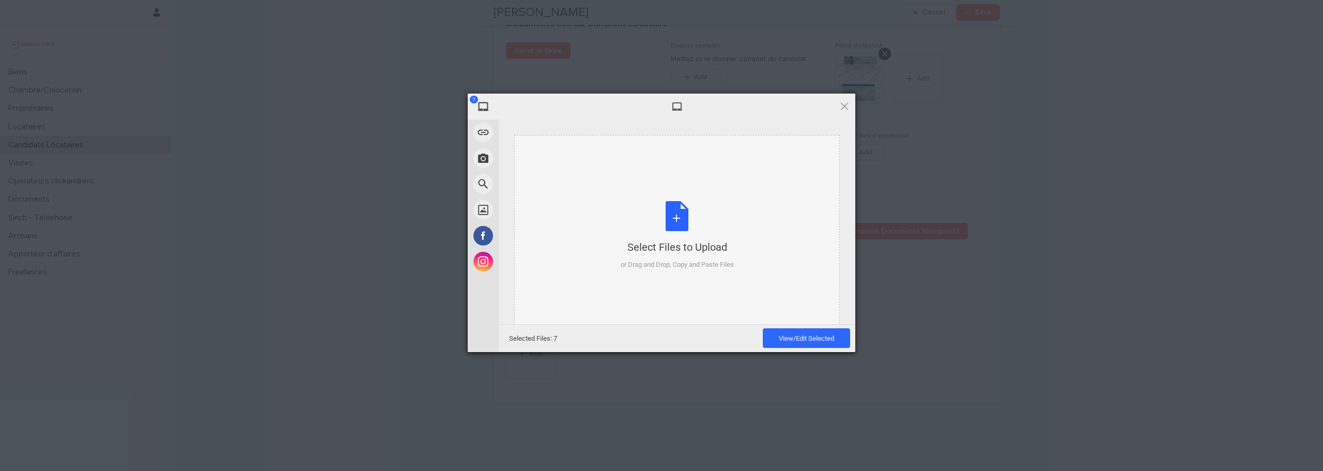
click at [678, 218] on div "Select Files to Upload or Drag and Drop, Copy and Paste Files" at bounding box center [677, 235] width 113 height 69
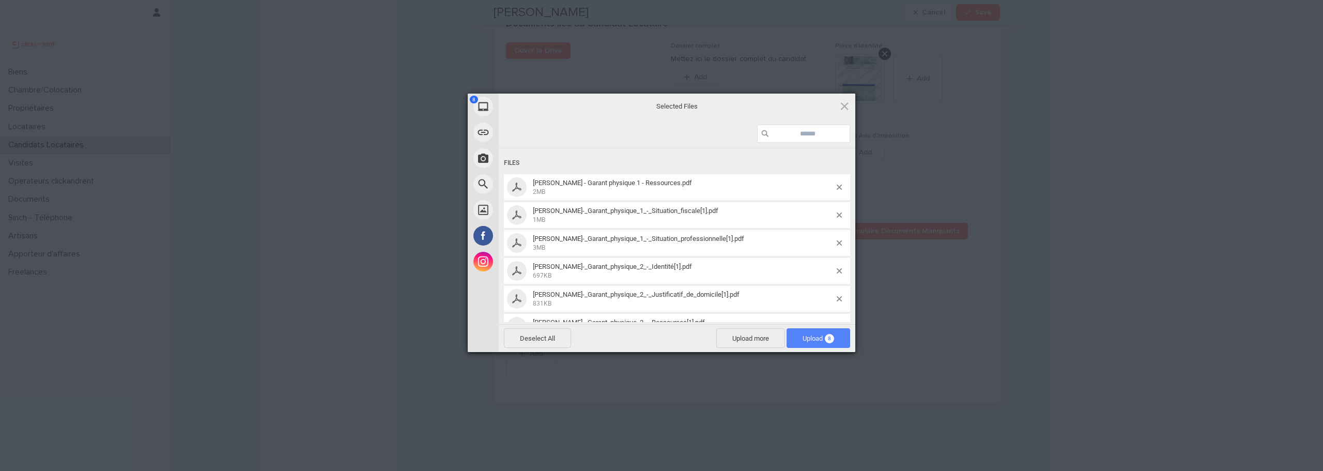
click at [802, 332] on span "Upload 8" at bounding box center [818, 338] width 64 height 20
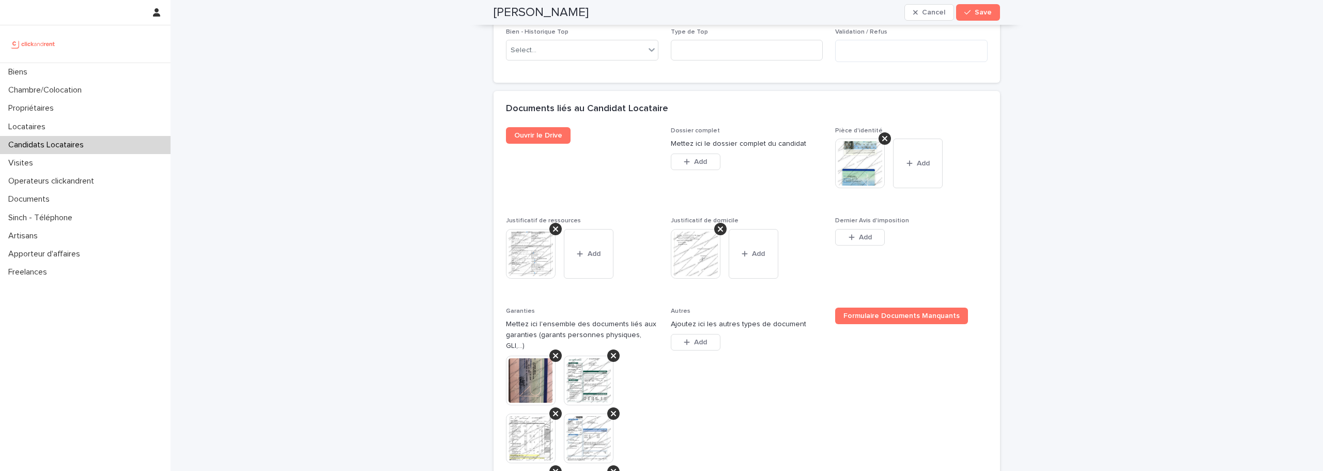
scroll to position [835, 0]
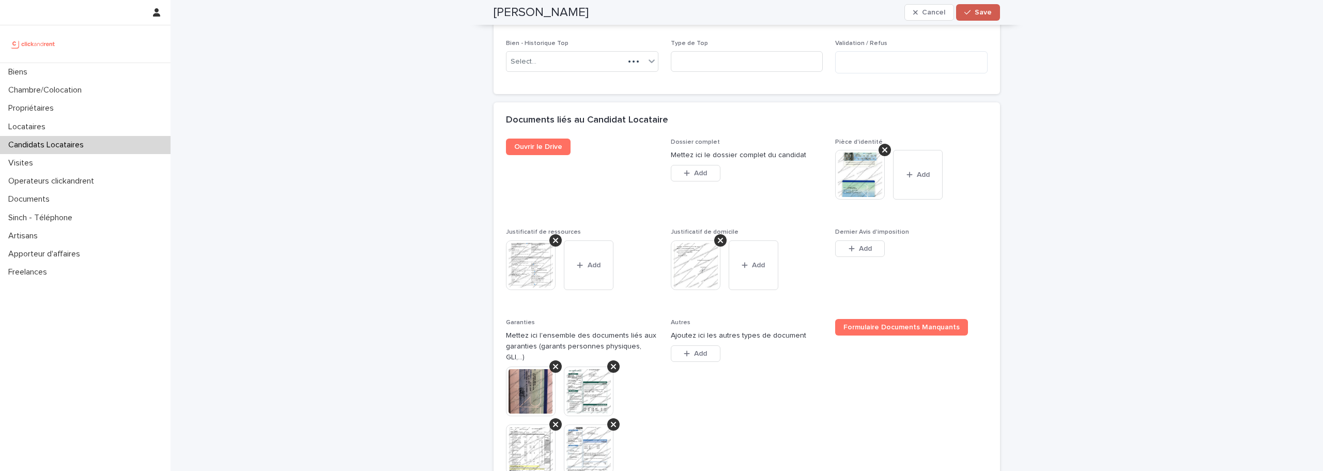
click at [968, 17] on button "Save" at bounding box center [978, 12] width 44 height 17
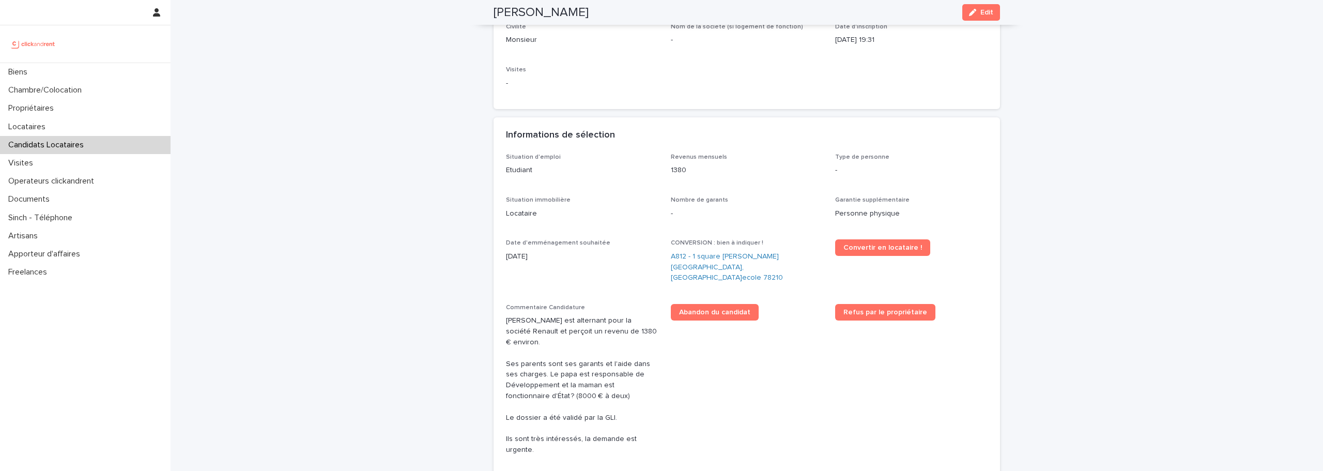
scroll to position [173, 0]
click at [709, 254] on link "A812 - 1 square Anatole France, Saint-Cyr-L’ecole 78210" at bounding box center [747, 268] width 152 height 32
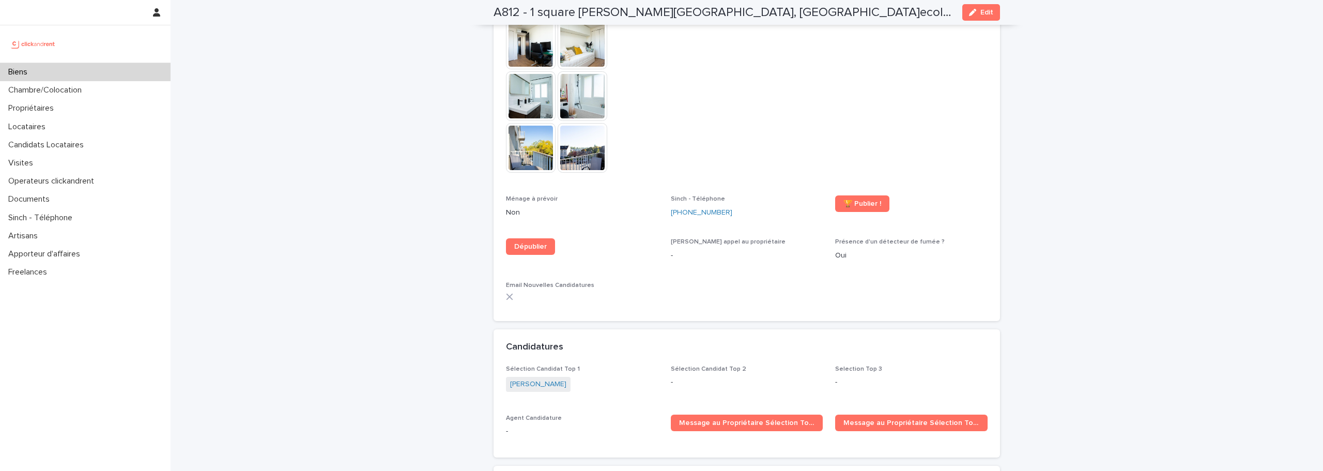
scroll to position [3133, 0]
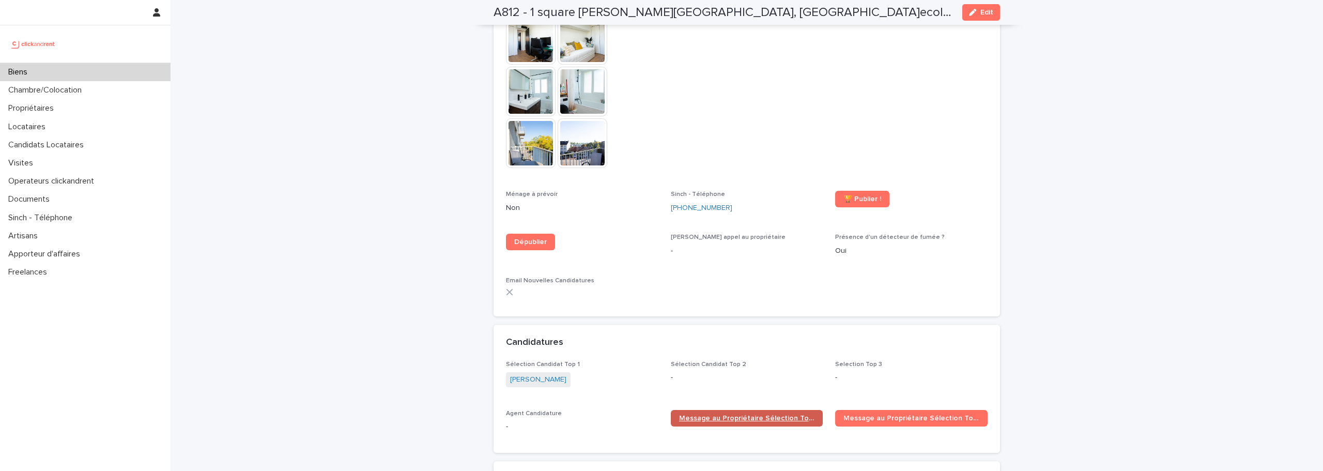
click at [697, 410] on link "Message au Propriétaire Sélection Top 1" at bounding box center [747, 418] width 152 height 17
click at [47, 144] on p "Candidats Locataires" at bounding box center [48, 145] width 88 height 10
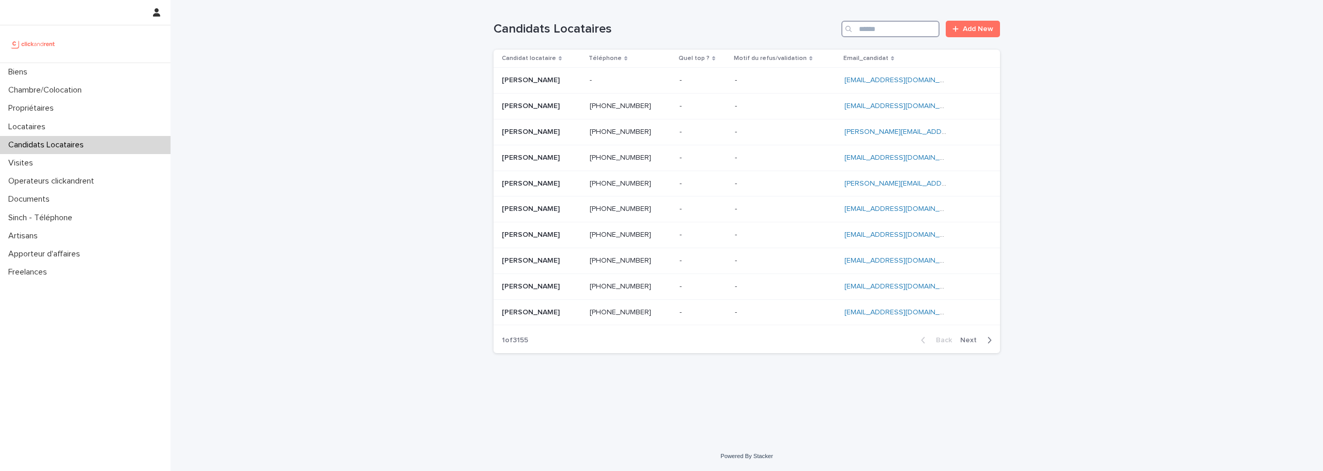
click at [873, 26] on input "Search" at bounding box center [890, 29] width 98 height 17
paste input "**********"
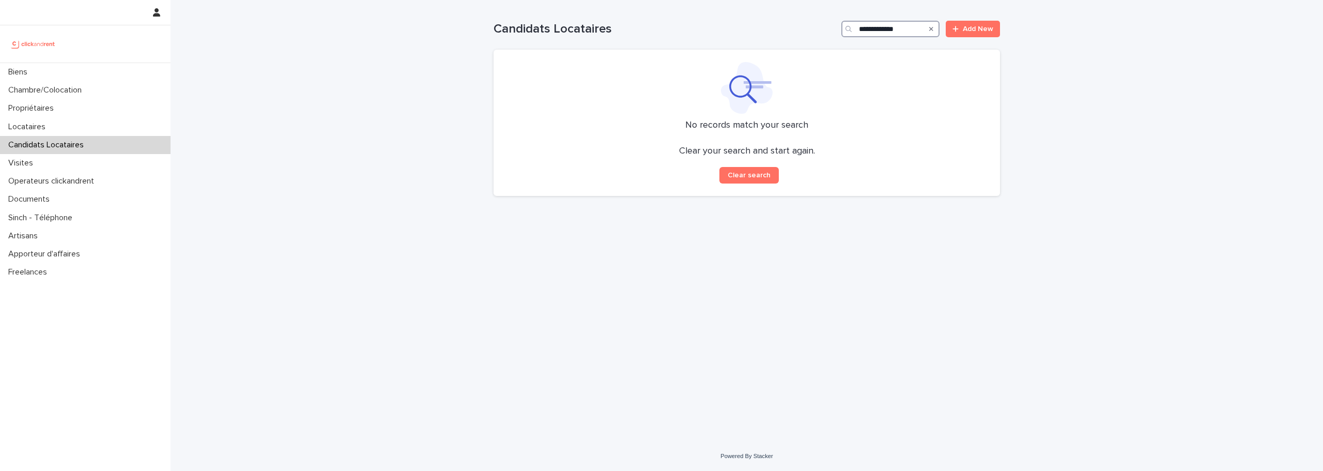
click at [906, 31] on input "**********" at bounding box center [890, 29] width 98 height 17
paste input "***"
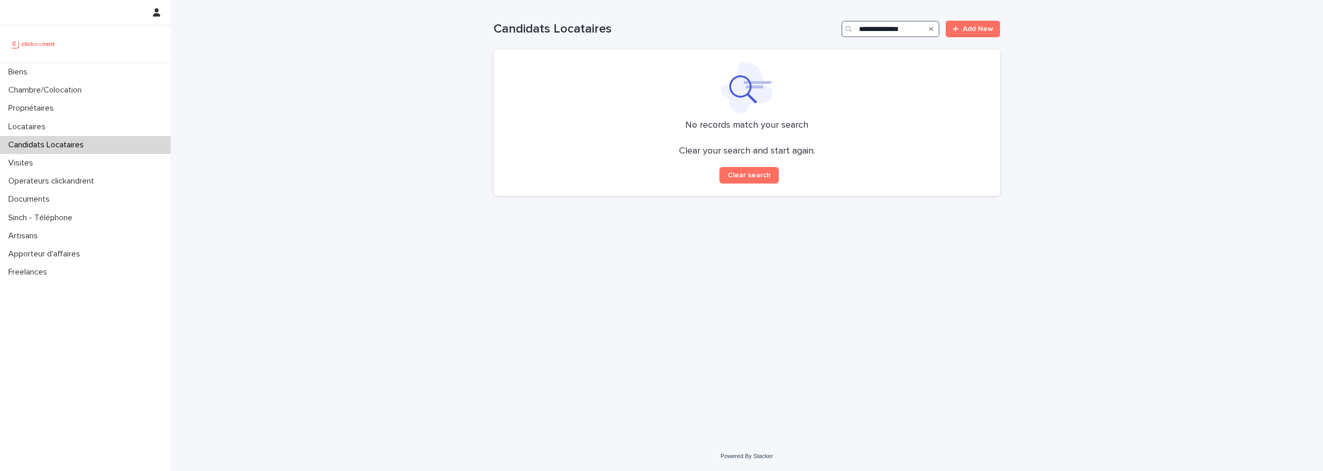
scroll to position [0, 2]
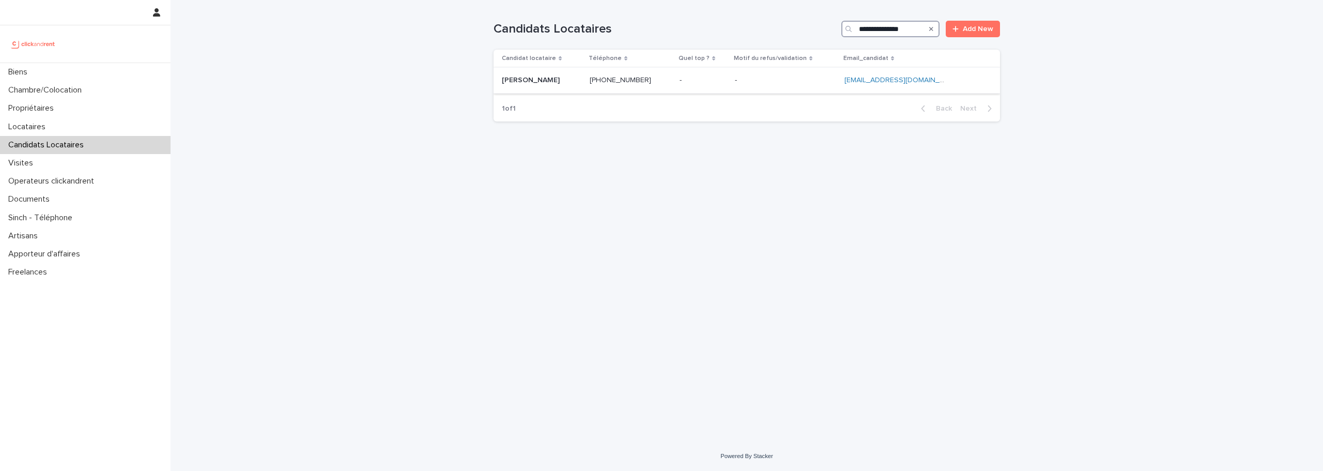
type input "**********"
click at [689, 82] on p at bounding box center [702, 80] width 47 height 9
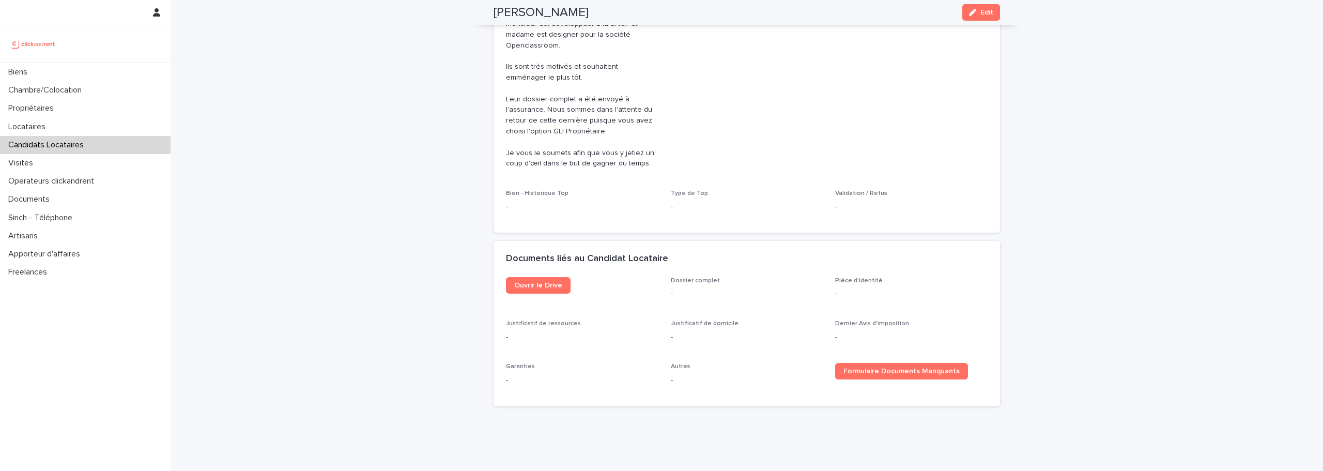
scroll to position [516, 0]
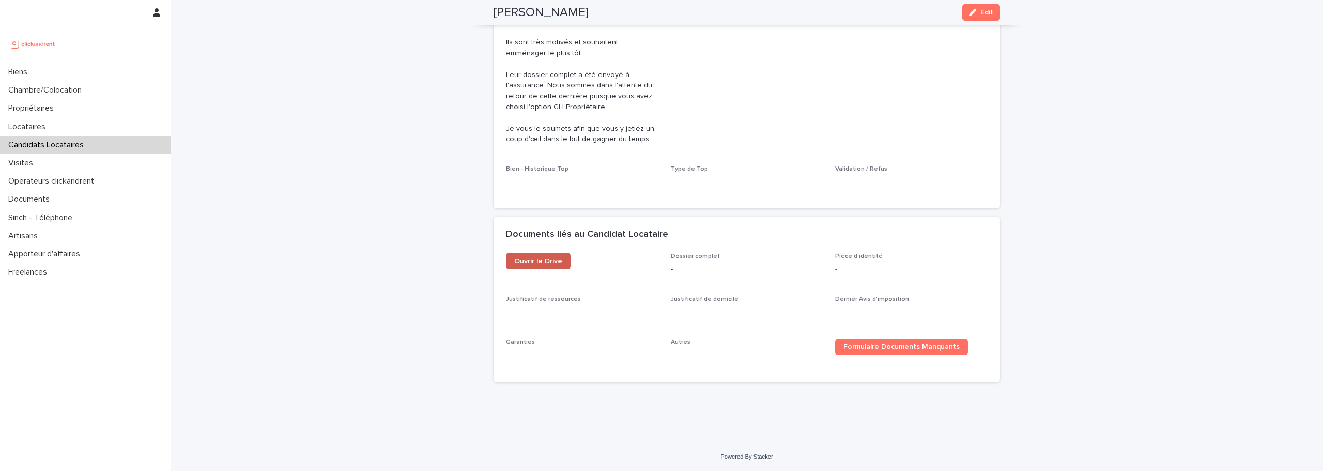
click at [545, 268] on link "Ouvrir le Drive" at bounding box center [538, 261] width 65 height 17
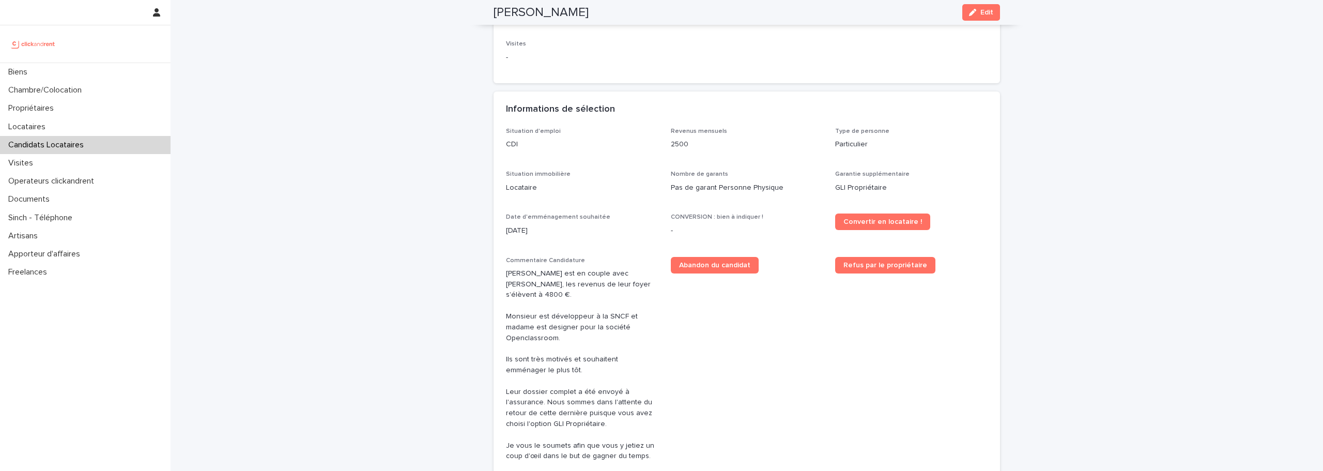
scroll to position [0, 0]
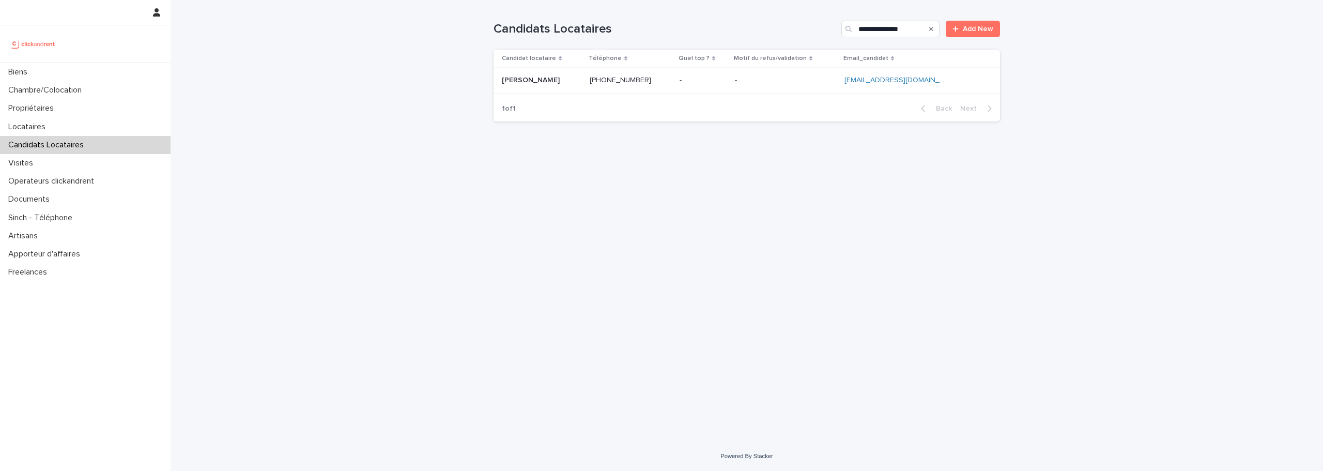
click at [41, 51] on img at bounding box center [33, 44] width 50 height 21
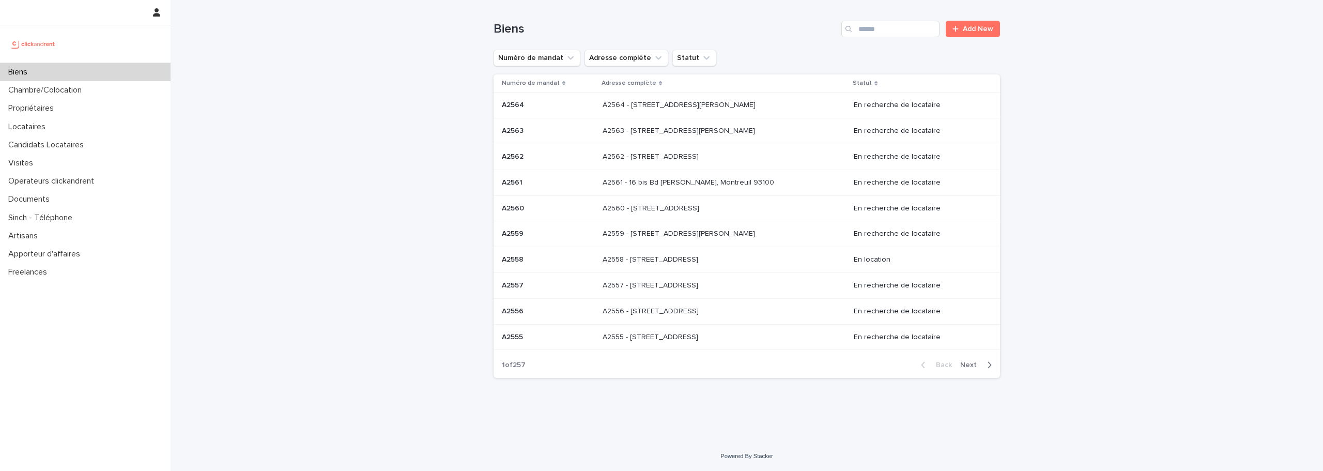
click at [861, 38] on div "Biens Add New" at bounding box center [746, 25] width 506 height 50
click at [861, 29] on input "Search" at bounding box center [890, 29] width 98 height 17
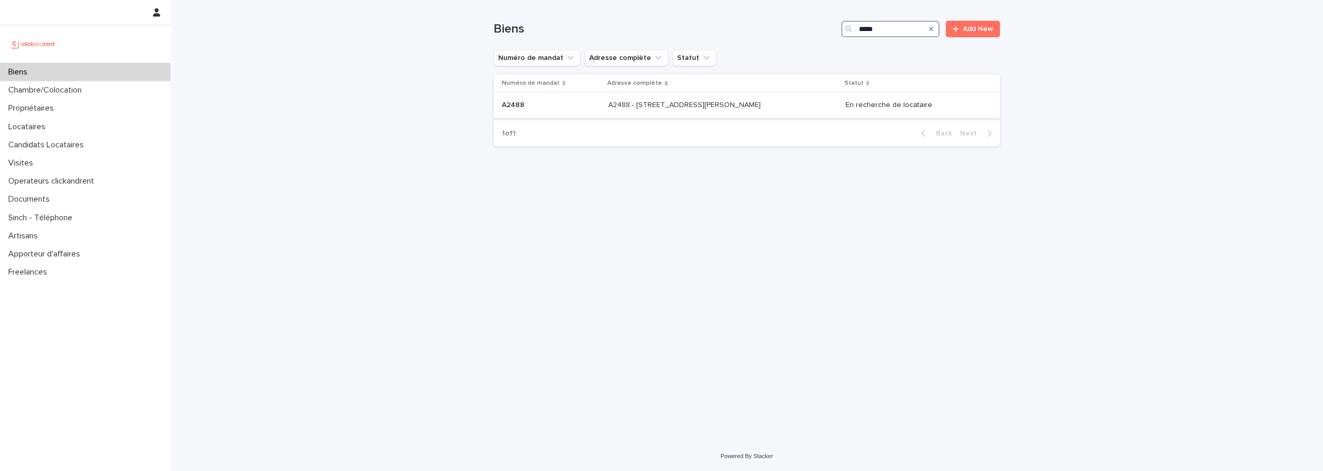
type input "*****"
click at [733, 99] on p "A2488 - 33 Rue Françoise Cachin, Lille 59000" at bounding box center [685, 104] width 154 height 11
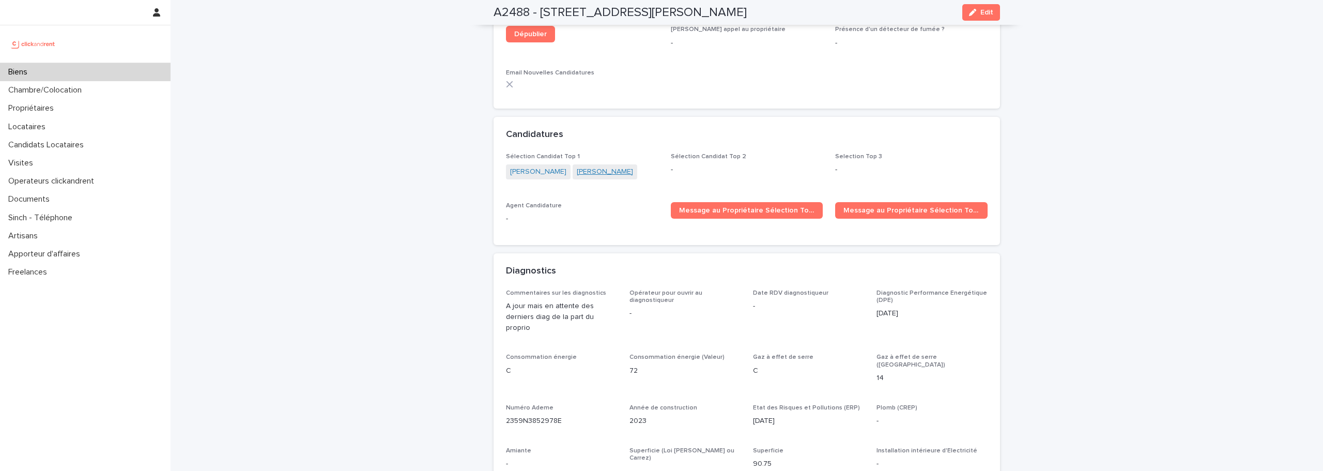
scroll to position [2838, 0]
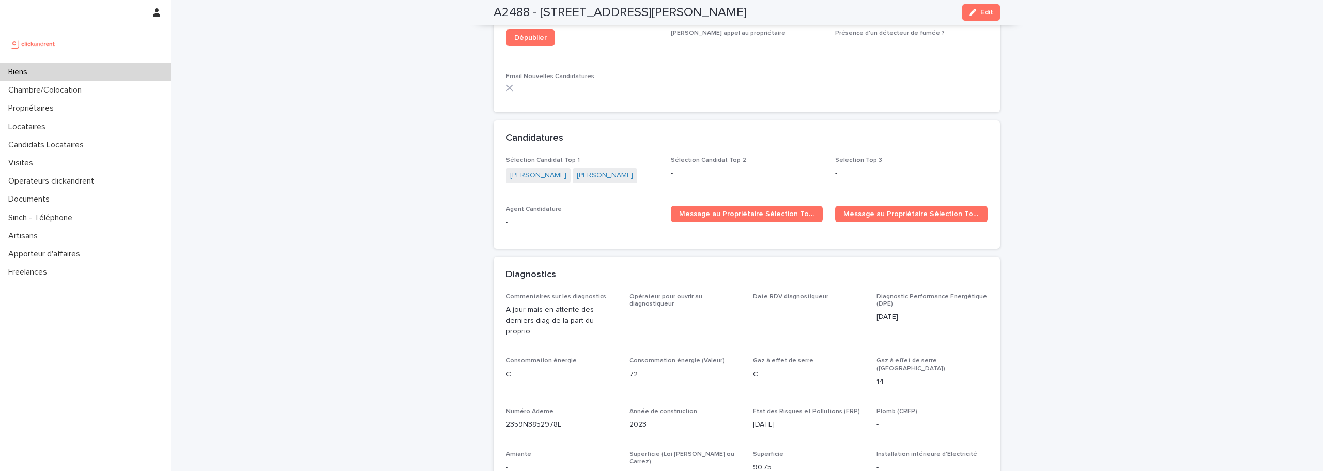
click at [587, 170] on link "Valerie Swan" at bounding box center [605, 175] width 56 height 11
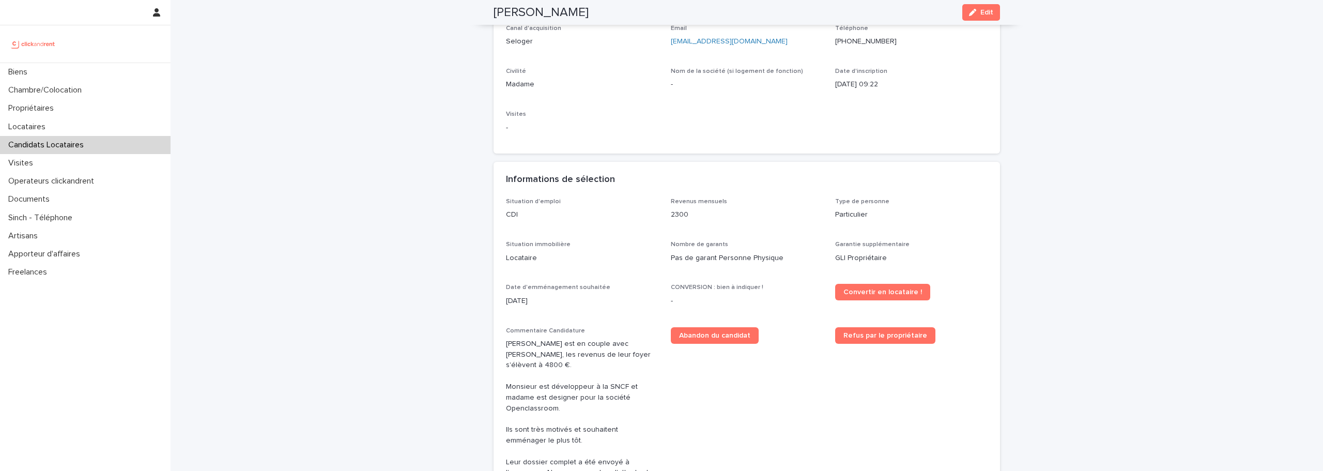
scroll to position [128, 0]
click at [971, 16] on button "Edit" at bounding box center [981, 12] width 38 height 17
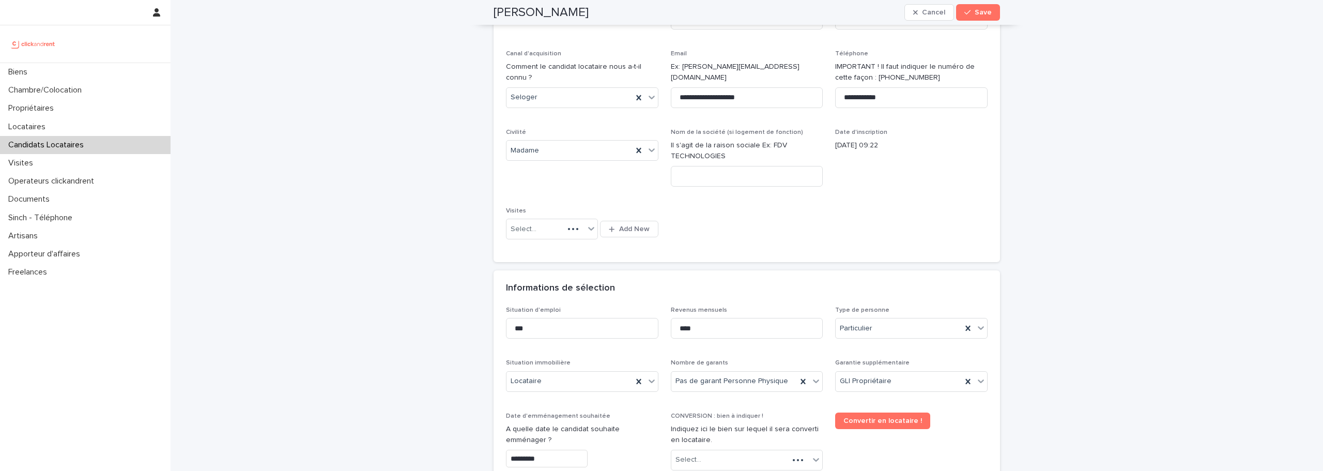
scroll to position [194, 0]
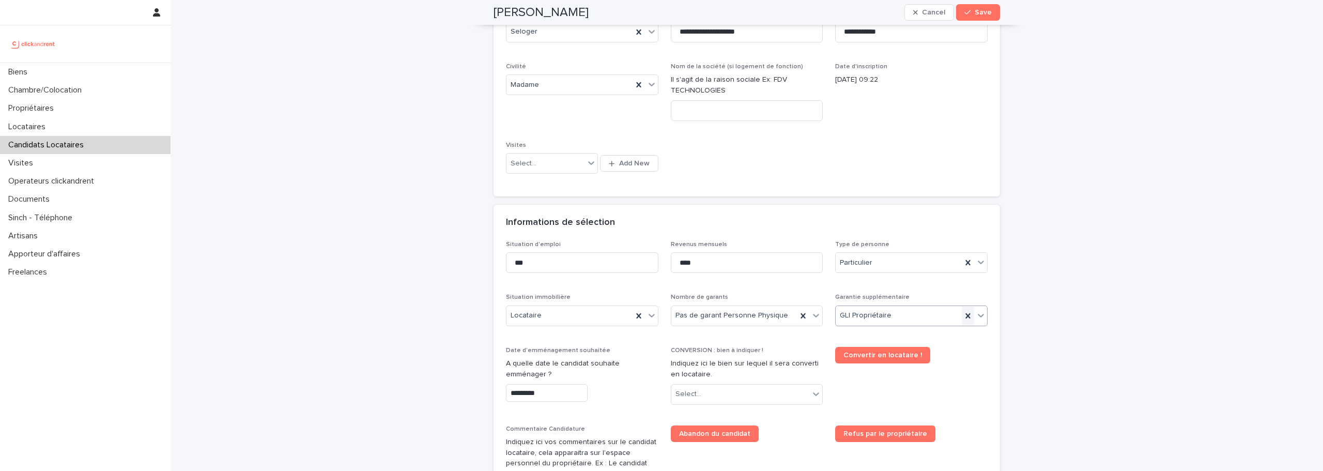
click at [964, 313] on icon at bounding box center [968, 316] width 10 height 10
click at [970, 13] on div "button" at bounding box center [969, 12] width 10 height 7
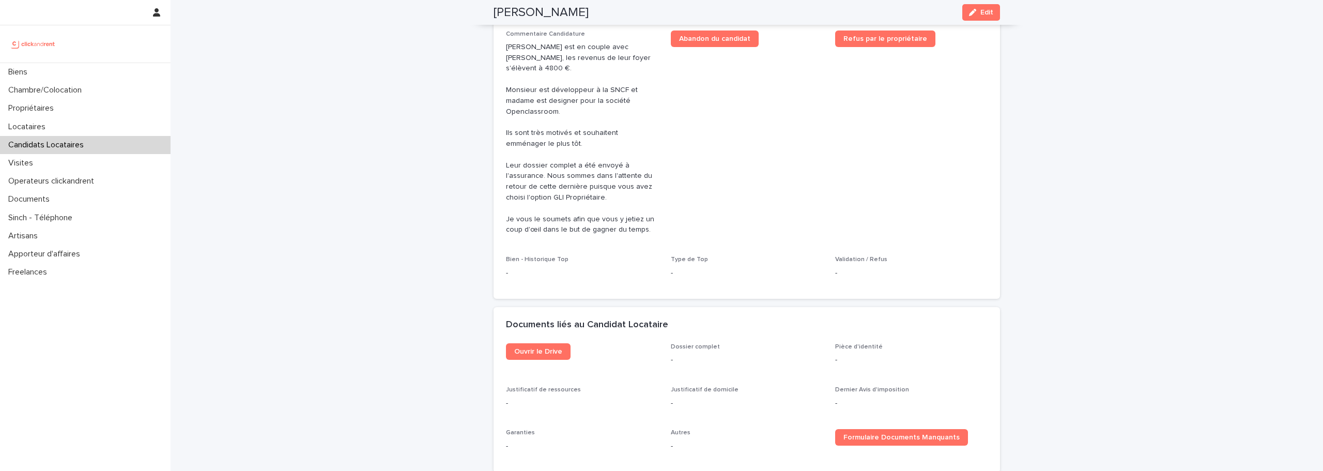
scroll to position [516, 0]
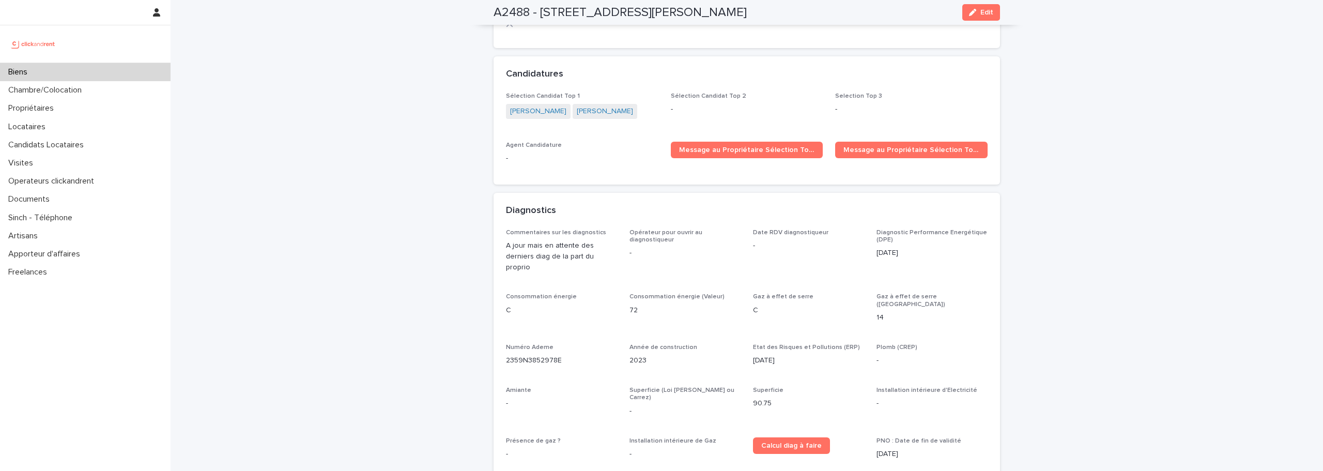
scroll to position [2903, 0]
click at [760, 141] on link "Message au Propriétaire Sélection Top 1" at bounding box center [747, 149] width 152 height 17
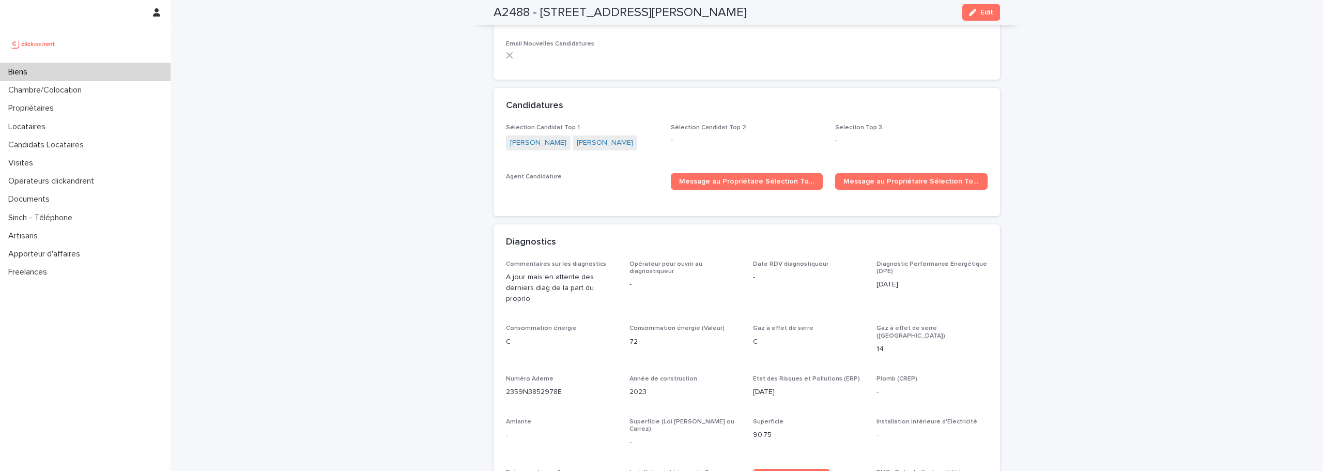
scroll to position [2870, 0]
click at [593, 138] on link "Valerie Swan" at bounding box center [605, 143] width 56 height 11
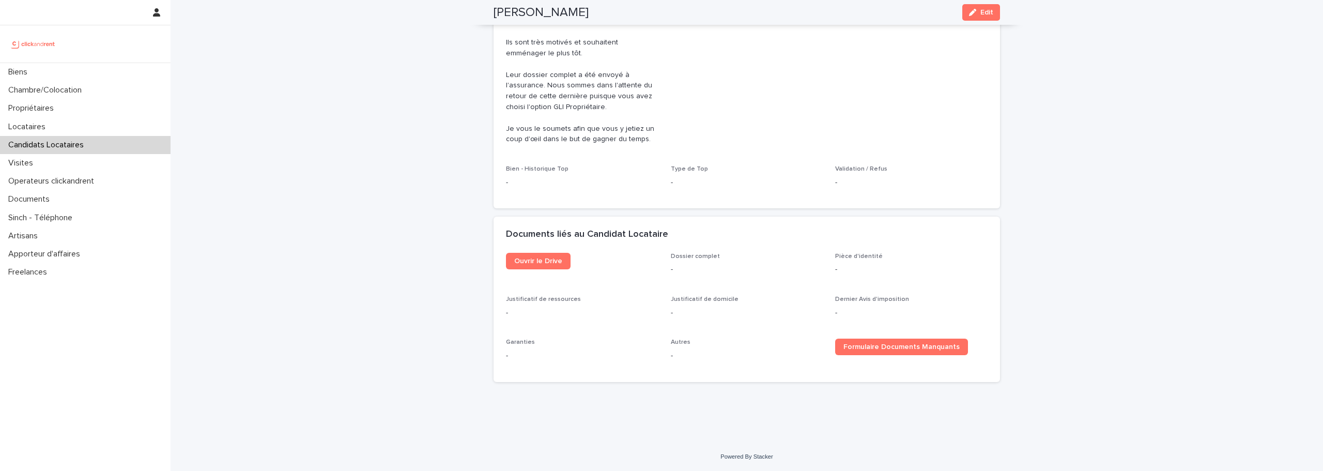
scroll to position [516, 0]
click at [975, 13] on div "button" at bounding box center [974, 12] width 11 height 7
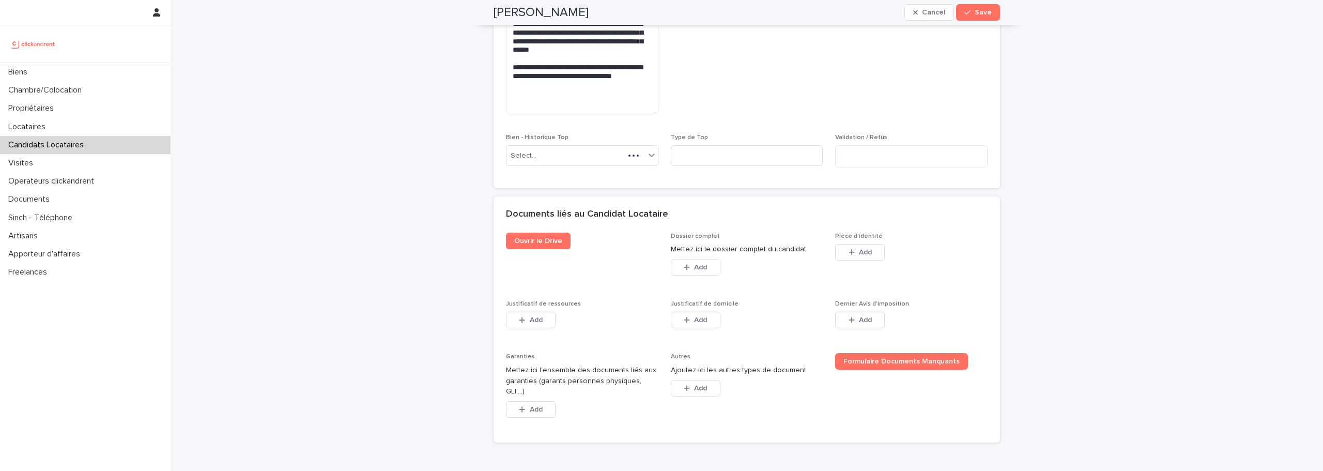
scroll to position [803, 0]
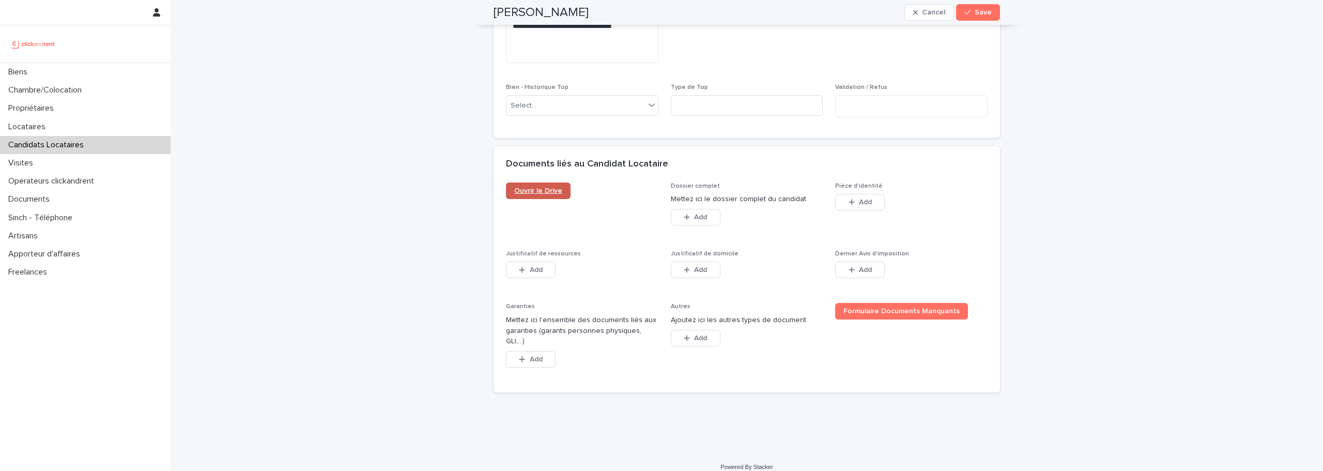
click at [553, 194] on span "Ouvrir le Drive" at bounding box center [538, 190] width 48 height 7
click at [698, 214] on span "Add" at bounding box center [700, 216] width 13 height 7
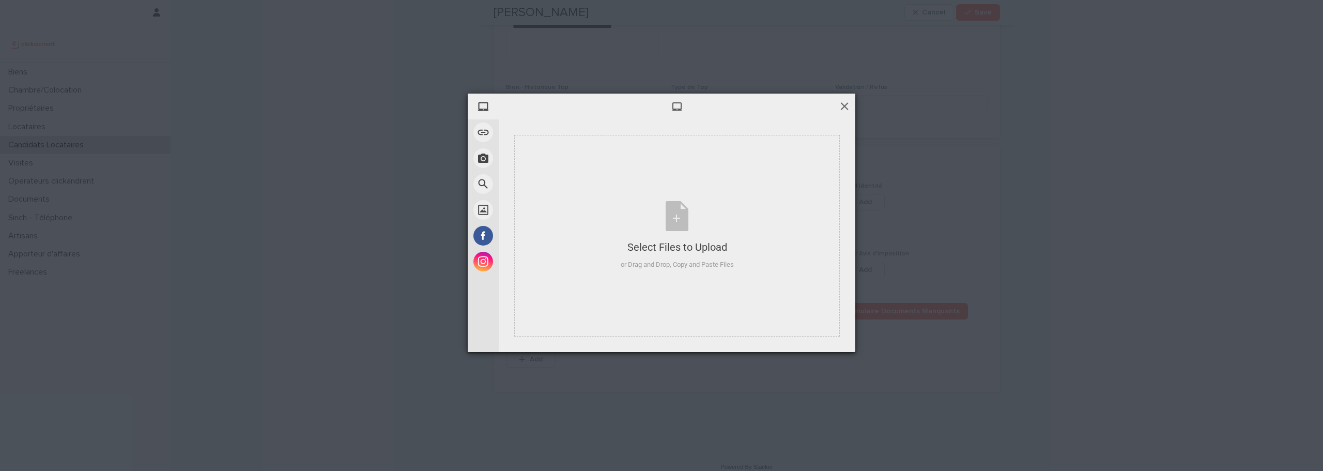
click at [844, 110] on span at bounding box center [844, 105] width 11 height 11
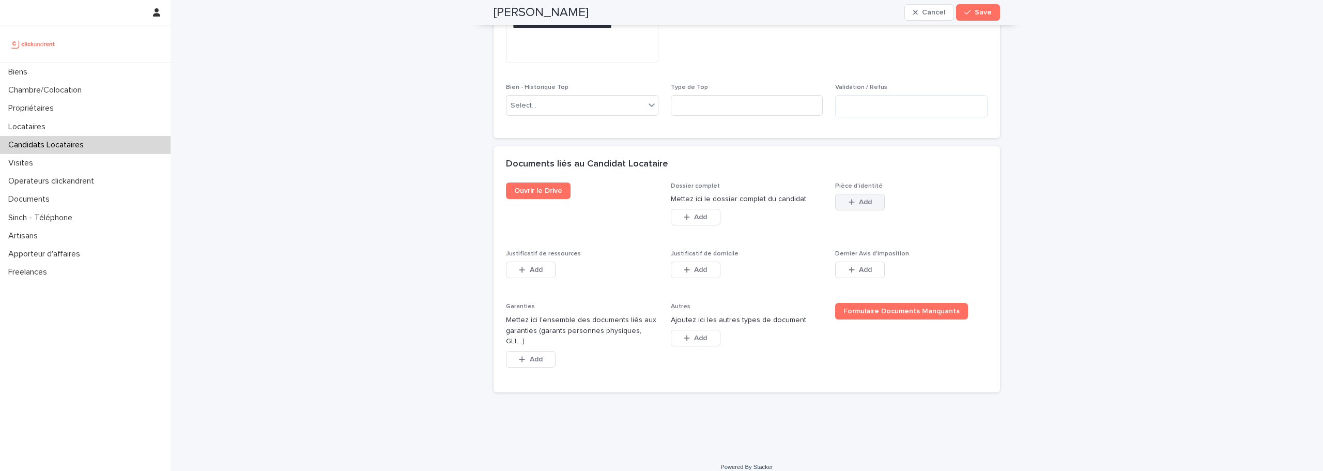
click at [853, 207] on button "Add" at bounding box center [860, 202] width 50 height 17
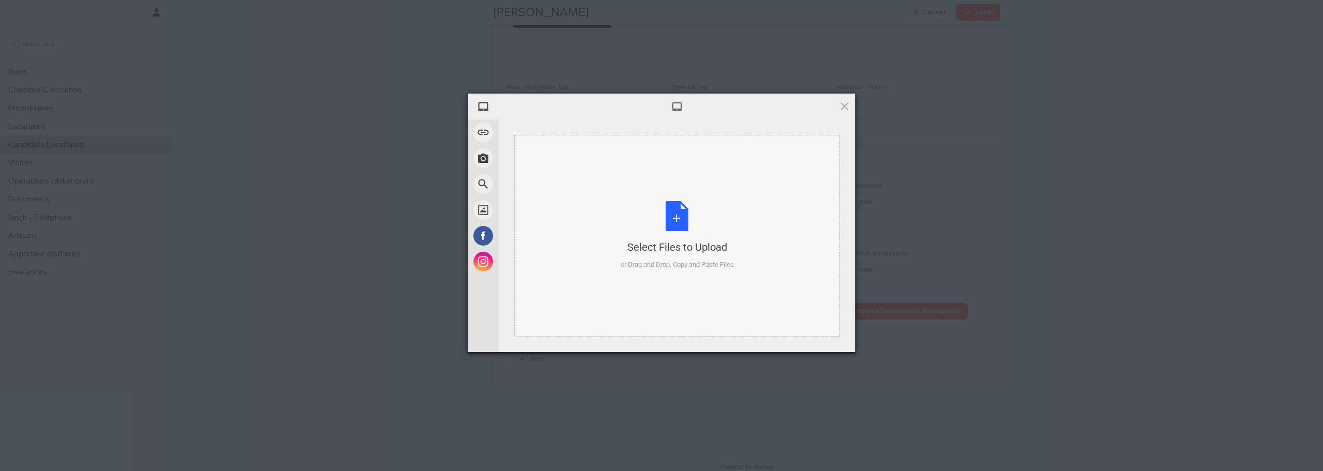
click at [682, 218] on div "Select Files to Upload or Drag and Drop, Copy and Paste Files" at bounding box center [677, 235] width 113 height 69
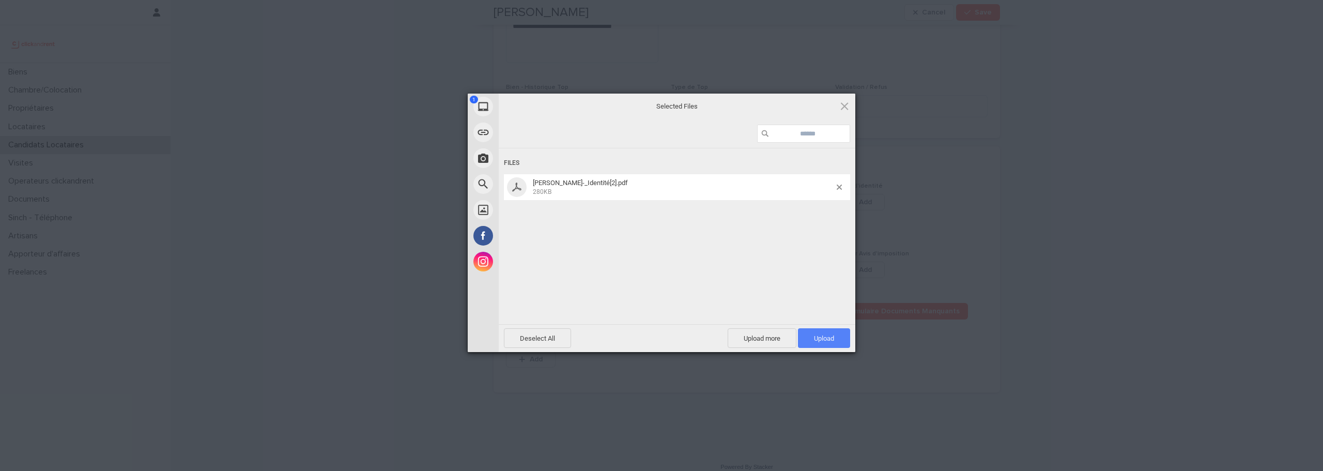
click at [816, 338] on span "Upload 1" at bounding box center [824, 338] width 20 height 8
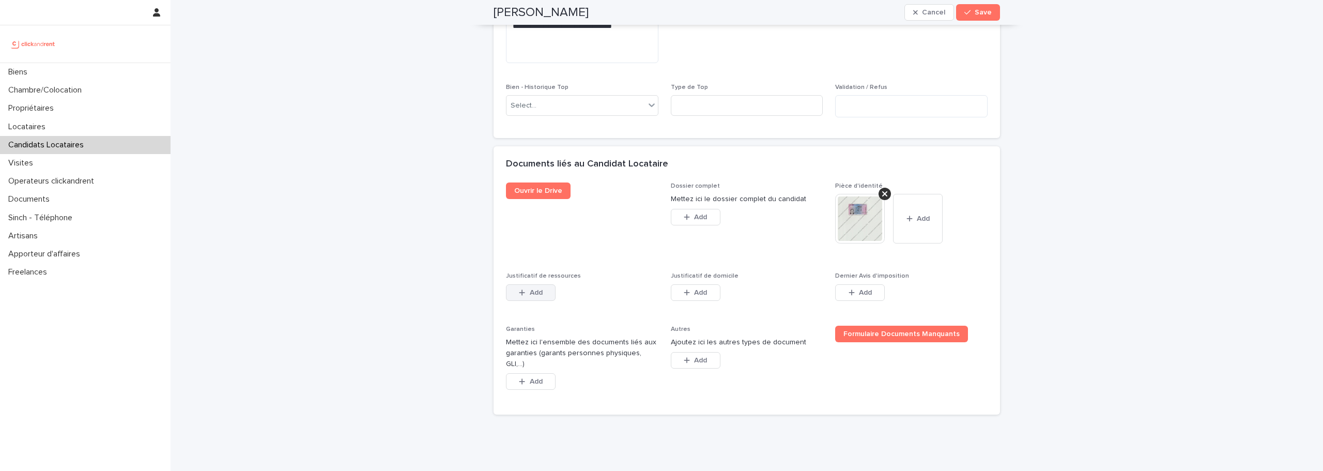
click at [532, 291] on span "Add" at bounding box center [536, 292] width 13 height 7
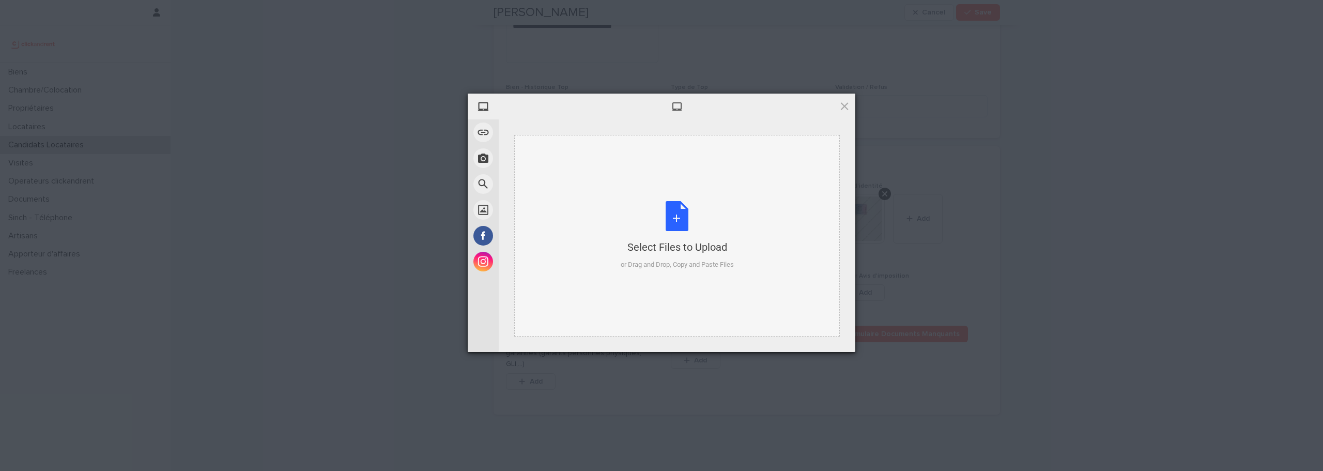
click at [686, 225] on div "Select Files to Upload or Drag and Drop, Copy and Paste Files" at bounding box center [677, 235] width 113 height 69
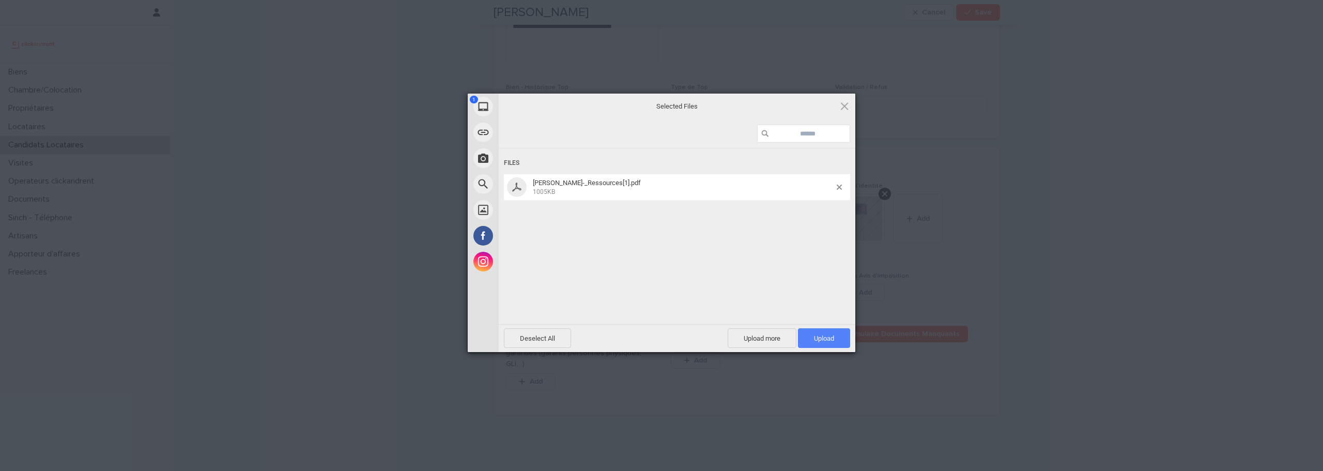
click at [802, 328] on span "Upload 1" at bounding box center [824, 338] width 52 height 20
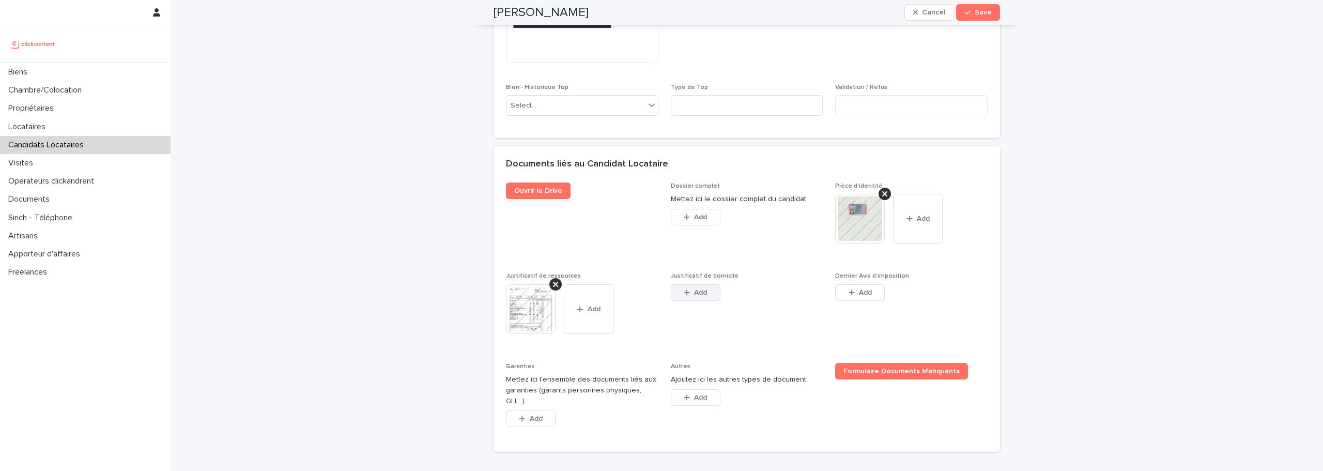
click at [677, 296] on button "Add" at bounding box center [696, 292] width 50 height 17
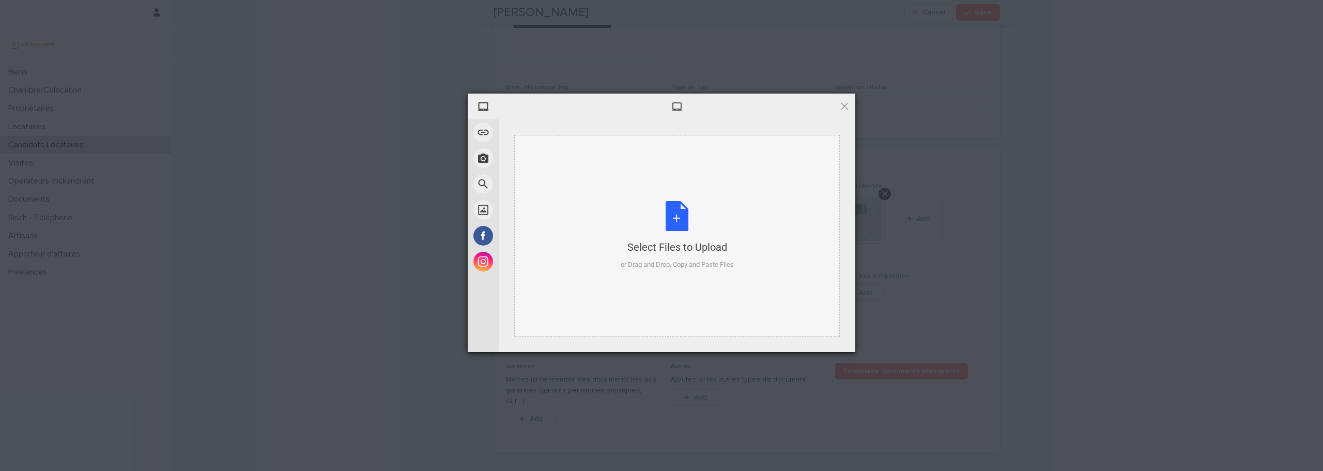
click at [687, 223] on div "Select Files to Upload or Drag and Drop, Copy and Paste Files" at bounding box center [677, 235] width 113 height 69
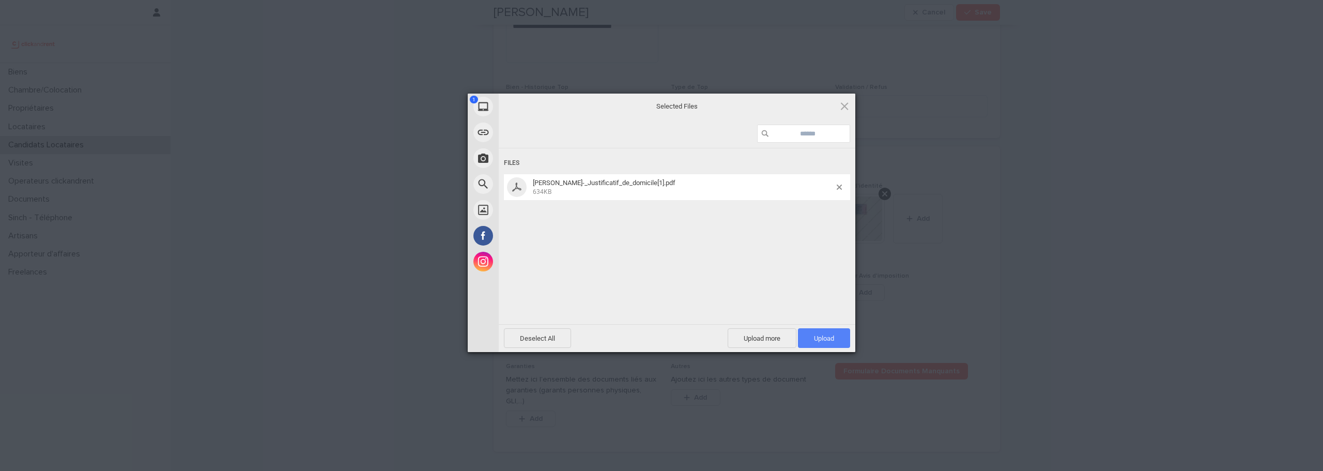
click at [812, 331] on span "Upload 1" at bounding box center [824, 338] width 52 height 20
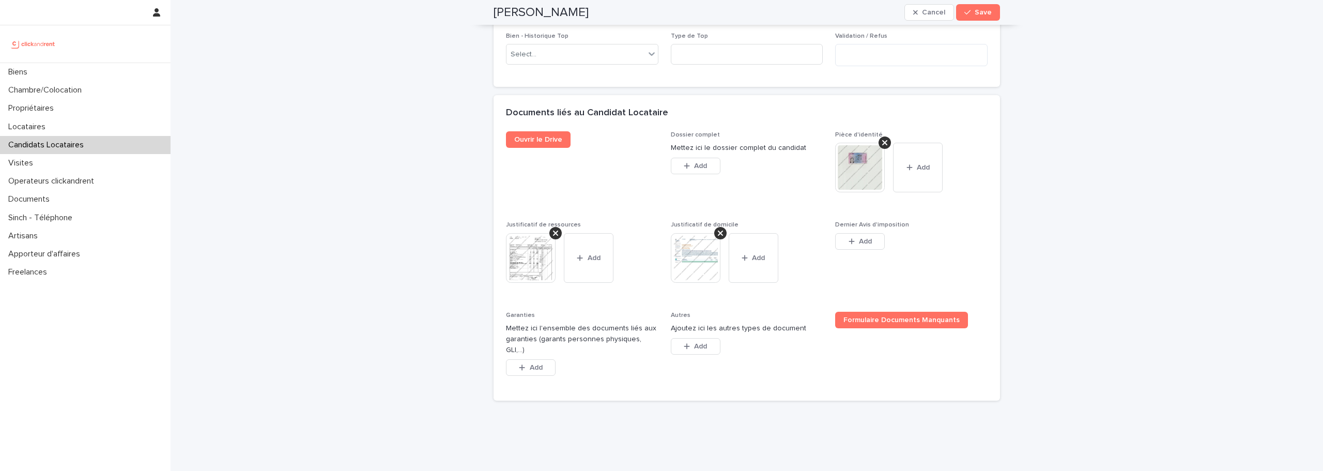
scroll to position [863, 0]
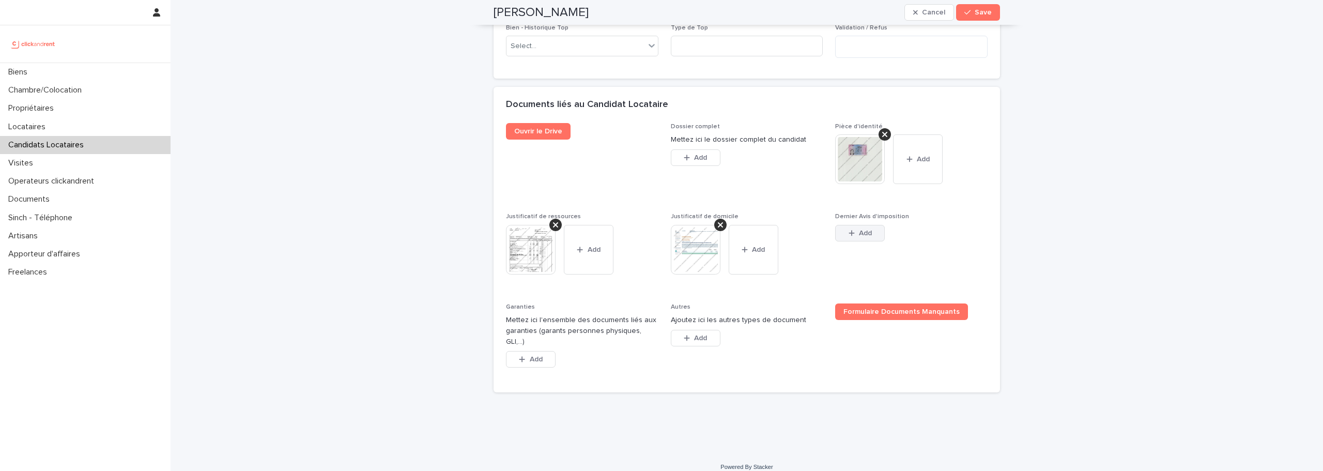
click at [860, 237] on button "Add" at bounding box center [860, 233] width 50 height 17
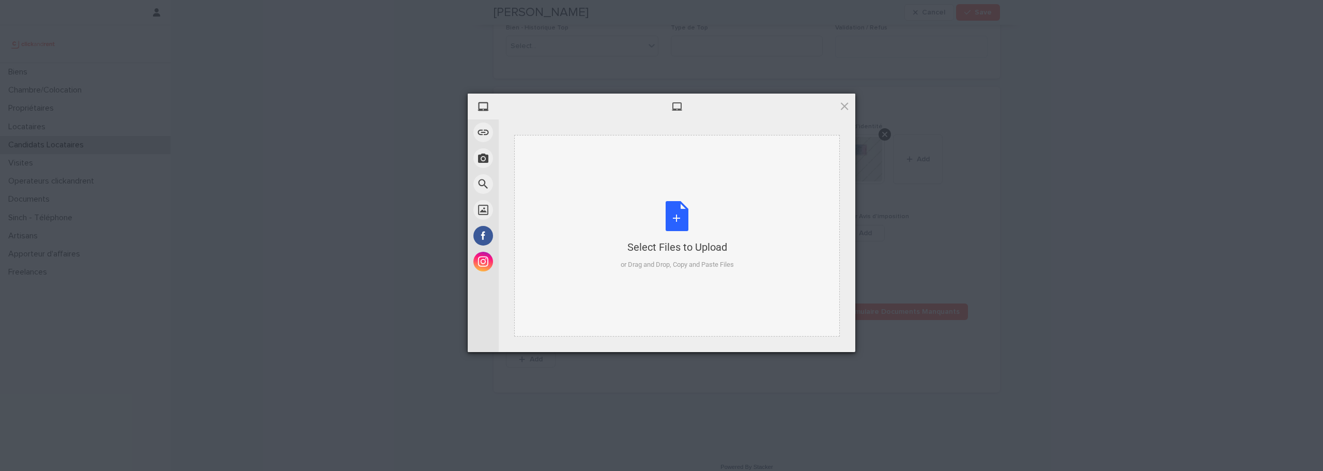
click at [674, 223] on div "Select Files to Upload or Drag and Drop, Copy and Paste Files" at bounding box center [677, 235] width 113 height 69
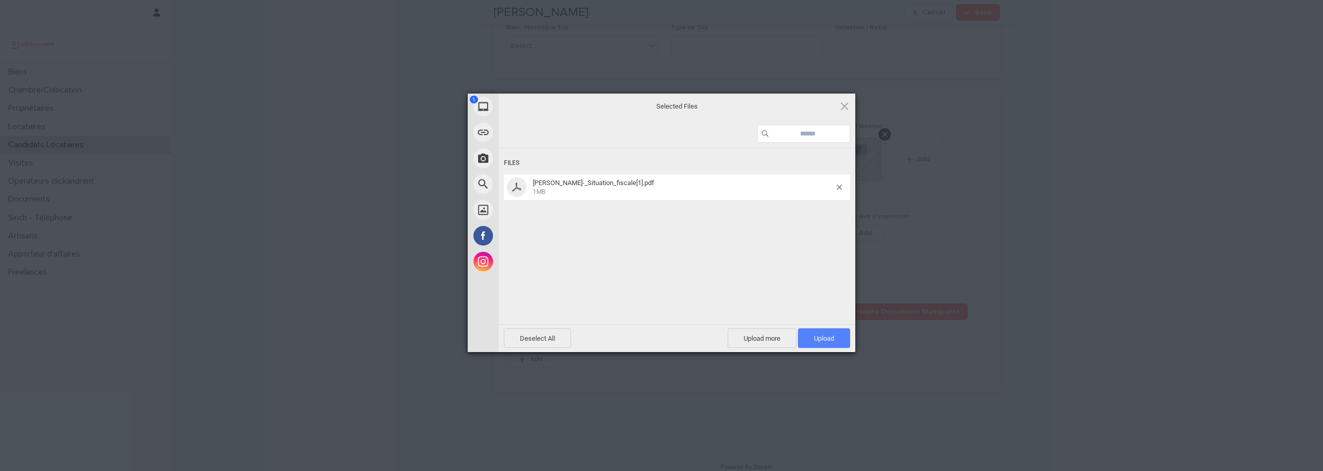
click at [810, 337] on span "Upload 1" at bounding box center [824, 338] width 52 height 20
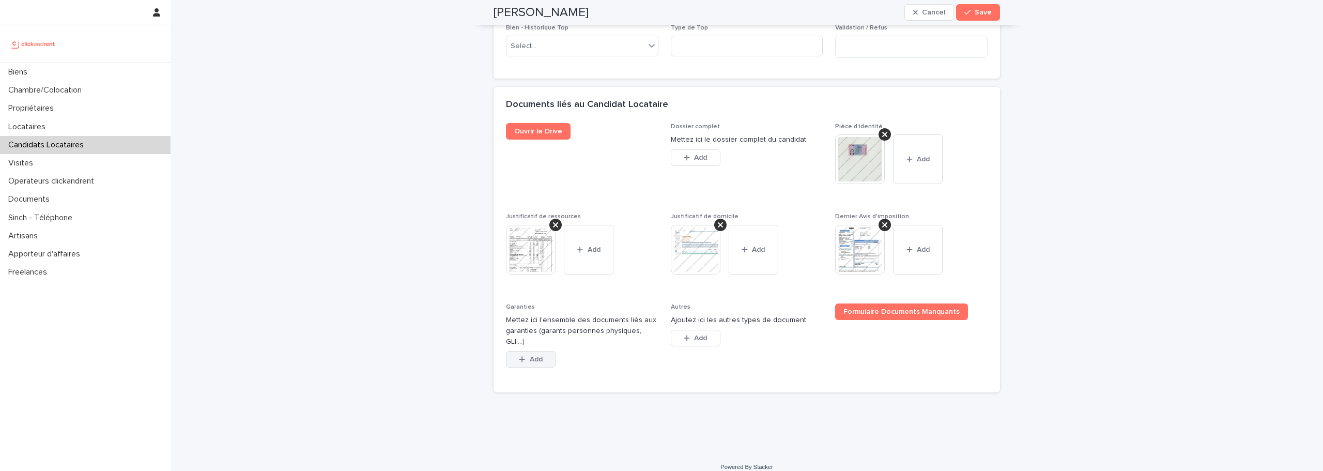
click at [529, 354] on button "Add" at bounding box center [531, 359] width 50 height 17
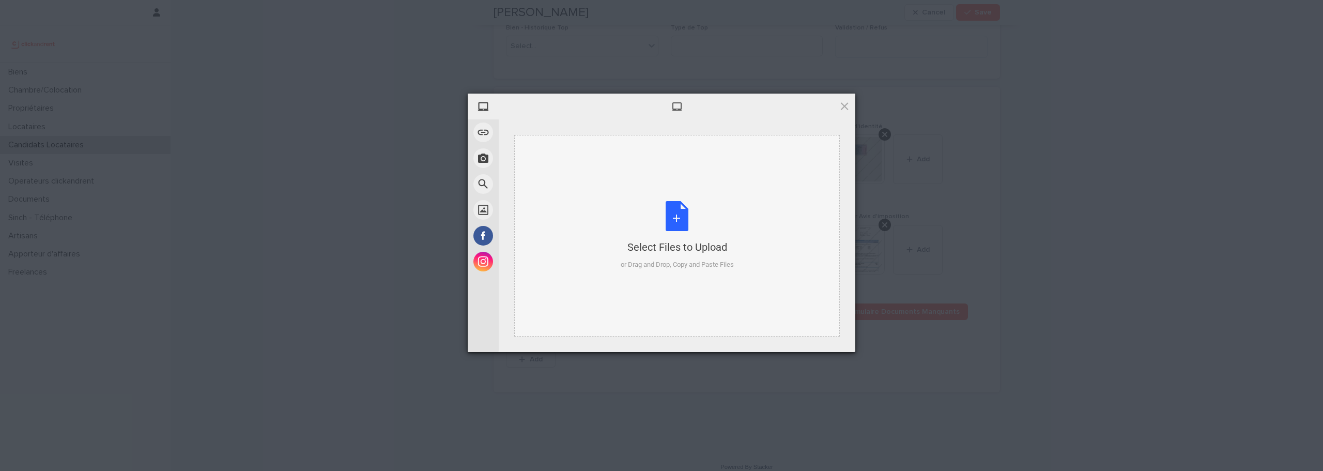
click at [676, 213] on div "Select Files to Upload or Drag and Drop, Copy and Paste Files" at bounding box center [677, 235] width 113 height 69
click at [847, 104] on span at bounding box center [844, 105] width 11 height 11
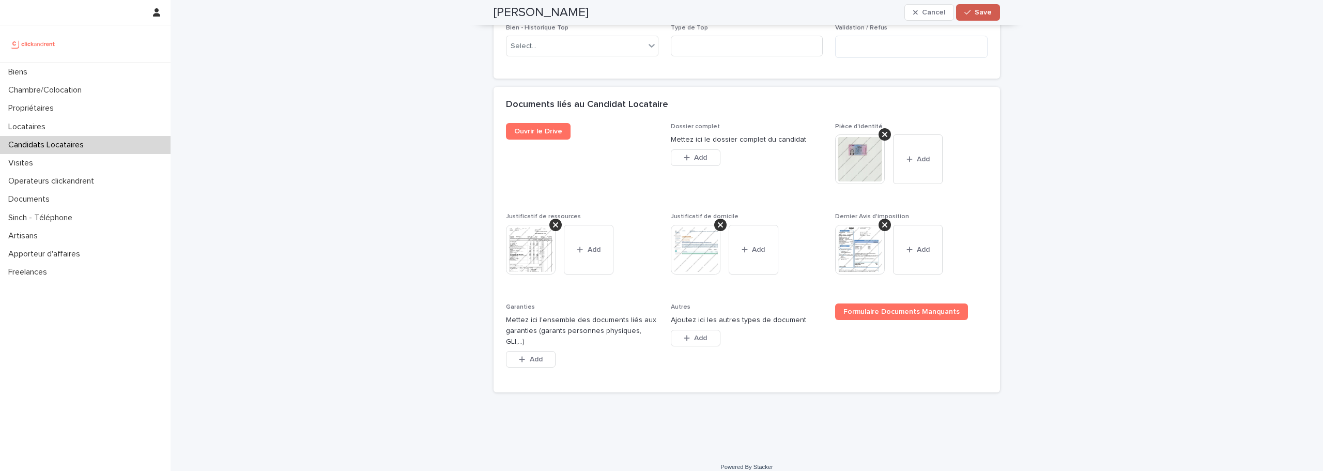
click at [974, 10] on span "Save" at bounding box center [982, 12] width 17 height 7
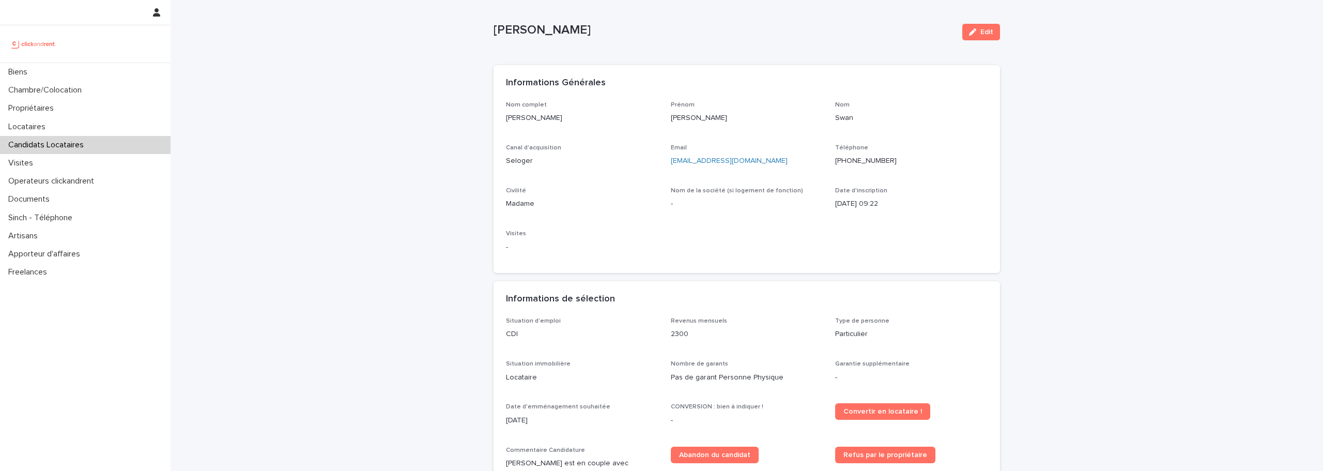
scroll to position [9, 0]
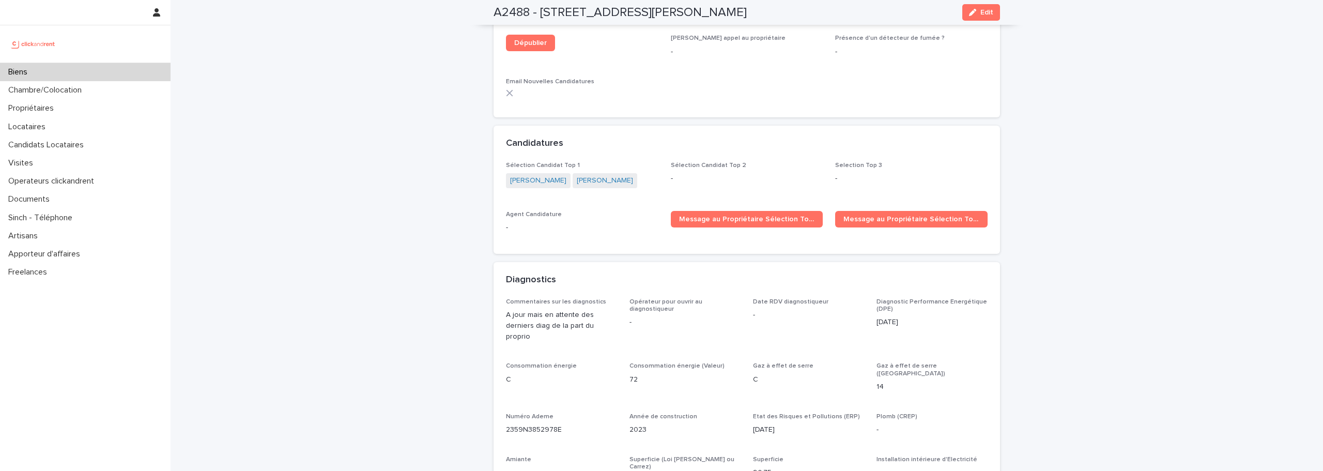
scroll to position [2833, 0]
click at [684, 210] on link "Message au Propriétaire Sélection Top 1" at bounding box center [747, 218] width 152 height 17
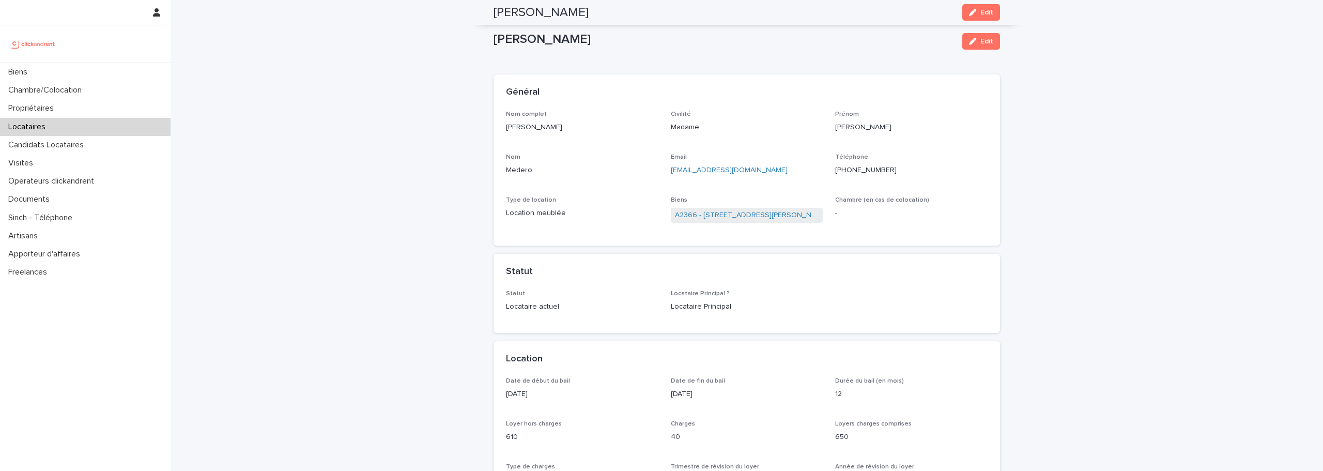
scroll to position [1283, 0]
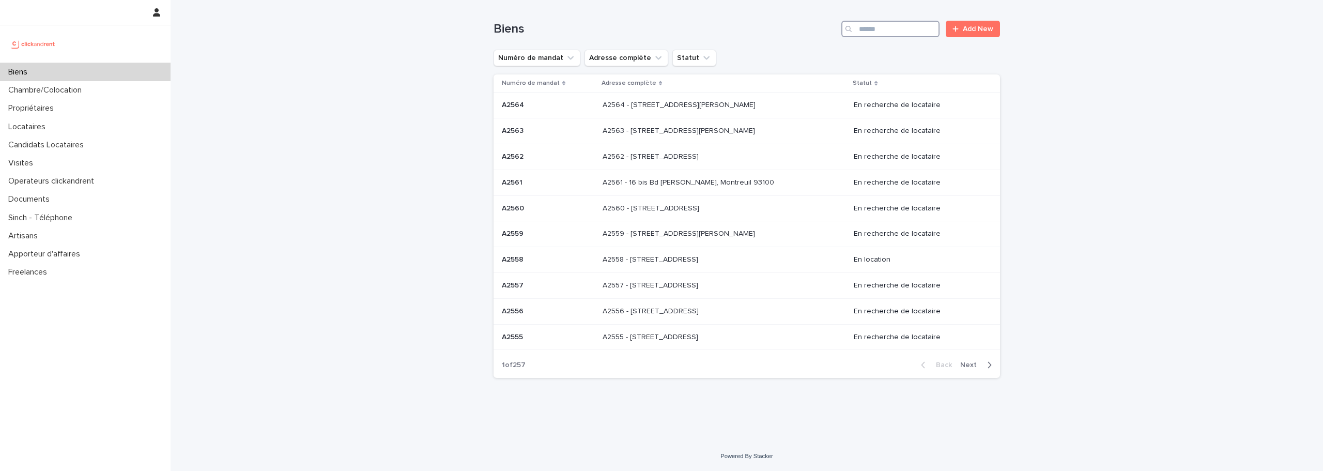
click at [875, 35] on input "Search" at bounding box center [890, 29] width 98 height 17
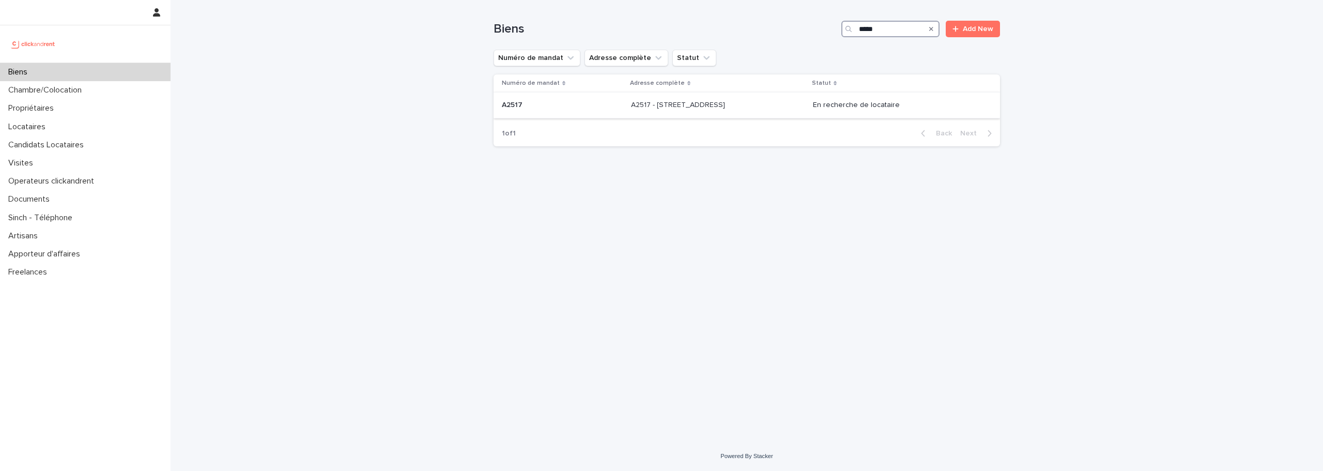
type input "*****"
click at [735, 97] on div "A2517 - [STREET_ADDRESS] - [STREET_ADDRESS]" at bounding box center [718, 105] width 174 height 17
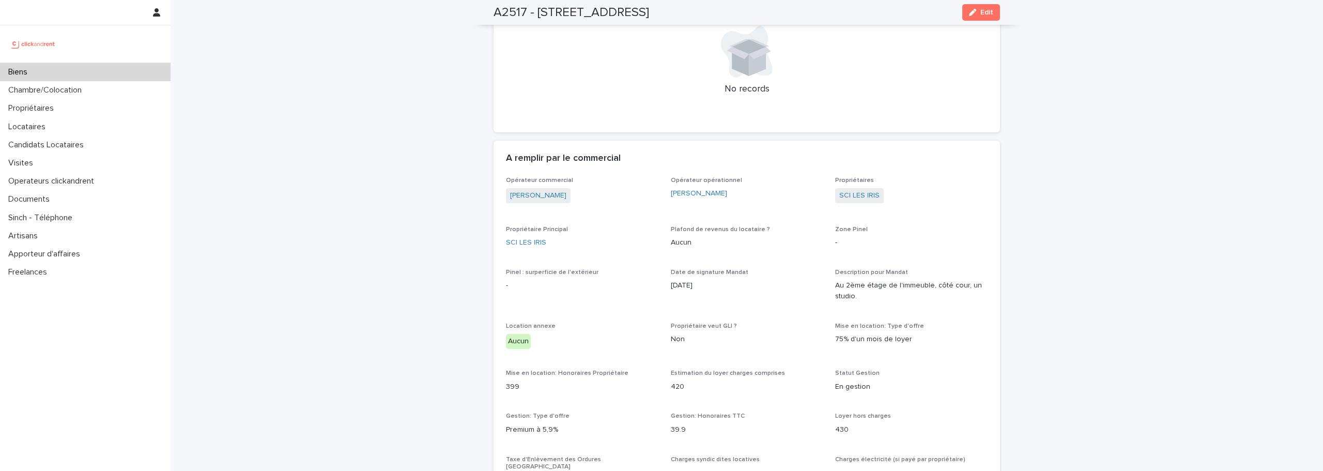
scroll to position [663, 0]
click at [846, 194] on link "SCI LES IRIS" at bounding box center [859, 195] width 40 height 11
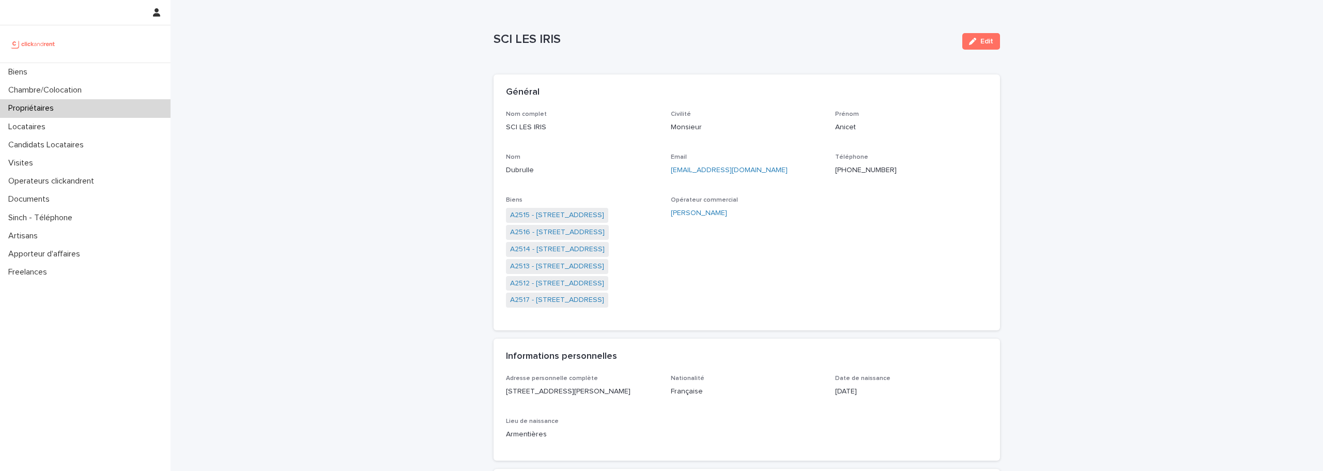
click at [749, 167] on p "[EMAIL_ADDRESS][DOMAIN_NAME]" at bounding box center [747, 170] width 152 height 11
copy link "[EMAIL_ADDRESS][DOMAIN_NAME]"
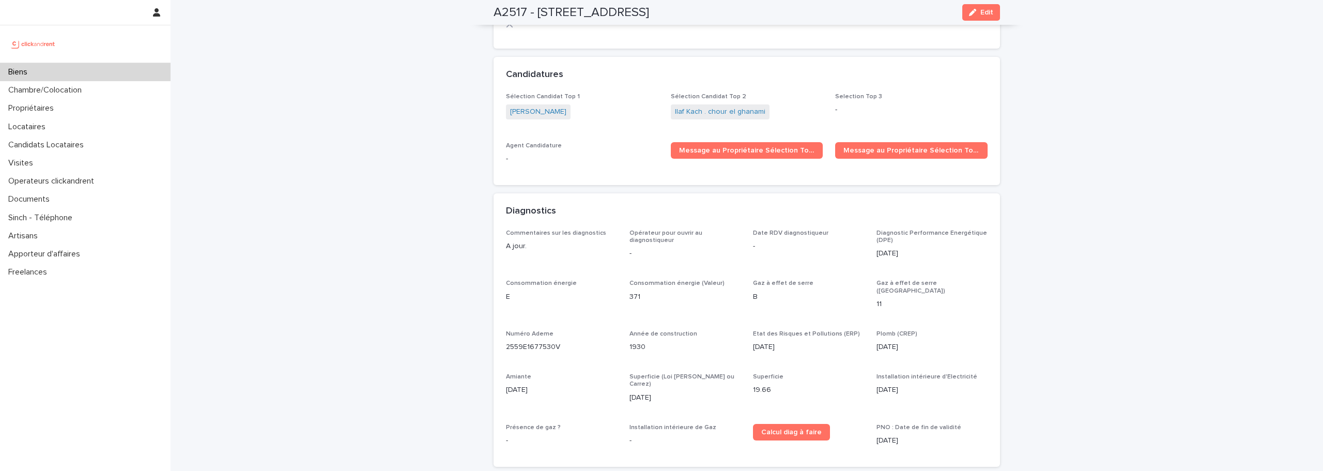
scroll to position [3144, 0]
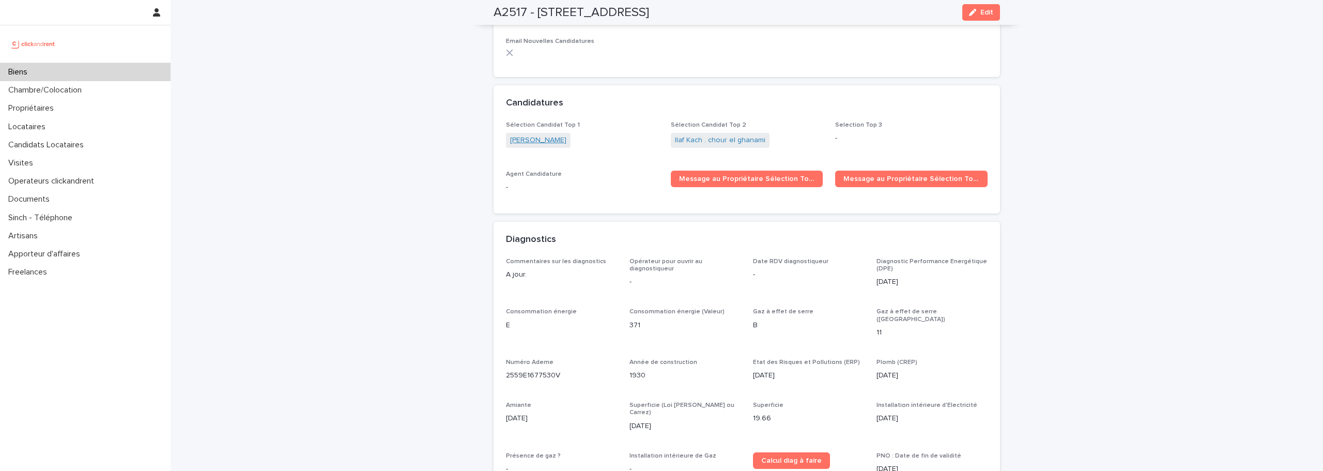
click at [563, 135] on link "[PERSON_NAME]" at bounding box center [538, 140] width 56 height 11
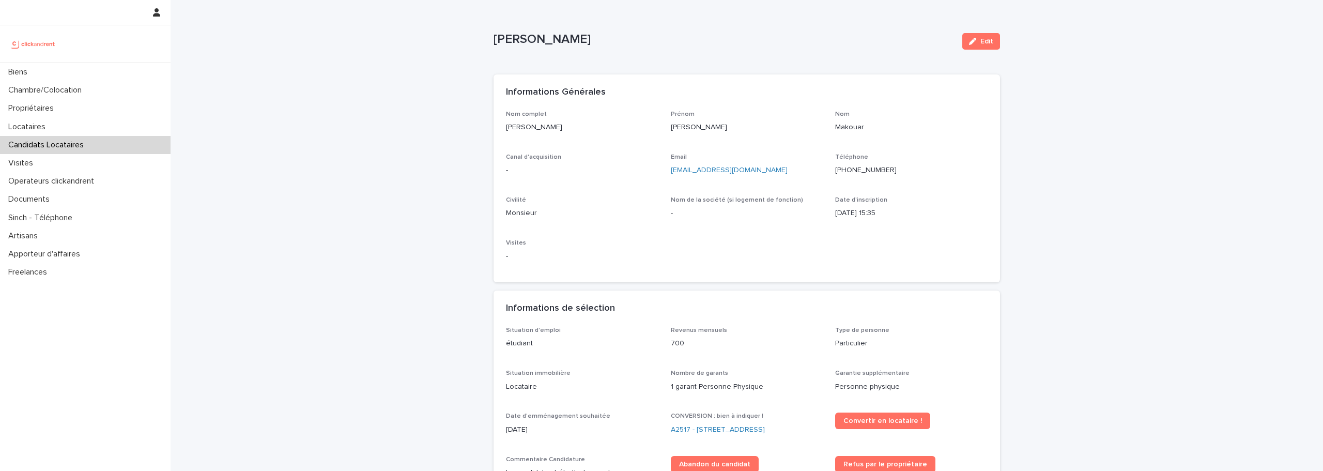
click at [535, 44] on p "[PERSON_NAME]" at bounding box center [723, 39] width 460 height 15
copy div "[PERSON_NAME] Edit Sorry, there was an error saving your record. Please try aga…"
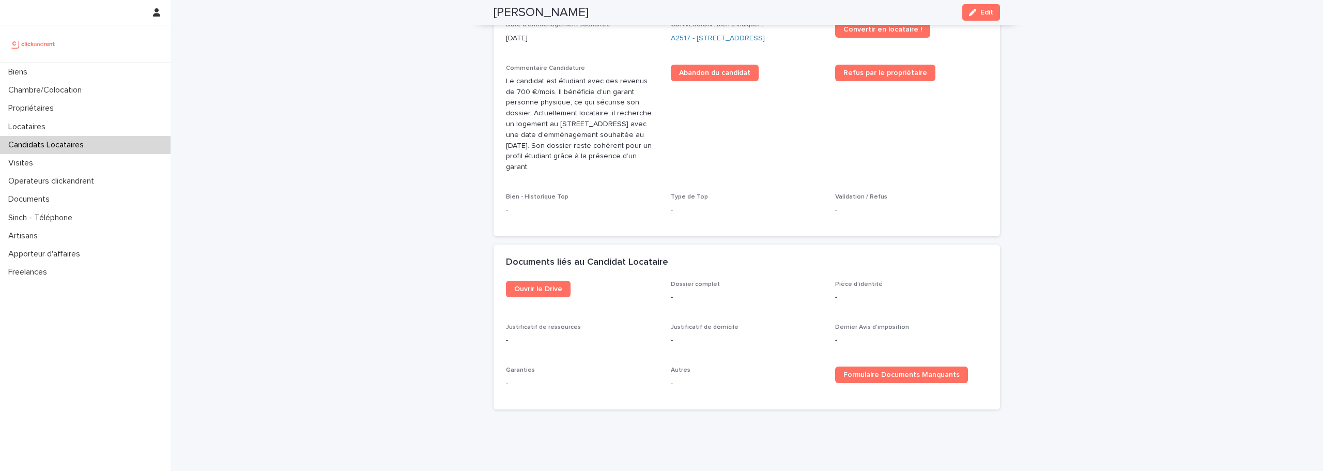
scroll to position [390, 0]
